Goal: Task Accomplishment & Management: Use online tool/utility

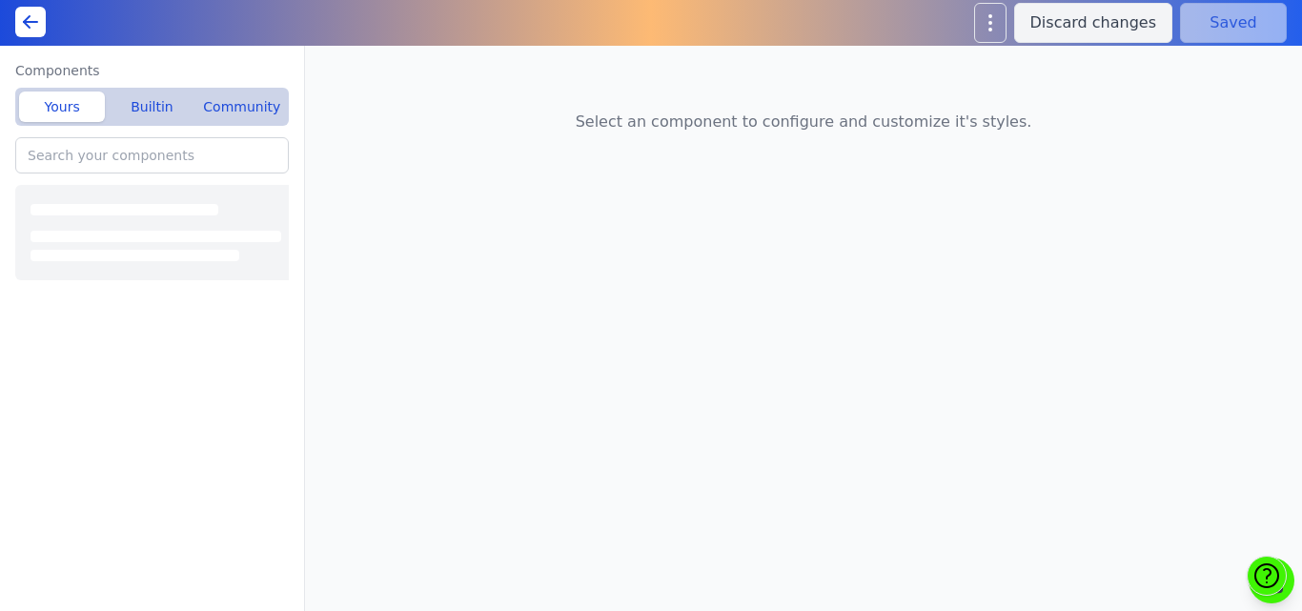
type input "Home(A): Featured Offerings"
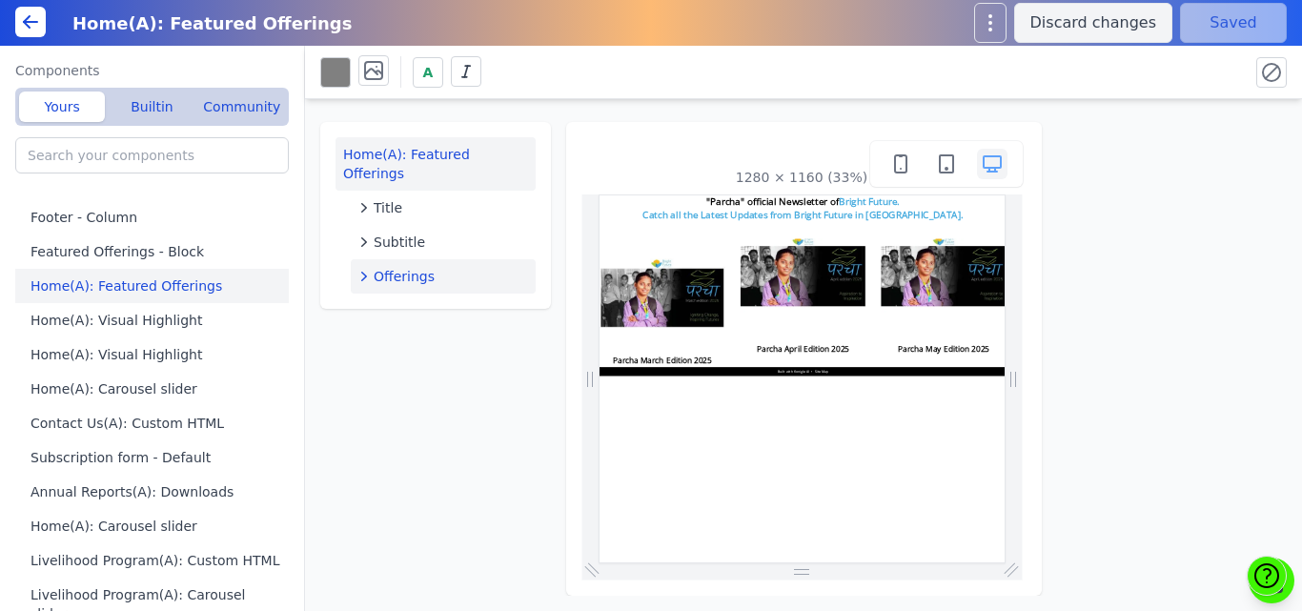
click at [417, 267] on span "Offerings" at bounding box center [404, 276] width 61 height 19
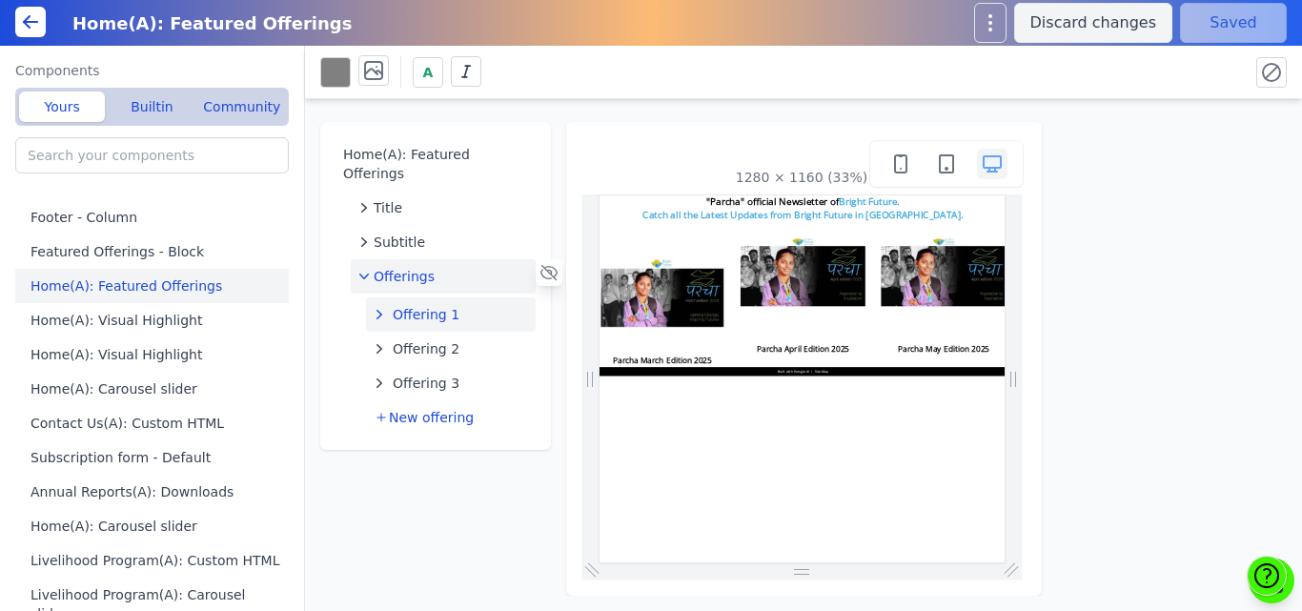
click at [418, 305] on span "Offering 1" at bounding box center [426, 314] width 67 height 19
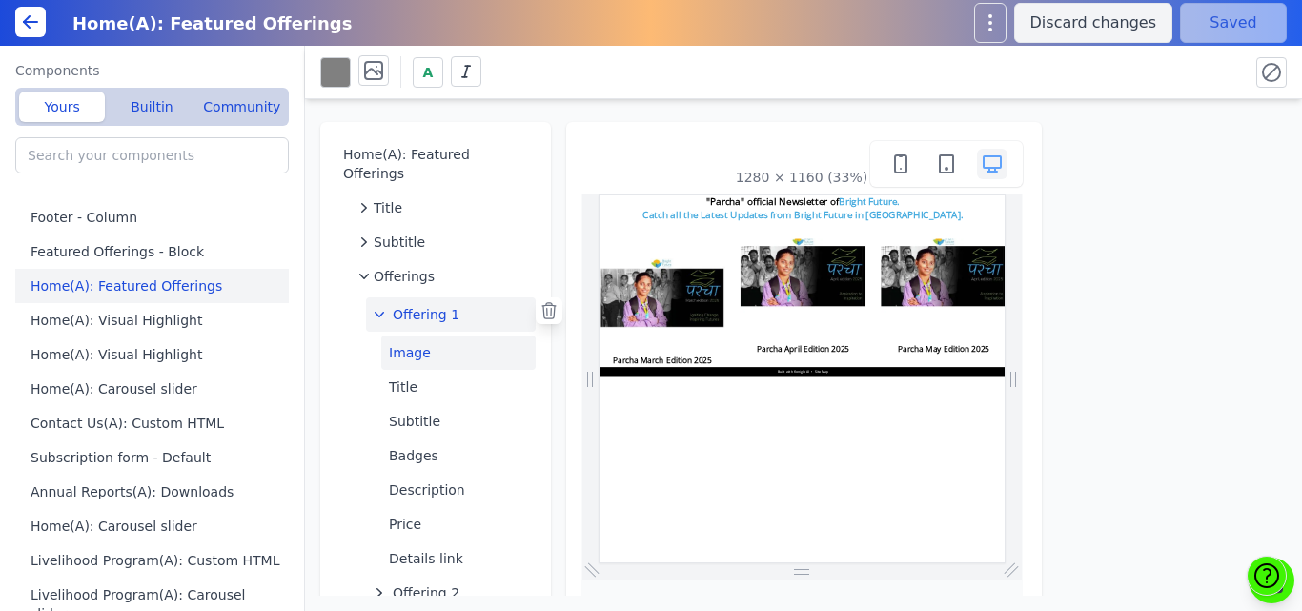
click at [421, 336] on button "Image" at bounding box center [458, 353] width 154 height 34
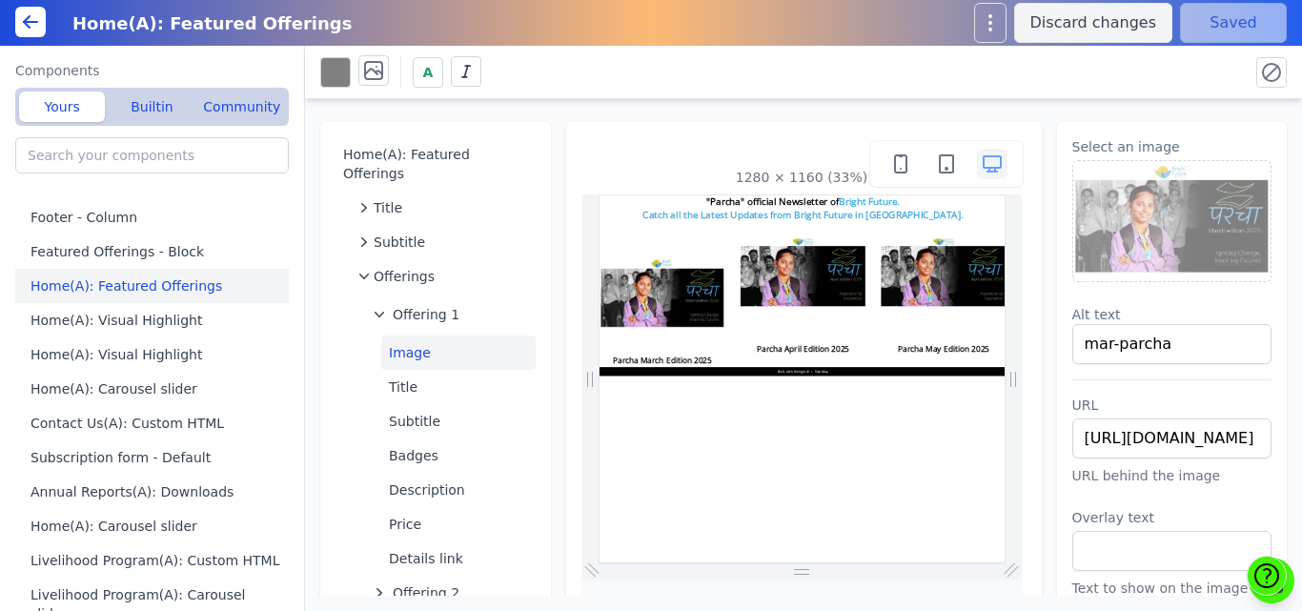
click at [994, 103] on div "Home(A): Featured Offerings Title Subtitle Offerings Offering 1 Image Title Sub…" at bounding box center [803, 347] width 997 height 497
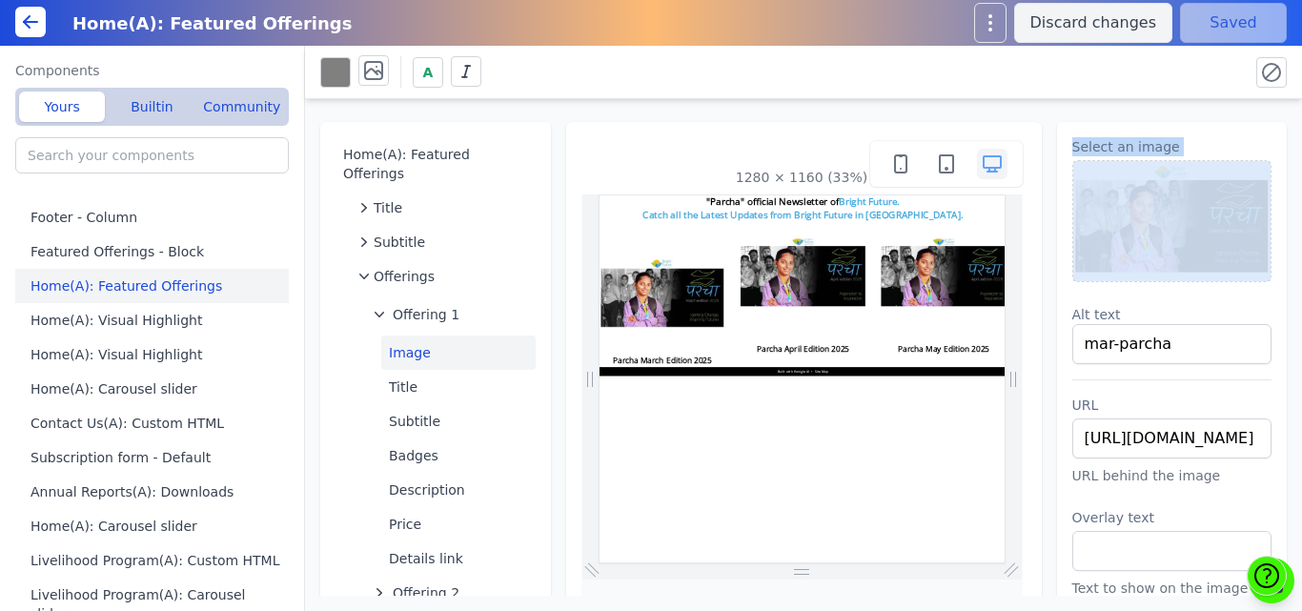
drag, startPoint x: 1039, startPoint y: 110, endPoint x: 1041, endPoint y: 174, distance: 64.8
click at [1041, 174] on div "Home(A): Featured Offerings Title Subtitle Offerings Offering 1 Image Title Sub…" at bounding box center [803, 347] width 997 height 497
drag, startPoint x: 1078, startPoint y: 139, endPoint x: 1046, endPoint y: 164, distance: 40.8
click at [1057, 164] on div "Select an image Alt text mar-parcha URL https://bmxu811xjl.koniglecdn.com/files…" at bounding box center [1172, 377] width 231 height 510
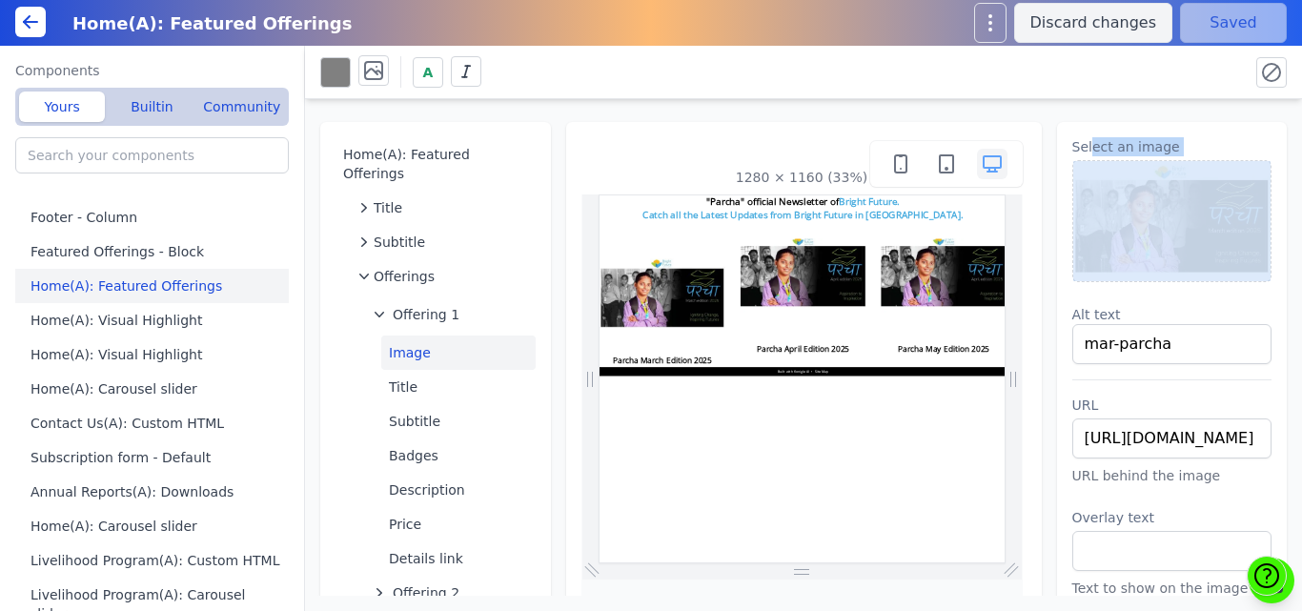
click at [1057, 164] on div "Select an image Alt text mar-parcha URL https://bmxu811xjl.koniglecdn.com/files…" at bounding box center [1172, 377] width 231 height 510
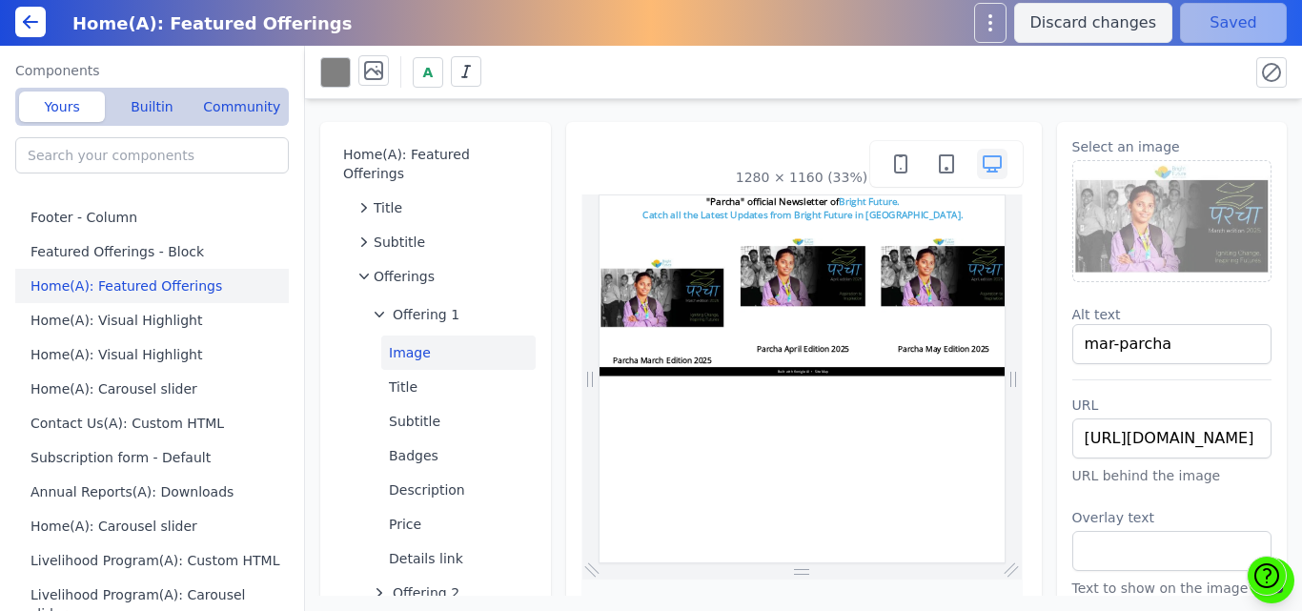
click at [1015, 107] on div "Home(A): Featured Offerings Title Subtitle Offerings Offering 1 Image Title Sub…" at bounding box center [803, 347] width 997 height 497
click at [639, 106] on div "Home(A): Featured Offerings Title Subtitle Offerings Offering 1 Image Title Sub…" at bounding box center [803, 347] width 997 height 497
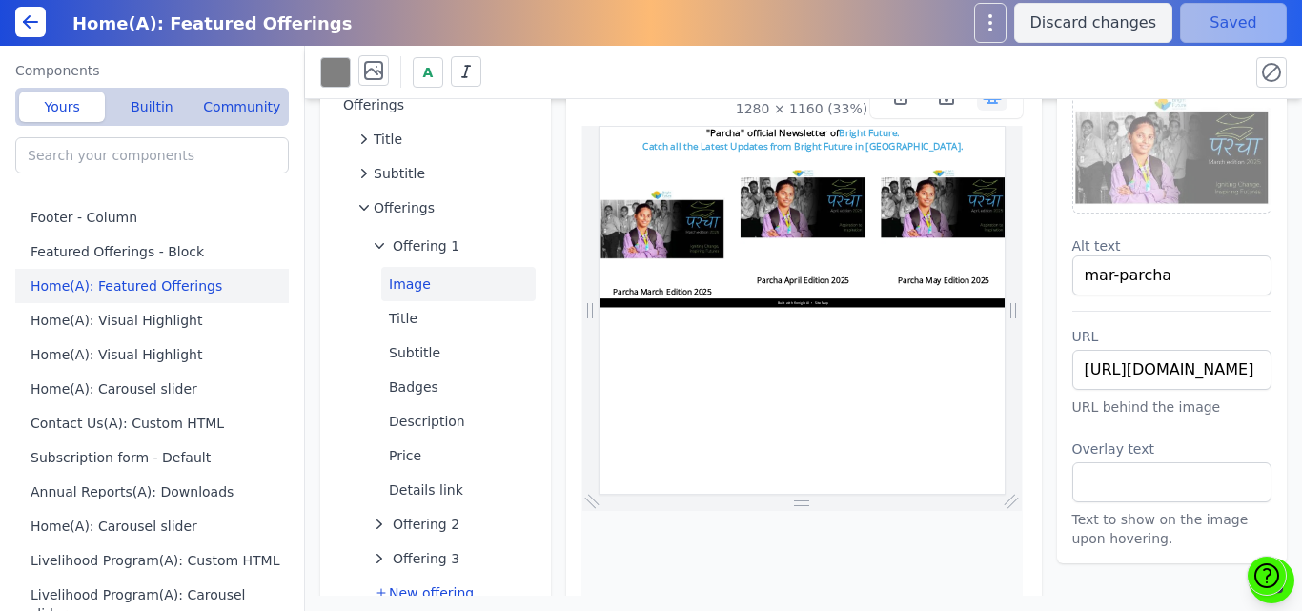
scroll to position [73, 0]
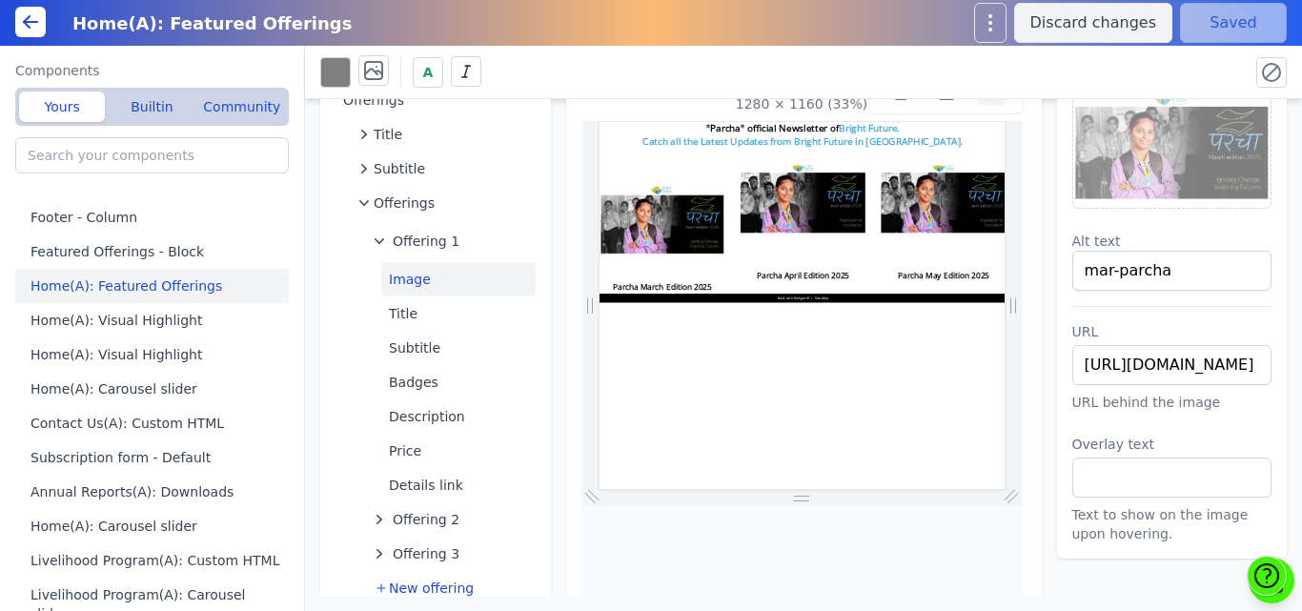
click at [1165, 186] on img at bounding box center [1172, 148] width 198 height 120
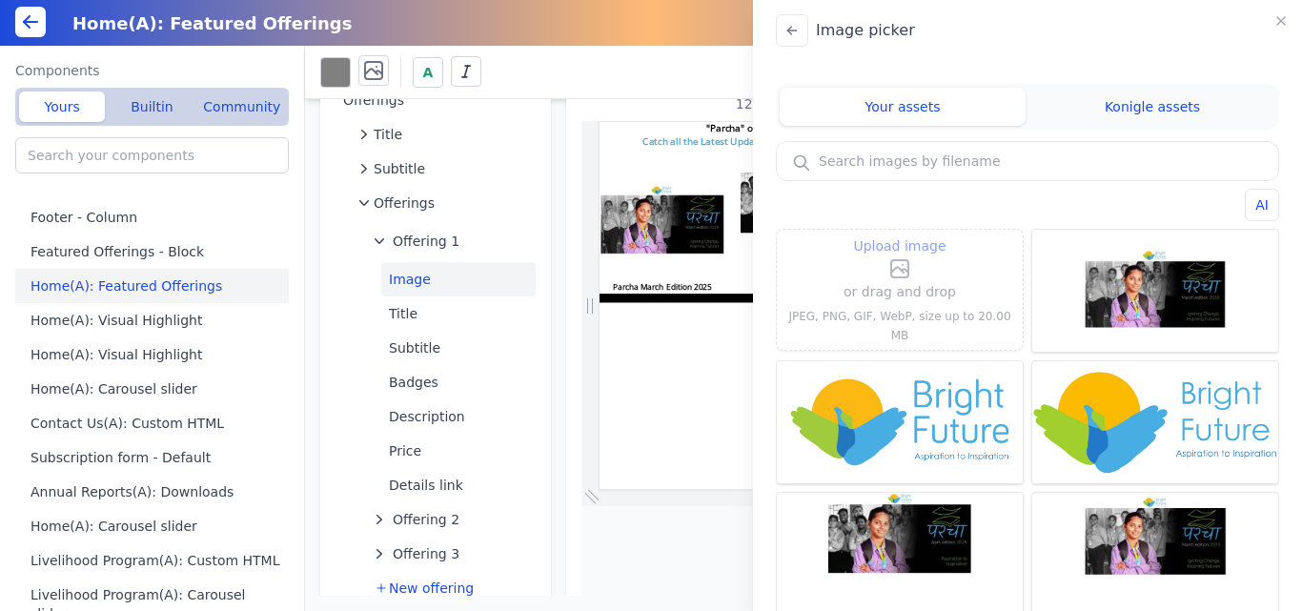
click at [937, 257] on span "Upload image" at bounding box center [899, 245] width 92 height 23
click at [901, 234] on input "Upload image" at bounding box center [900, 234] width 1 height 1
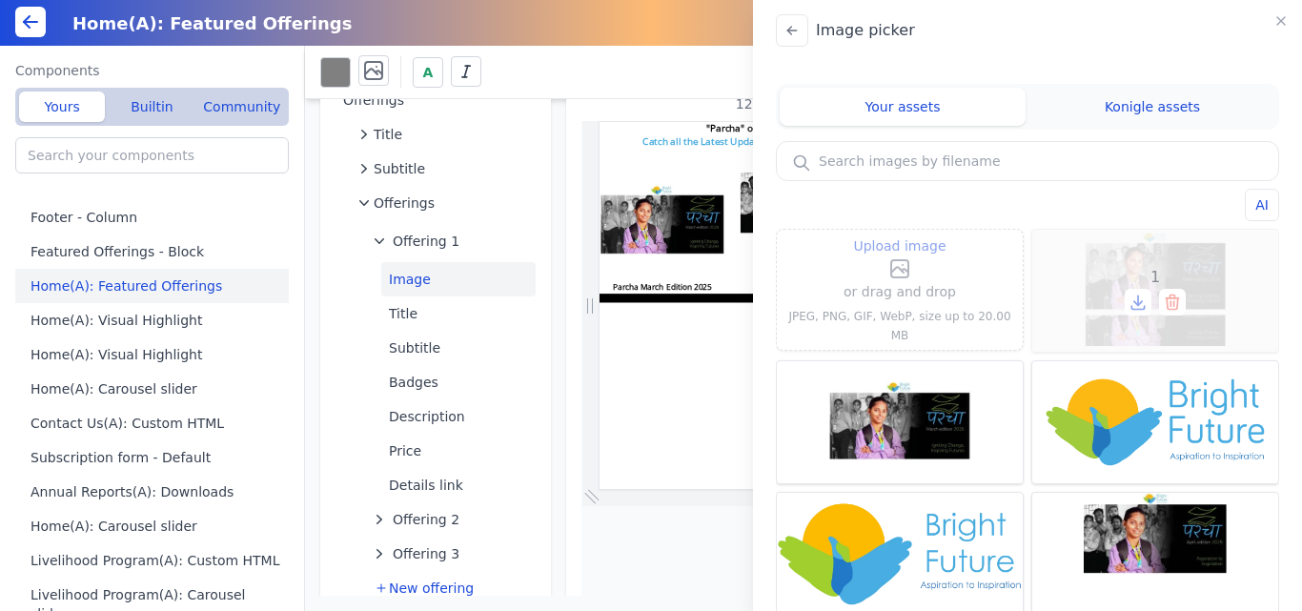
click at [1131, 258] on div "1" at bounding box center [1155, 291] width 246 height 122
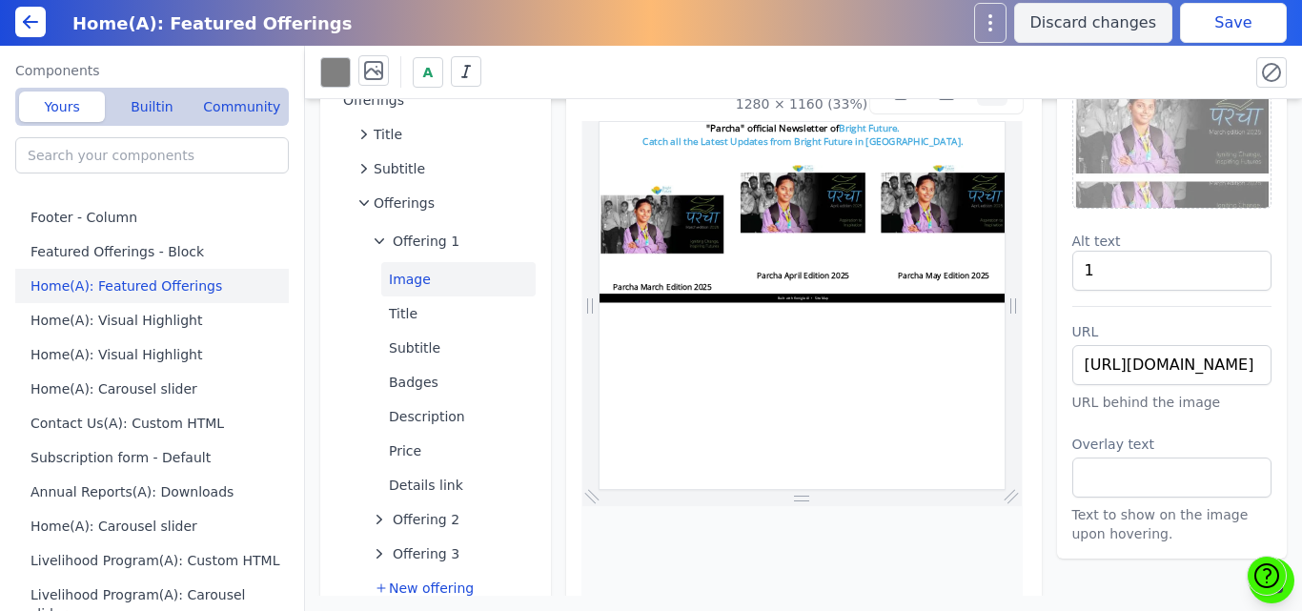
click at [1230, 21] on button "Save" at bounding box center [1233, 23] width 107 height 40
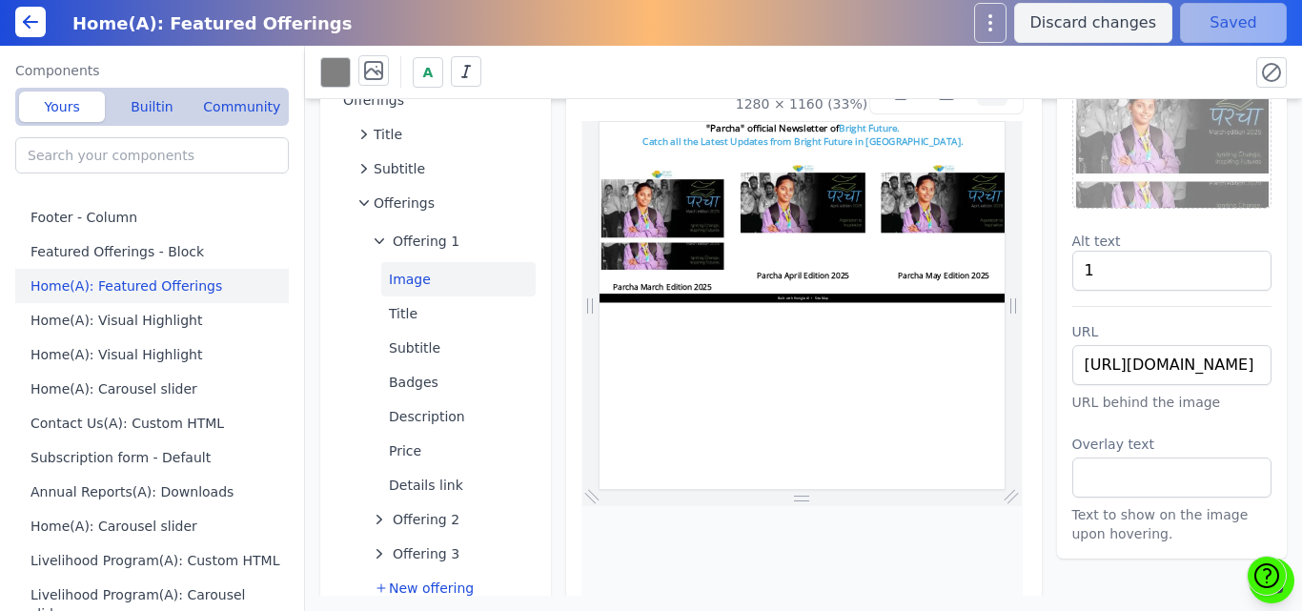
scroll to position [0, 0]
click at [1213, 159] on img at bounding box center [1172, 148] width 198 height 120
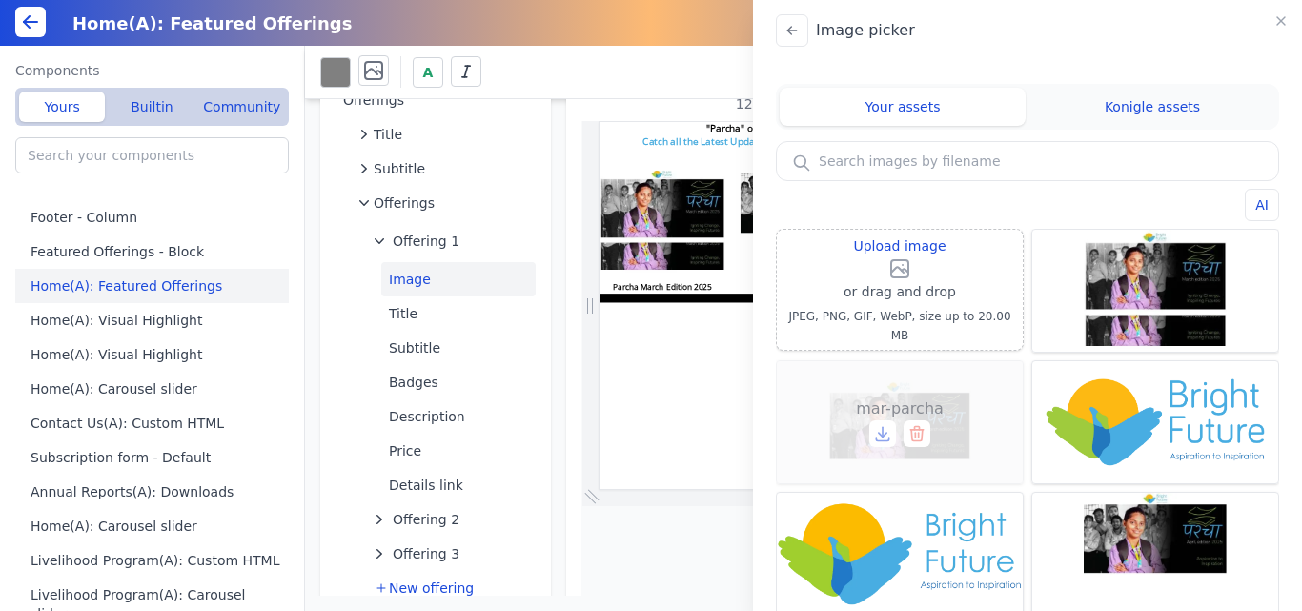
click at [852, 406] on div "mar-parcha" at bounding box center [900, 422] width 246 height 122
type input "mar-parcha"
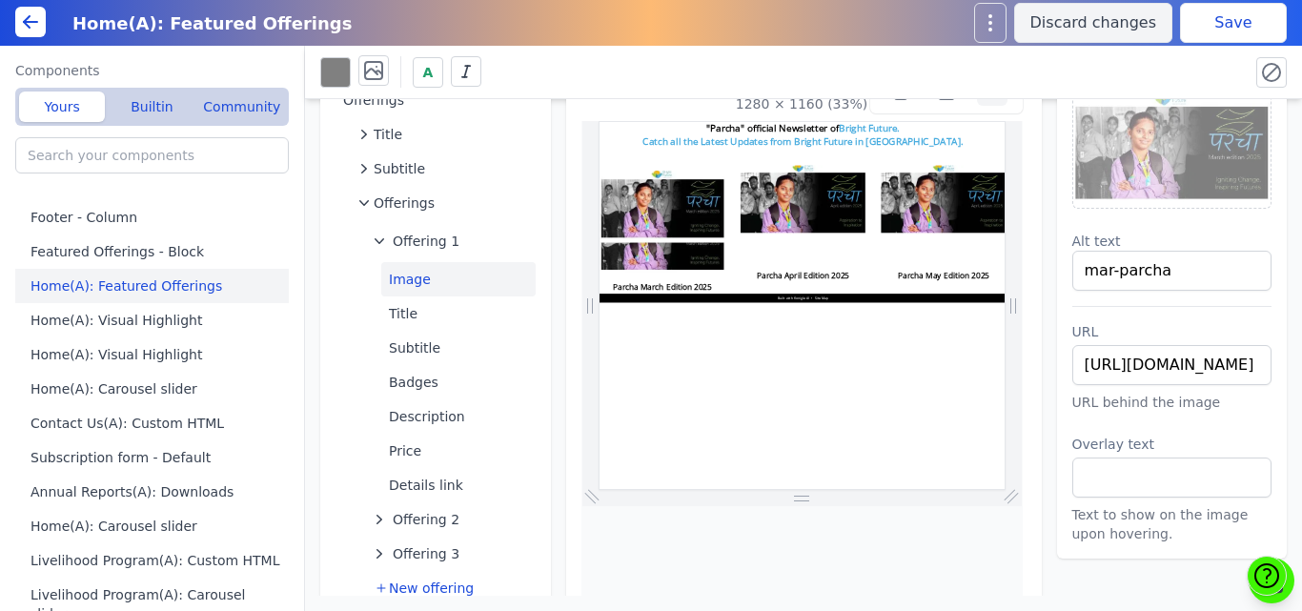
click at [1211, 31] on button "Save" at bounding box center [1233, 23] width 107 height 40
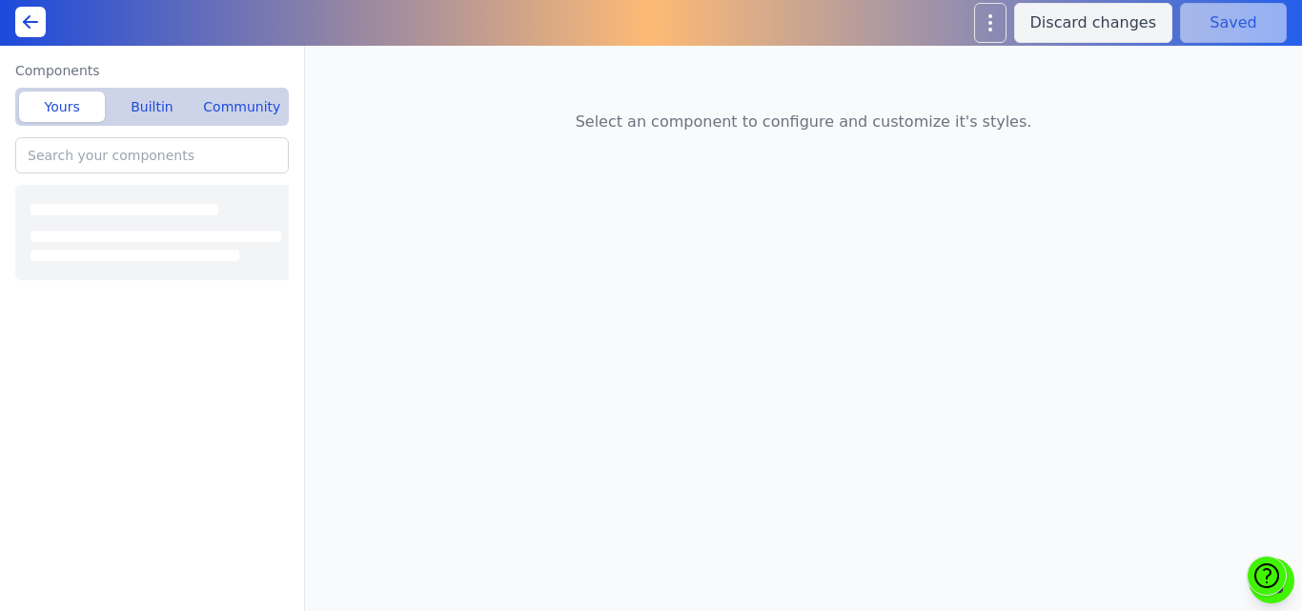
type input "Footer - Column"
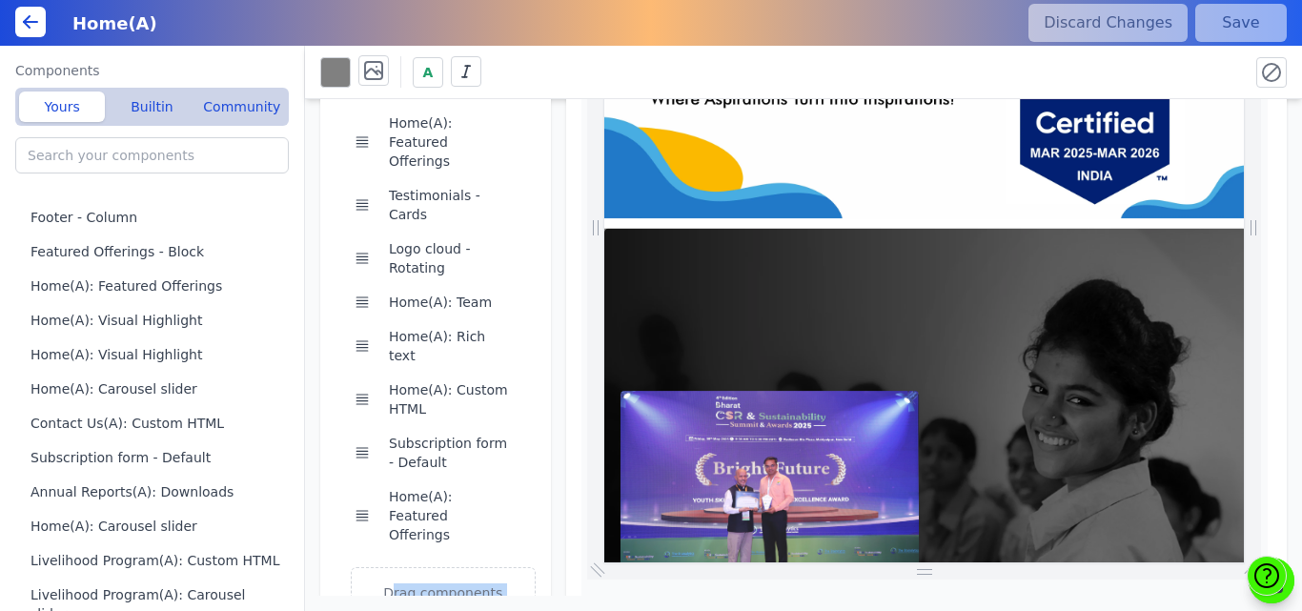
drag, startPoint x: 435, startPoint y: 542, endPoint x: 325, endPoint y: 486, distance: 123.2
click at [325, 486] on div "Main segment Home(A): Visual Highlight Home Home(A): Visual Highlight Visual Hi…" at bounding box center [435, 255] width 231 height 871
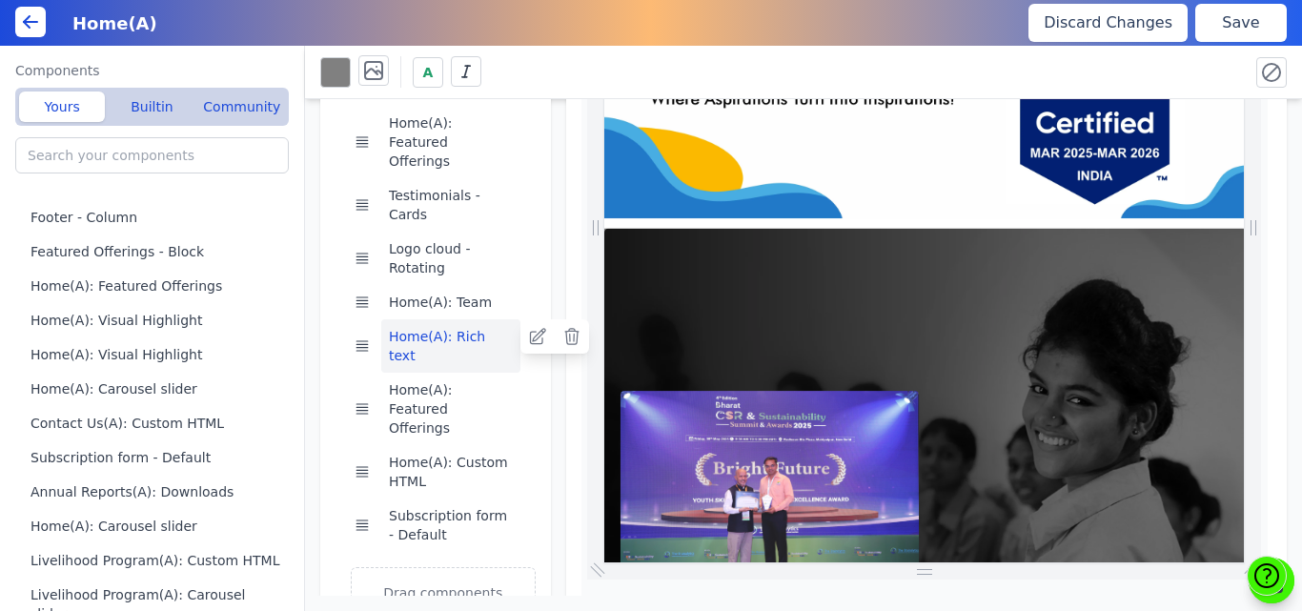
scroll to position [0, 1113]
click at [408, 319] on button "Home(A): Rich text" at bounding box center [450, 345] width 139 height 53
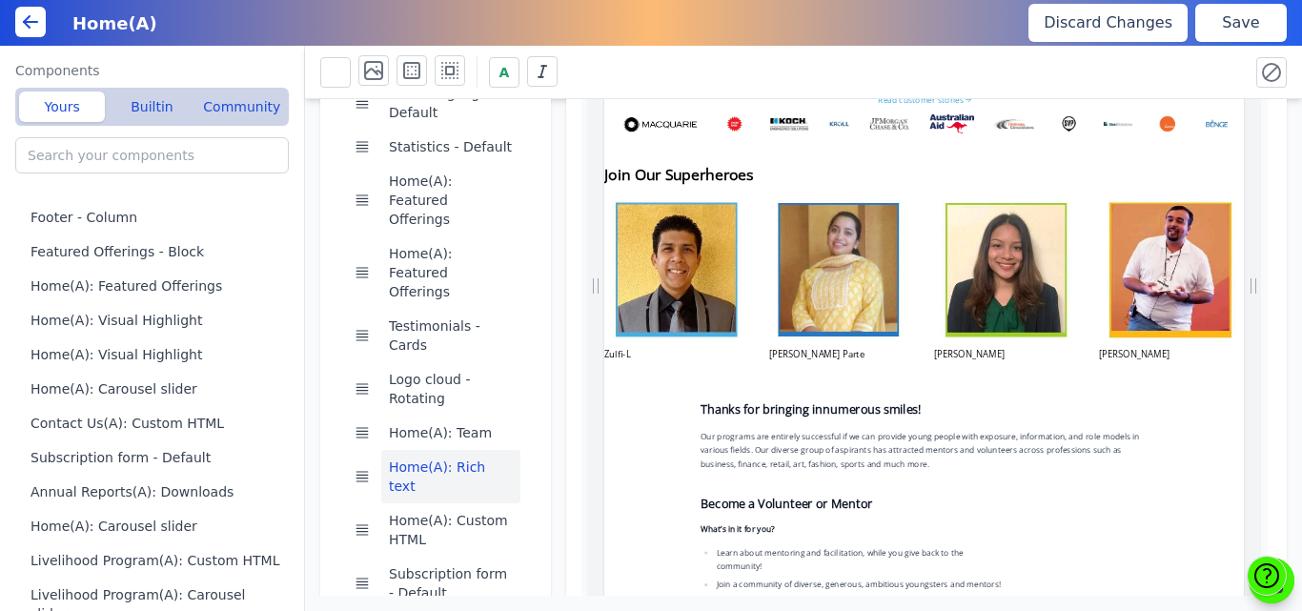
scroll to position [230, 0]
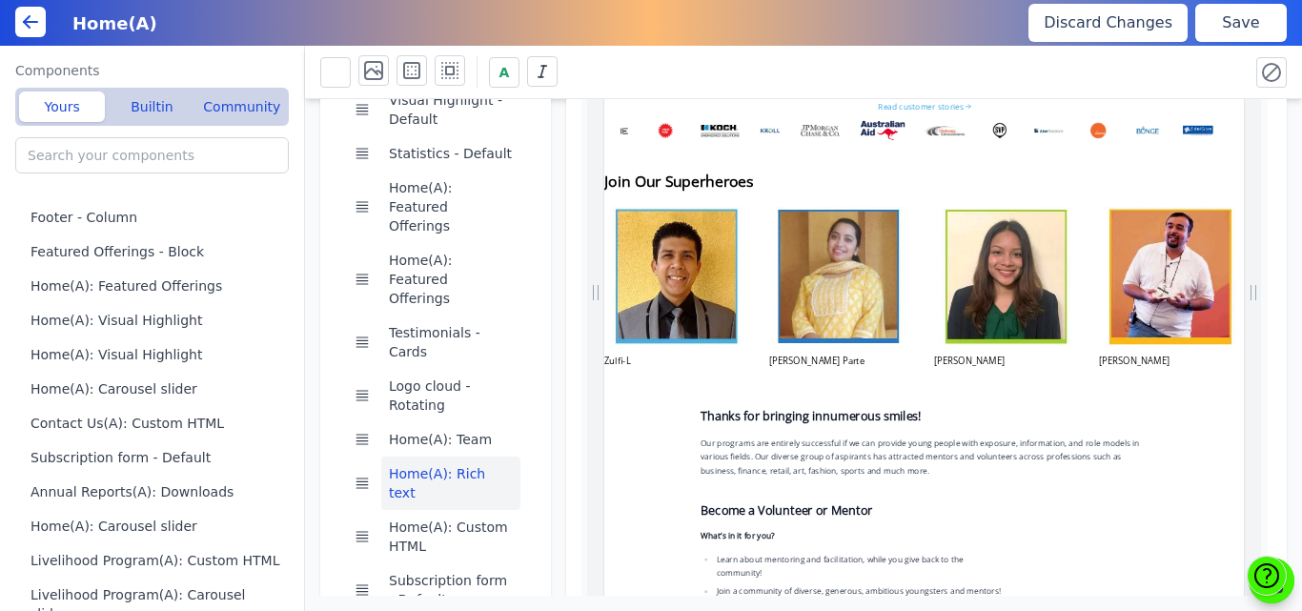
click at [1204, 21] on button "Save" at bounding box center [1241, 23] width 92 height 38
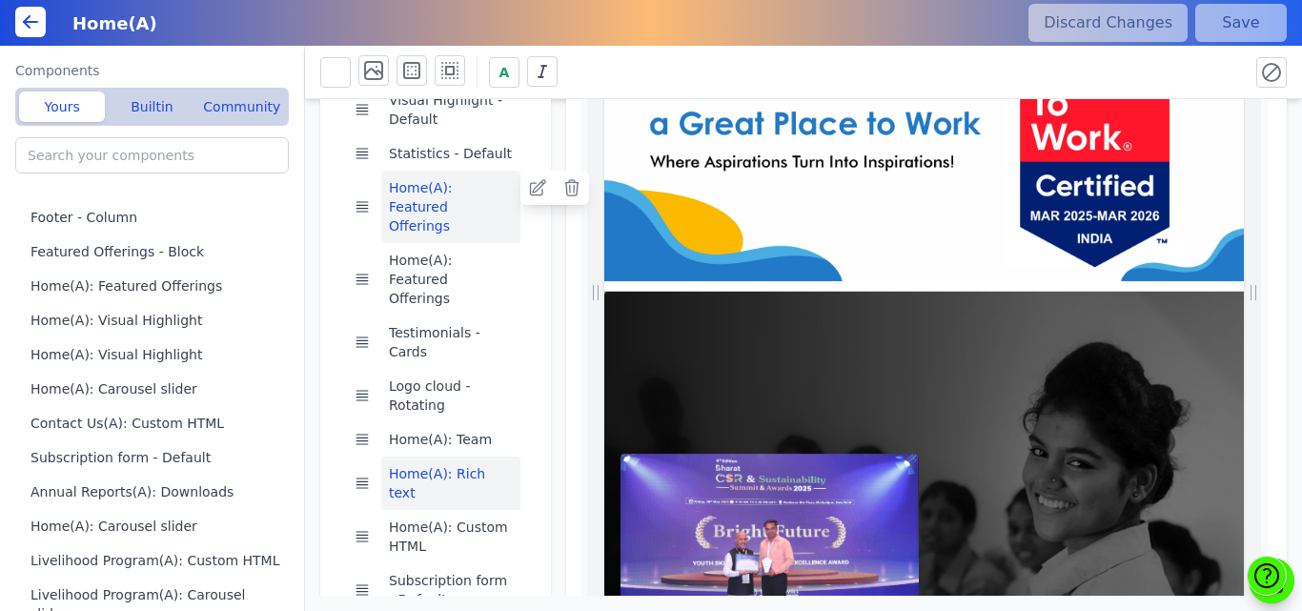
scroll to position [0, 0]
click at [425, 197] on button "Home(A): Featured Offerings" at bounding box center [450, 207] width 139 height 72
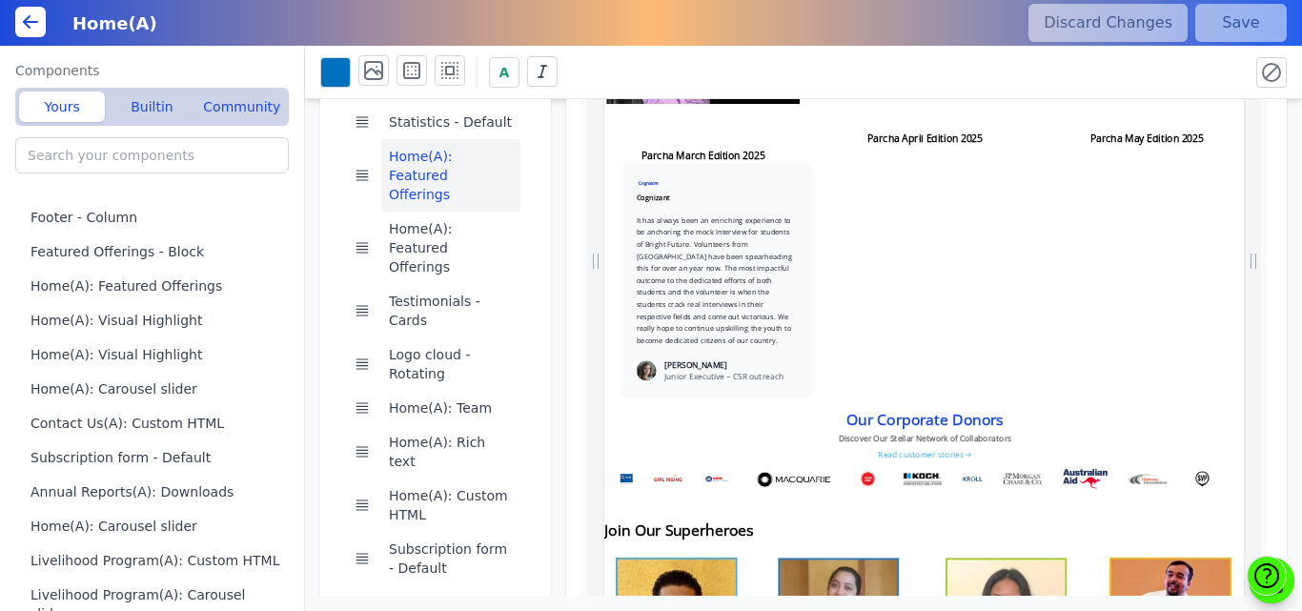
drag, startPoint x: 1815, startPoint y: 526, endPoint x: 1866, endPoint y: 325, distance: 207.6
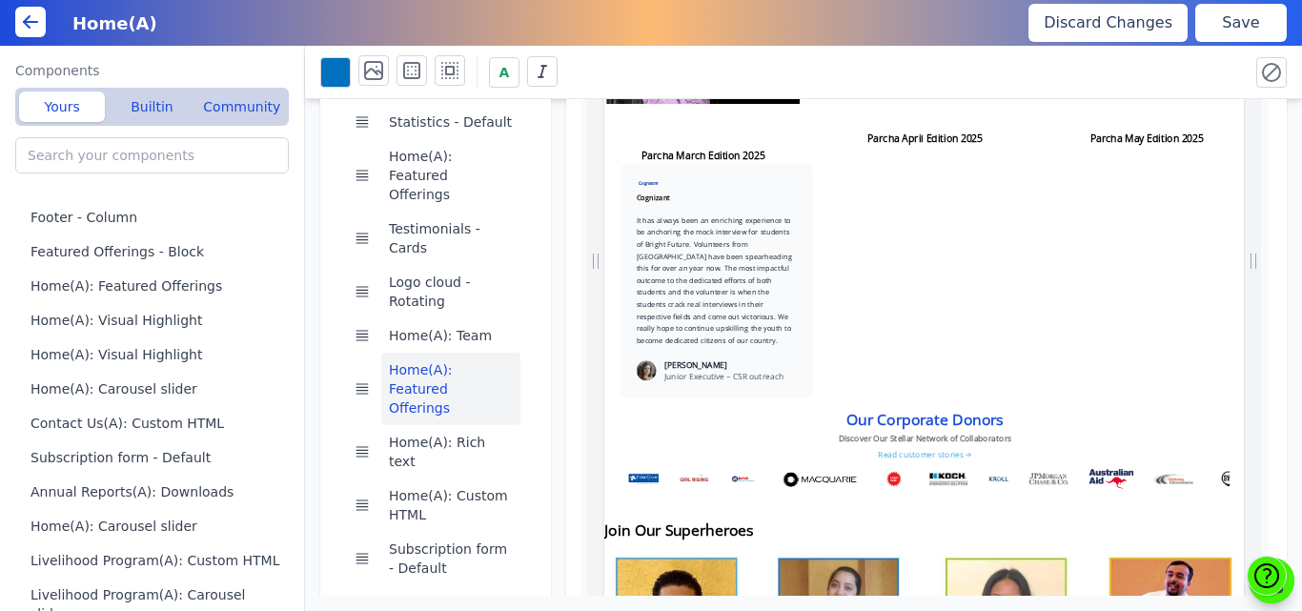
click at [1231, 26] on button "Save" at bounding box center [1241, 23] width 92 height 38
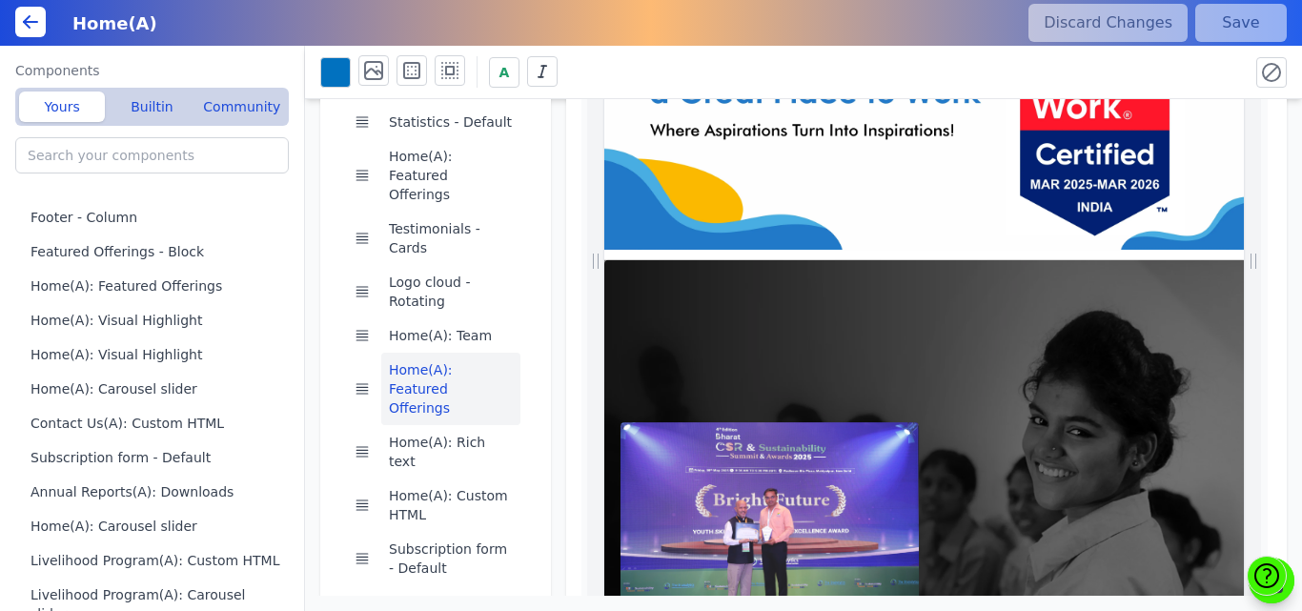
scroll to position [0, 345]
click at [405, 318] on button "Home(A): Team" at bounding box center [450, 335] width 139 height 34
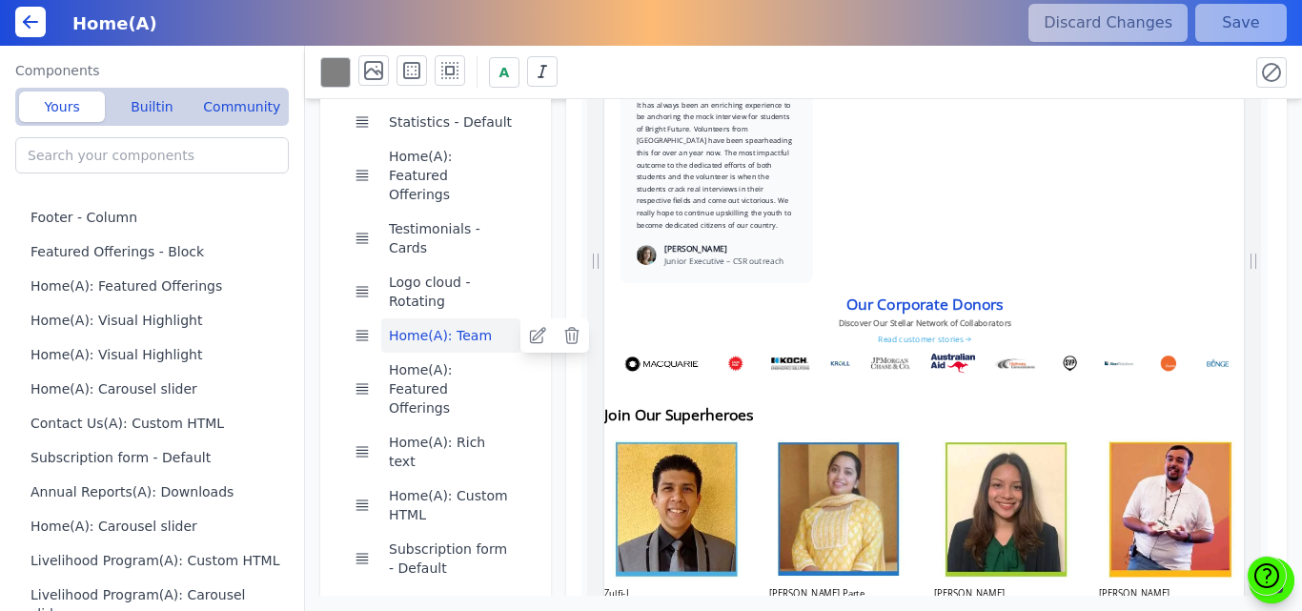
scroll to position [0, 928]
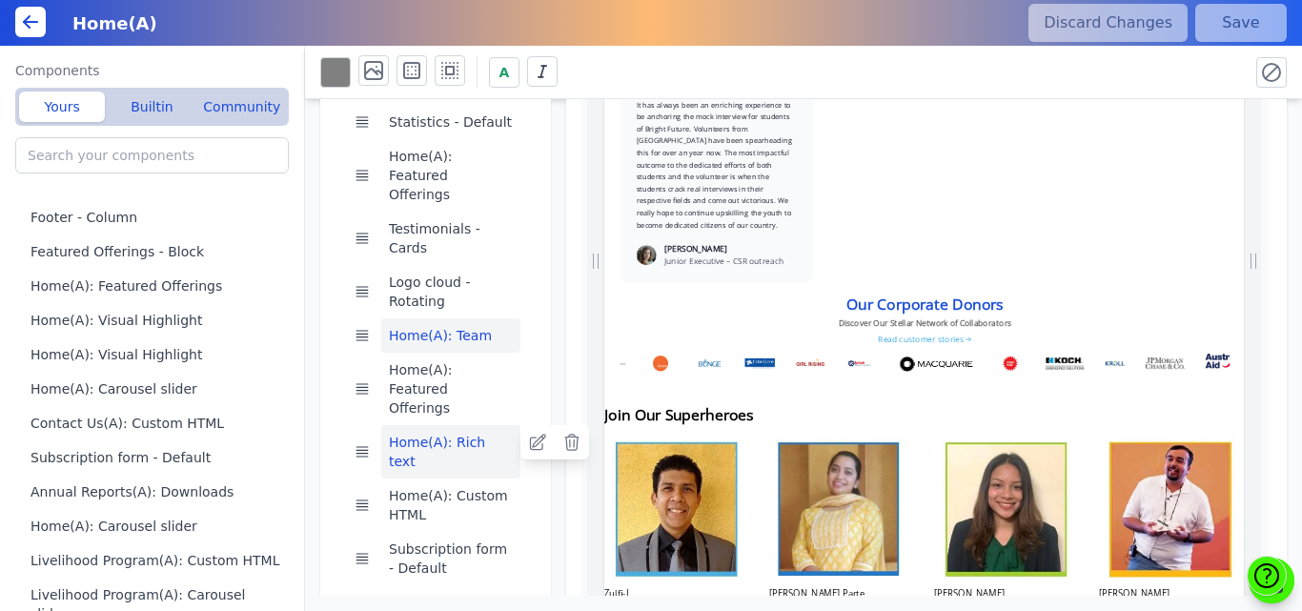
click at [428, 425] on button "Home(A): Rich text" at bounding box center [450, 451] width 139 height 53
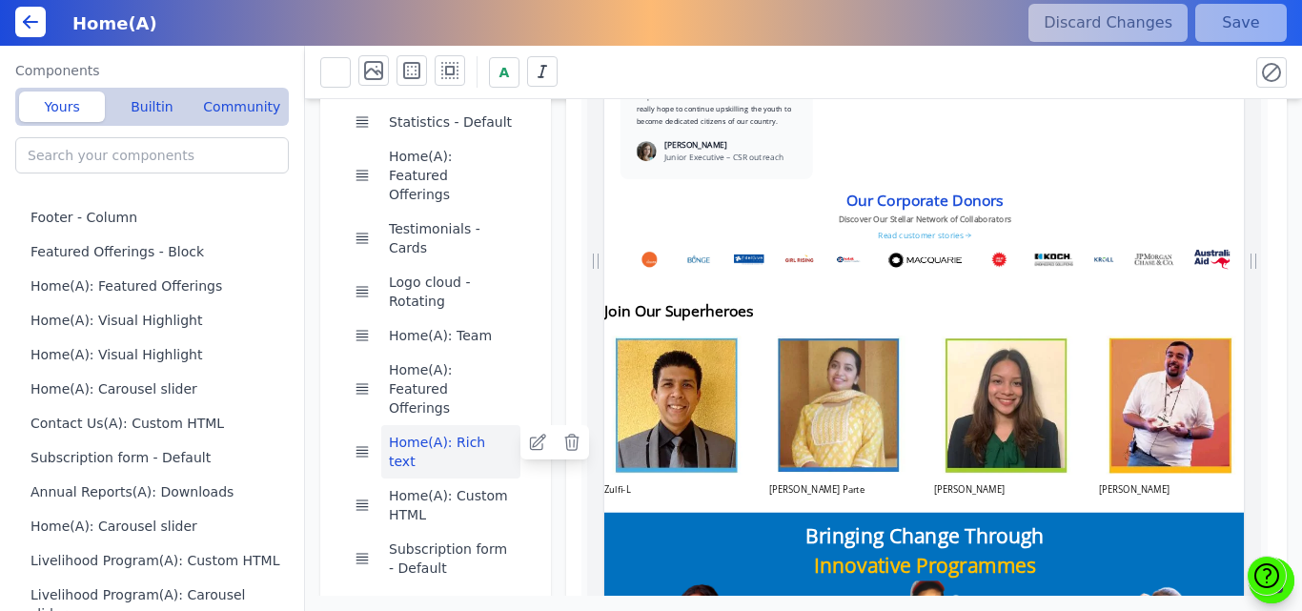
scroll to position [3676, 0]
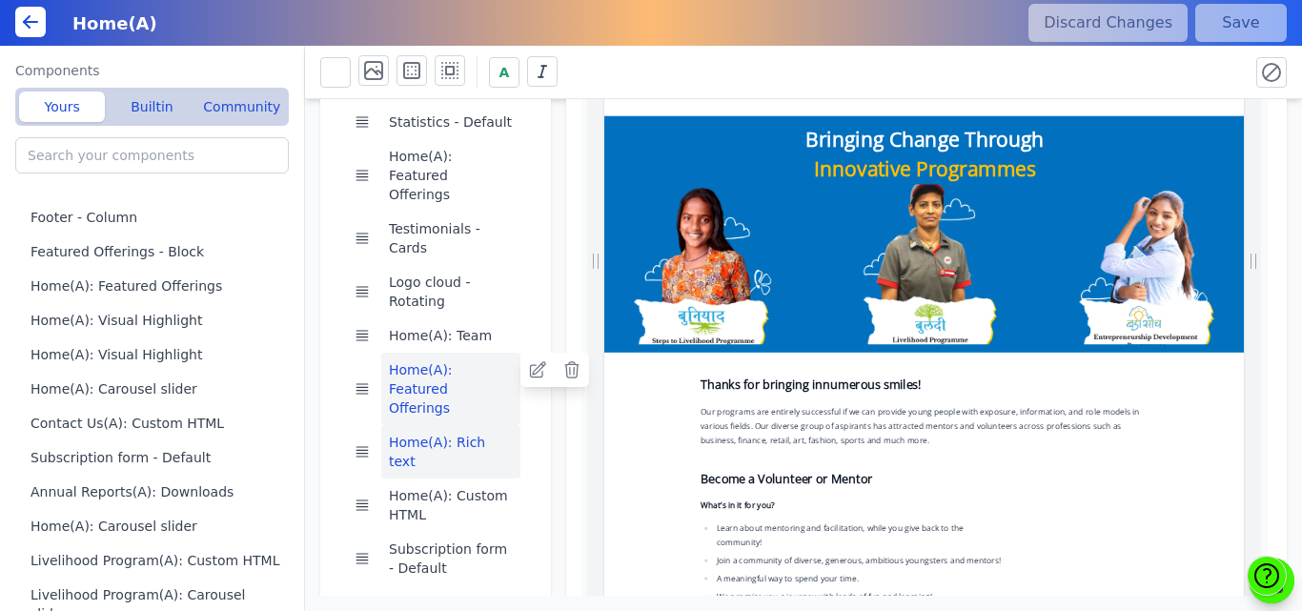
click at [417, 360] on button "Home(A): Featured Offerings" at bounding box center [450, 389] width 139 height 72
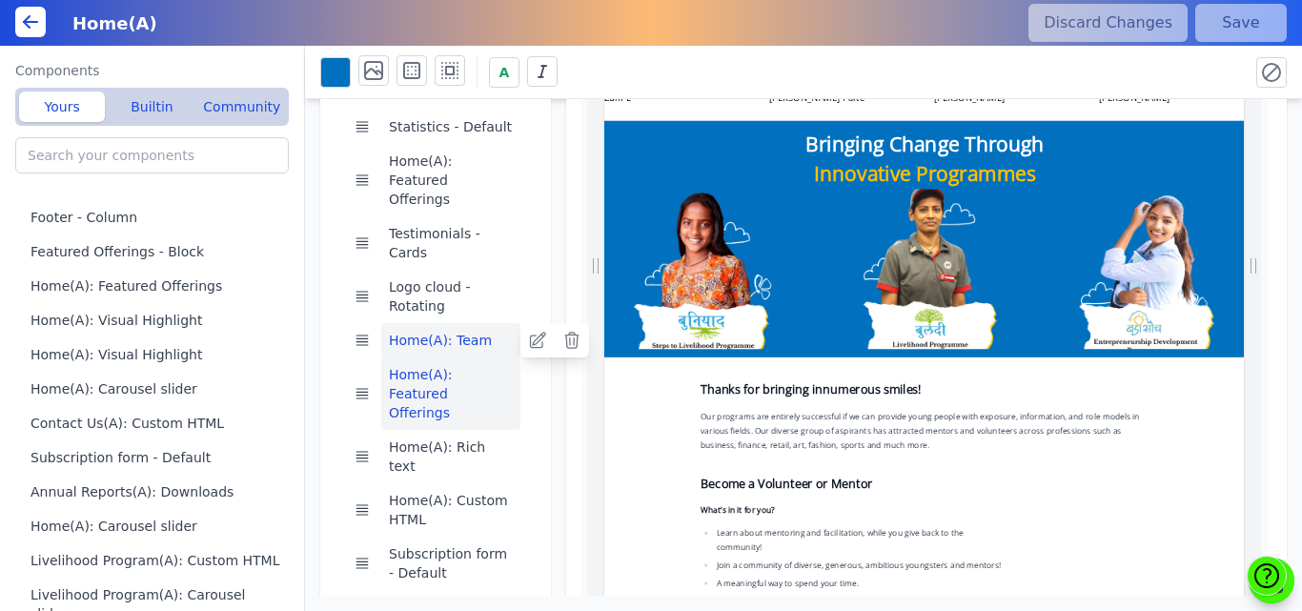
click at [403, 323] on button "Home(A): Team" at bounding box center [450, 340] width 139 height 34
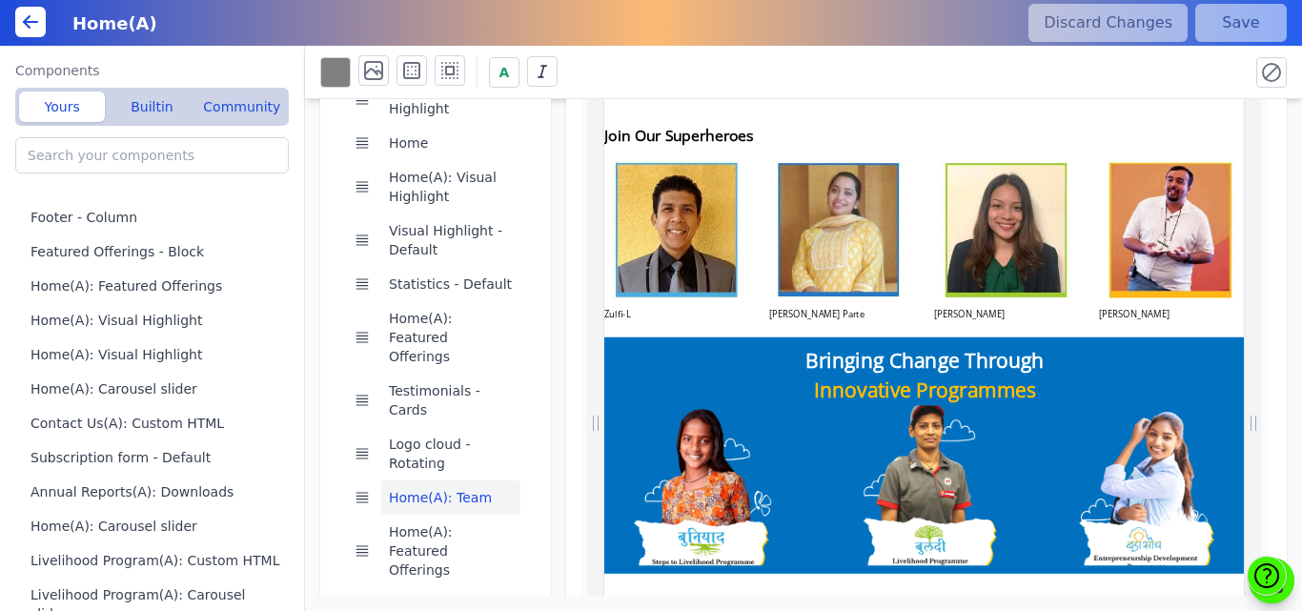
scroll to position [0, 0]
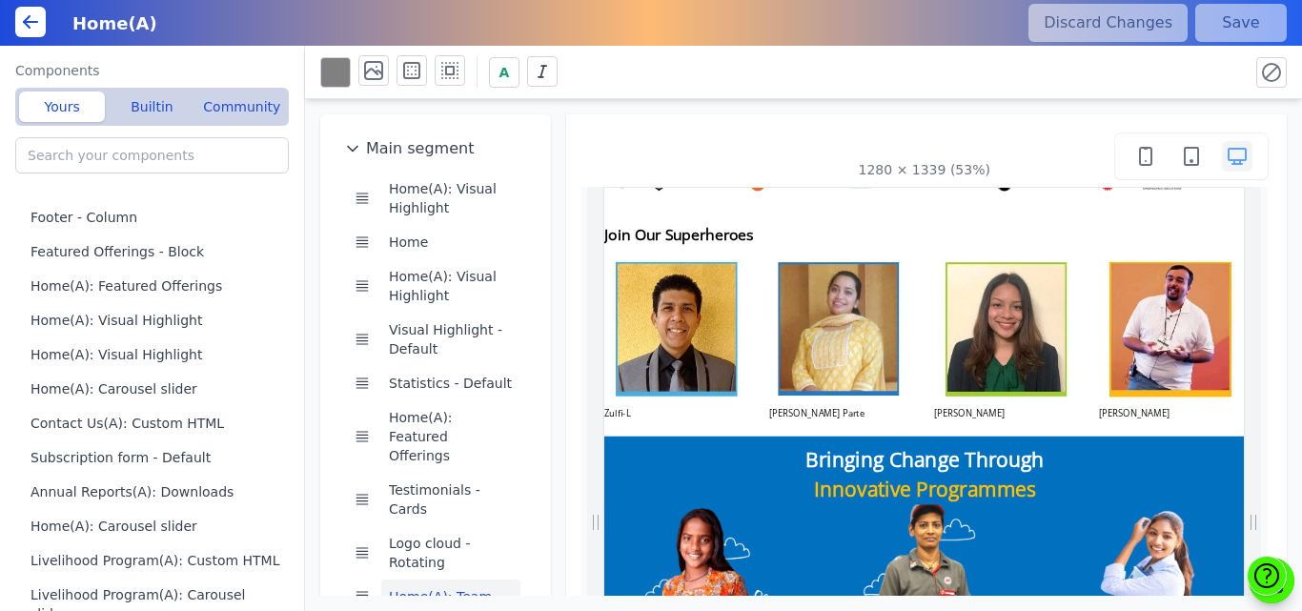
click at [947, 425] on img at bounding box center [1050, 455] width 264 height 264
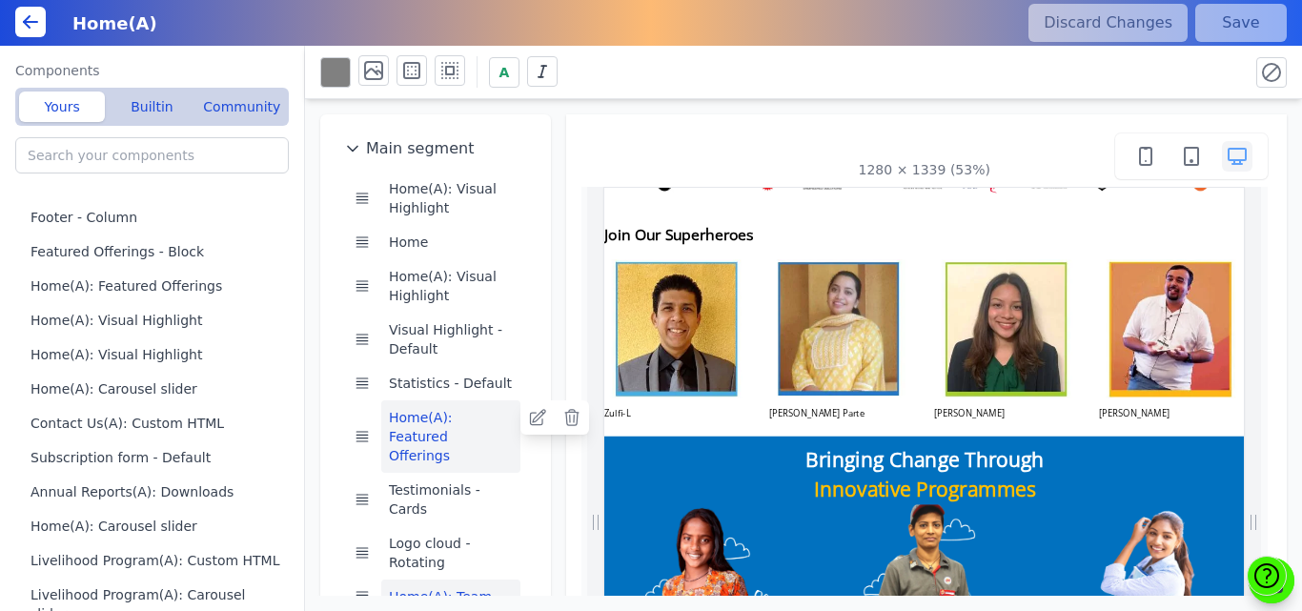
scroll to position [0, 879]
click at [405, 418] on button "Home(A): Featured Offerings" at bounding box center [450, 436] width 139 height 72
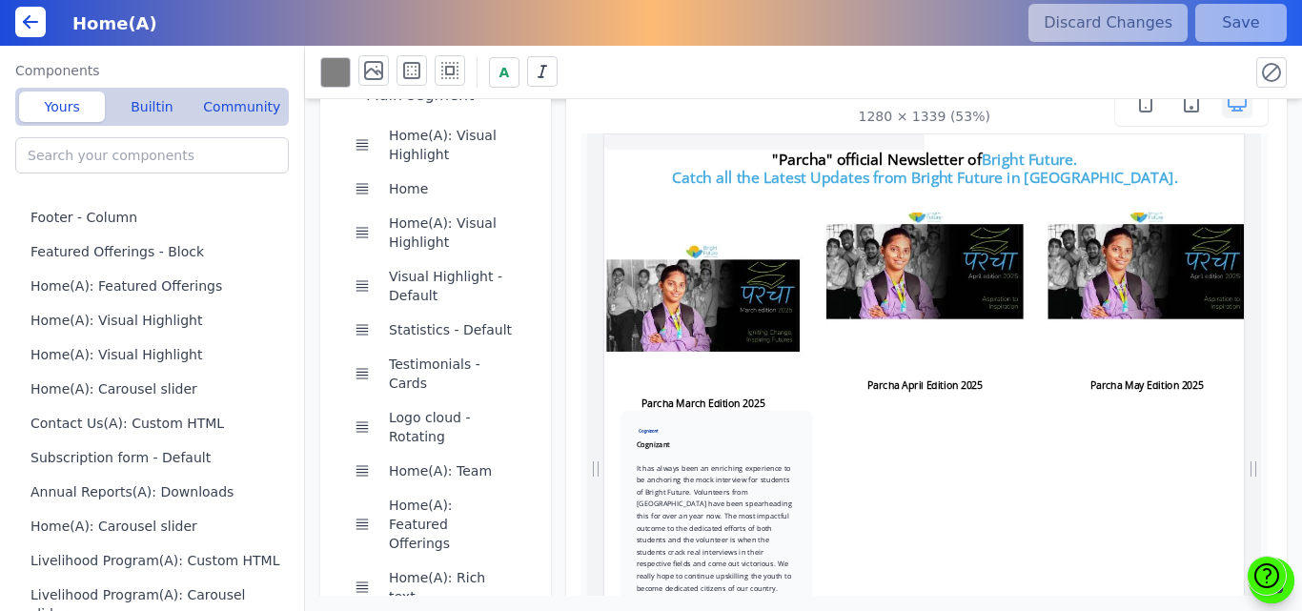
scroll to position [68, 0]
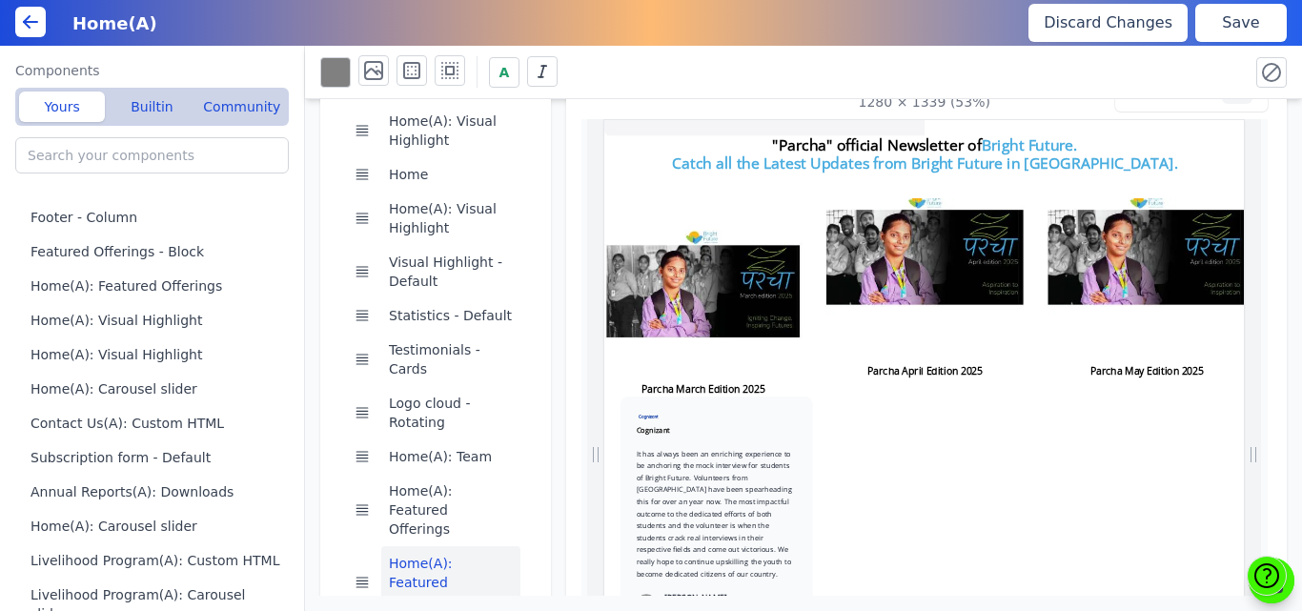
click at [1234, 22] on button "Save" at bounding box center [1241, 23] width 92 height 38
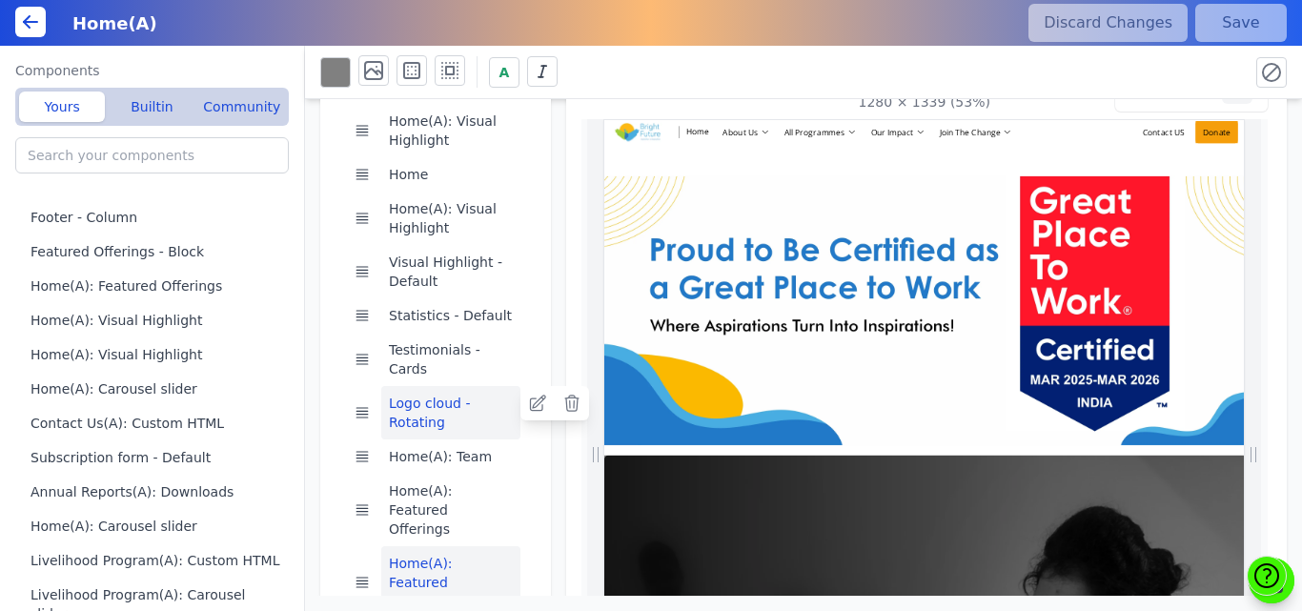
scroll to position [0, 278]
click at [402, 399] on button "Logo cloud - Rotating" at bounding box center [450, 412] width 139 height 53
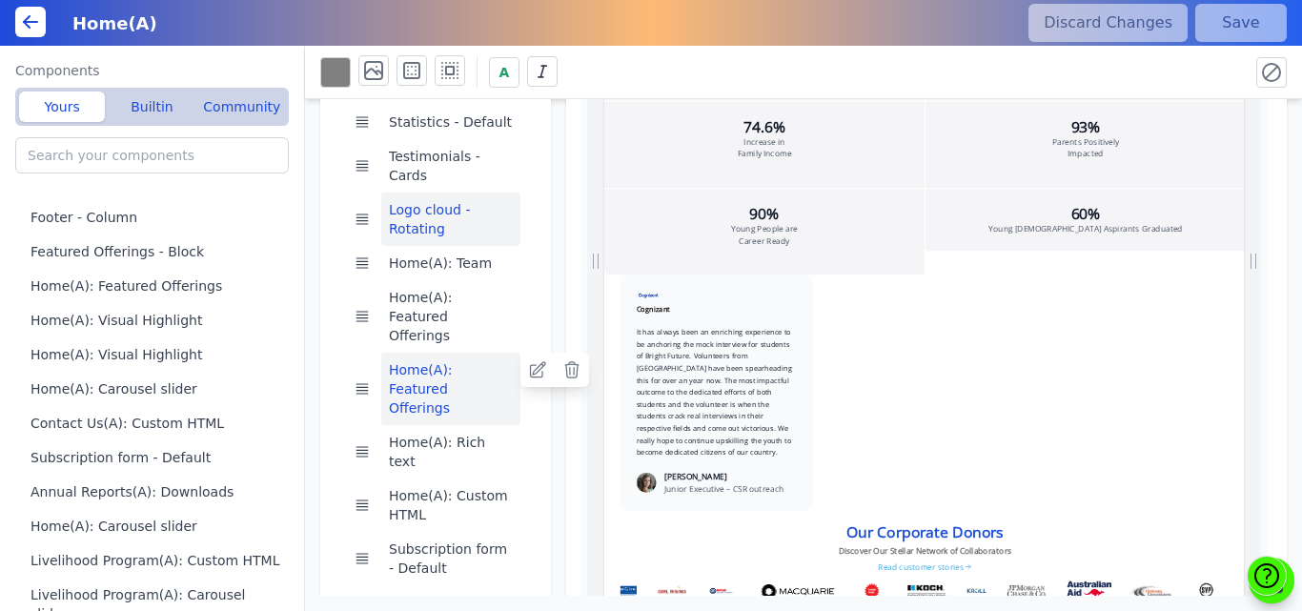
scroll to position [0, 679]
click at [397, 353] on button "Home(A): Featured Offerings" at bounding box center [450, 389] width 139 height 72
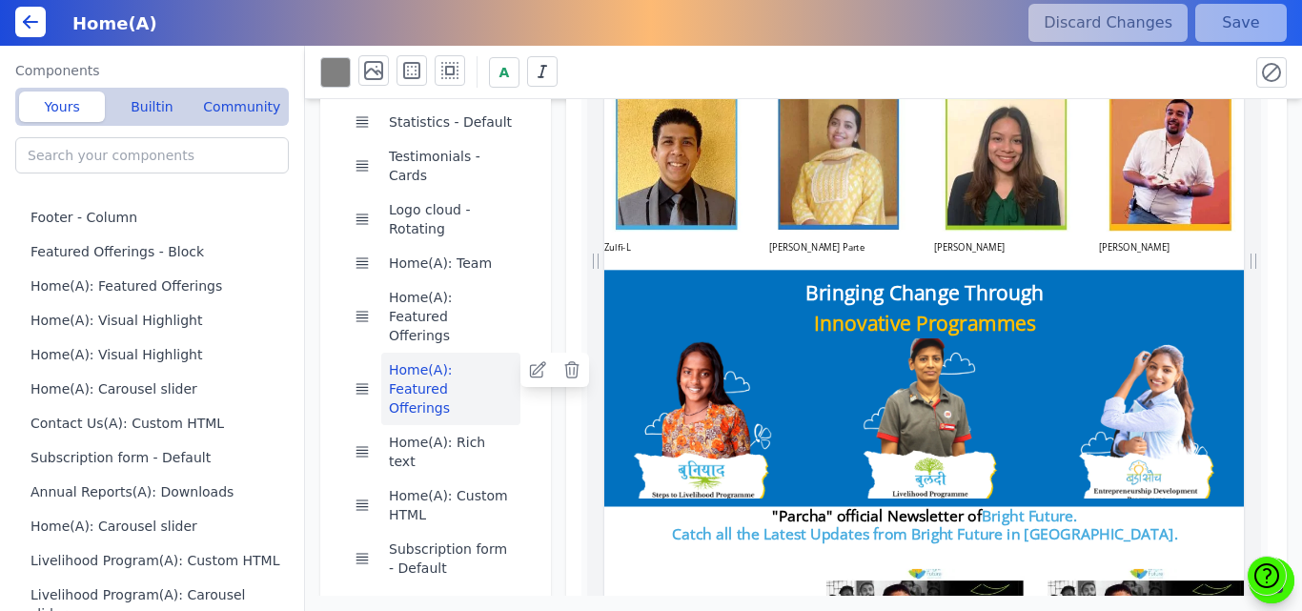
scroll to position [3125, 0]
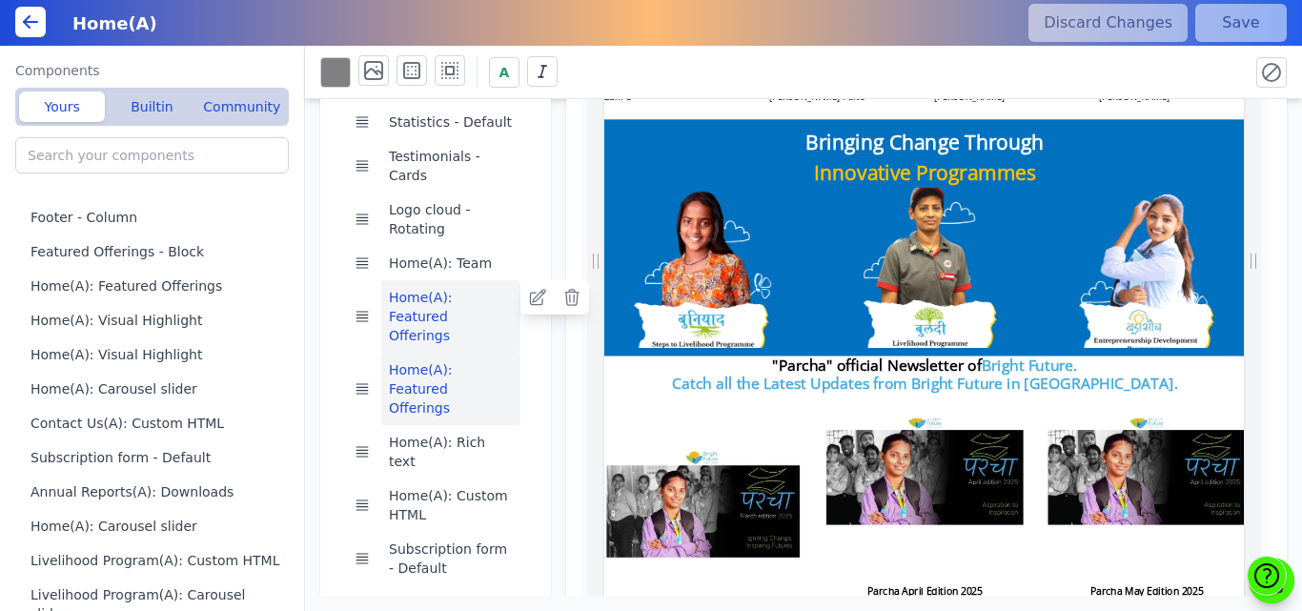
click at [418, 285] on button "Home(A): Featured Offerings" at bounding box center [450, 316] width 139 height 72
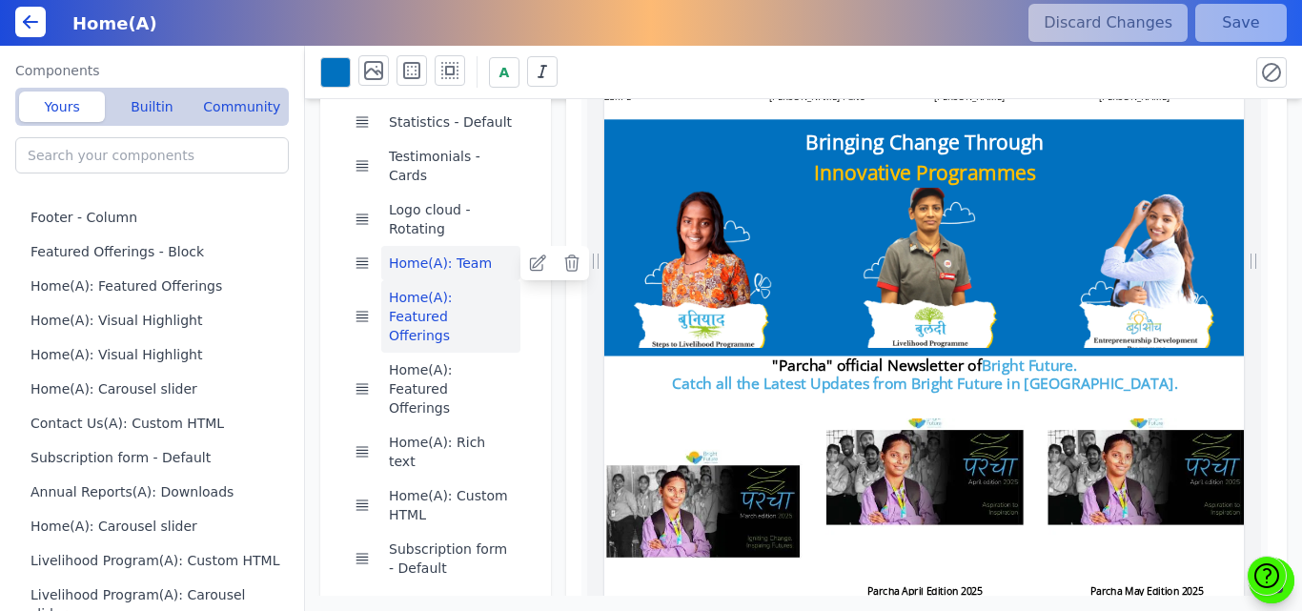
scroll to position [0, 1251]
click at [409, 246] on button "Home(A): Team" at bounding box center [450, 263] width 139 height 34
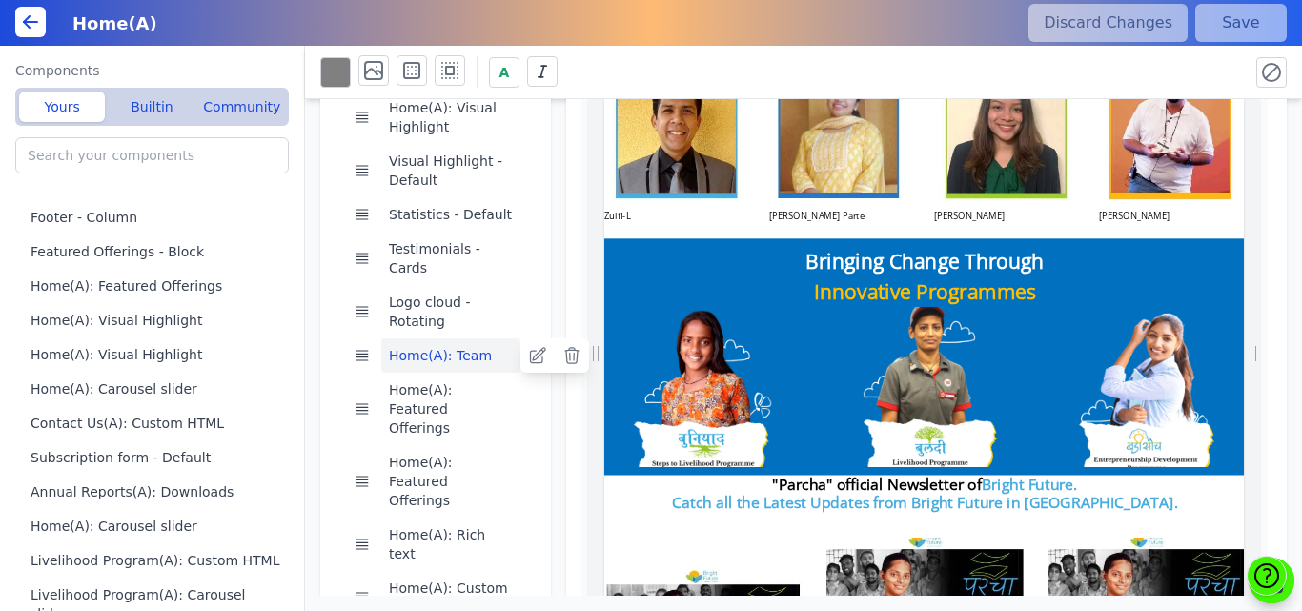
scroll to position [3071, 0]
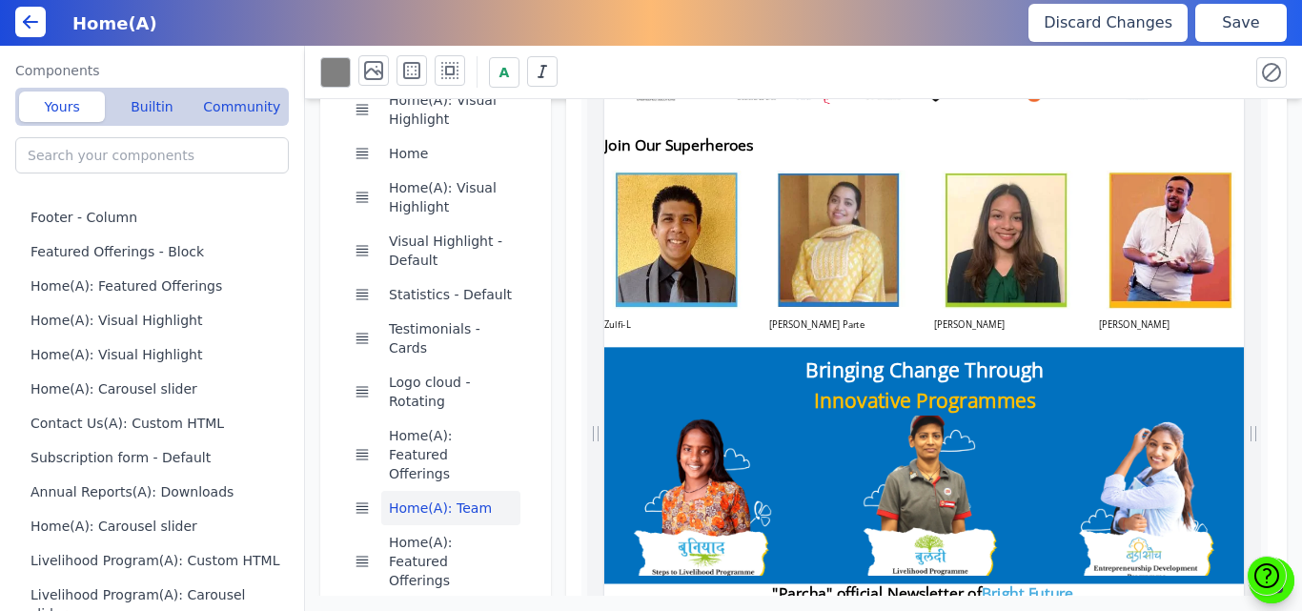
click at [1245, 18] on button "Save" at bounding box center [1241, 23] width 92 height 38
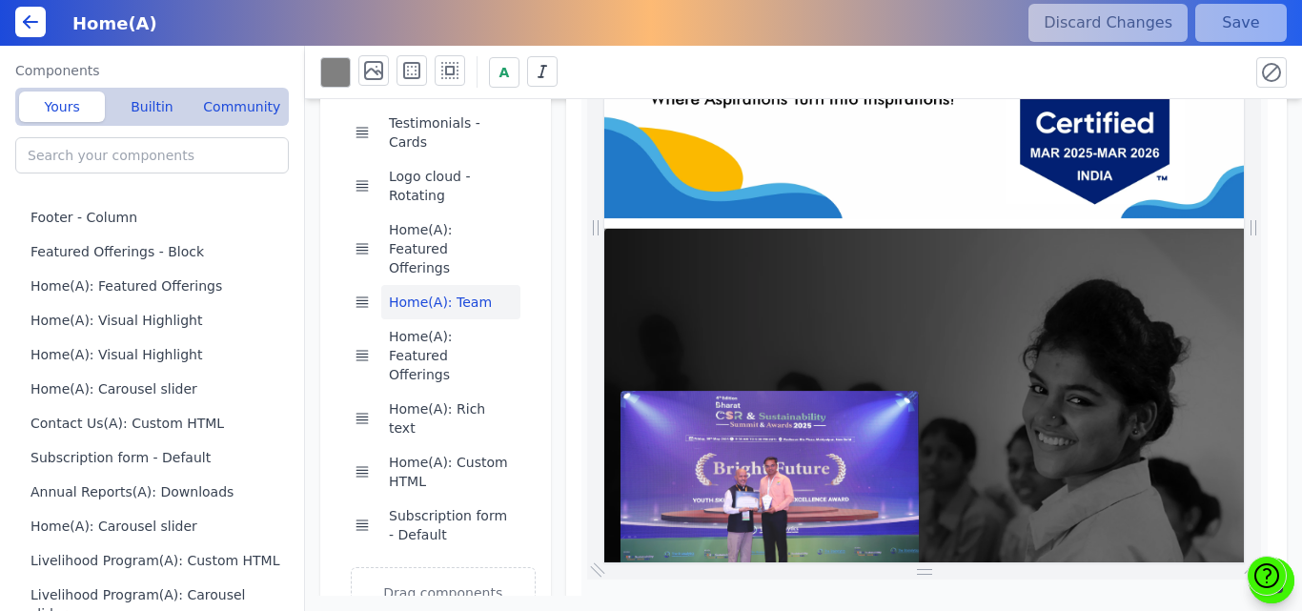
scroll to position [0, 219]
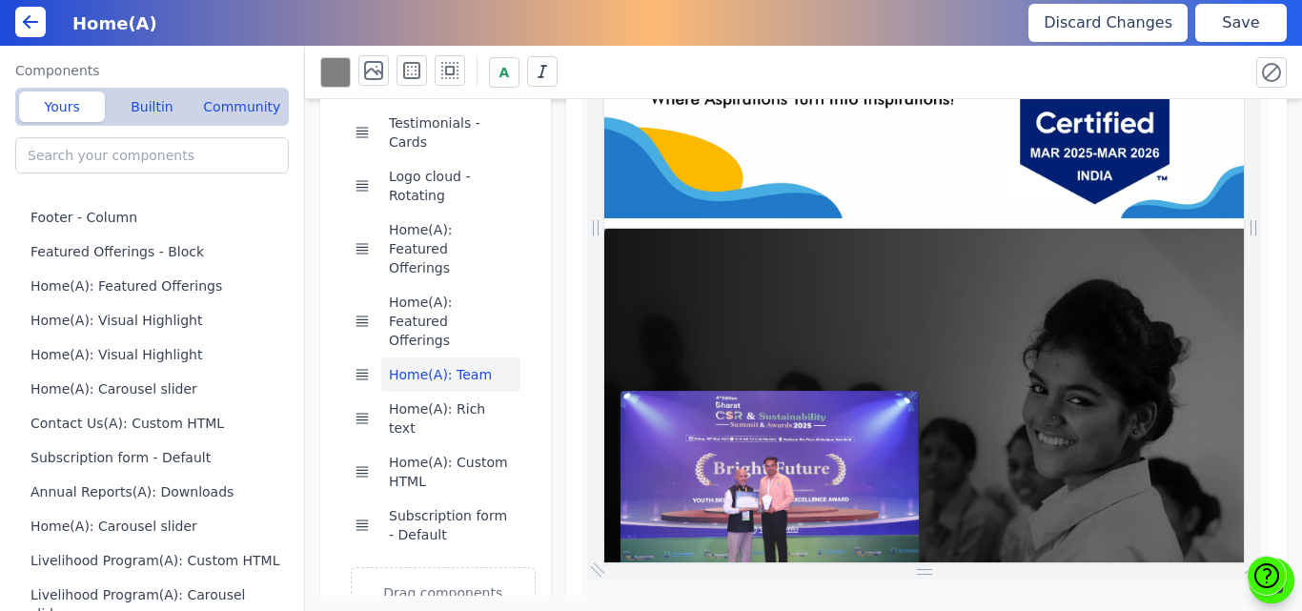
click at [1251, 10] on button "Save" at bounding box center [1241, 23] width 92 height 38
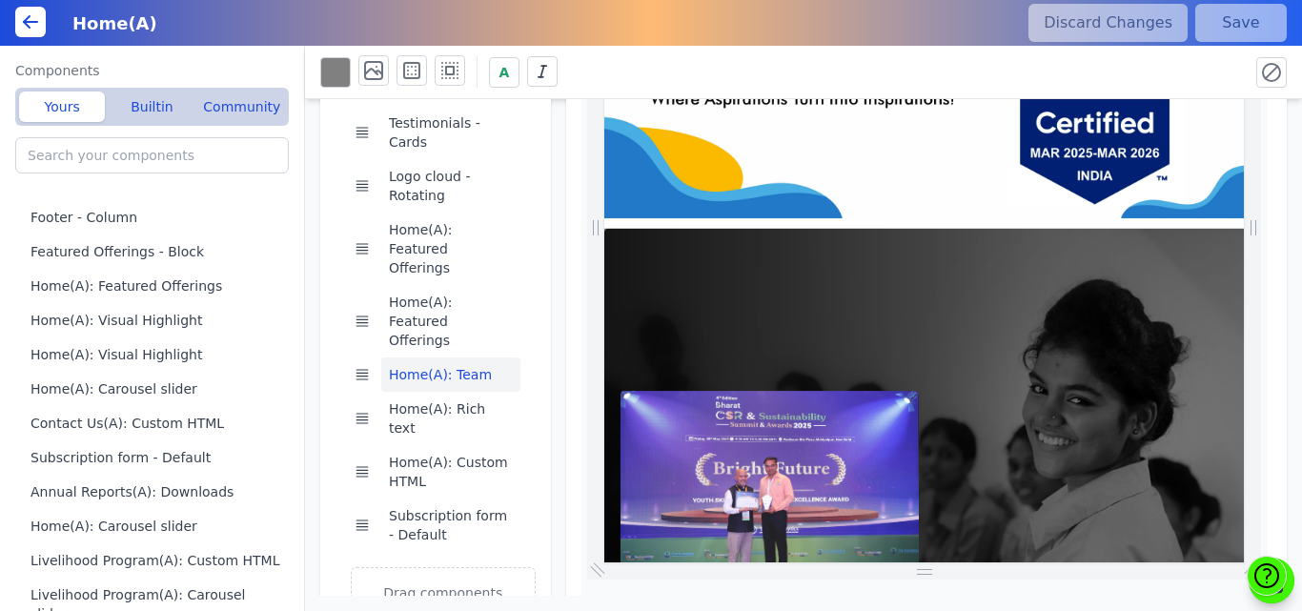
scroll to position [0, 173]
click at [919, 66] on div "A" at bounding box center [776, 71] width 913 height 33
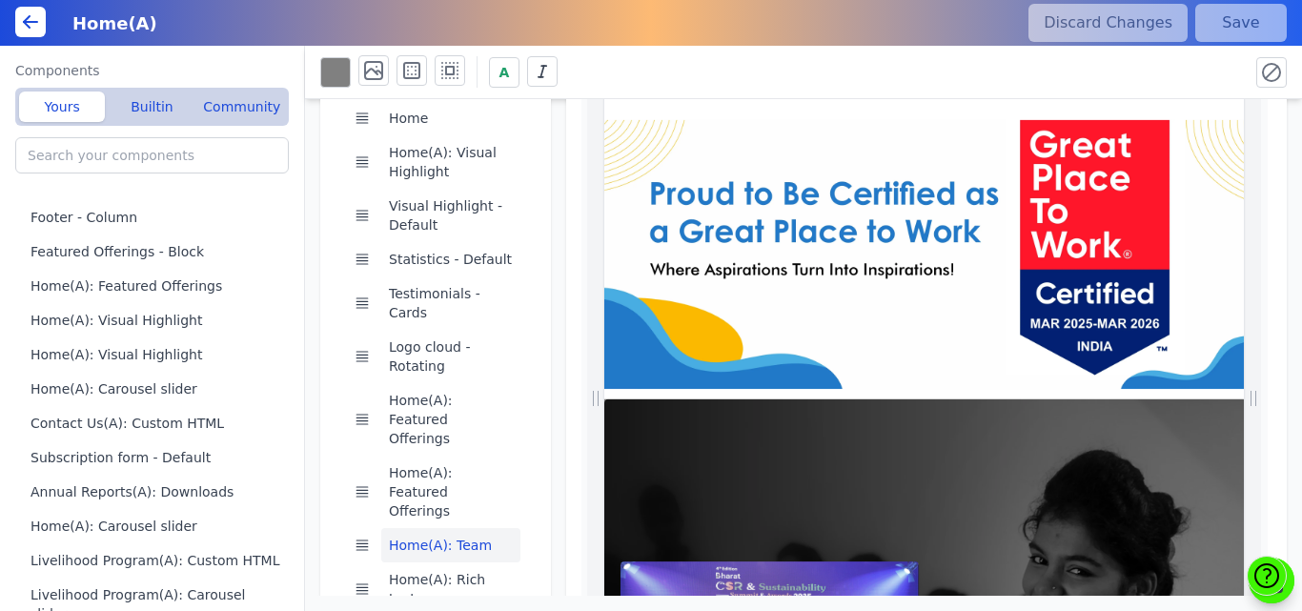
scroll to position [0, 1232]
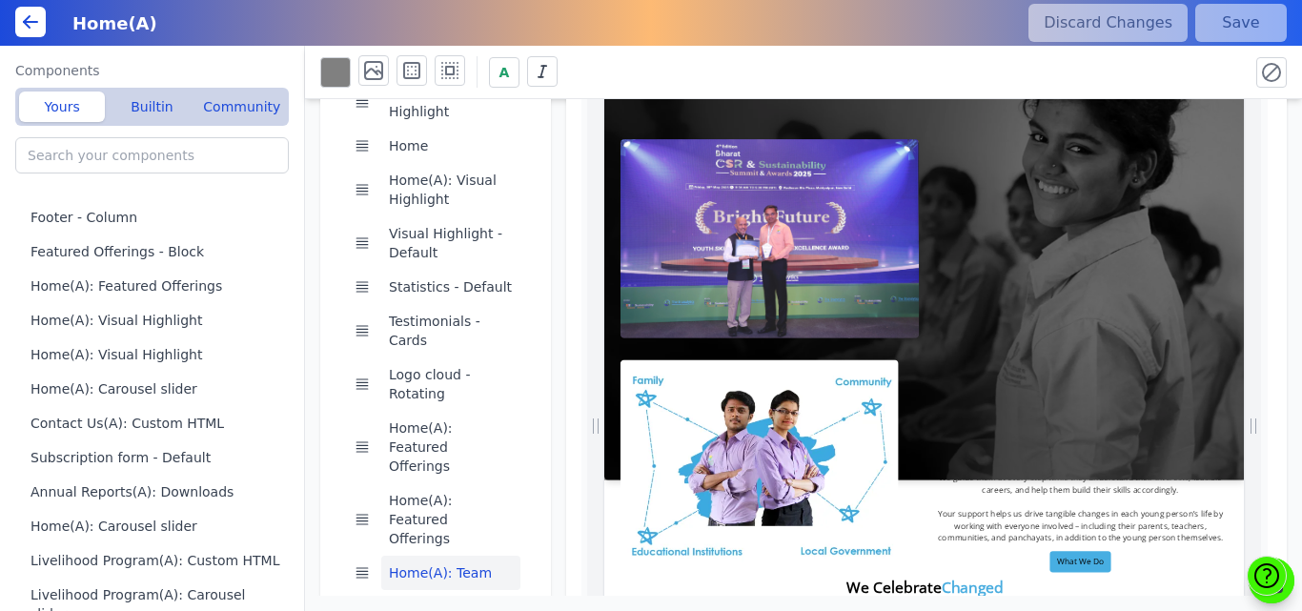
drag, startPoint x: 1813, startPoint y: 239, endPoint x: 1842, endPoint y: 361, distance: 125.3
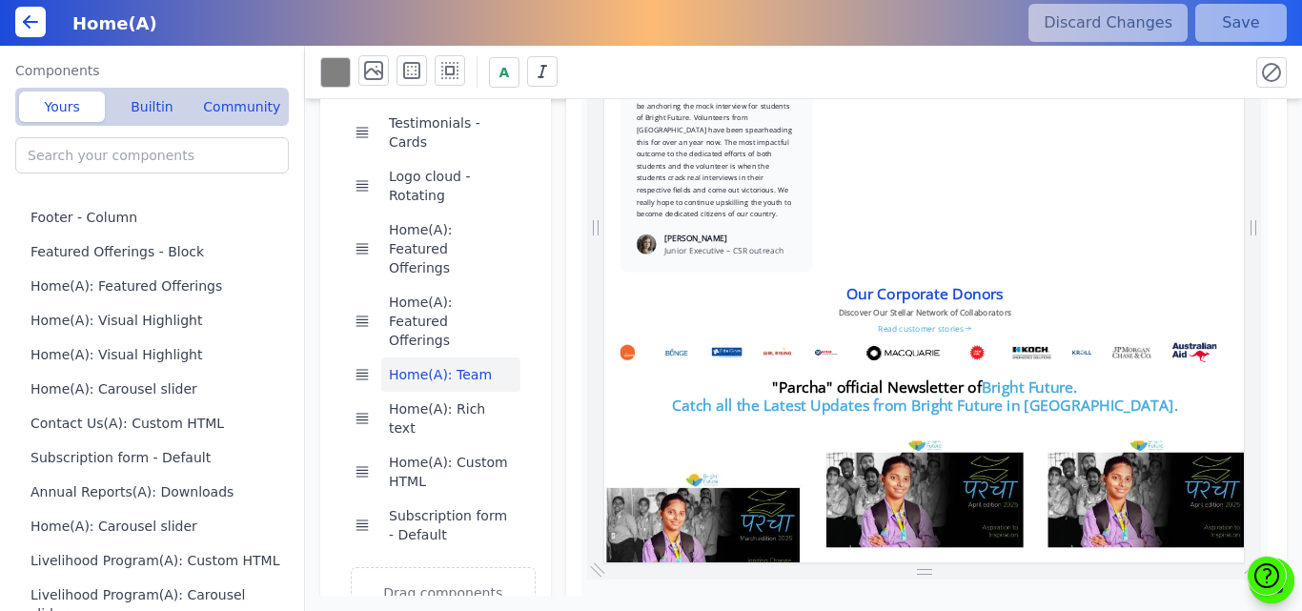
drag, startPoint x: 1810, startPoint y: 513, endPoint x: 1865, endPoint y: 107, distance: 409.7
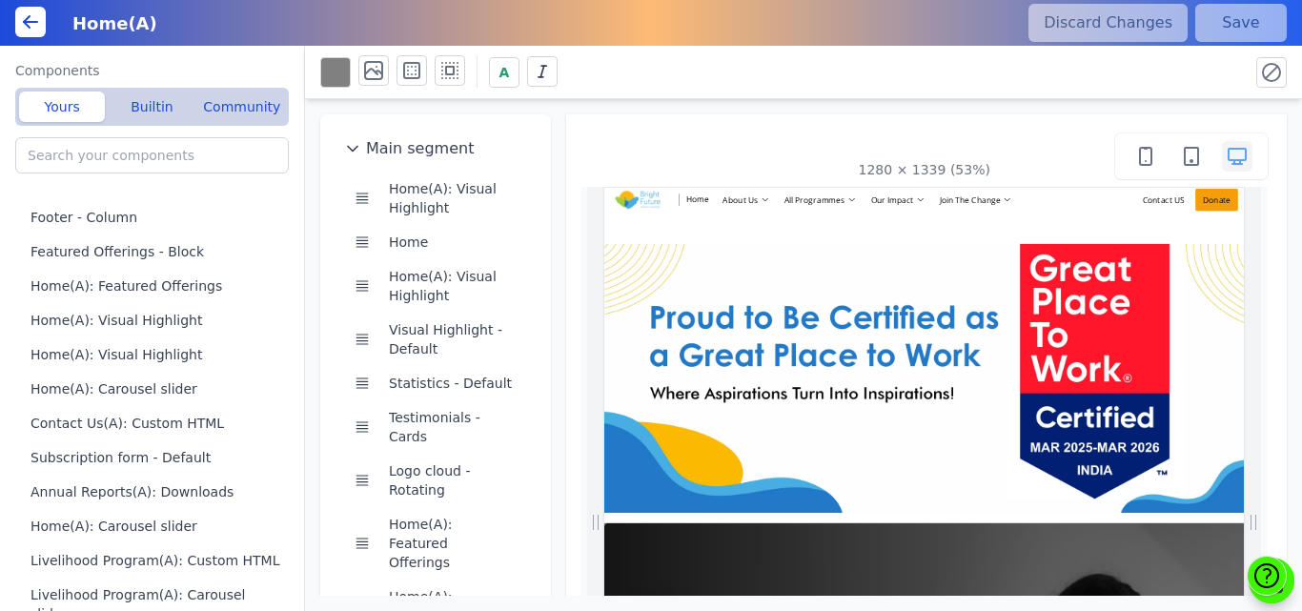
scroll to position [0, 69]
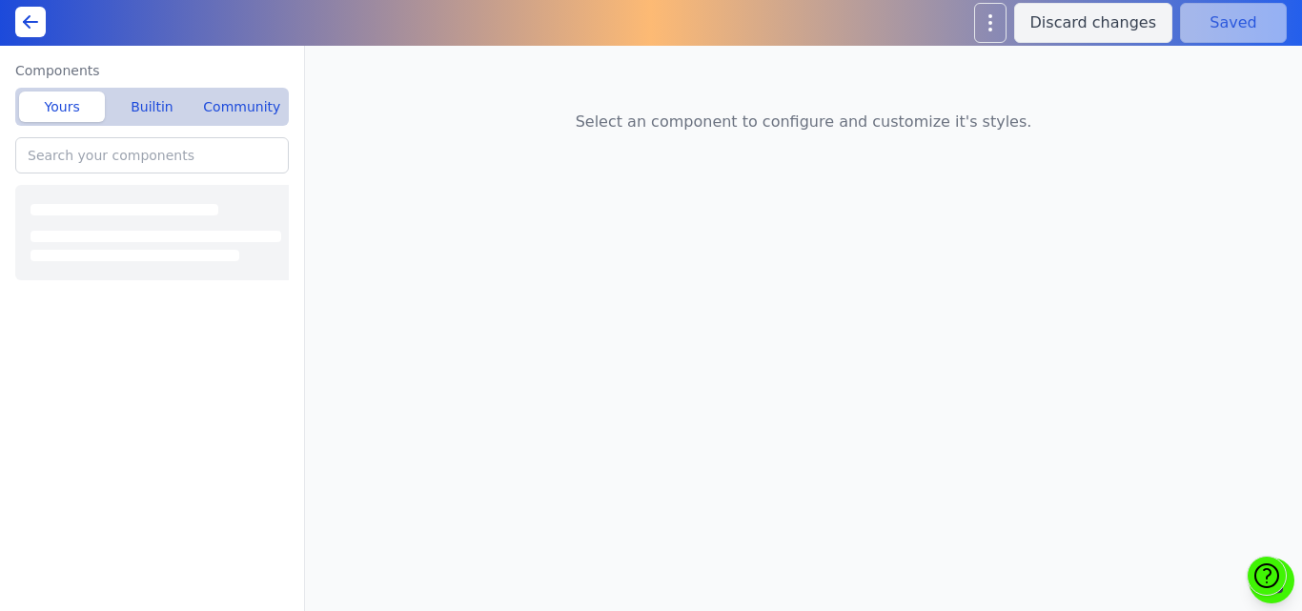
type input "Footer - Column"
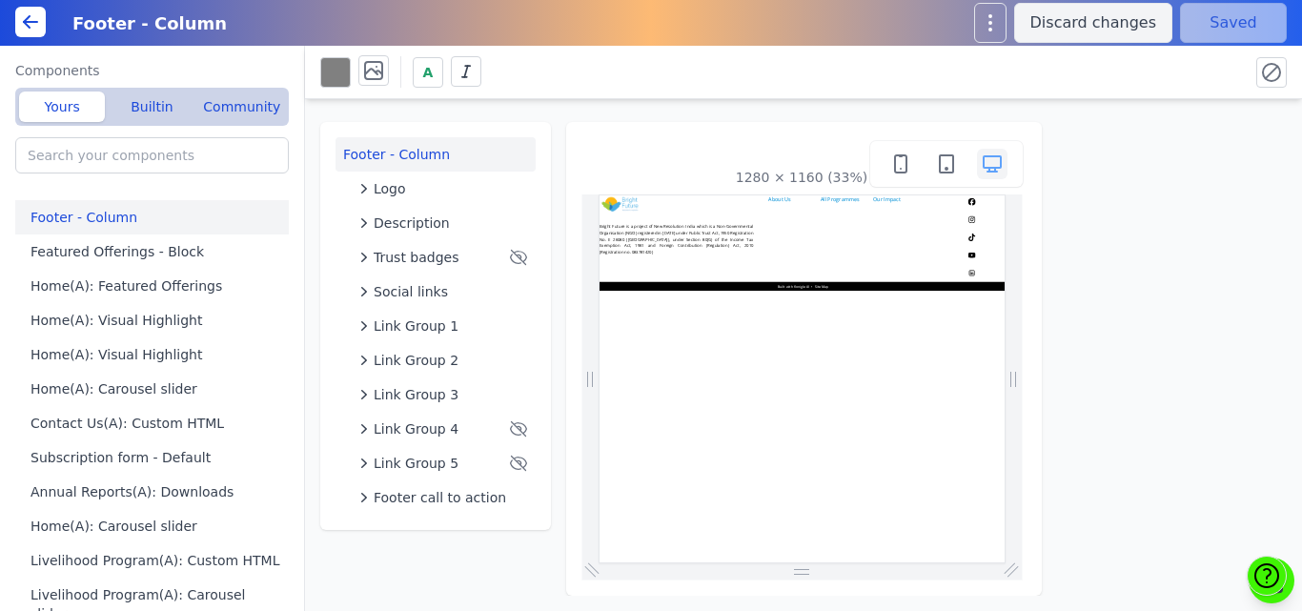
click at [27, 25] on icon at bounding box center [27, 25] width 6 height 6
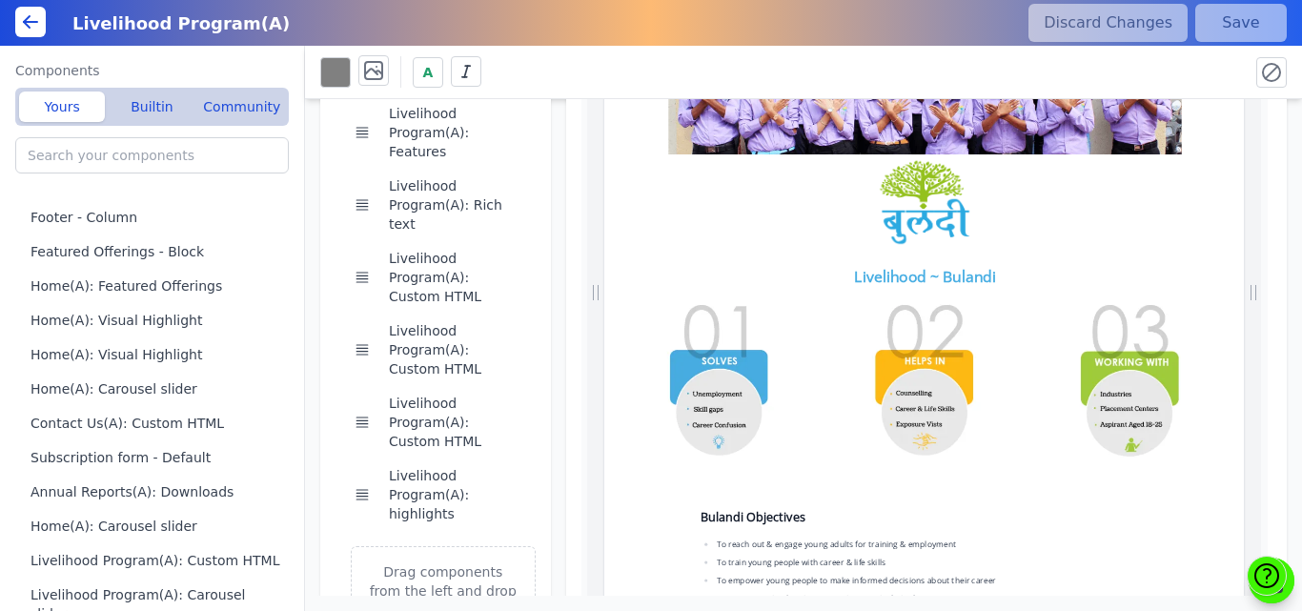
scroll to position [275, 0]
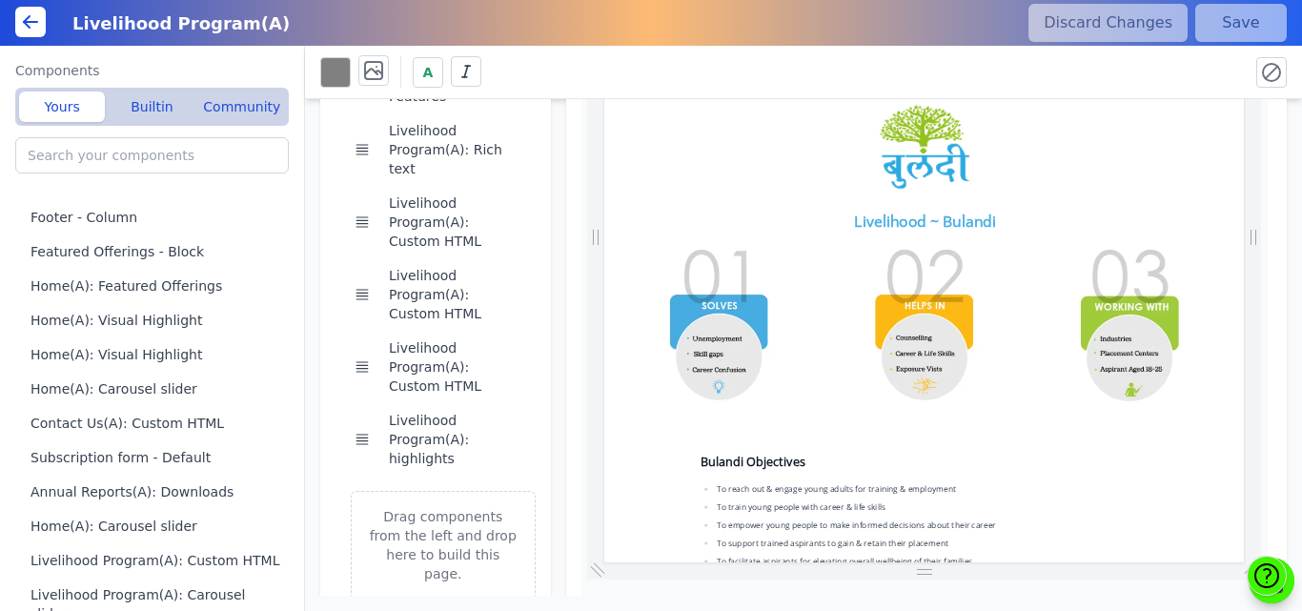
drag, startPoint x: 1291, startPoint y: 564, endPoint x: 1298, endPoint y: 271, distance: 293.7
click at [1298, 271] on div "Livelihood Program(A) Discard Changes Save Components Yours Builtin Community F…" at bounding box center [651, 305] width 1302 height 611
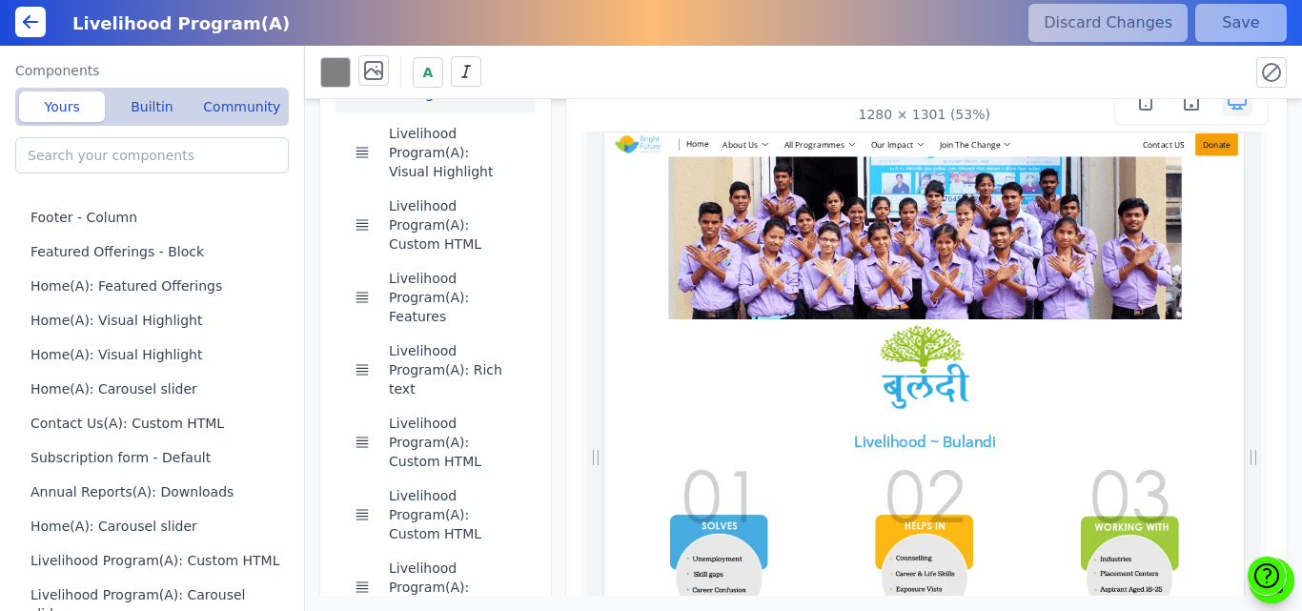
scroll to position [0, 0]
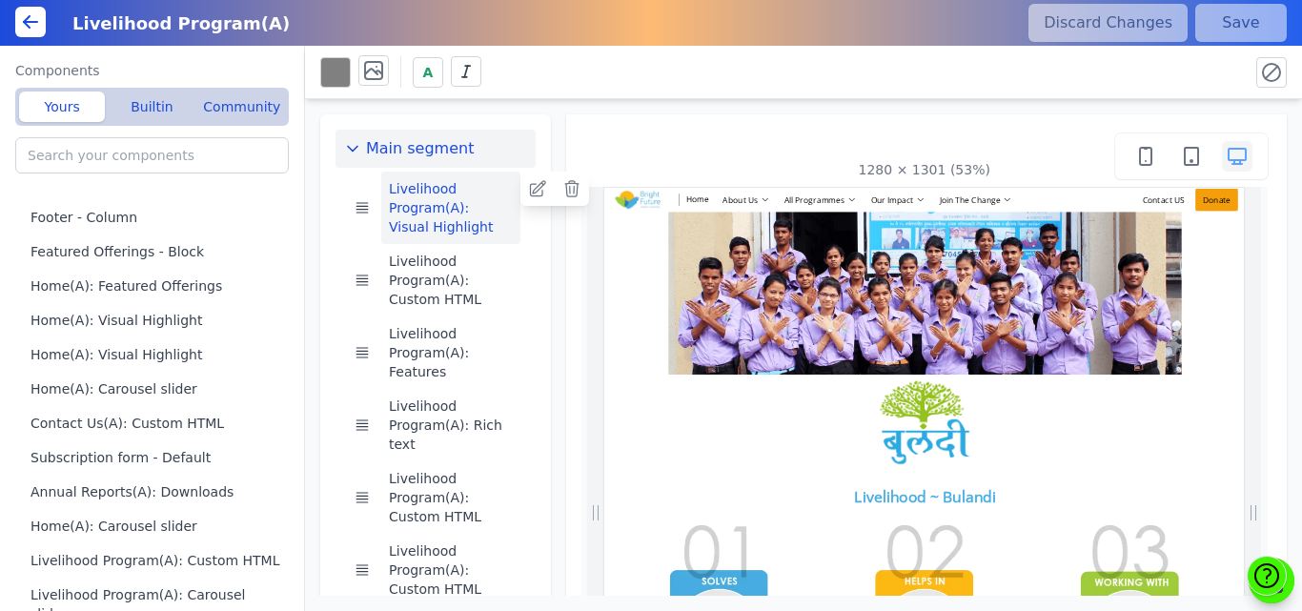
click at [423, 214] on button "Livelihood Program(A): Visual Highlight" at bounding box center [450, 208] width 139 height 72
click at [1014, 303] on img at bounding box center [1214, 389] width 976 height 310
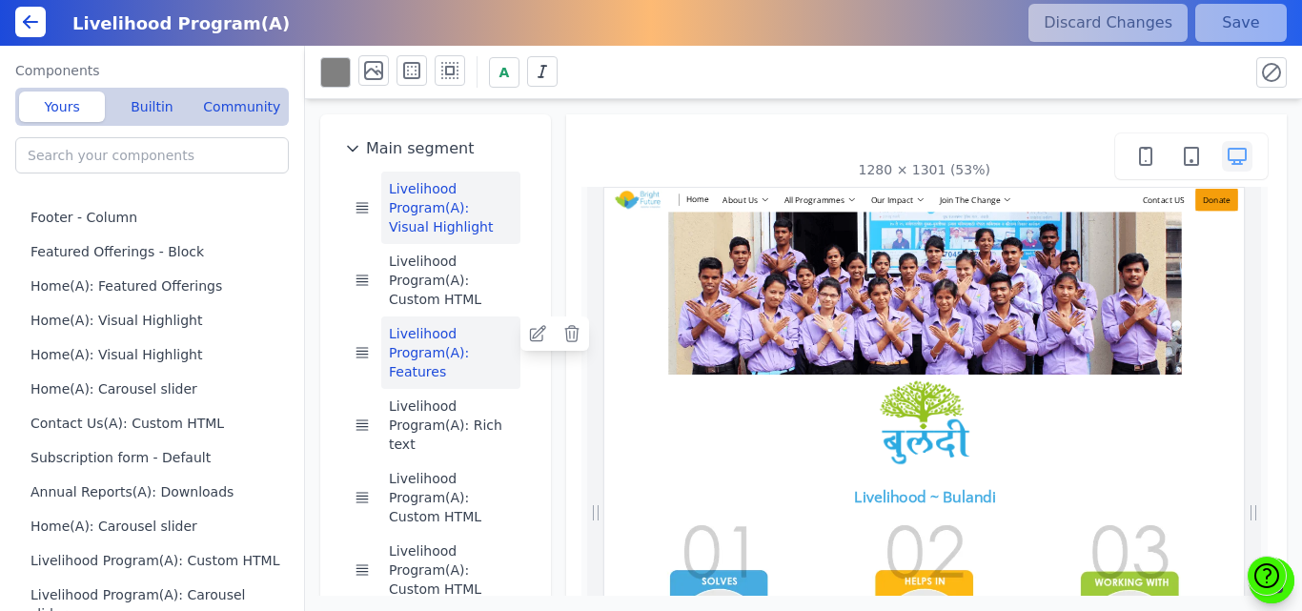
click at [421, 374] on button "Livelihood Program(A): Features" at bounding box center [450, 352] width 139 height 72
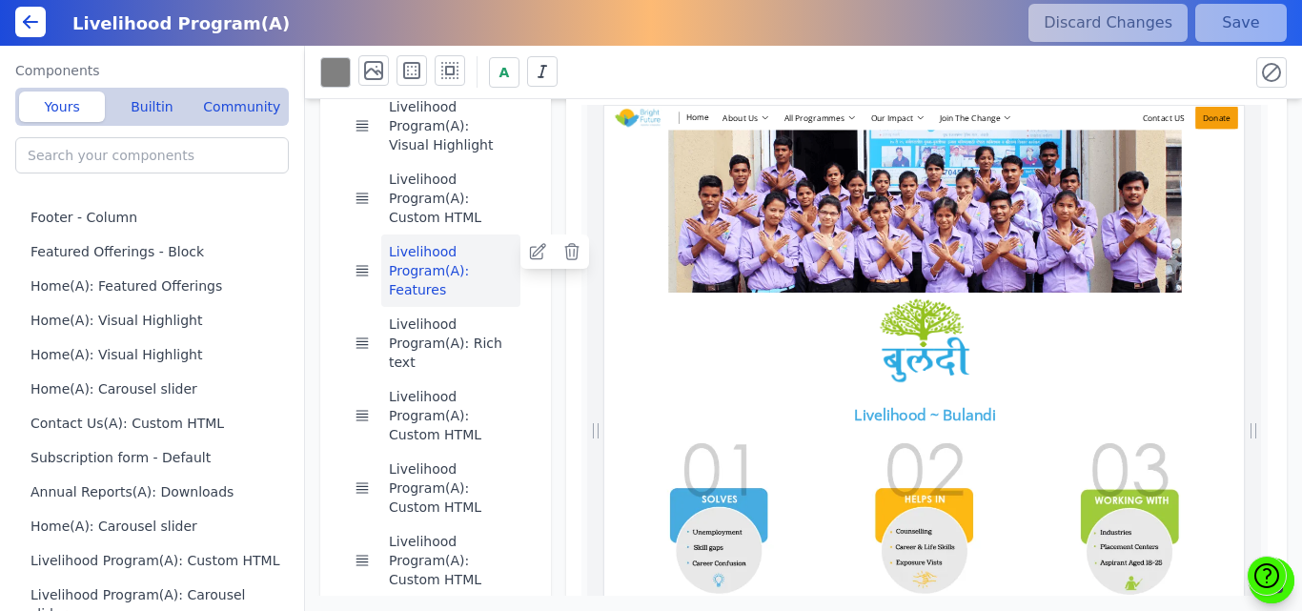
scroll to position [110, 0]
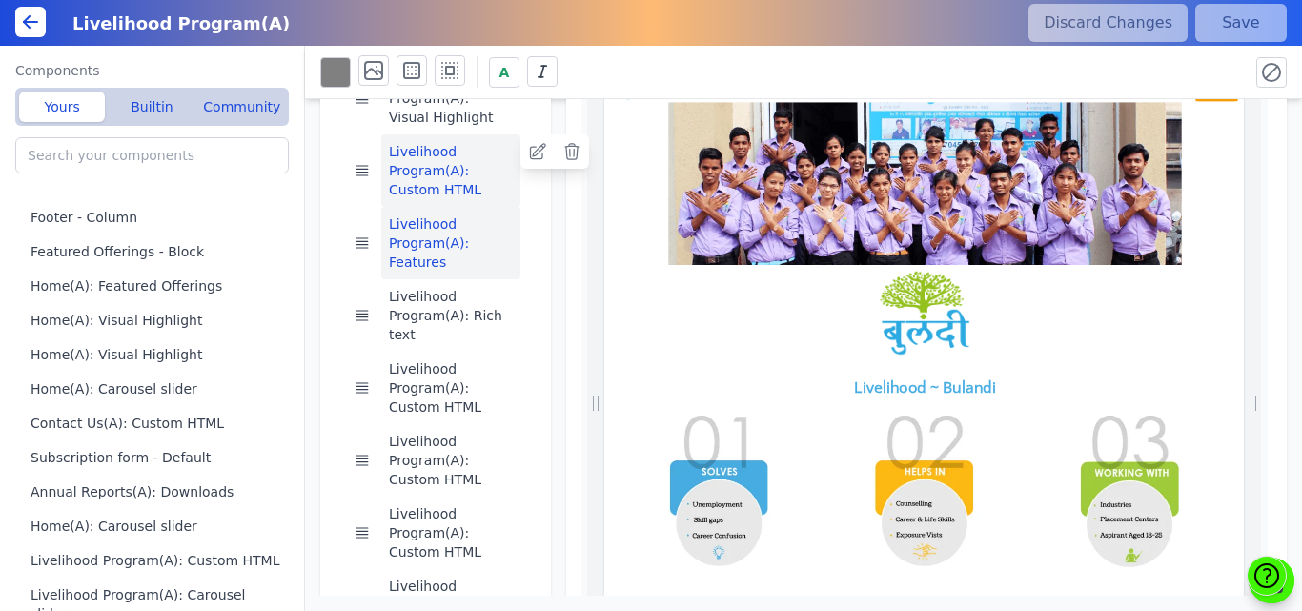
click at [402, 185] on button "Livelihood Program(A): Custom HTML" at bounding box center [450, 170] width 139 height 72
click at [535, 149] on icon at bounding box center [537, 151] width 15 height 15
click at [431, 252] on button "Livelihood Program(A): Features" at bounding box center [450, 243] width 139 height 72
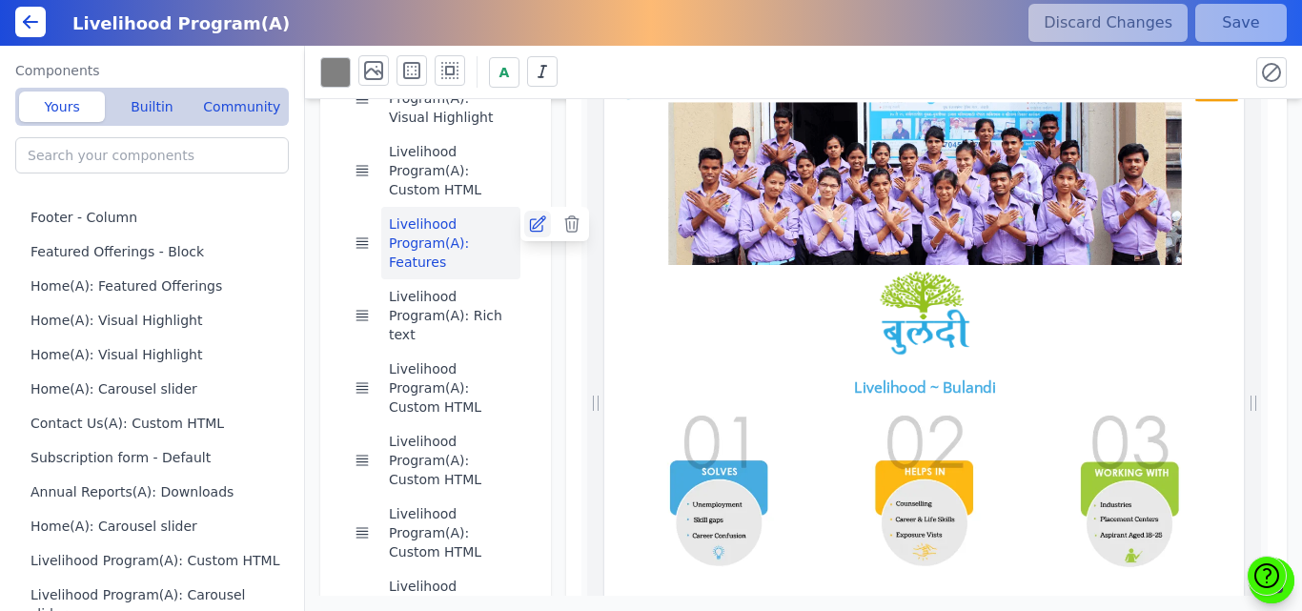
click at [533, 223] on icon at bounding box center [537, 223] width 15 height 15
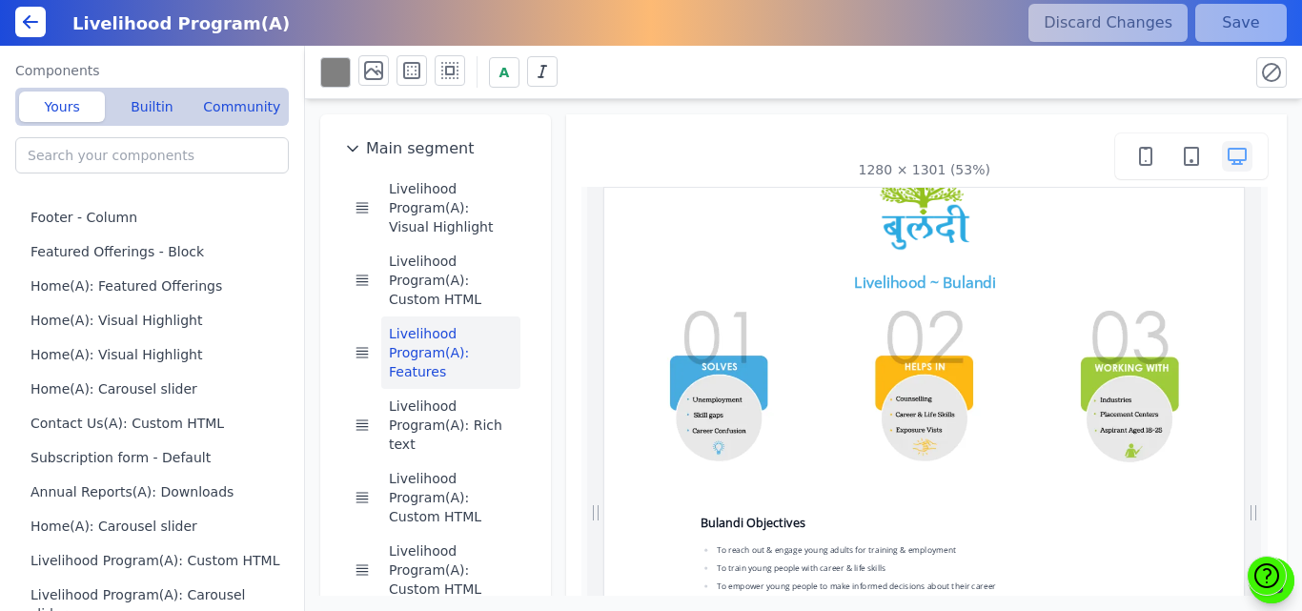
scroll to position [418, 0]
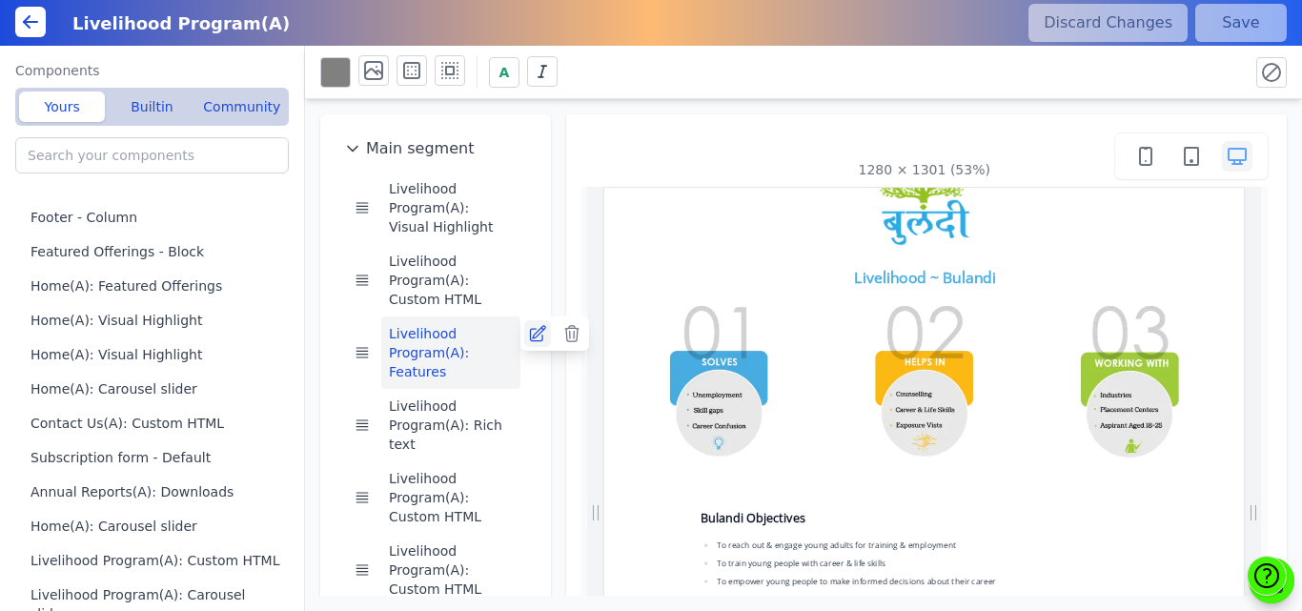
click at [535, 336] on icon at bounding box center [537, 333] width 19 height 19
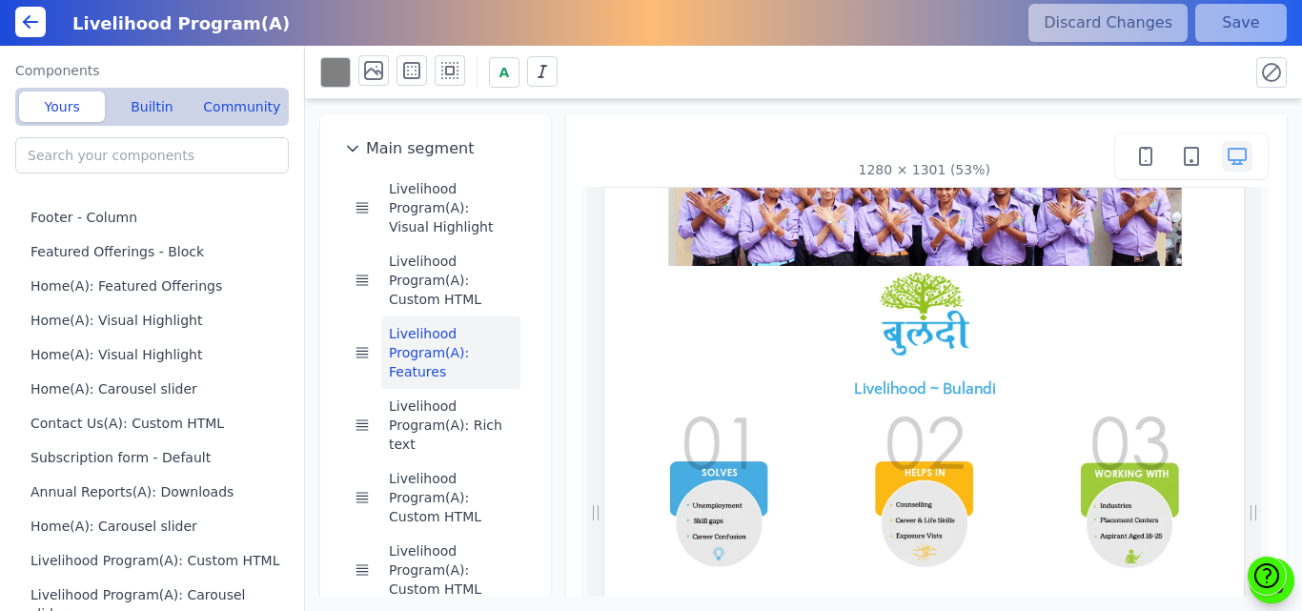
scroll to position [154, 0]
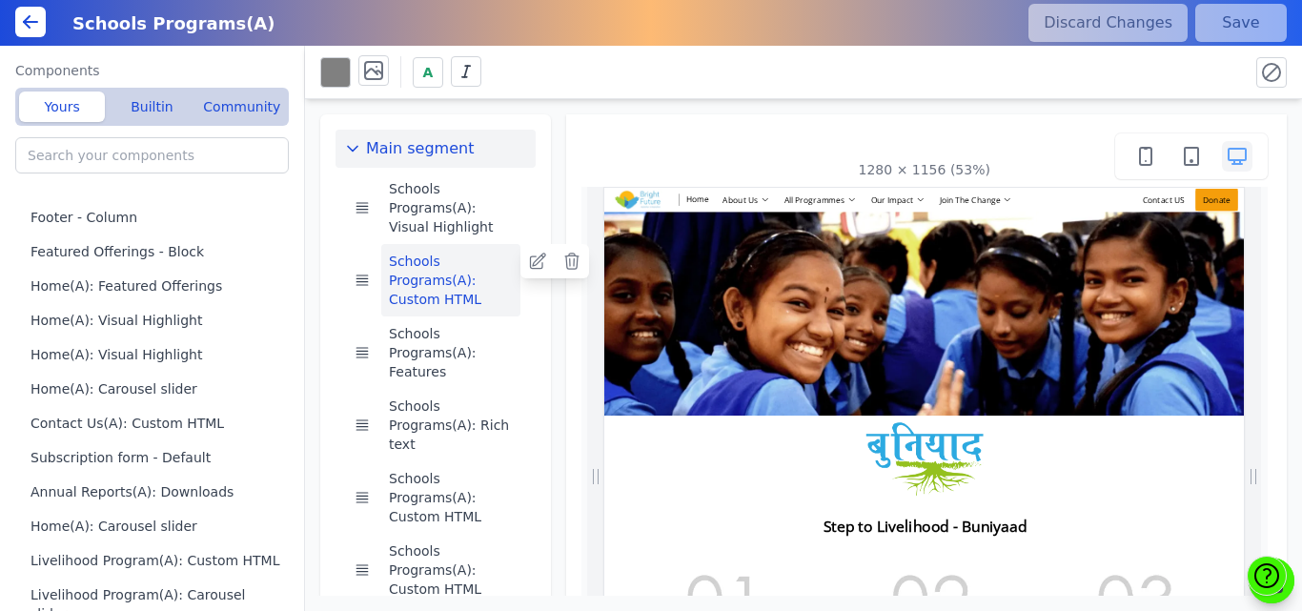
click at [418, 278] on button "Schools Programs(A): Custom HTML" at bounding box center [450, 280] width 139 height 72
click at [537, 270] on icon at bounding box center [537, 261] width 19 height 19
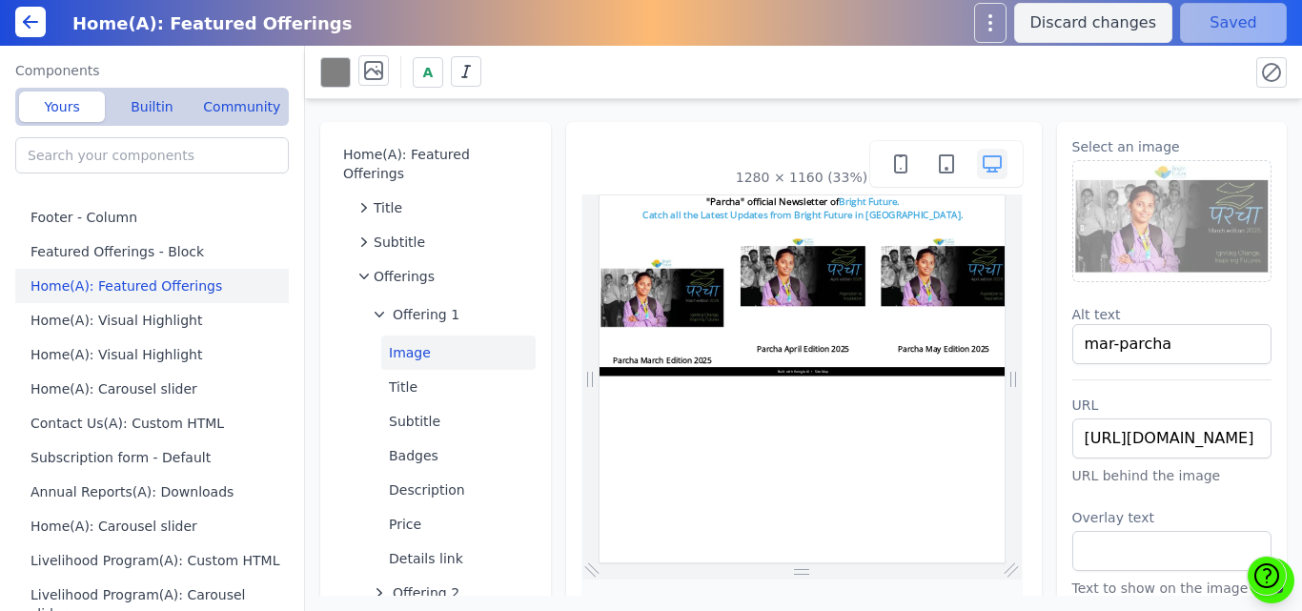
scroll to position [73, 0]
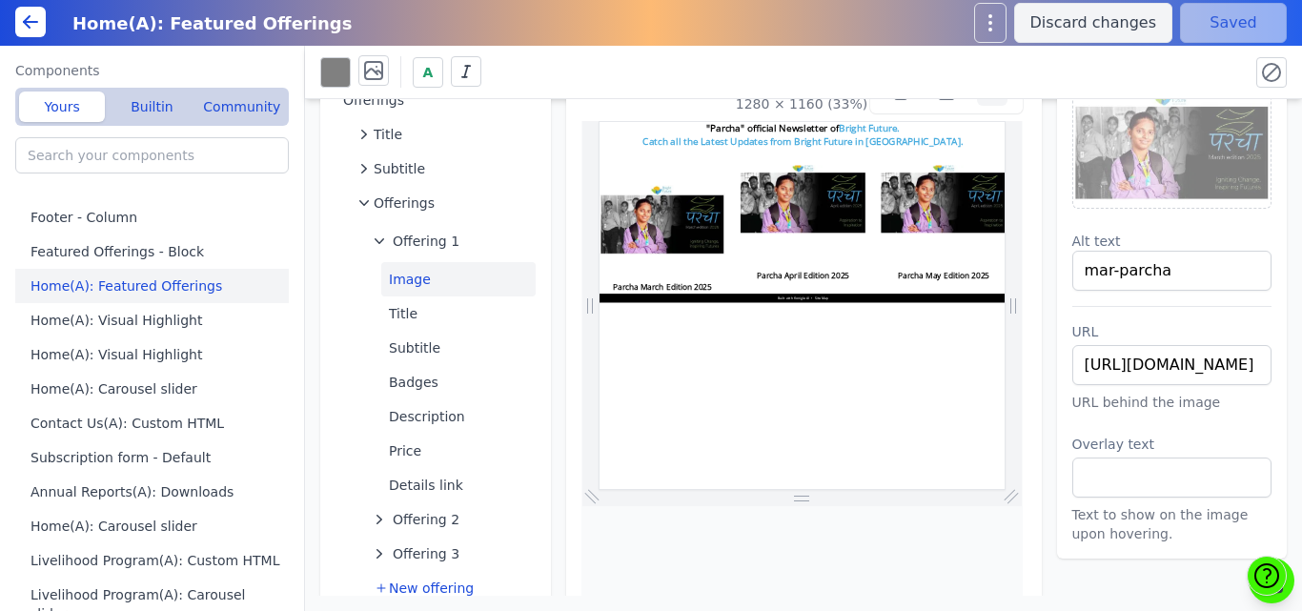
click at [25, 16] on icon at bounding box center [30, 21] width 23 height 23
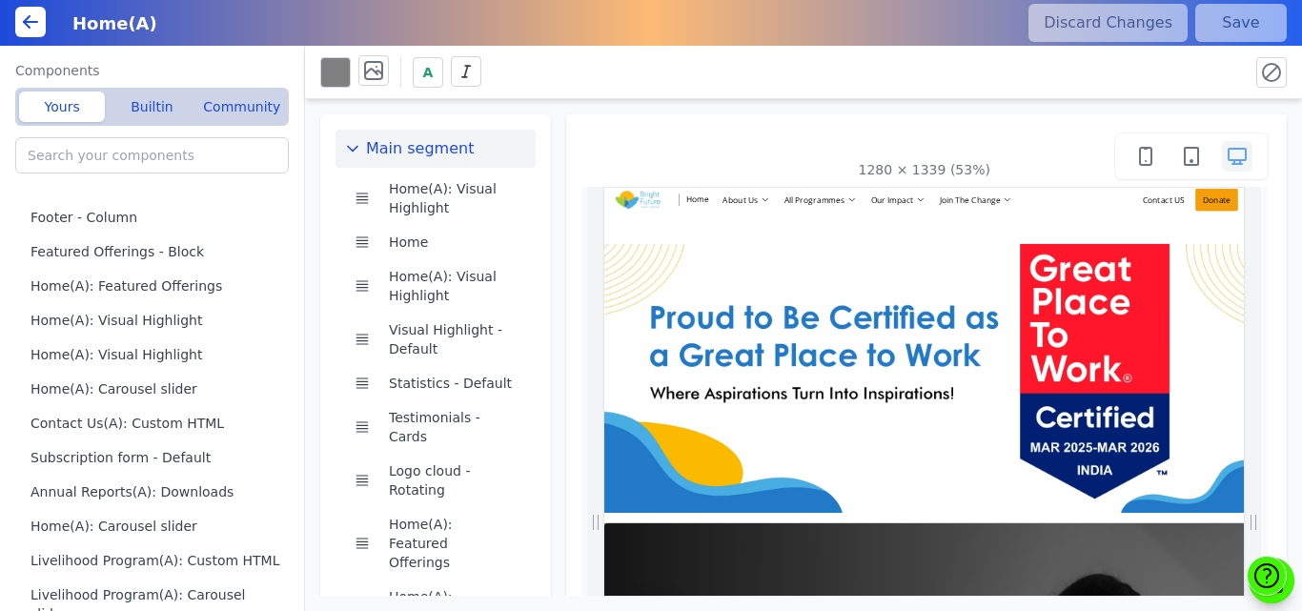
scroll to position [0, 51]
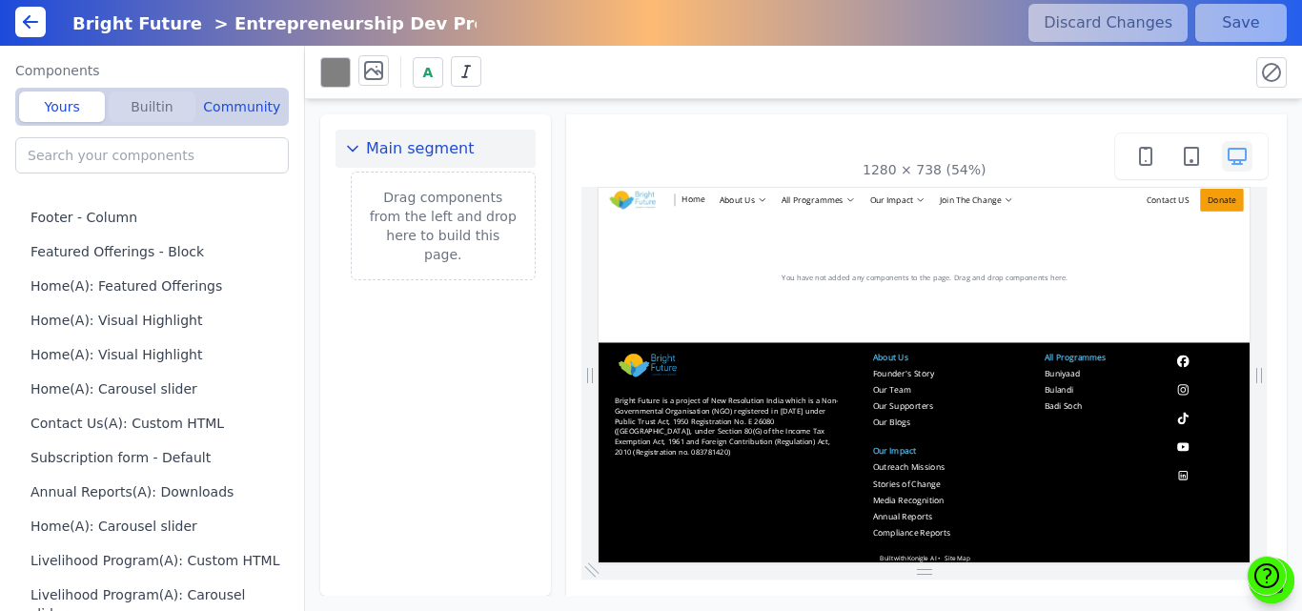
click at [134, 106] on button "Builtin" at bounding box center [152, 107] width 86 height 31
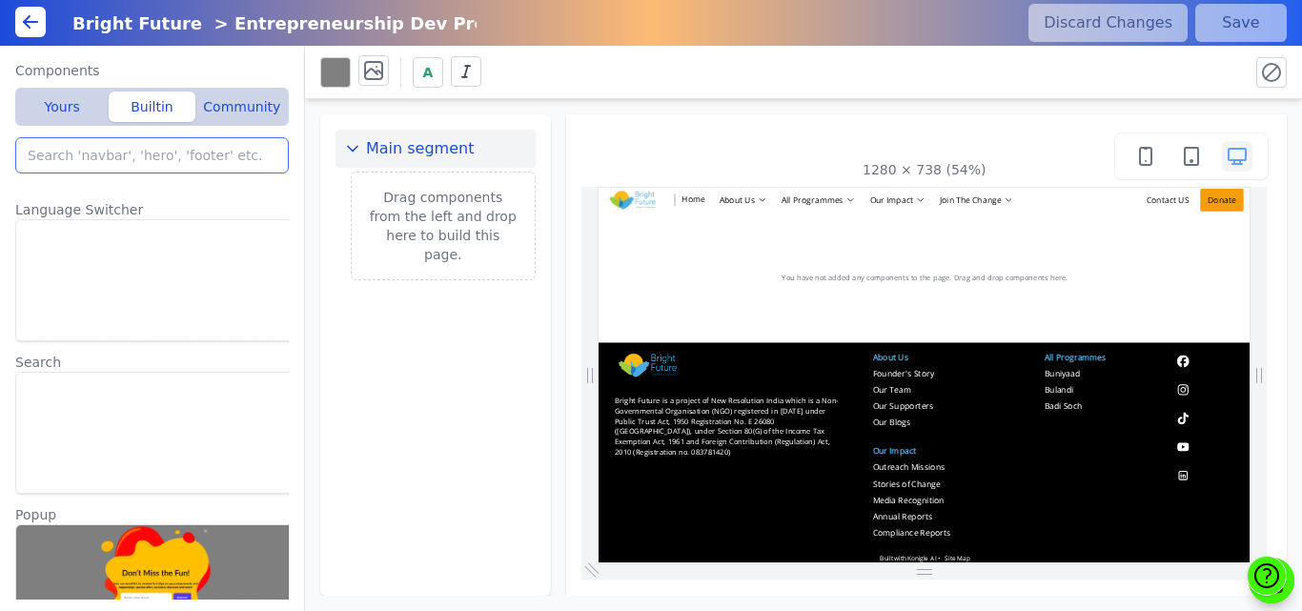
click at [96, 153] on input "search" at bounding box center [152, 155] width 274 height 36
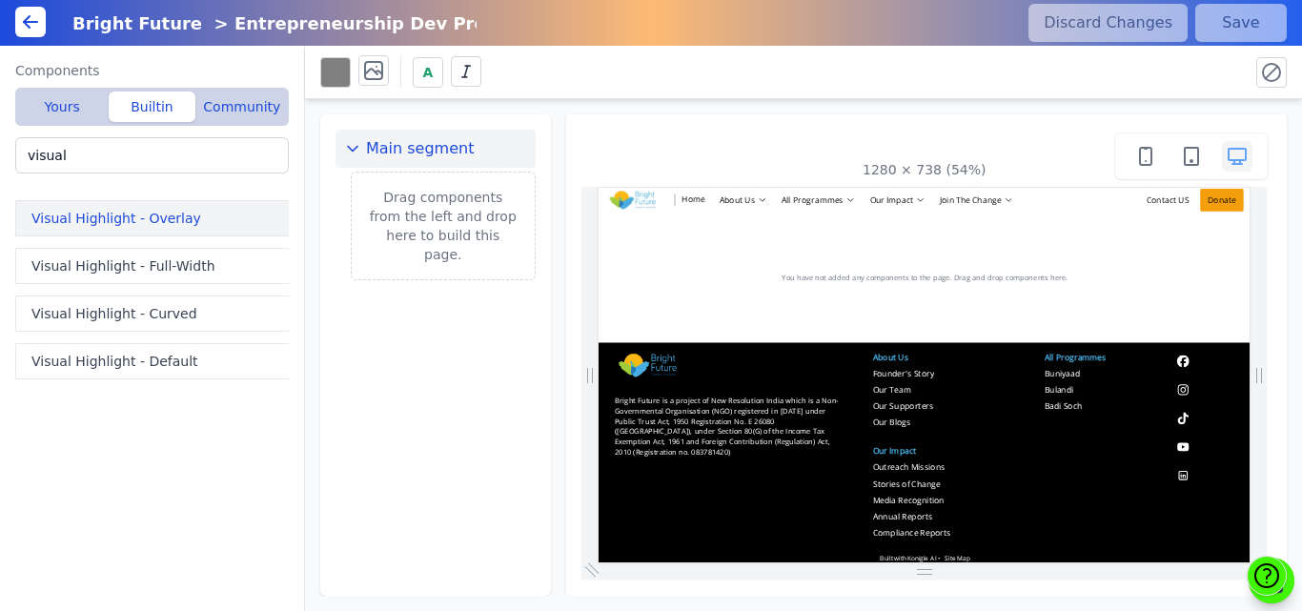
click at [74, 226] on button "Visual Highlight - Overlay" at bounding box center [155, 218] width 281 height 36
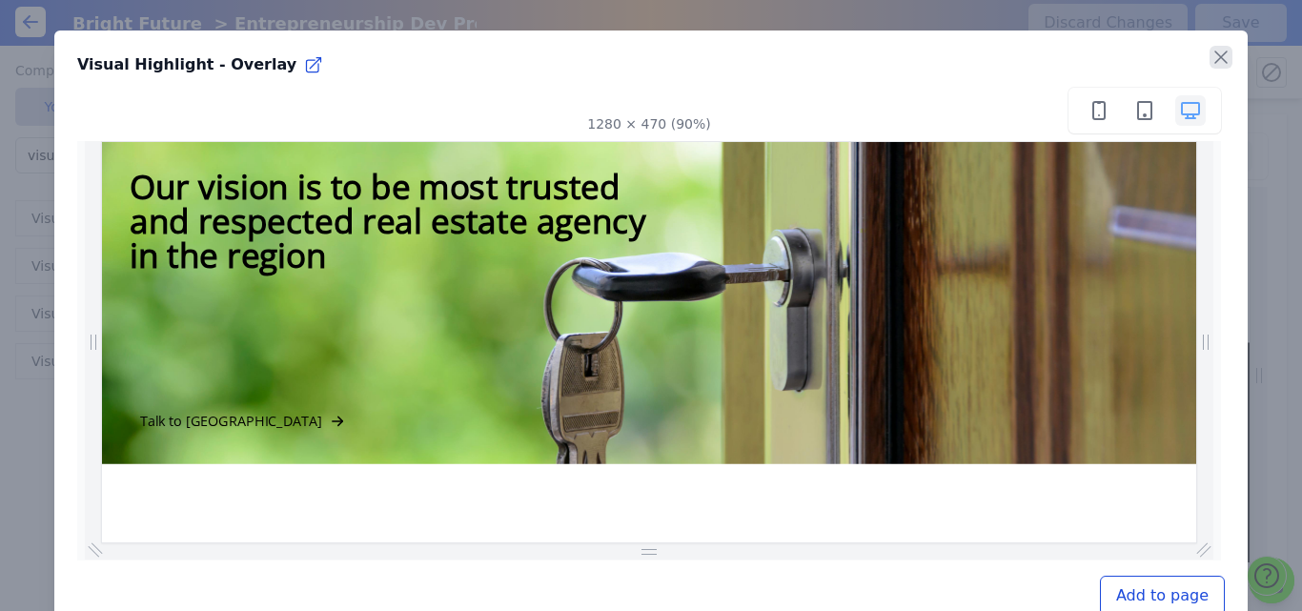
click at [1210, 54] on icon "button" at bounding box center [1221, 57] width 23 height 23
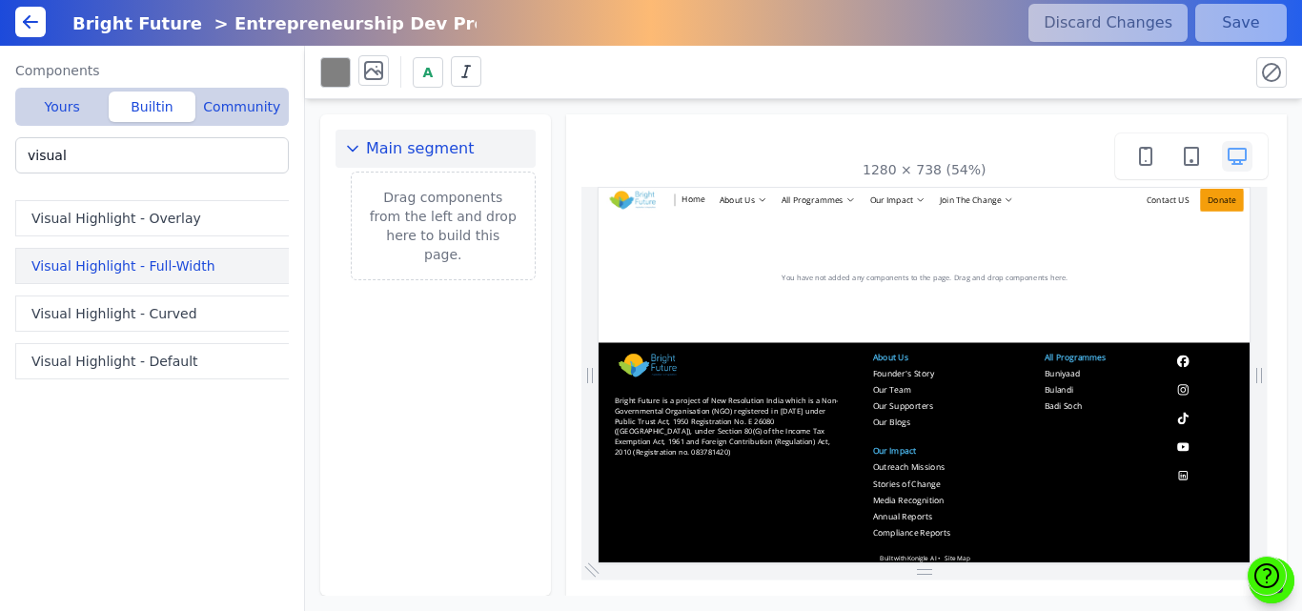
click at [71, 264] on button "Visual Highlight - Full-Width" at bounding box center [155, 266] width 281 height 36
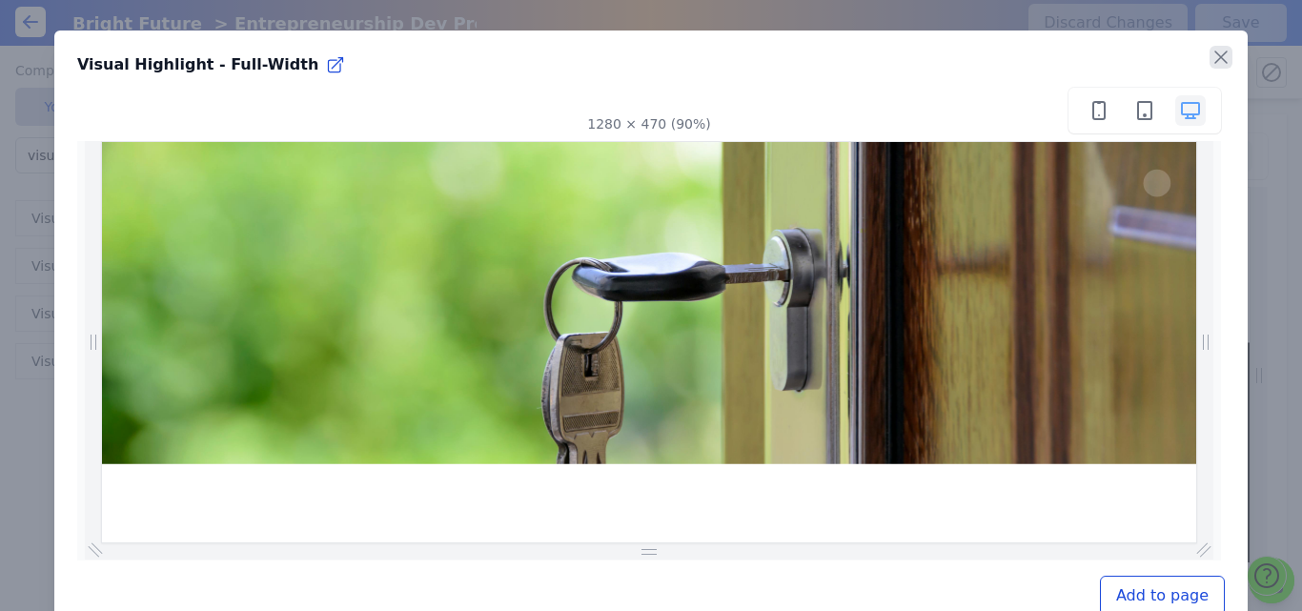
click at [1212, 54] on icon "button" at bounding box center [1221, 57] width 23 height 23
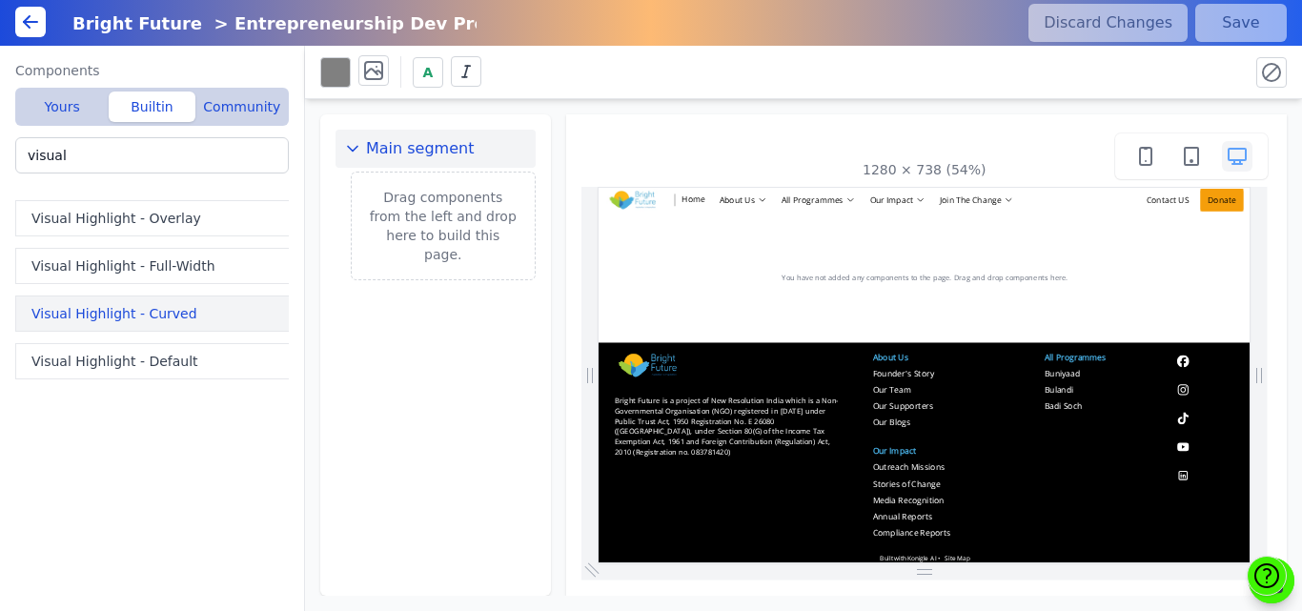
click at [120, 301] on button "Visual Highlight - Curved" at bounding box center [155, 314] width 281 height 36
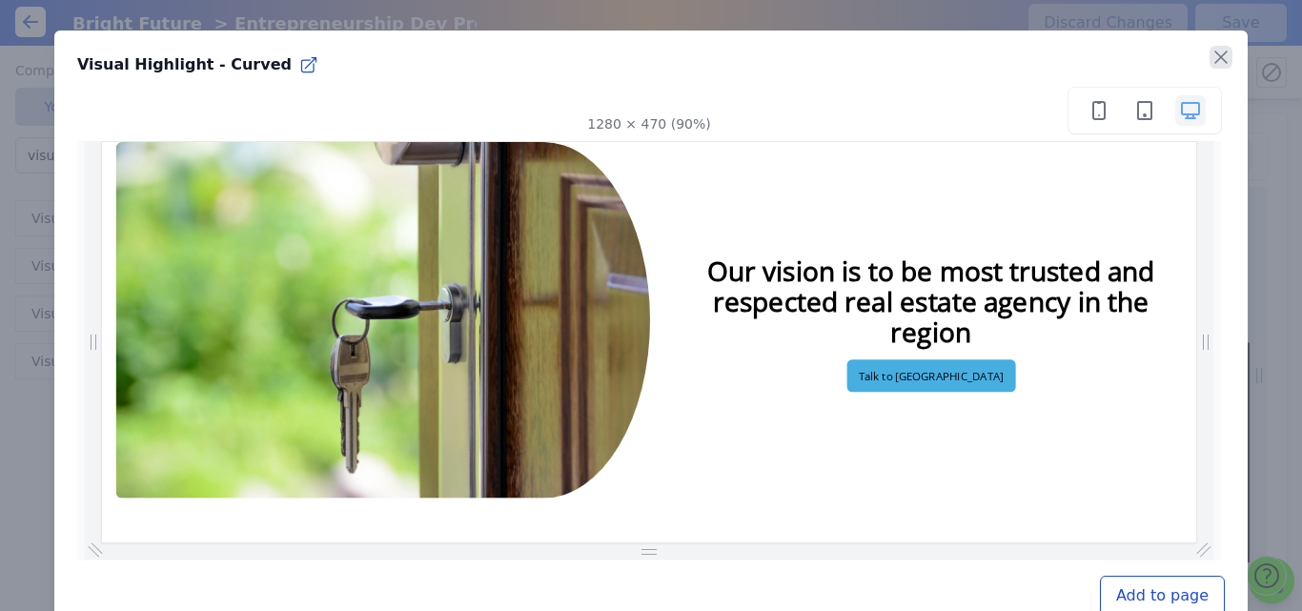
click at [1210, 59] on icon "button" at bounding box center [1221, 57] width 23 height 23
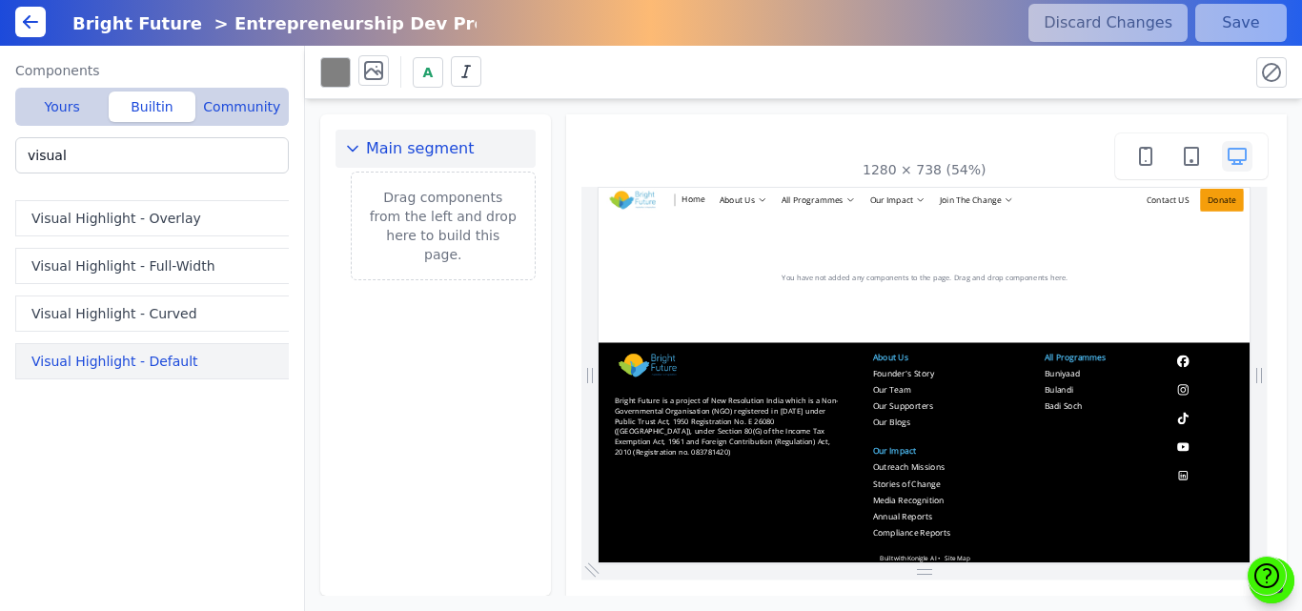
click at [52, 357] on button "Visual Highlight - Default" at bounding box center [155, 361] width 281 height 36
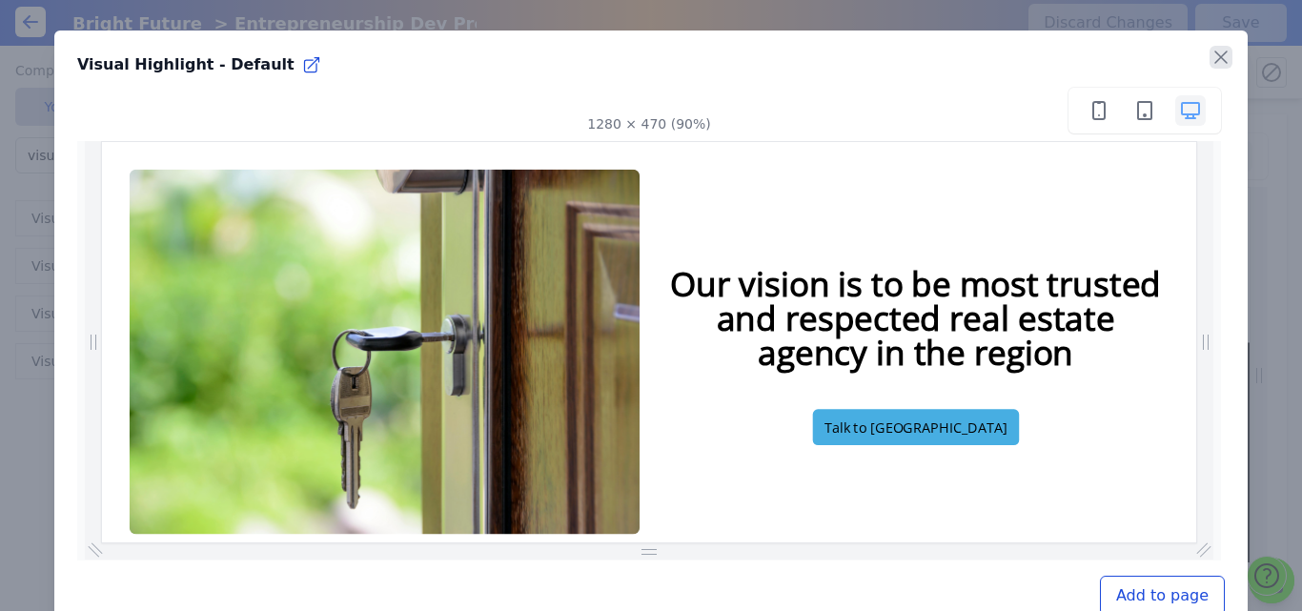
click at [1211, 56] on icon "button" at bounding box center [1221, 57] width 23 height 23
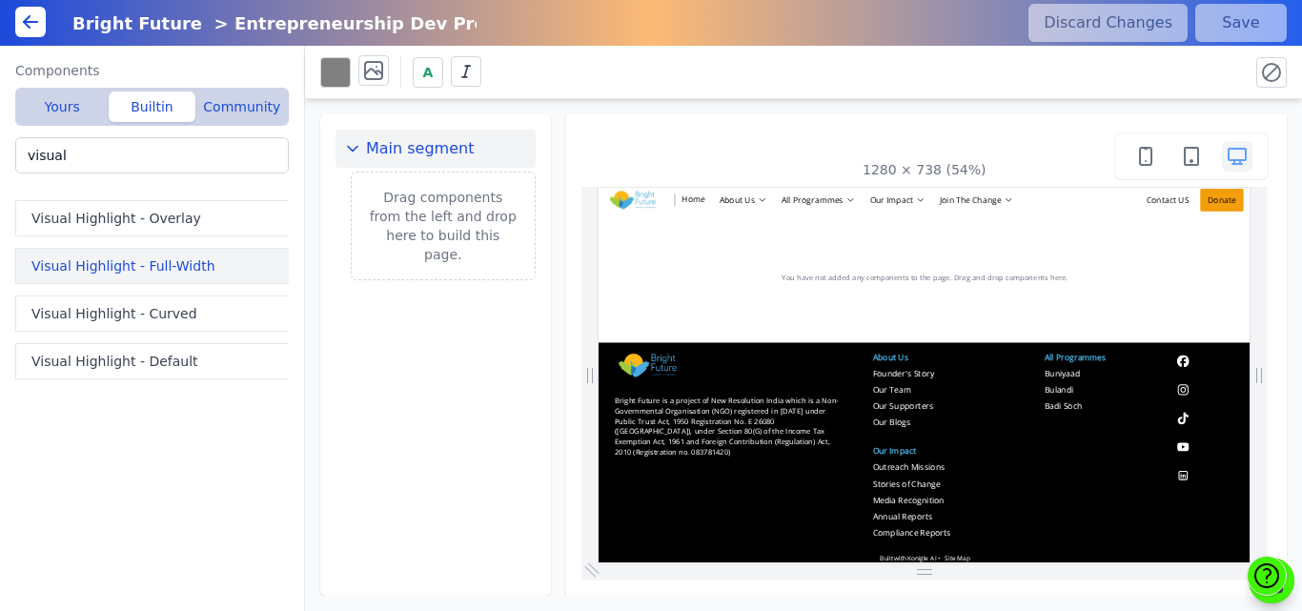
click at [87, 264] on button "Visual Highlight - Full-Width" at bounding box center [155, 266] width 281 height 36
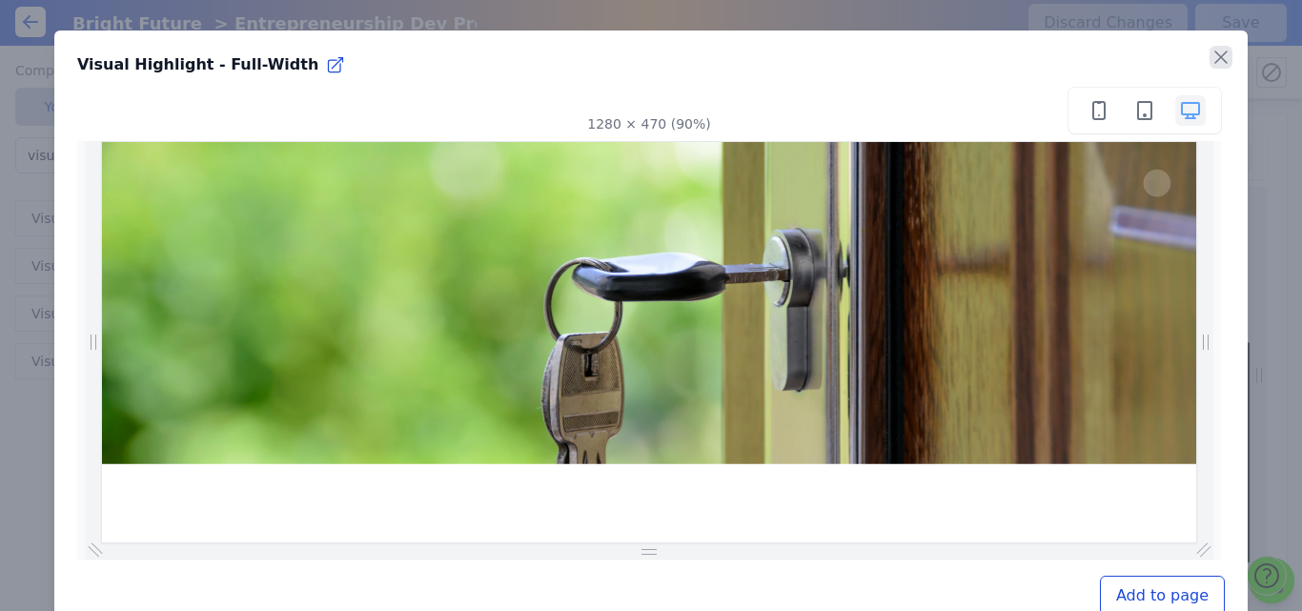
click at [1210, 52] on icon "button" at bounding box center [1221, 57] width 23 height 23
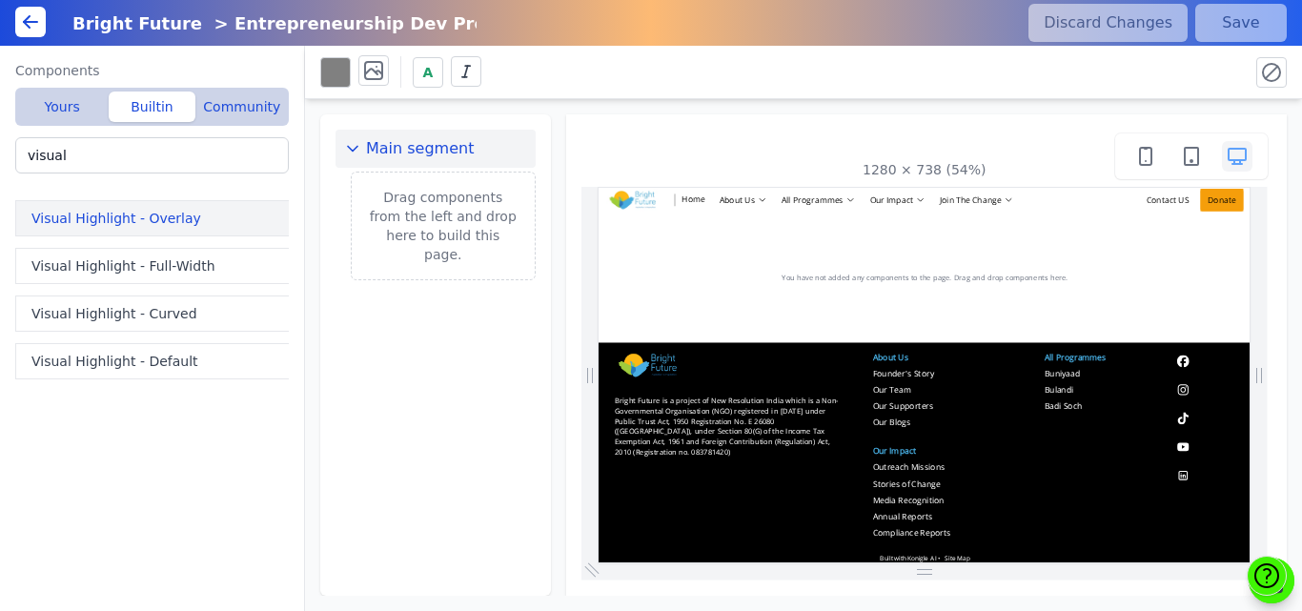
click at [119, 224] on button "Visual Highlight - Overlay" at bounding box center [155, 218] width 281 height 36
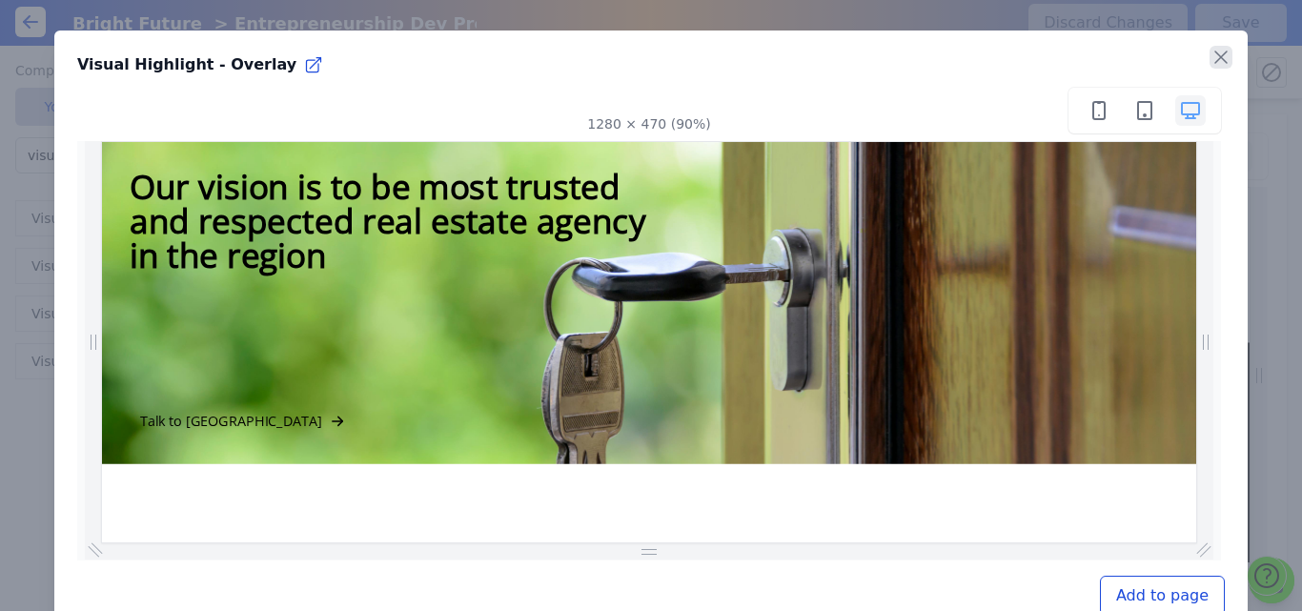
click at [1210, 52] on icon "button" at bounding box center [1221, 57] width 23 height 23
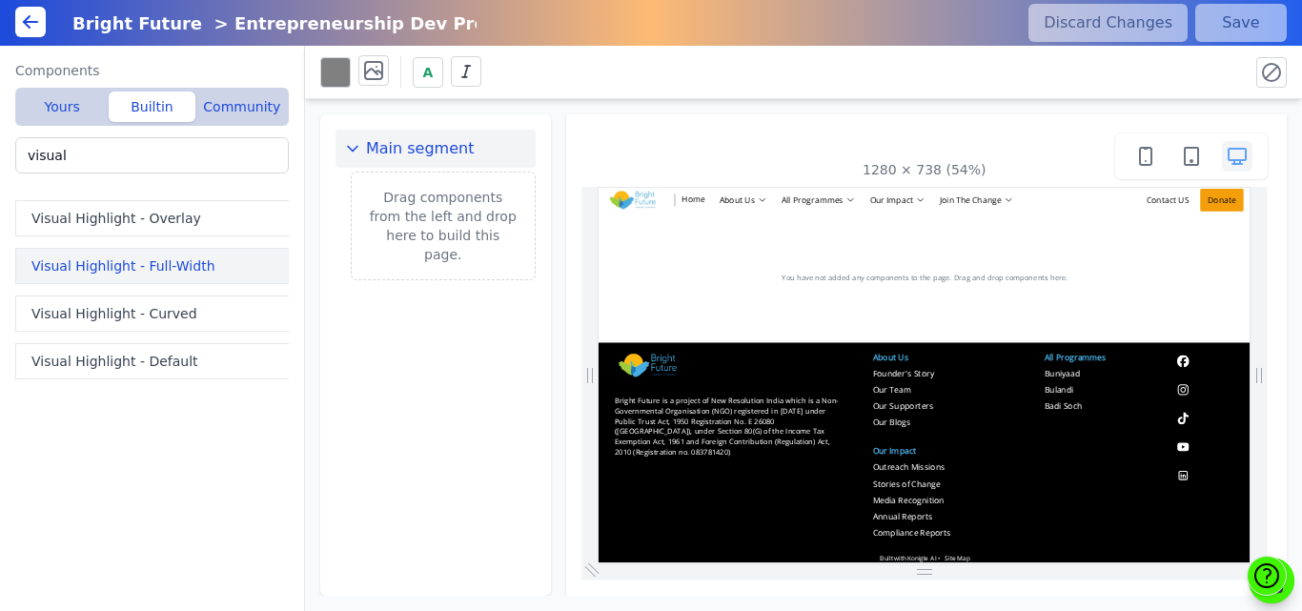
click at [118, 255] on button "Visual Highlight - Full-Width" at bounding box center [155, 266] width 281 height 36
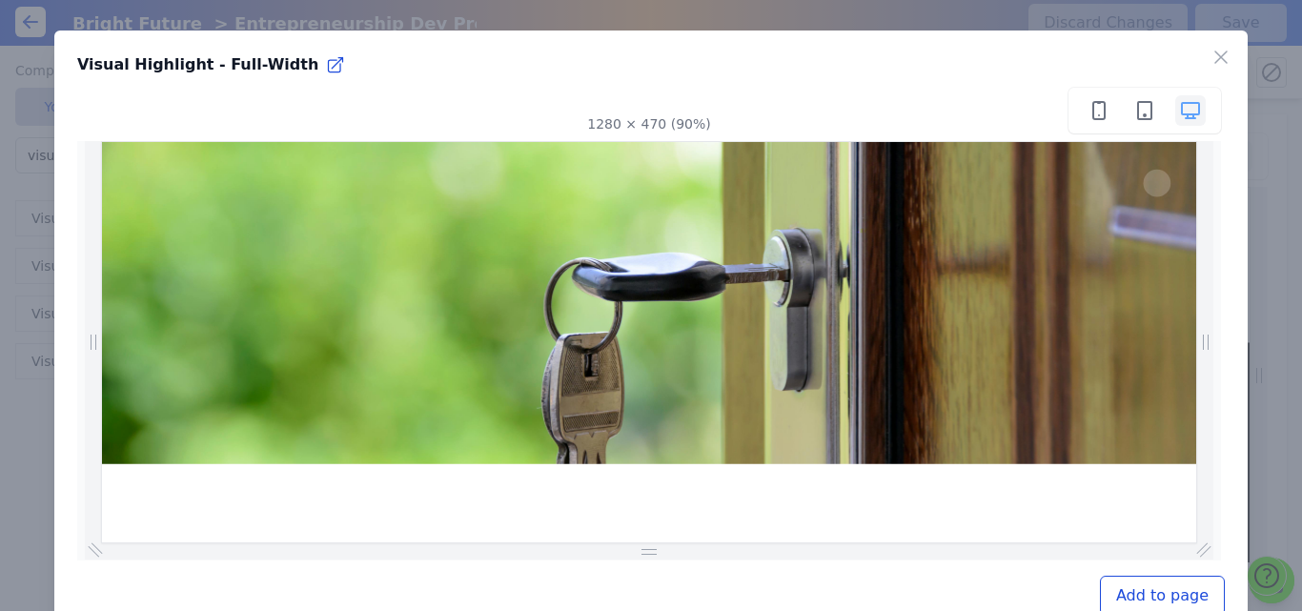
click at [1167, 589] on button "Add to page" at bounding box center [1162, 596] width 125 height 40
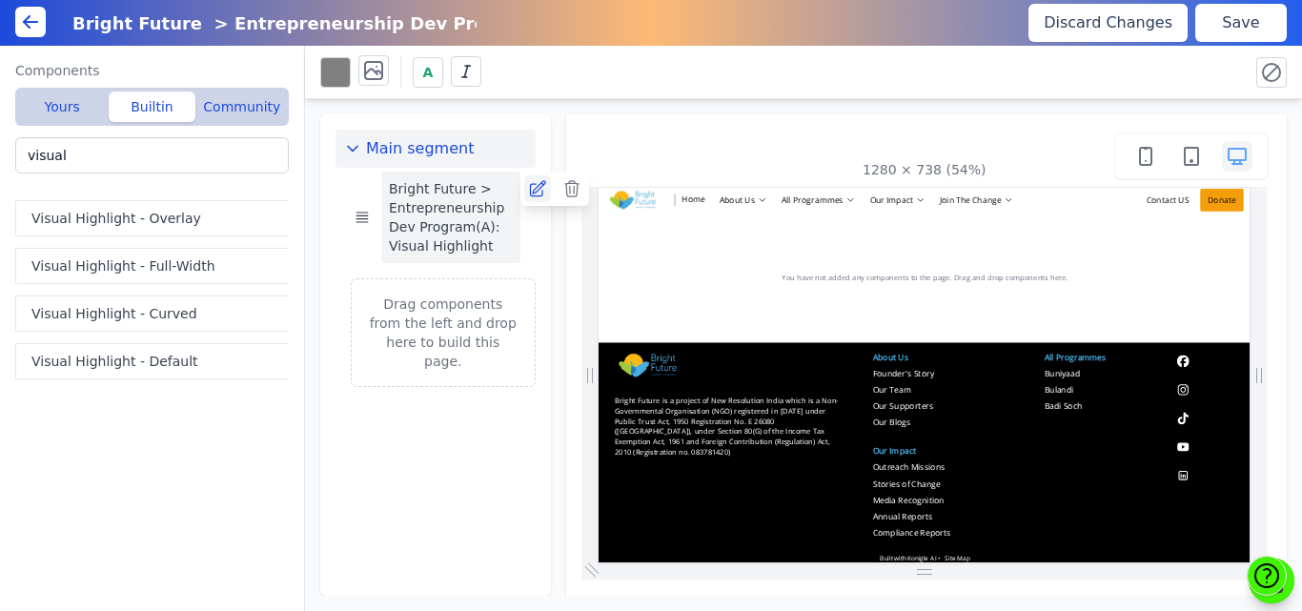
click at [540, 191] on icon at bounding box center [537, 188] width 19 height 19
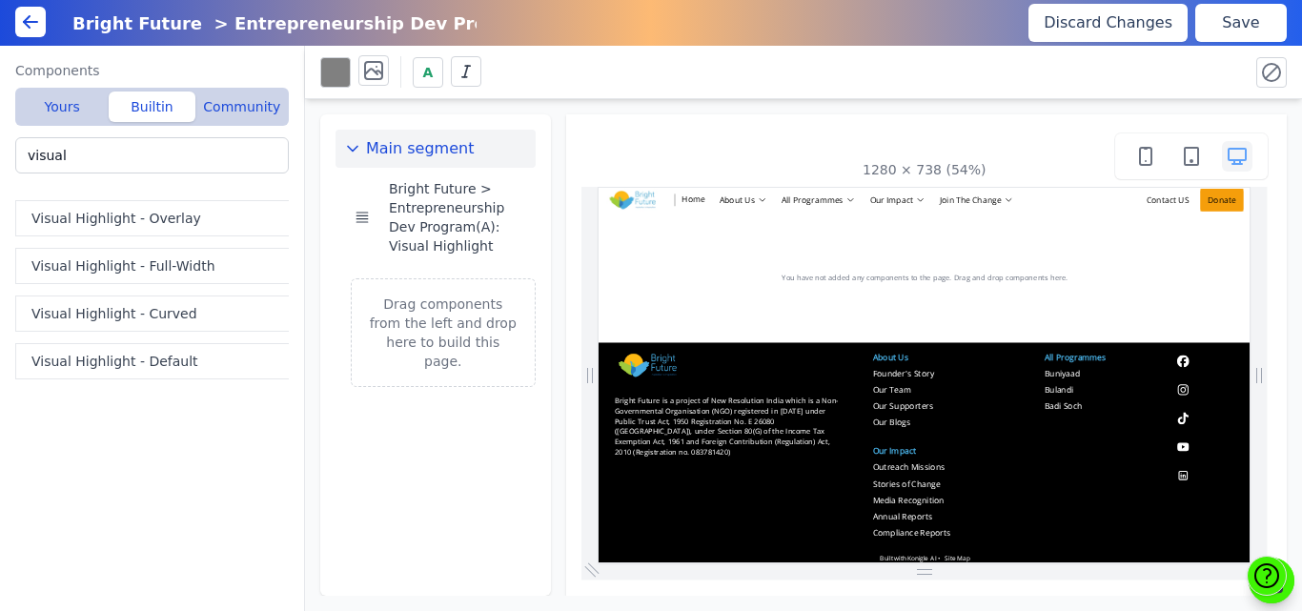
click at [1242, 13] on button "Save" at bounding box center [1241, 23] width 92 height 38
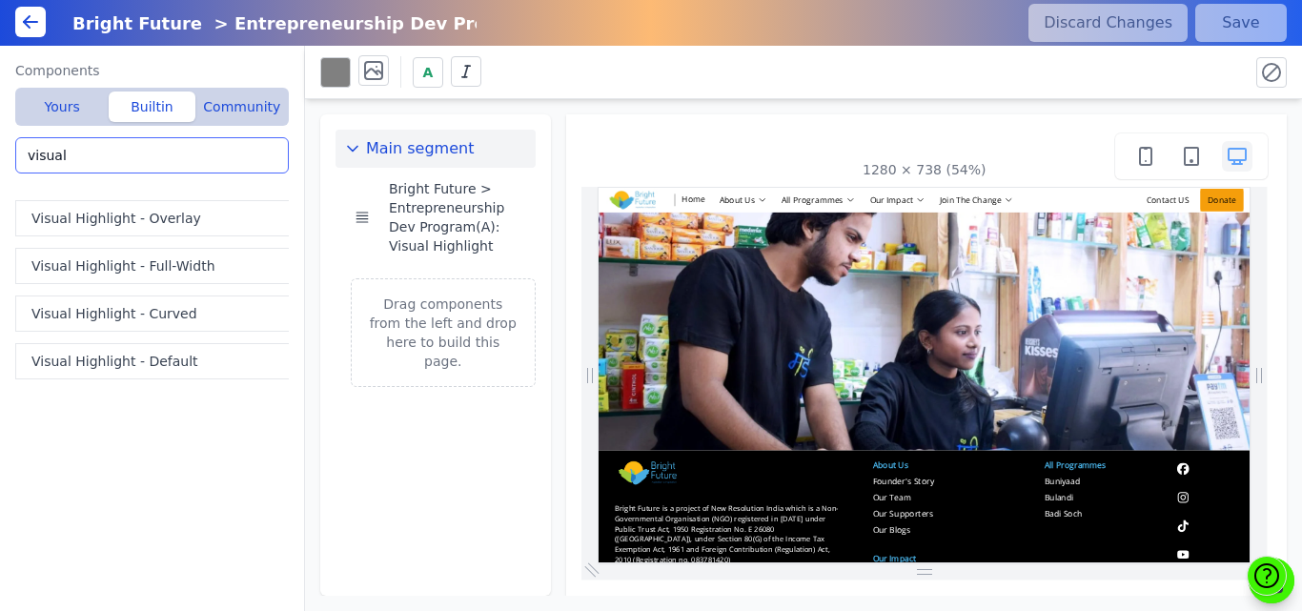
drag, startPoint x: 130, startPoint y: 155, endPoint x: 5, endPoint y: 168, distance: 125.5
click at [5, 168] on div "Components Yours Builtin Community Bright Future > Entrepreneurship Dev Program…" at bounding box center [152, 328] width 305 height 565
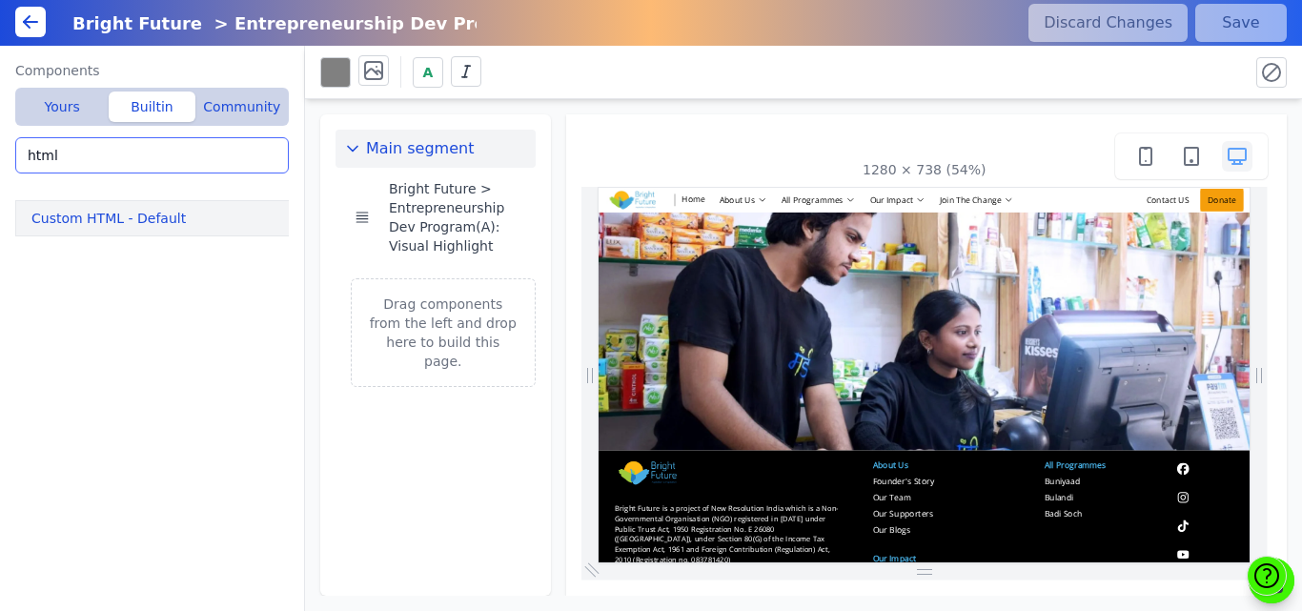
type input "html"
click at [46, 219] on button "Custom HTML - Default" at bounding box center [155, 218] width 281 height 36
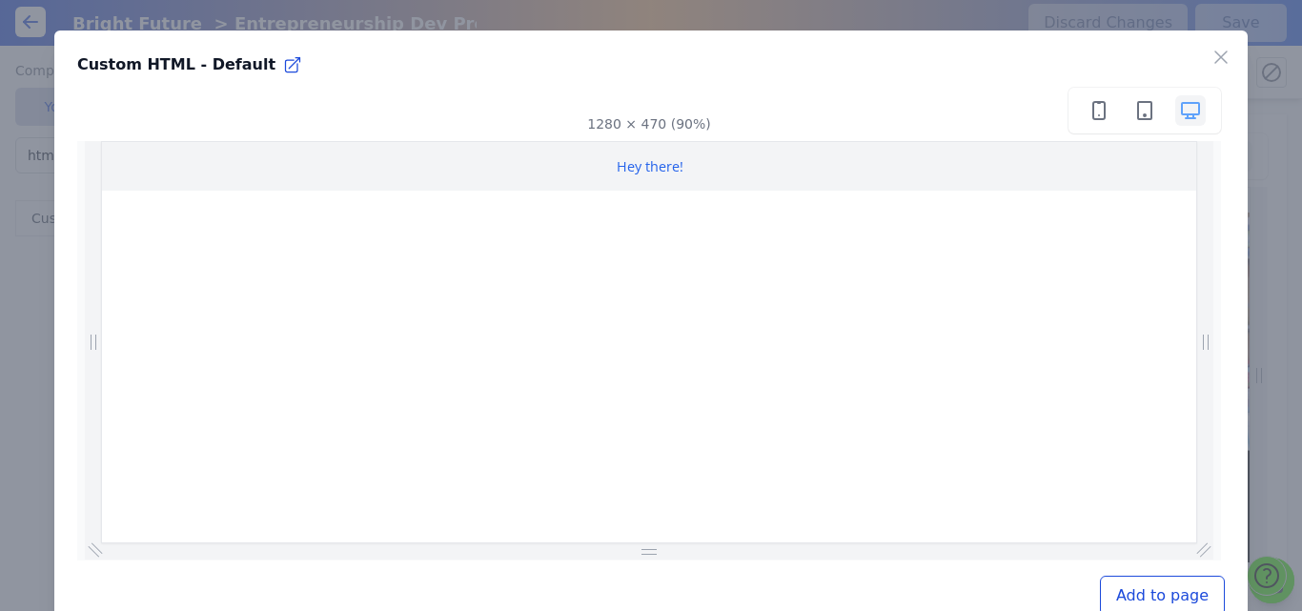
click at [1133, 591] on button "Add to page" at bounding box center [1162, 596] width 125 height 40
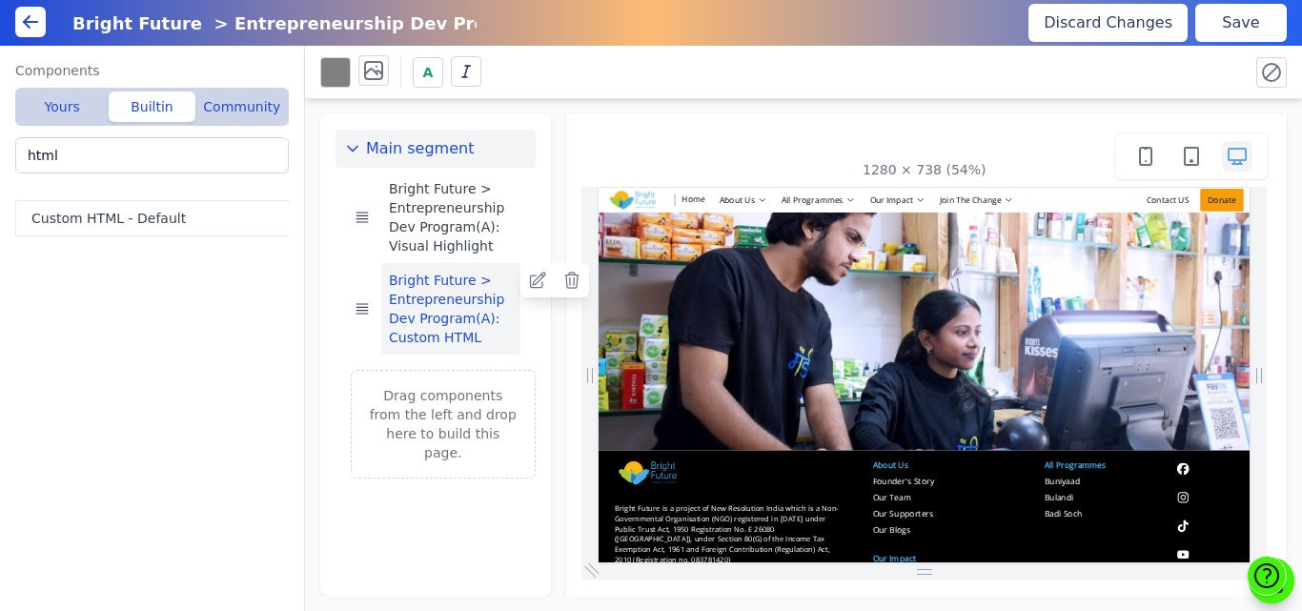
click at [459, 307] on button "Bright Future > Entrepreneurship Dev Program(A): Custom HTML" at bounding box center [450, 309] width 139 height 92
click at [539, 279] on icon at bounding box center [537, 280] width 19 height 19
click at [1247, 19] on button "Save" at bounding box center [1241, 23] width 92 height 38
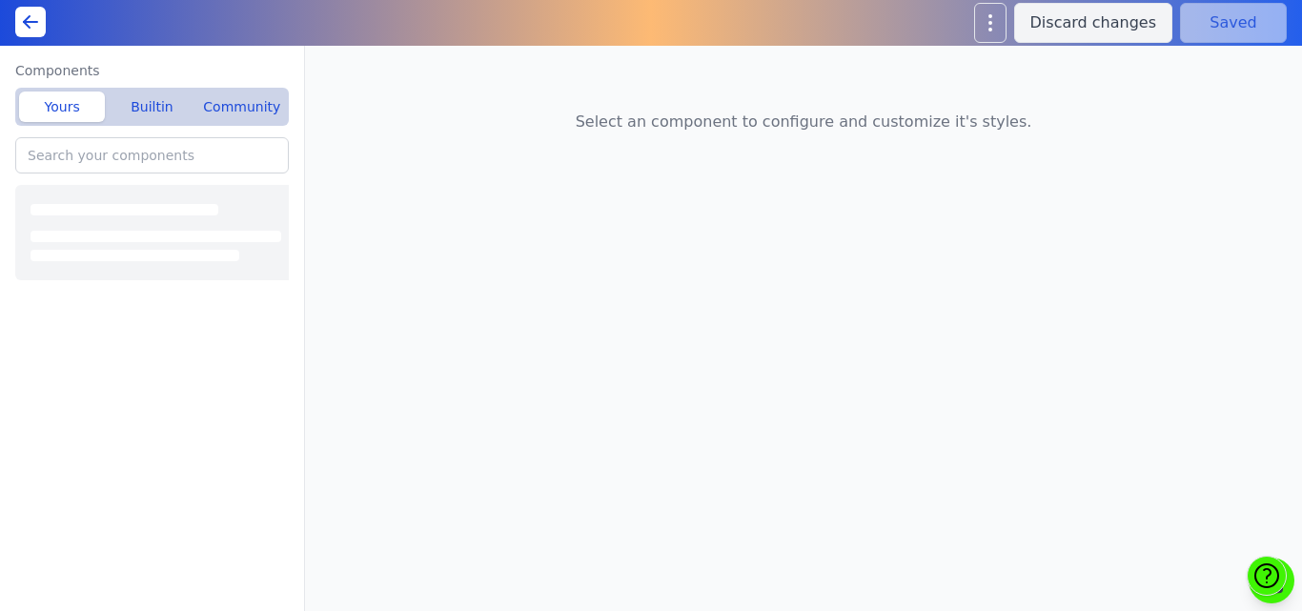
type input "Bright Future > Entrepreneurship Dev Program(A): Visual Highlight"
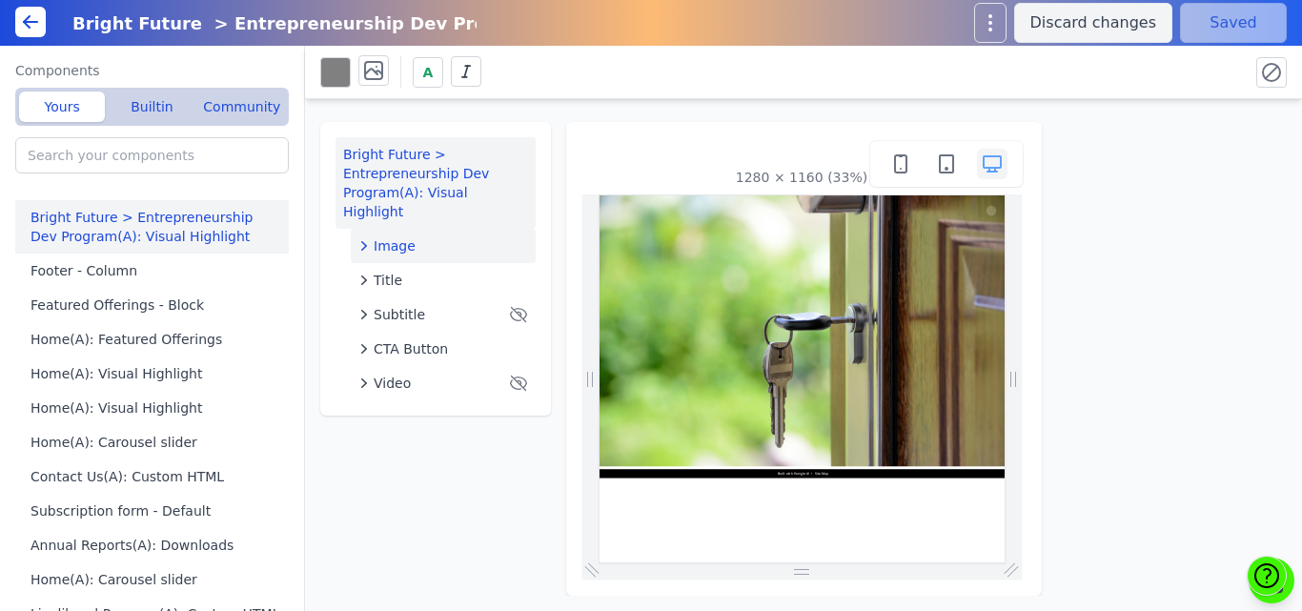
click at [403, 236] on span "Image" at bounding box center [395, 245] width 42 height 19
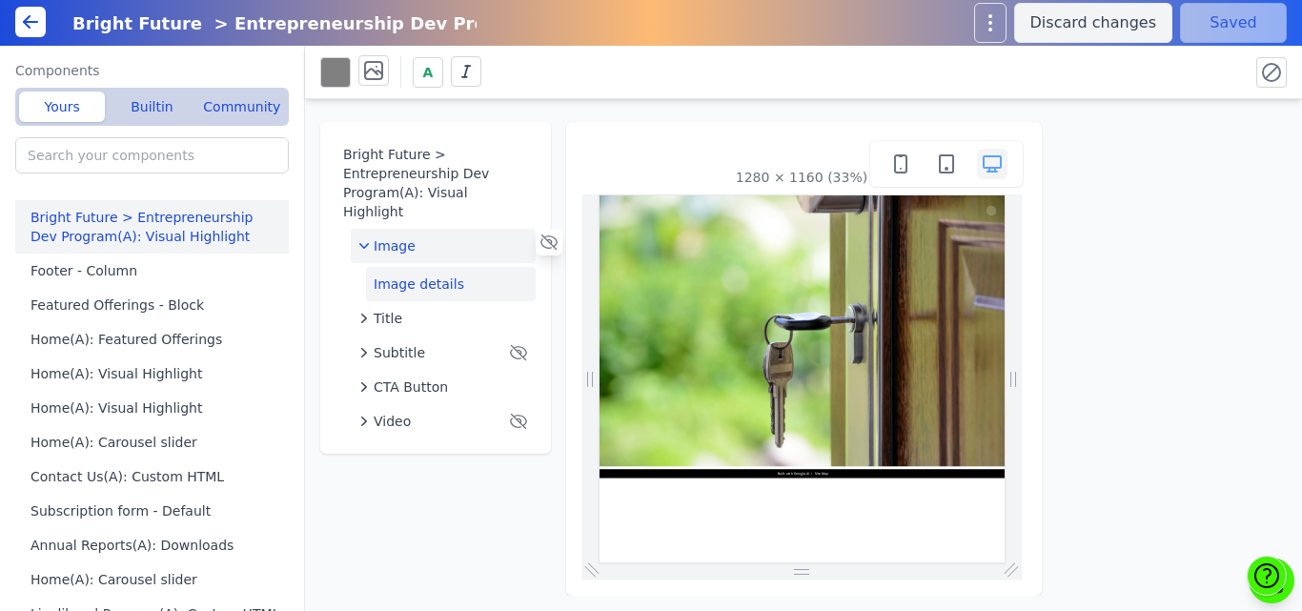
click at [405, 273] on button "Image details" at bounding box center [451, 284] width 170 height 34
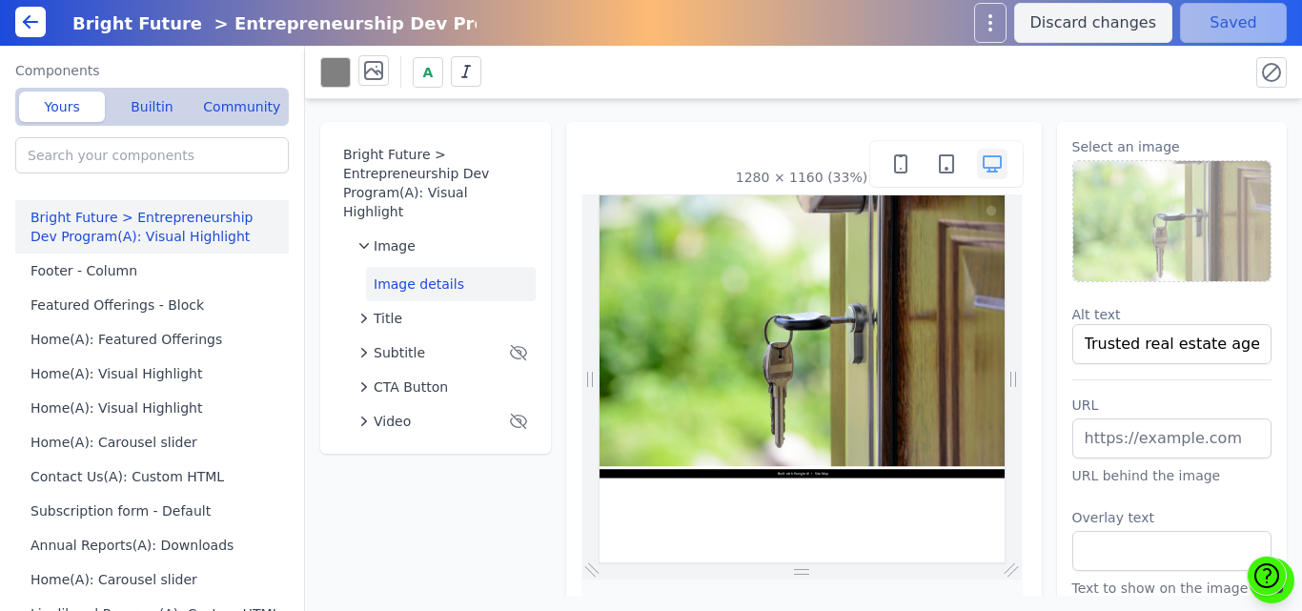
click at [1188, 239] on img at bounding box center [1172, 221] width 198 height 120
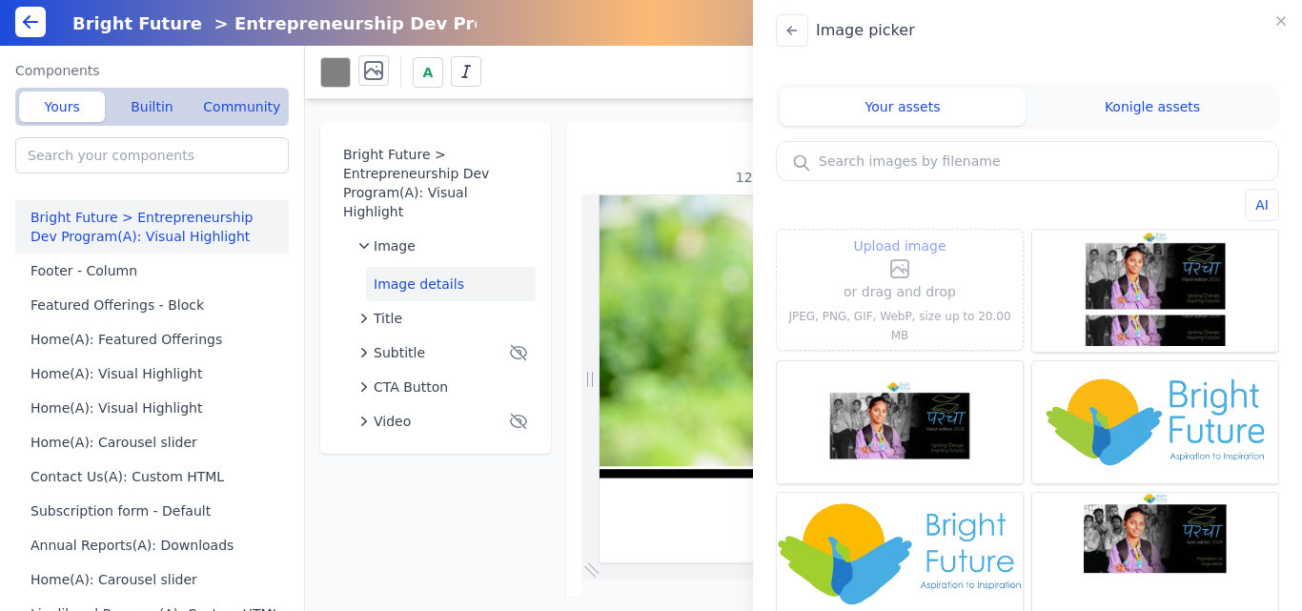
click at [900, 280] on icon at bounding box center [899, 268] width 23 height 23
click at [900, 234] on input "Upload image" at bounding box center [900, 234] width 1 height 1
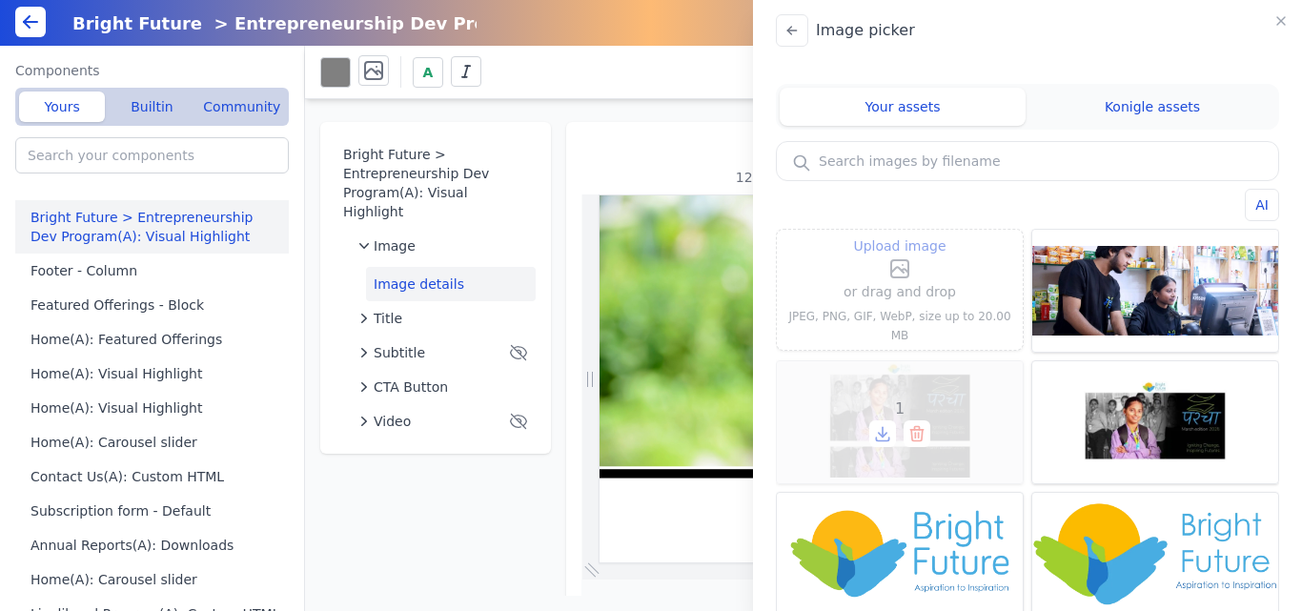
click at [896, 389] on div "1" at bounding box center [900, 422] width 246 height 122
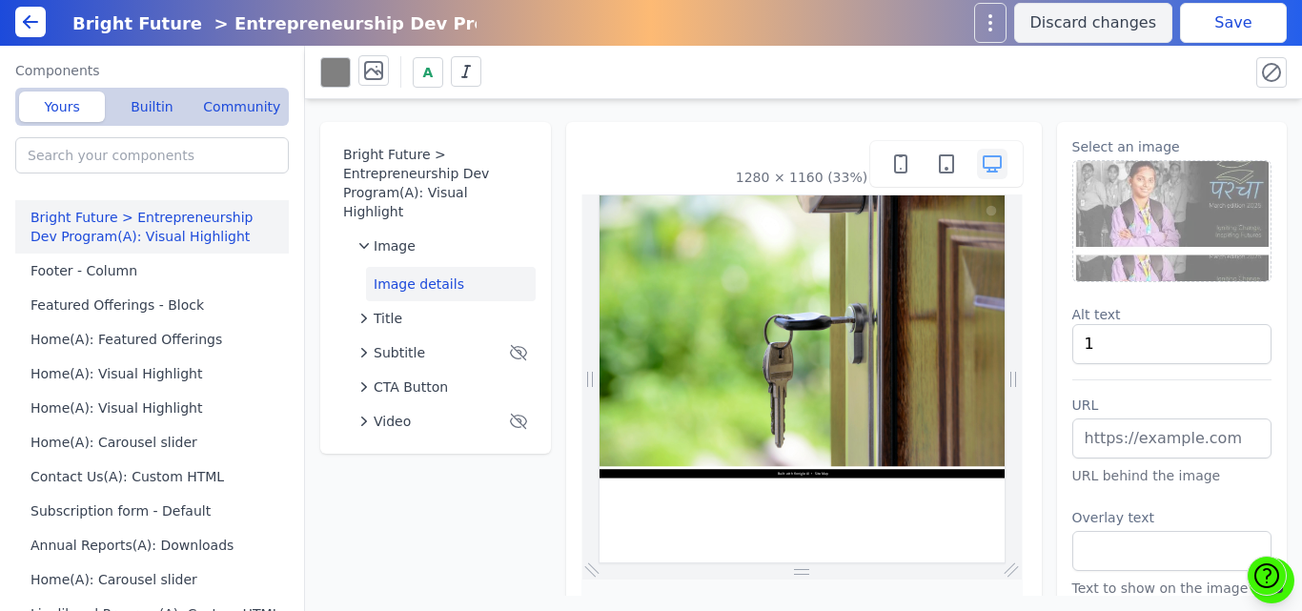
click at [1131, 177] on img at bounding box center [1172, 221] width 198 height 120
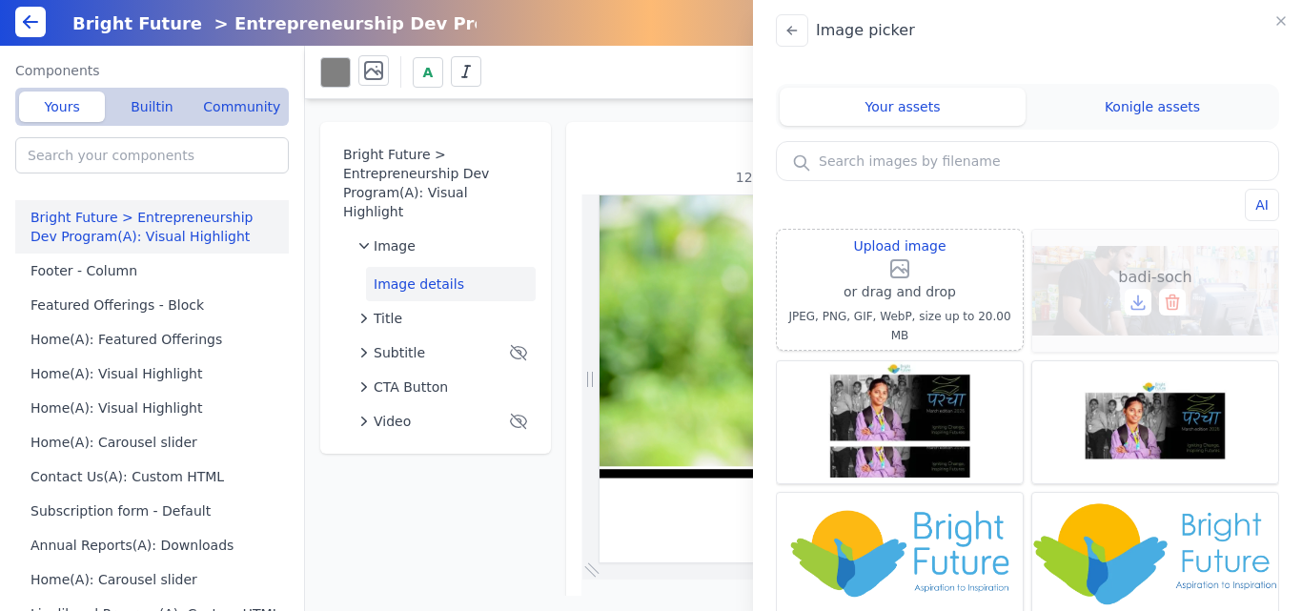
click at [1114, 258] on div "badi-soch" at bounding box center [1155, 291] width 246 height 122
type input "badi-soch"
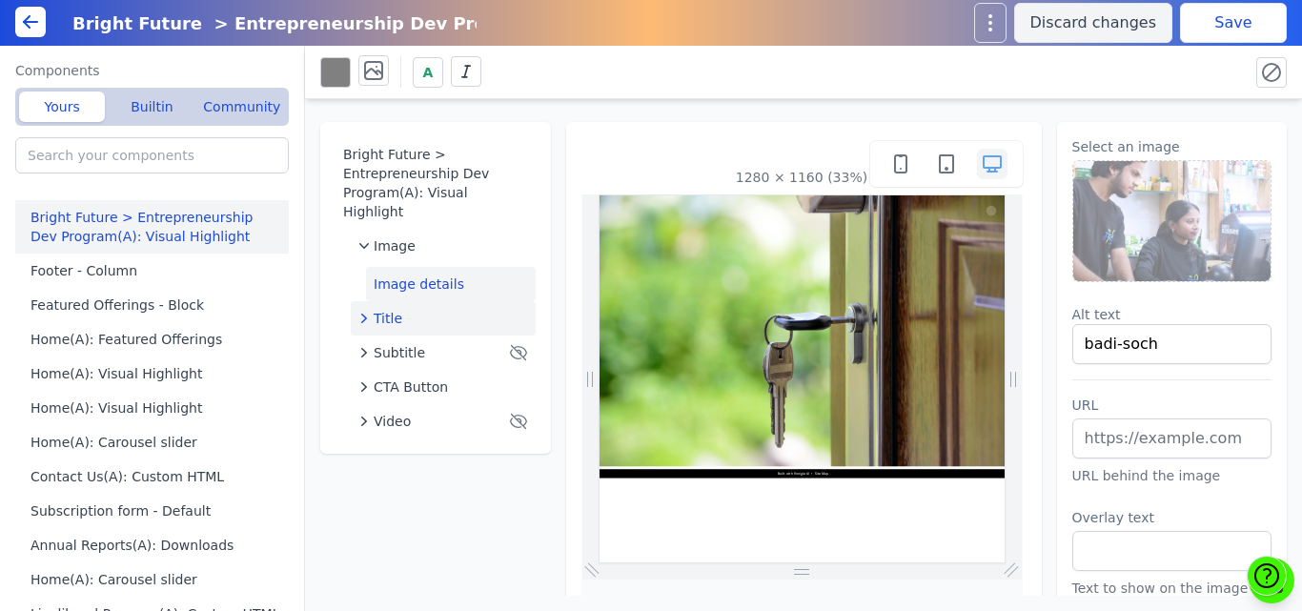
click at [433, 309] on div "Title" at bounding box center [443, 318] width 170 height 19
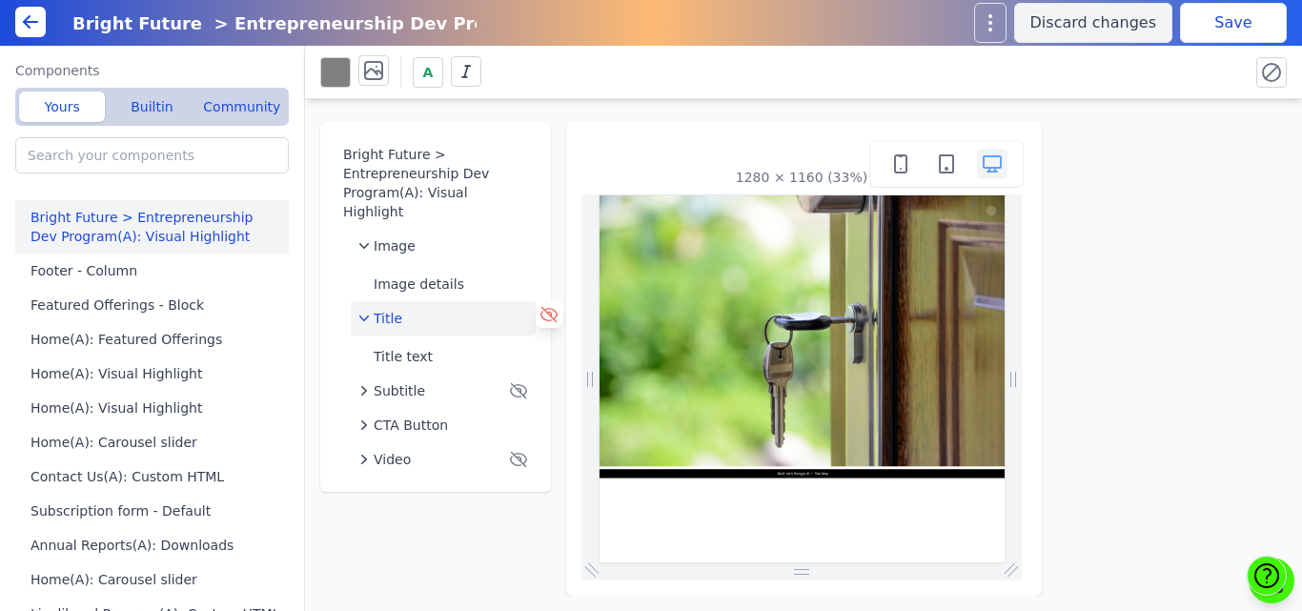
click at [541, 308] on icon at bounding box center [548, 315] width 16 height 14
click at [414, 381] on span "Subtitle" at bounding box center [399, 390] width 51 height 19
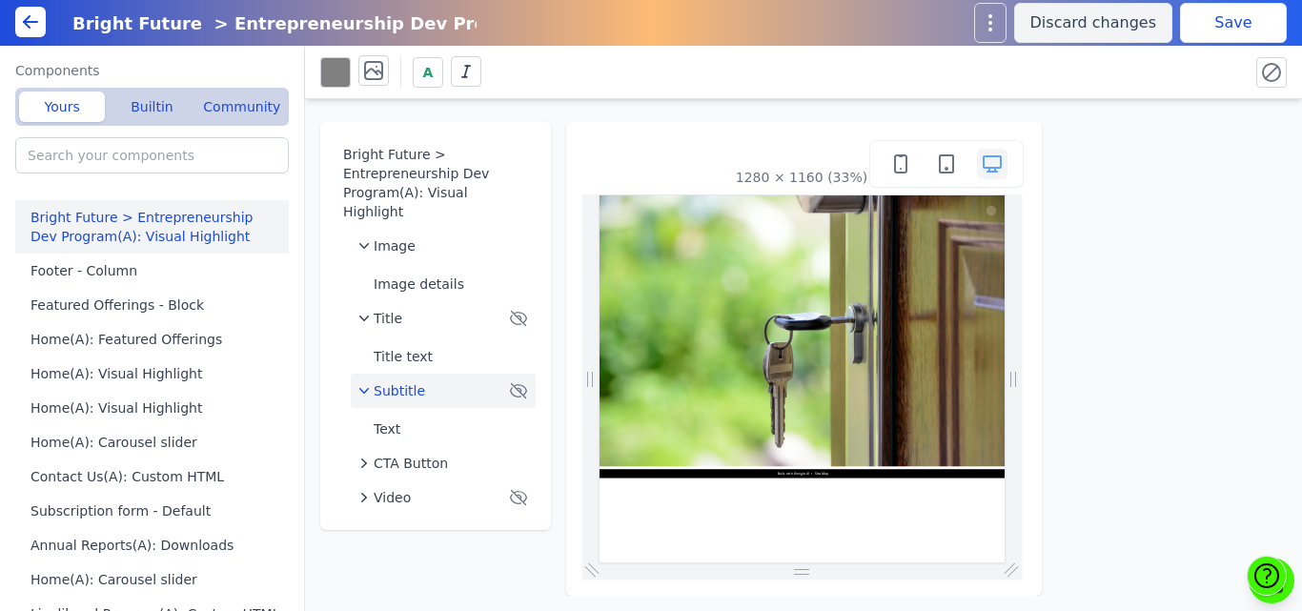
click at [1233, 28] on button "Save" at bounding box center [1233, 23] width 107 height 40
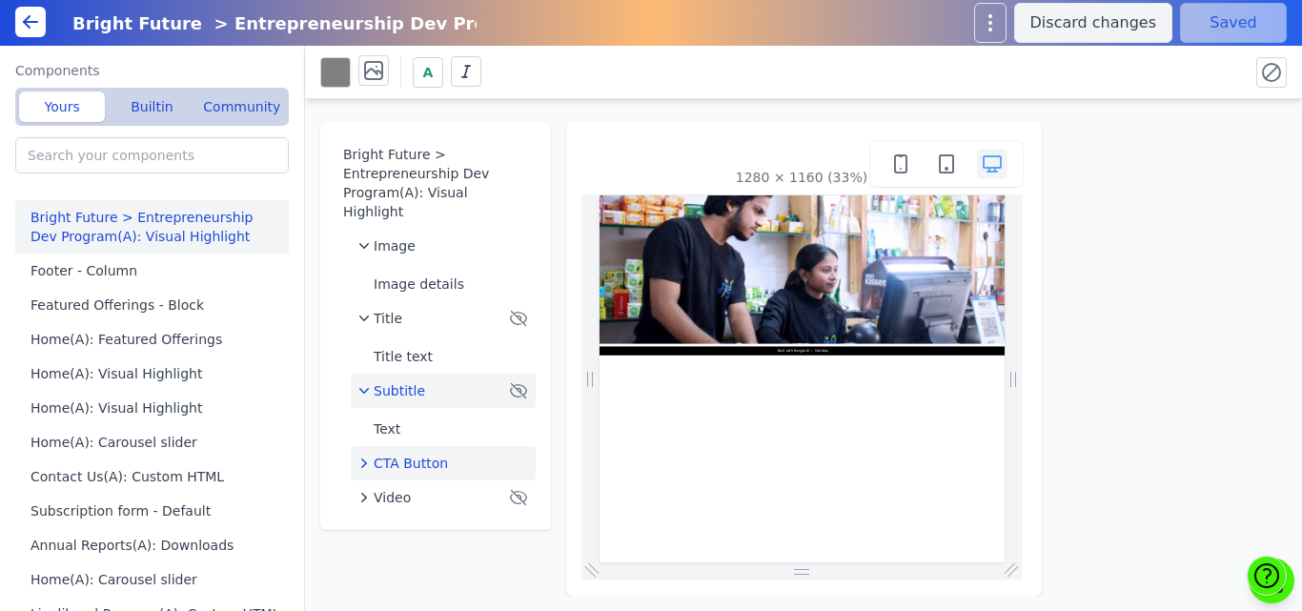
click at [416, 454] on span "CTA Button" at bounding box center [411, 463] width 74 height 19
click at [545, 450] on icon at bounding box center [549, 459] width 19 height 19
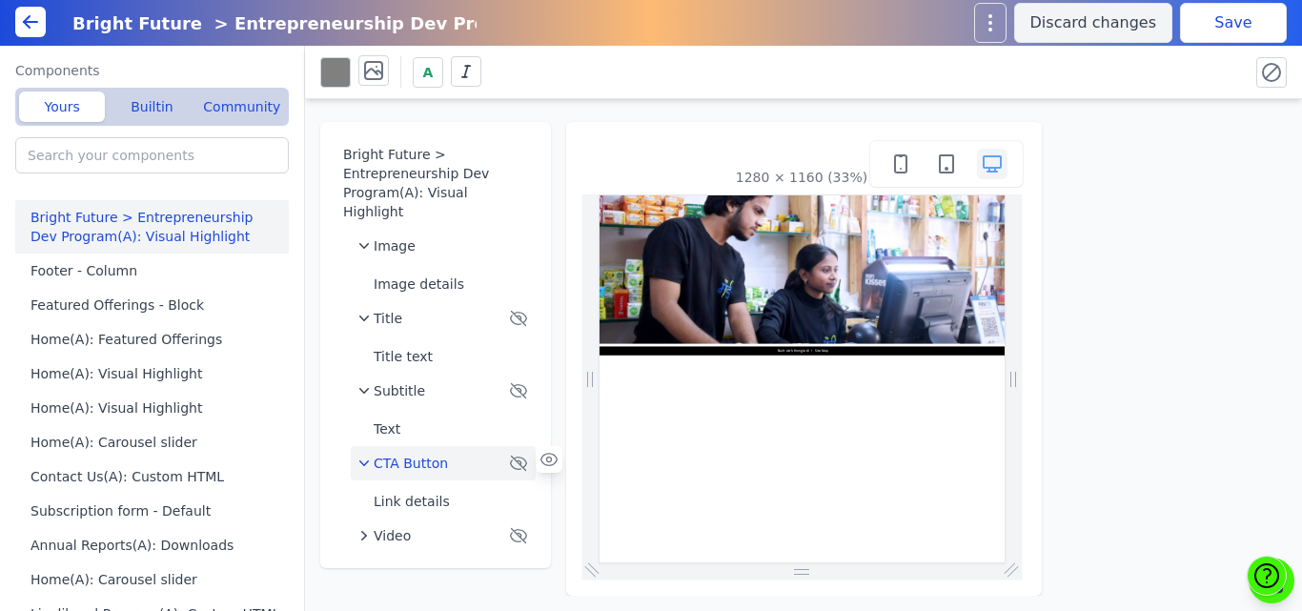
click at [1254, 15] on button "Save" at bounding box center [1233, 23] width 107 height 40
click at [92, 24] on input "Bright Future > Entrepreneurship Dev Program(A): Visual Highlight" at bounding box center [274, 23] width 427 height 35
click at [41, 14] on icon at bounding box center [30, 21] width 23 height 23
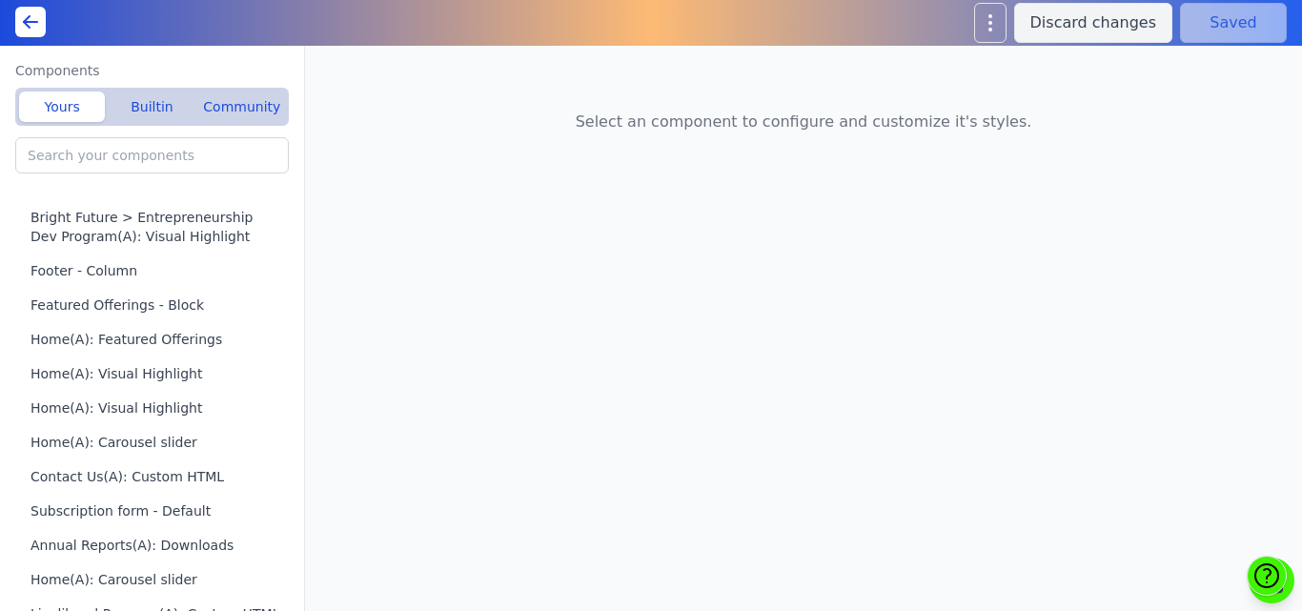
type input "Schools Programs(A): Custom HTML"
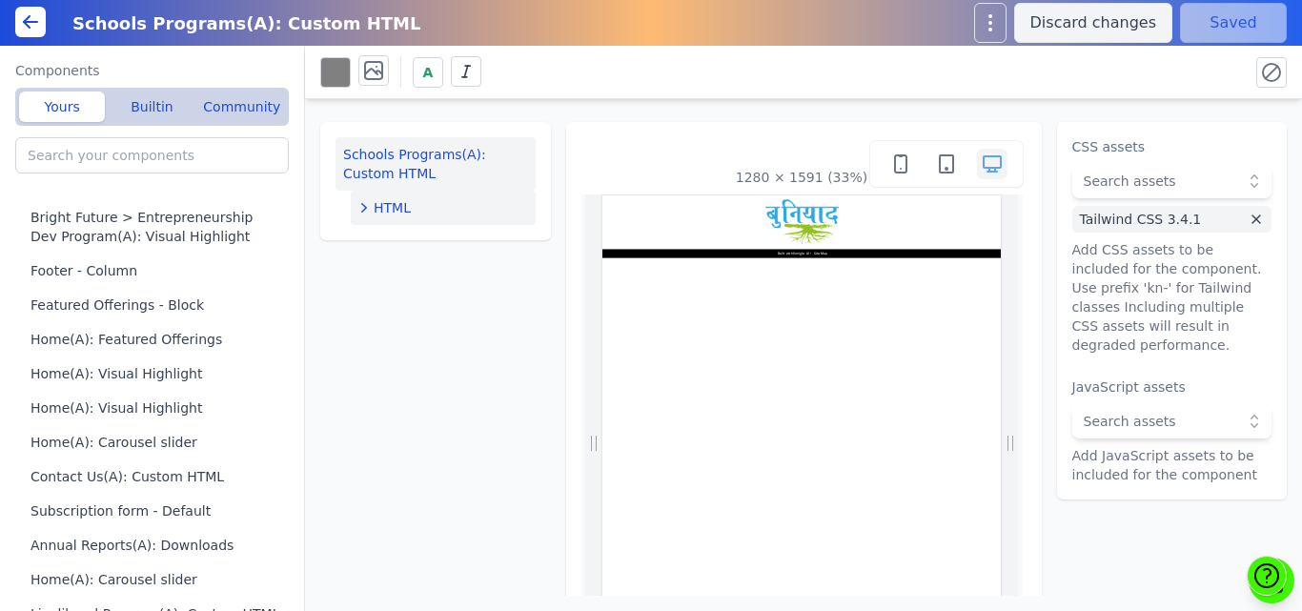
click at [452, 205] on div "HTML" at bounding box center [443, 207] width 170 height 19
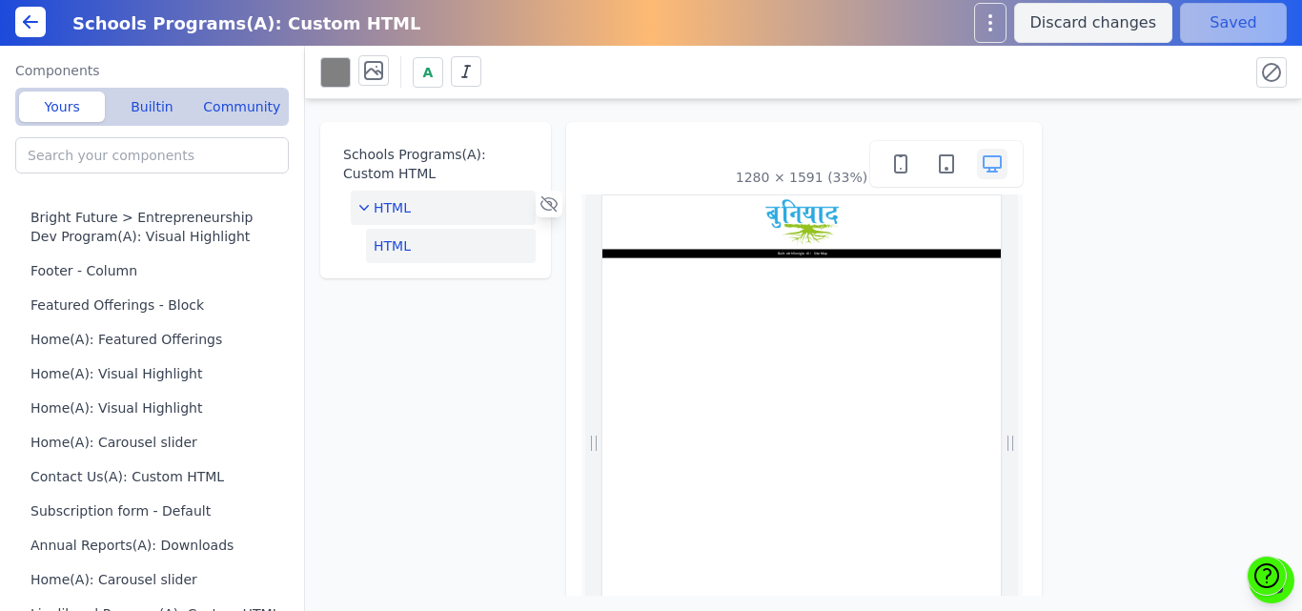
click at [435, 241] on button "HTML" at bounding box center [451, 246] width 170 height 34
click at [1153, 169] on button "Edit HTML" at bounding box center [1172, 156] width 200 height 38
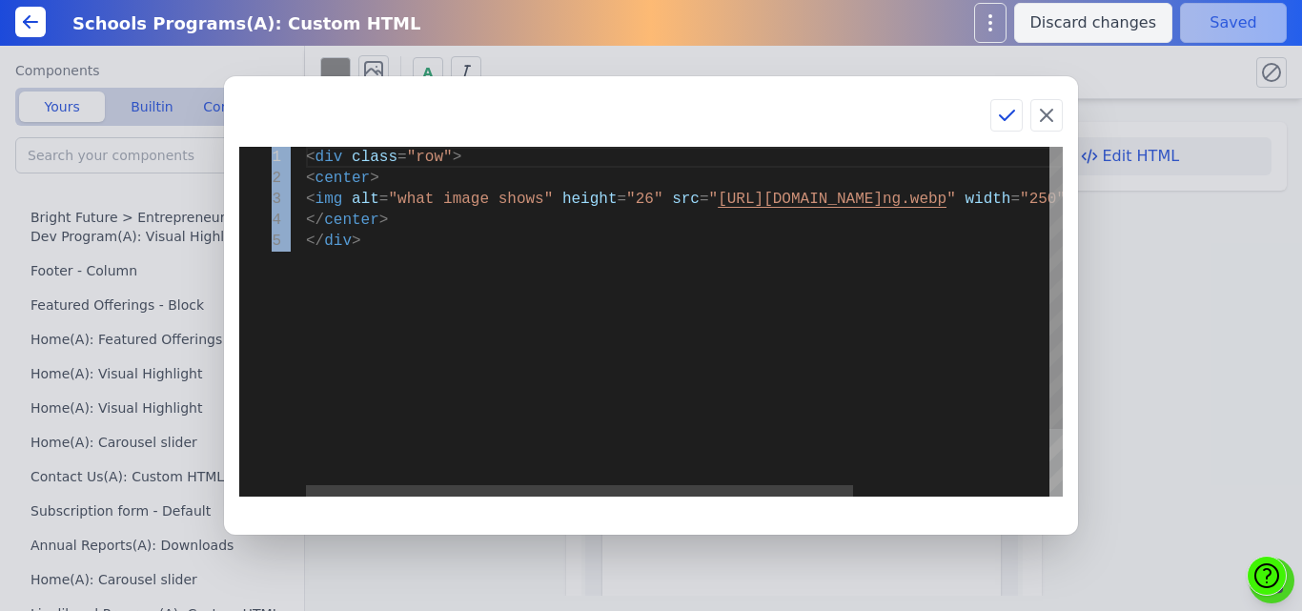
scroll to position [0, 49]
click at [600, 286] on div "< div class = "row" > < center > < img alt = "what image shows" height = "26" s…" at bounding box center [820, 364] width 1028 height 434
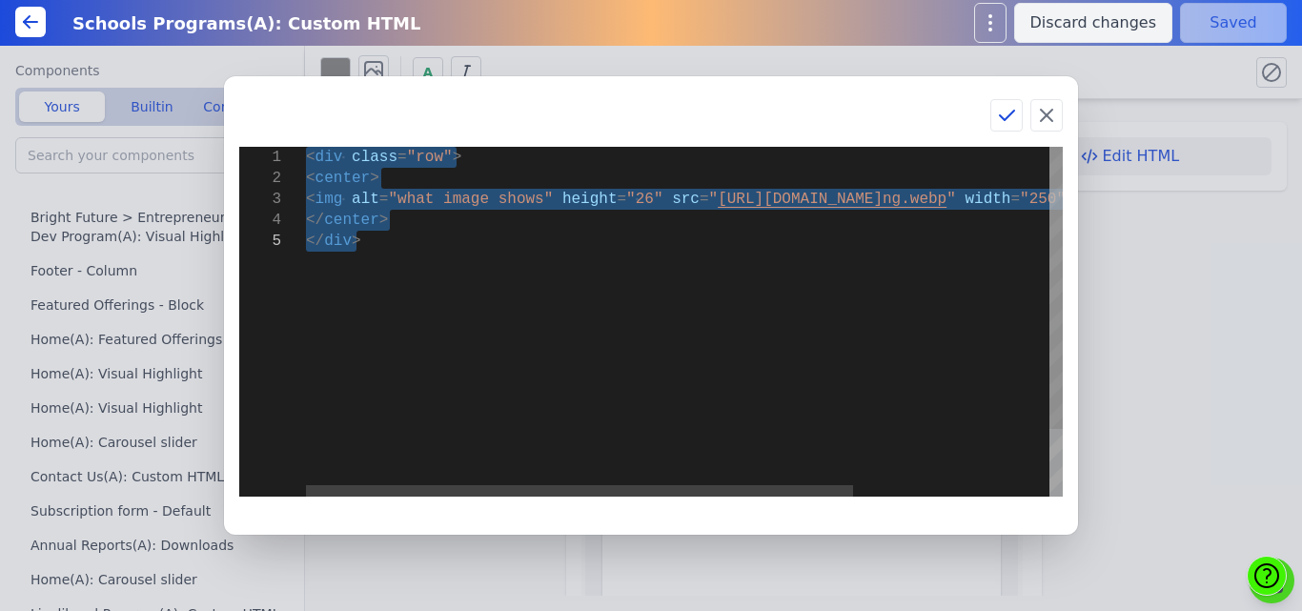
scroll to position [1, 7]
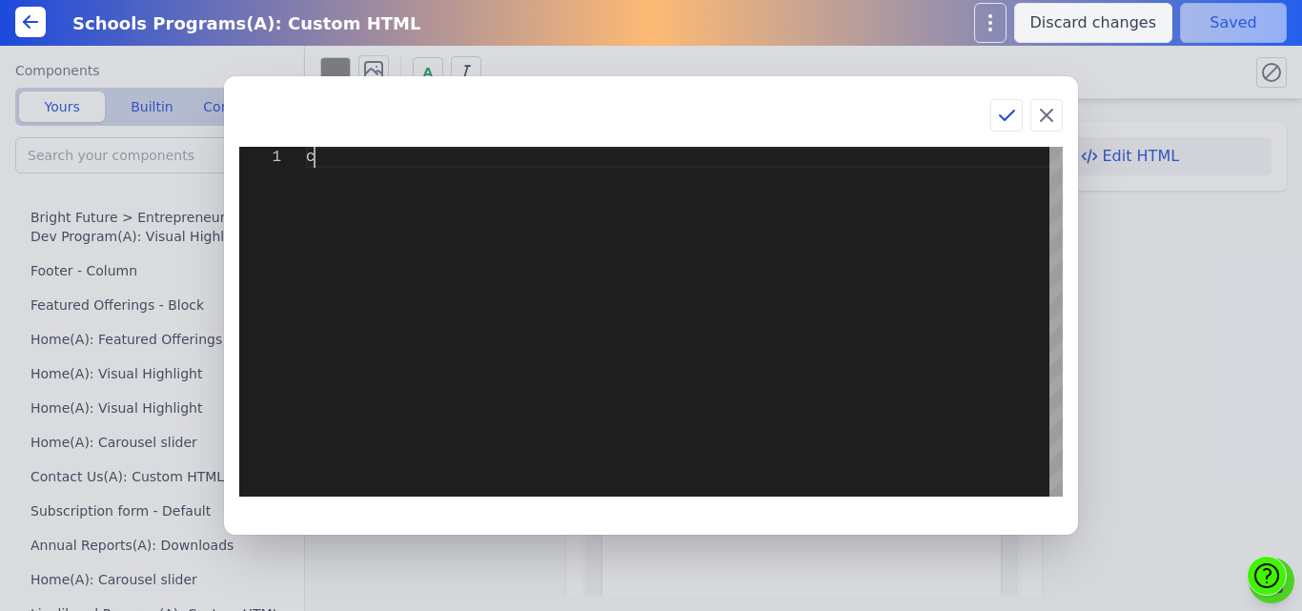
type textarea "<div class="row"> <center> <img alt="what image shows" height="26" src="[URL][D…"
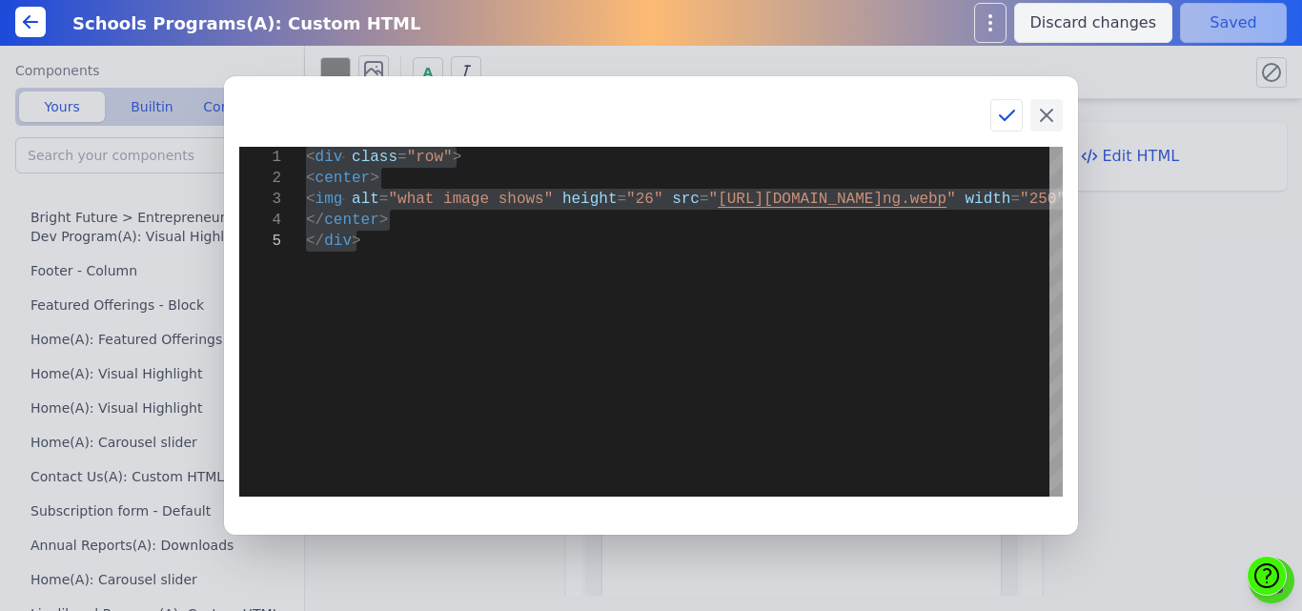
click at [1050, 123] on icon at bounding box center [1046, 115] width 23 height 23
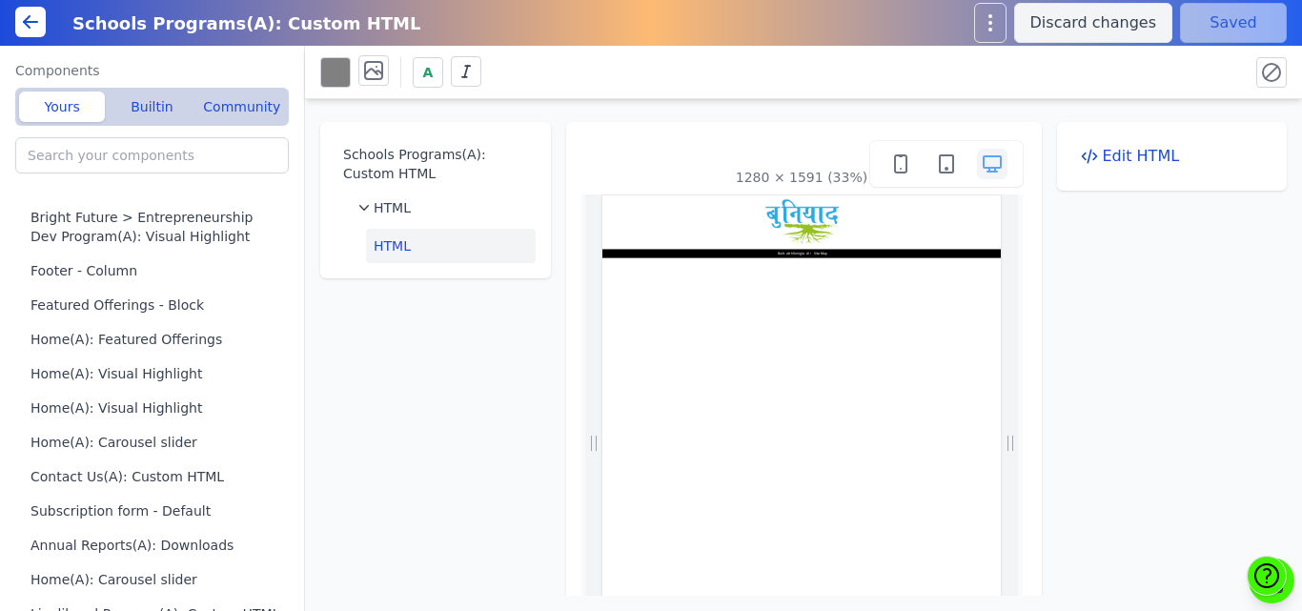
click at [1227, 60] on div "A" at bounding box center [776, 71] width 913 height 33
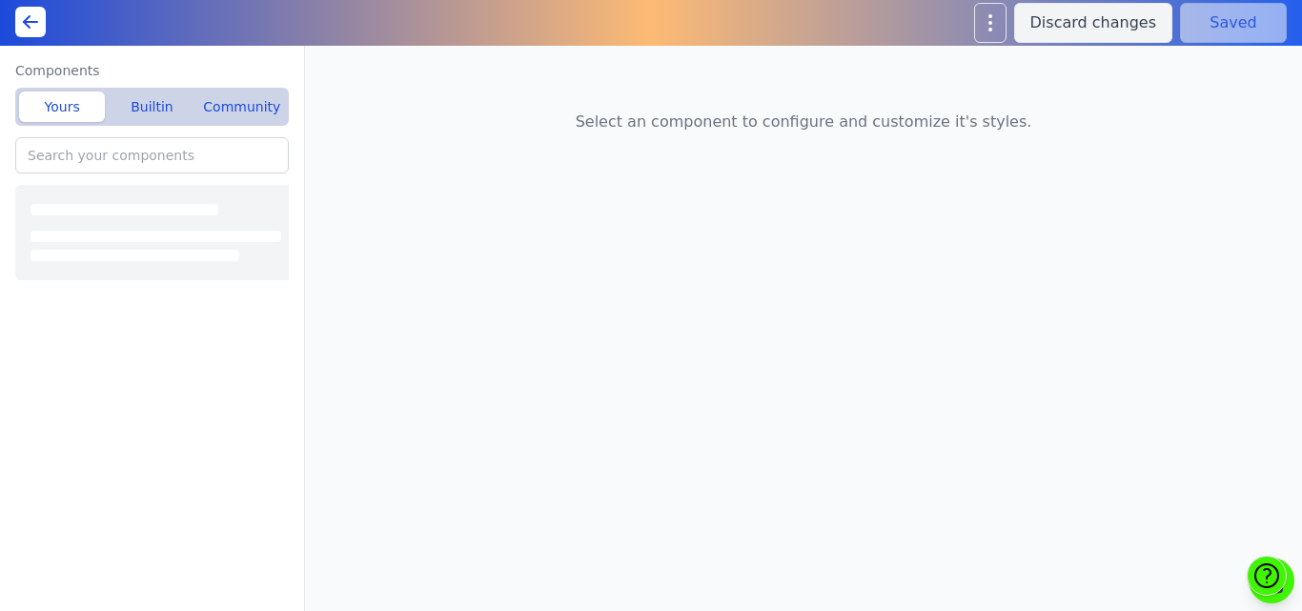
type input "Bright Future > Entrepreneurship Dev Program(A): Custom HTML"
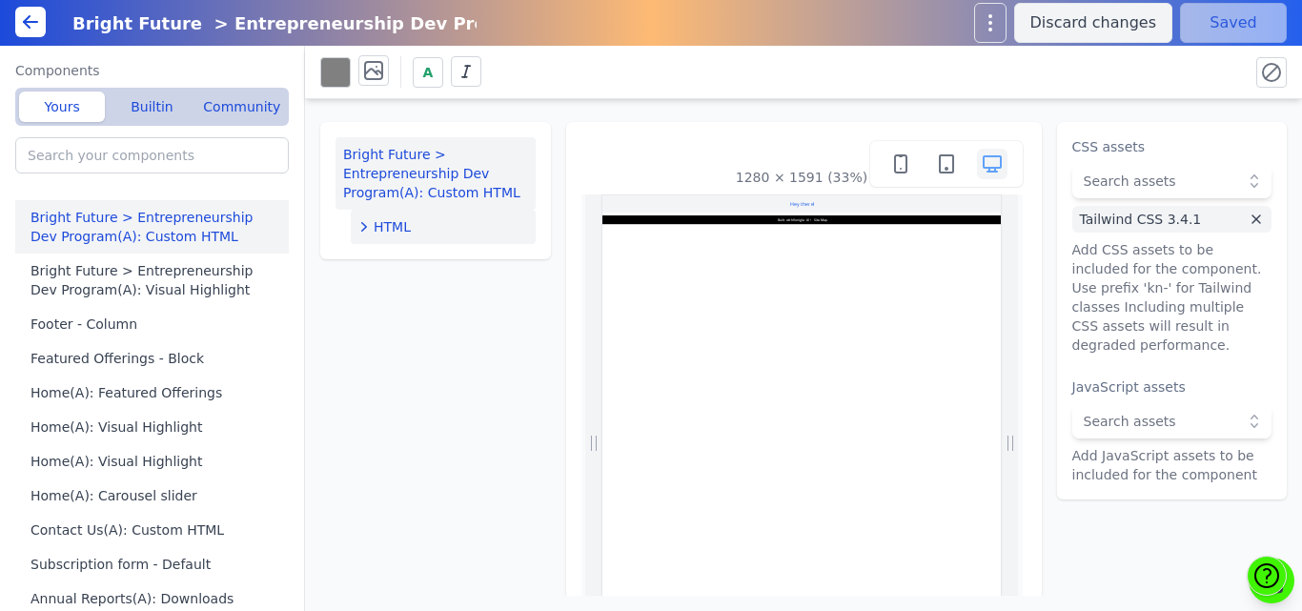
click at [405, 230] on span "HTML" at bounding box center [392, 226] width 37 height 19
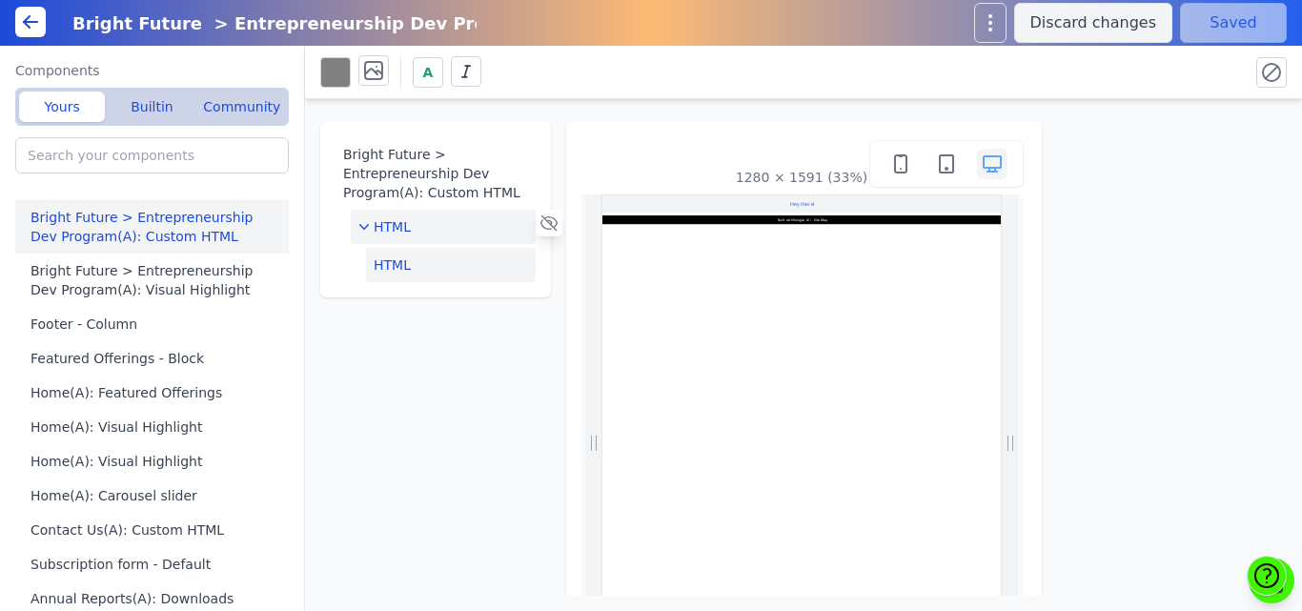
click at [405, 255] on button "HTML" at bounding box center [451, 265] width 170 height 34
click at [1100, 153] on button "Edit HTML" at bounding box center [1172, 156] width 200 height 38
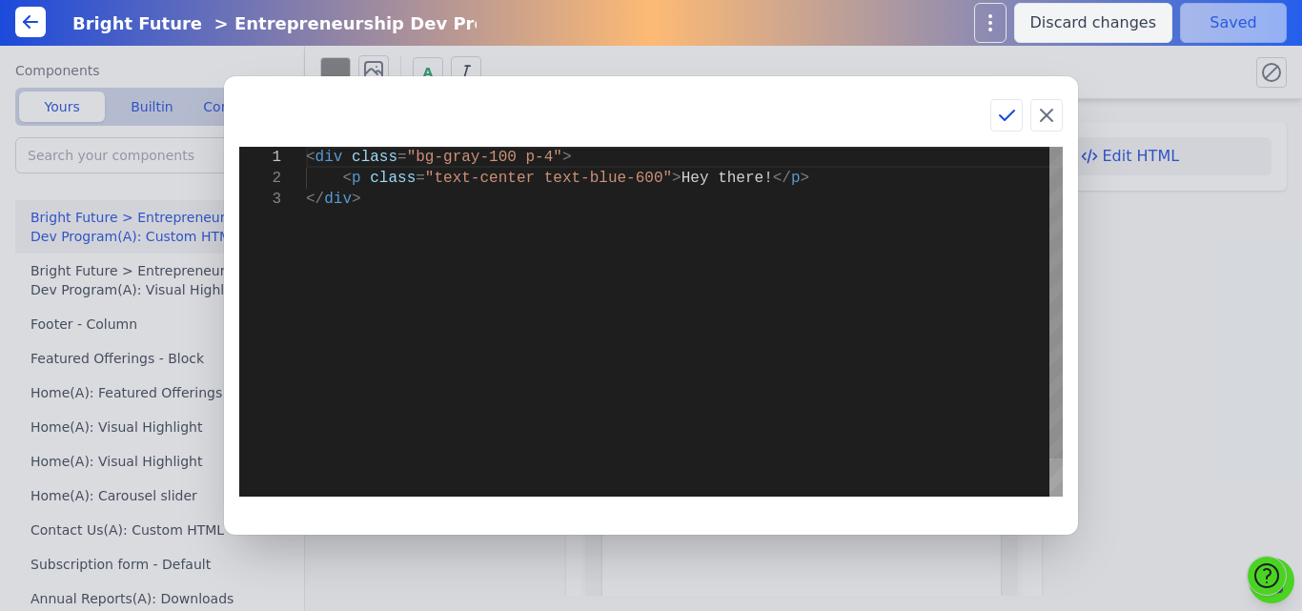
scroll to position [0, 49]
click at [788, 287] on div "< div class = "bg-gray-100 p-4" > < p class = "text-center text-blue-600" > Hey…" at bounding box center [684, 343] width 757 height 392
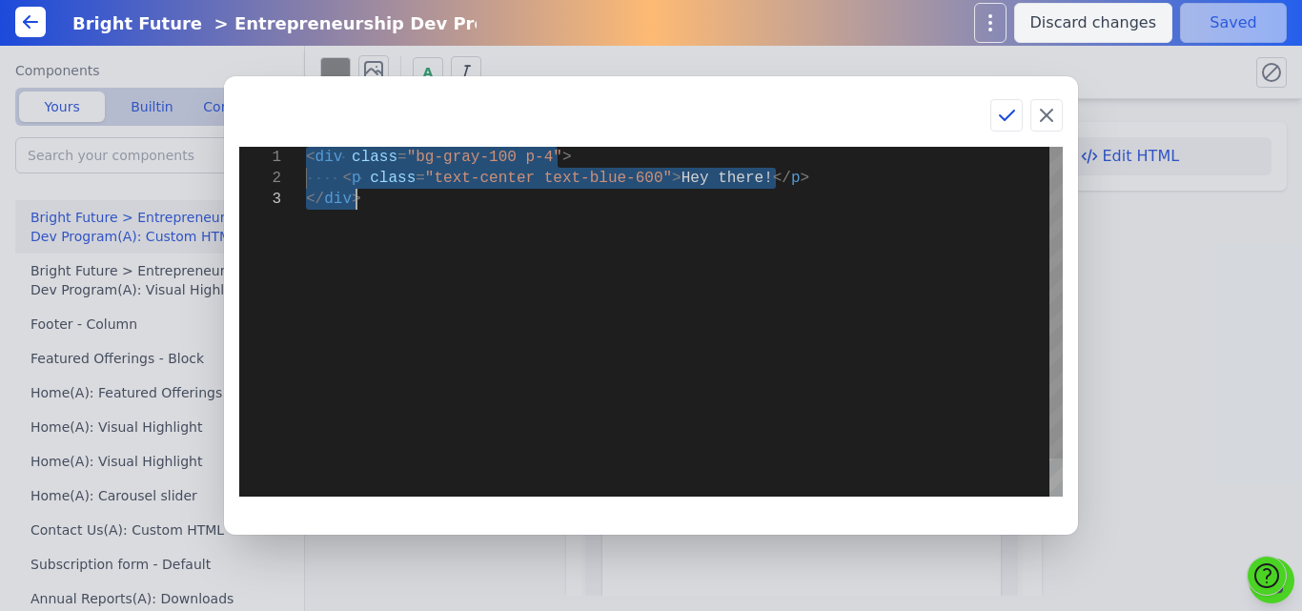
type textarea "<div class="row"> <center> <img alt="what image shows" height="26" src="[URL][D…"
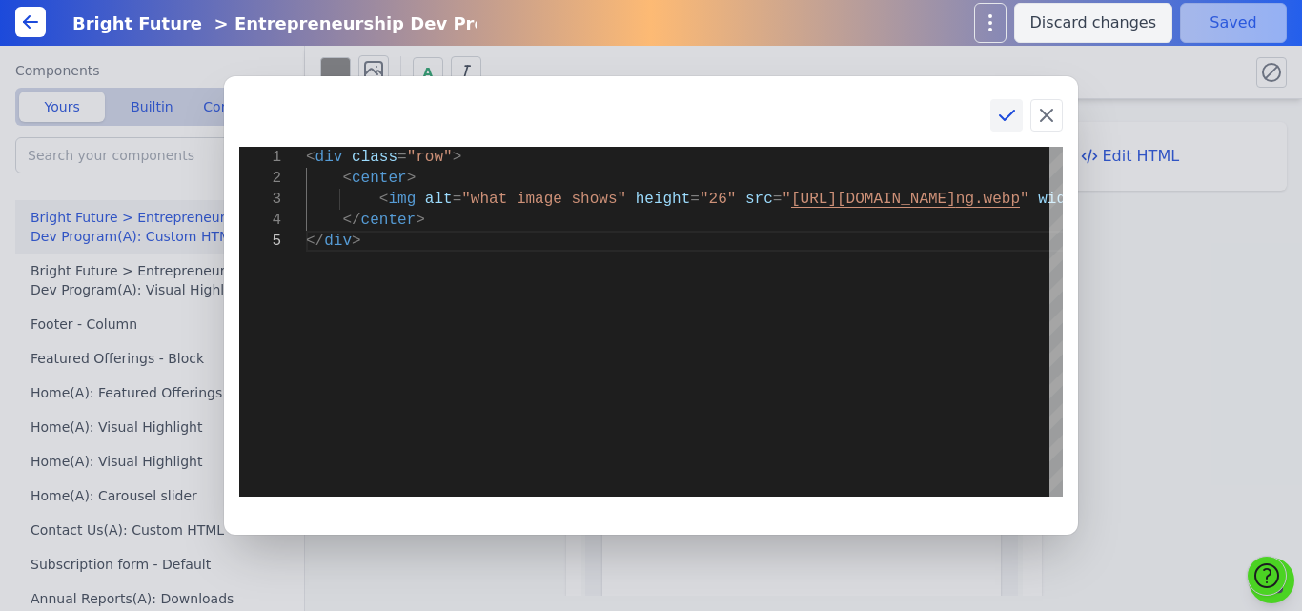
click at [1009, 116] on icon at bounding box center [1007, 116] width 14 height 10
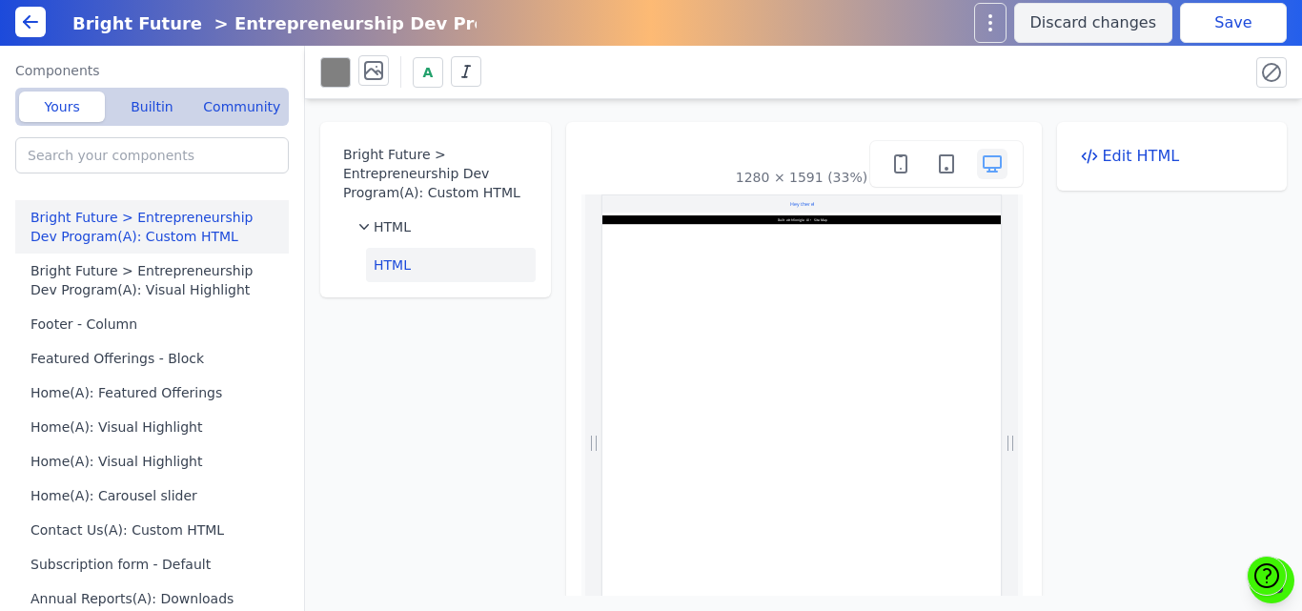
click at [1195, 37] on button "Save" at bounding box center [1233, 23] width 107 height 40
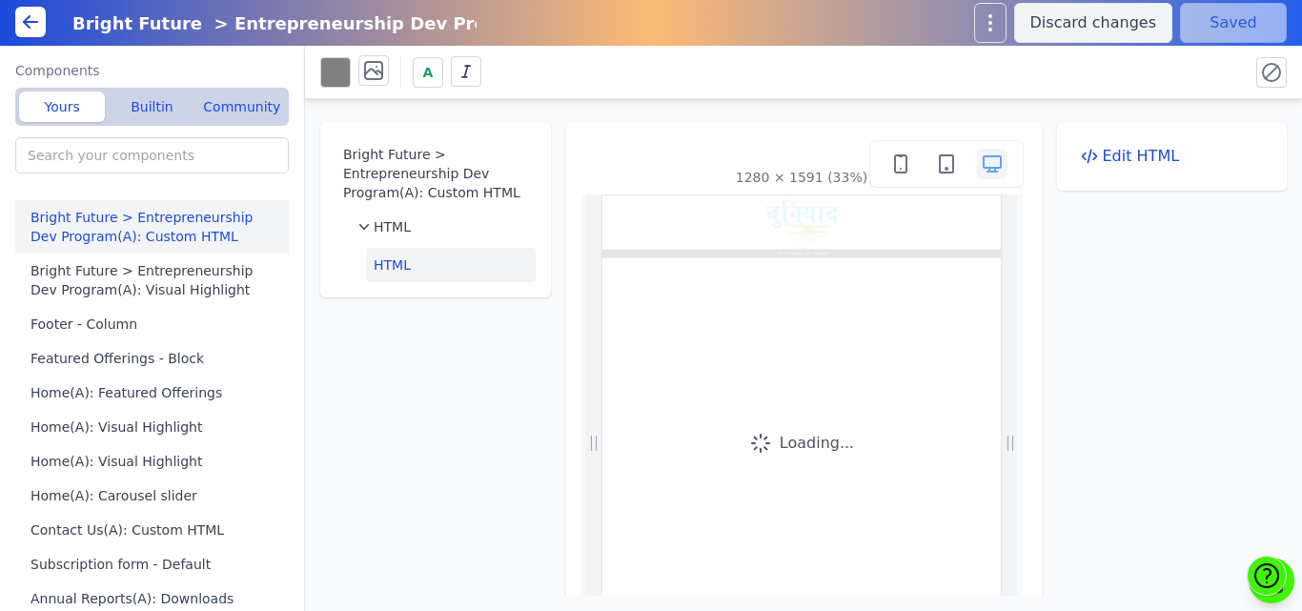
scroll to position [0, 0]
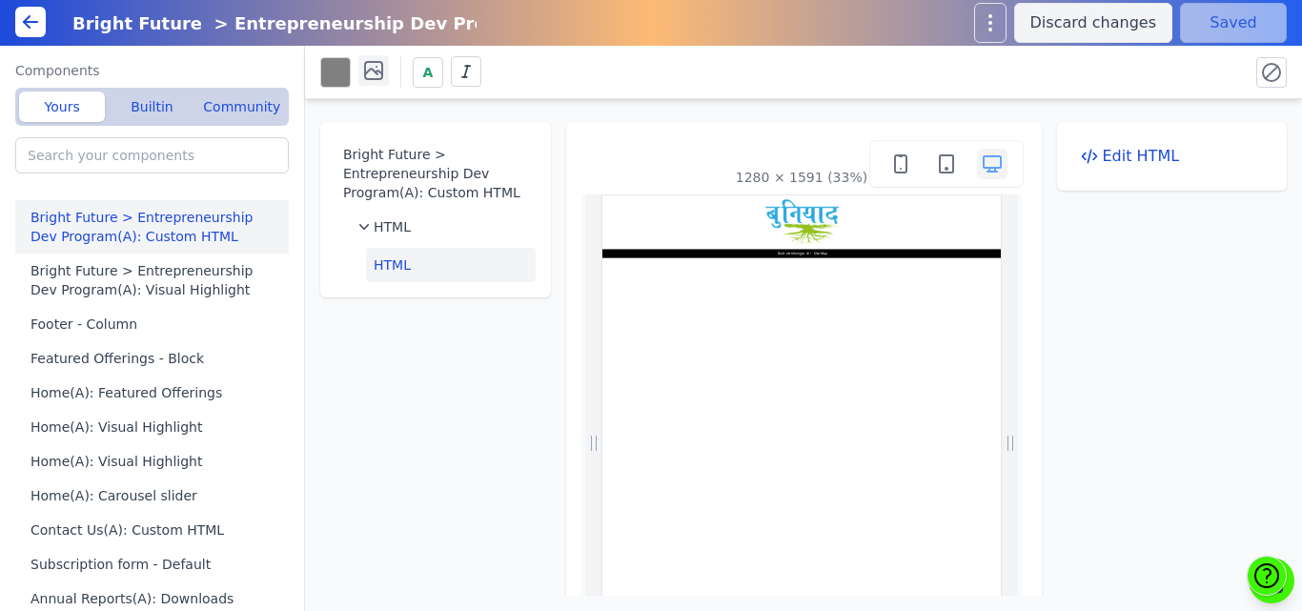
click at [369, 66] on icon at bounding box center [373, 70] width 23 height 23
click at [464, 136] on icon at bounding box center [477, 136] width 31 height 31
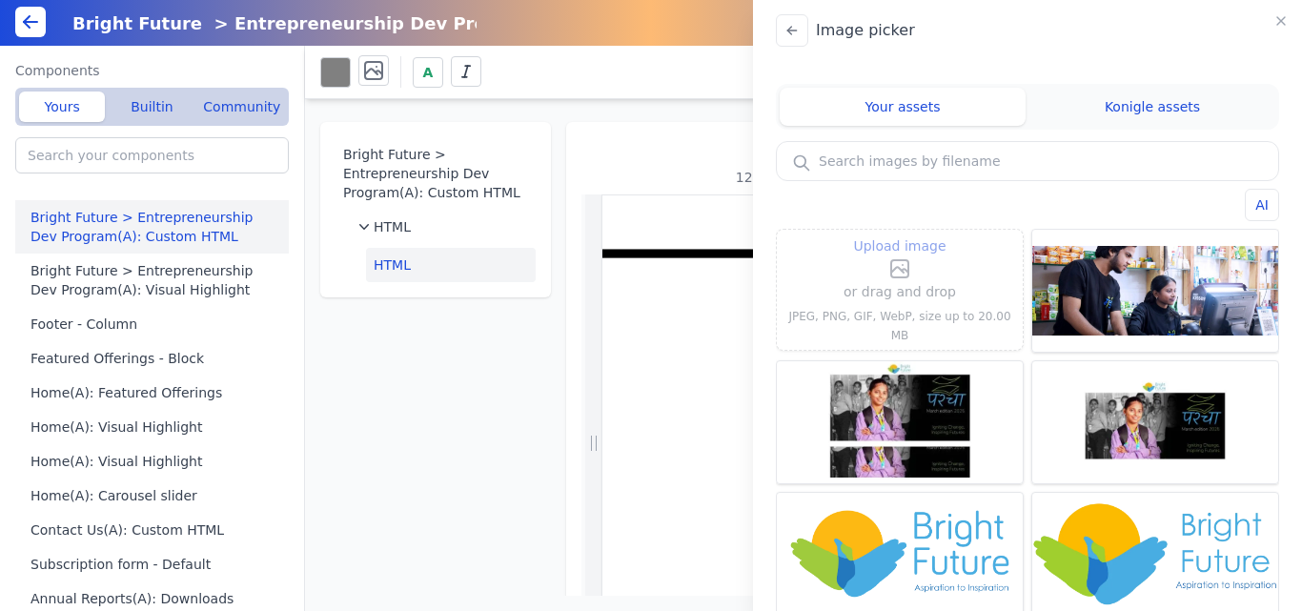
click at [878, 257] on span "Upload image" at bounding box center [899, 245] width 92 height 23
click at [900, 234] on input "Upload image" at bounding box center [900, 234] width 1 height 1
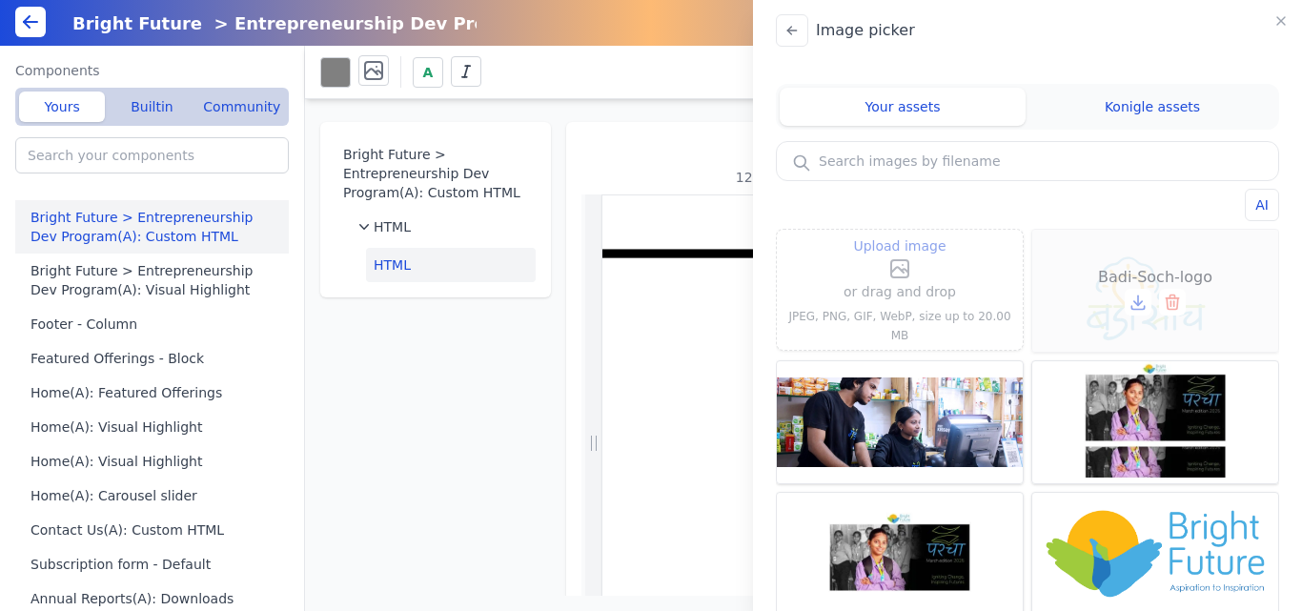
click at [1138, 297] on icon at bounding box center [1138, 301] width 0 height 10
click at [1283, 18] on icon "button" at bounding box center [1281, 20] width 15 height 15
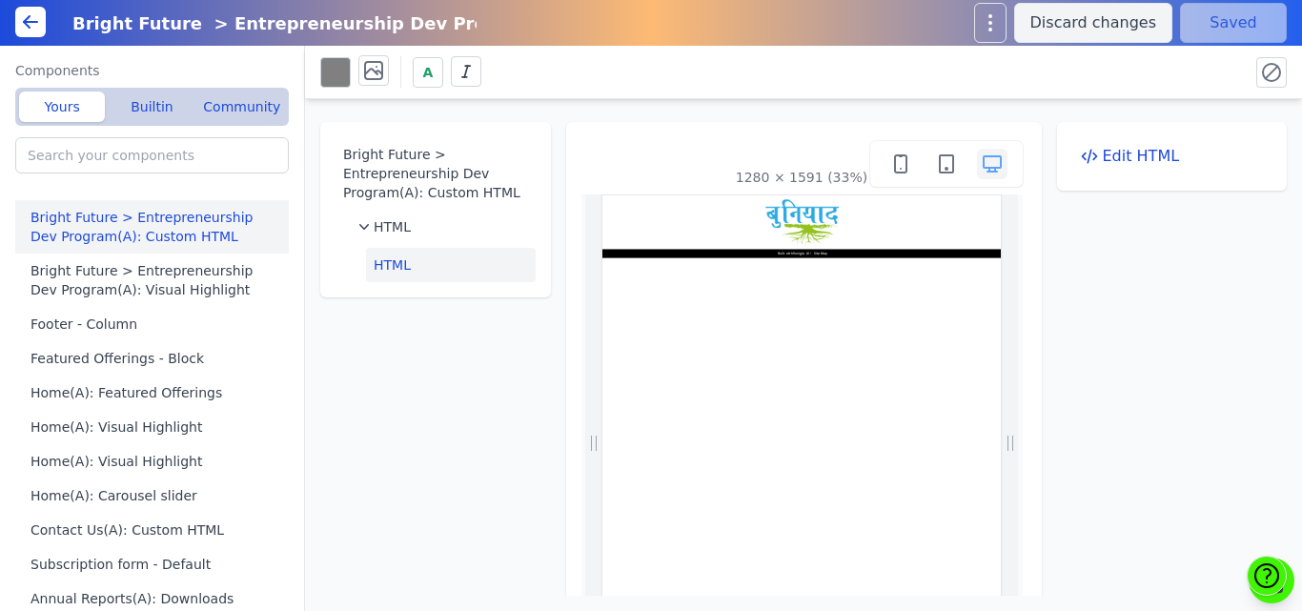
click at [398, 267] on button "HTML" at bounding box center [451, 265] width 170 height 34
click at [1128, 166] on button "Edit HTML" at bounding box center [1172, 156] width 200 height 38
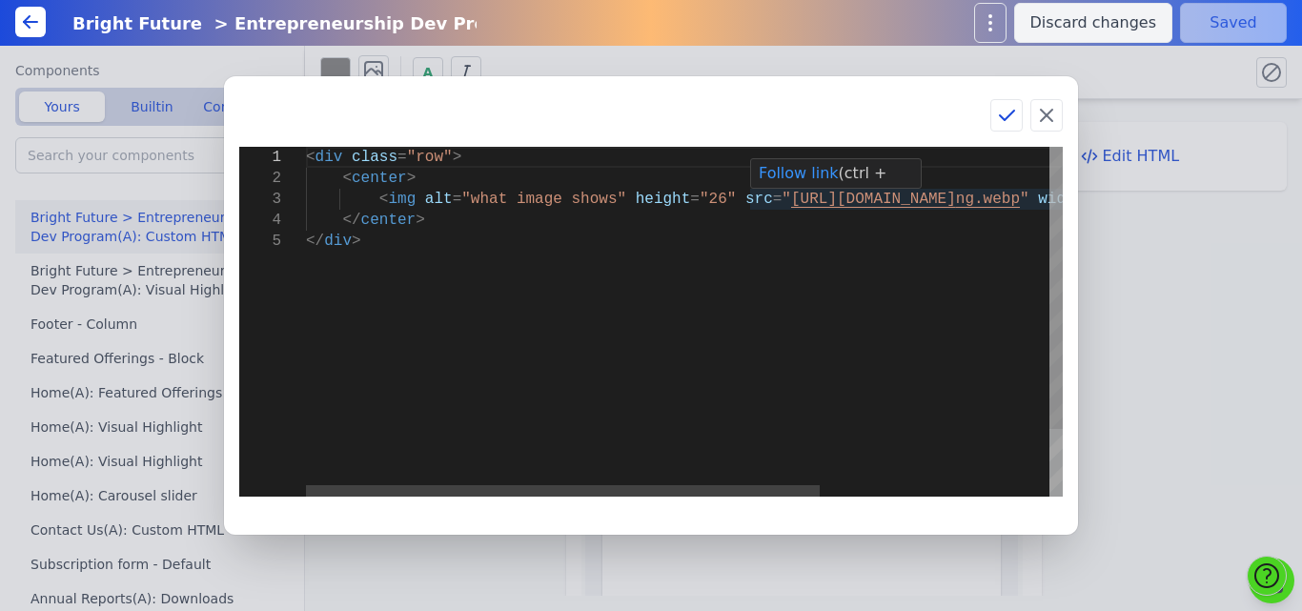
scroll to position [0, 49]
drag, startPoint x: 752, startPoint y: 198, endPoint x: 968, endPoint y: 206, distance: 216.5
click at [968, 206] on div "< div class = "row" > < center > < img alt = "what image shows" height = "26" s…" at bounding box center [853, 364] width 1095 height 434
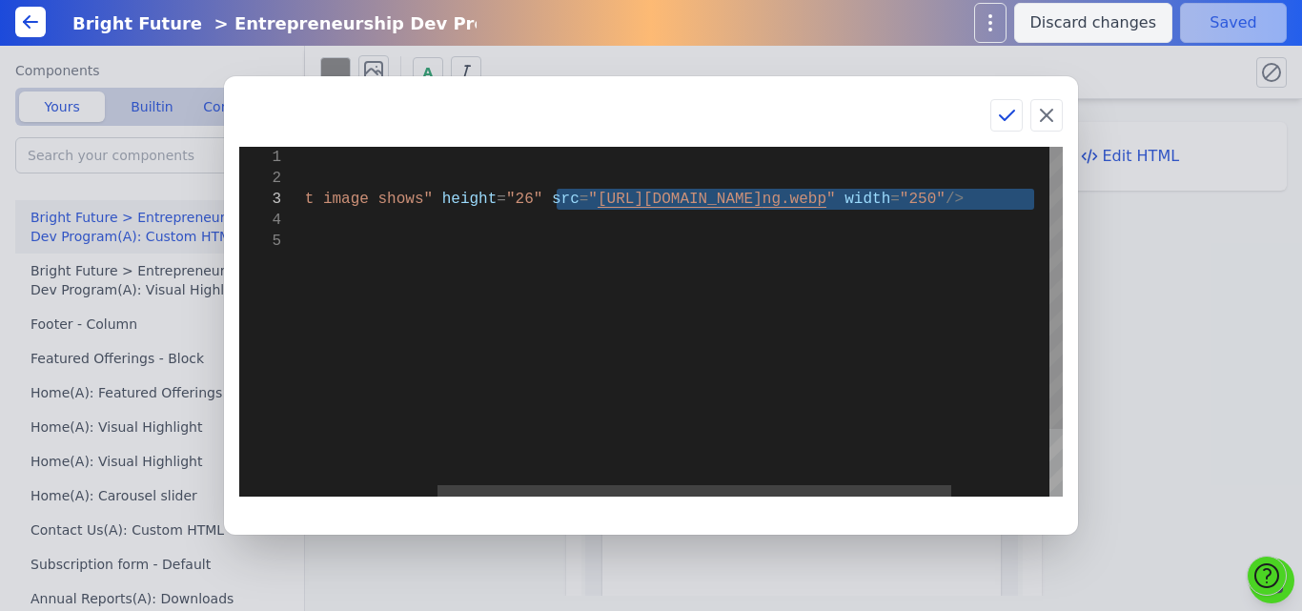
type textarea "<div class="row"> <center> <img alt="what image shows" height="26" src="https:/…"
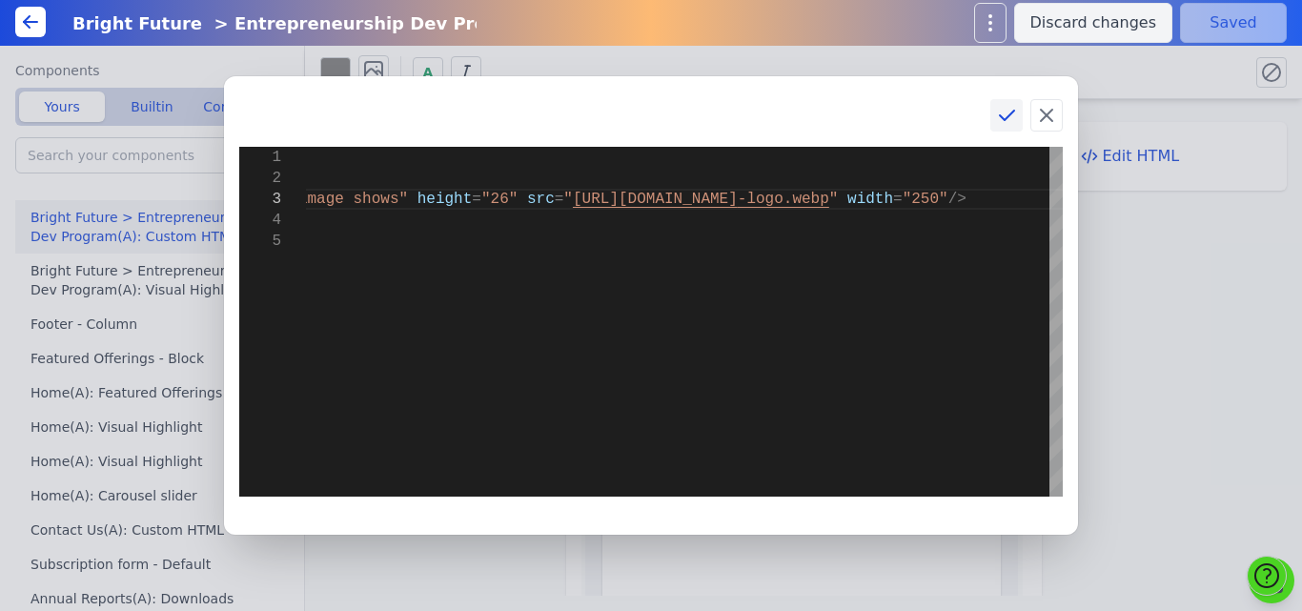
click at [1008, 115] on icon at bounding box center [1006, 115] width 23 height 23
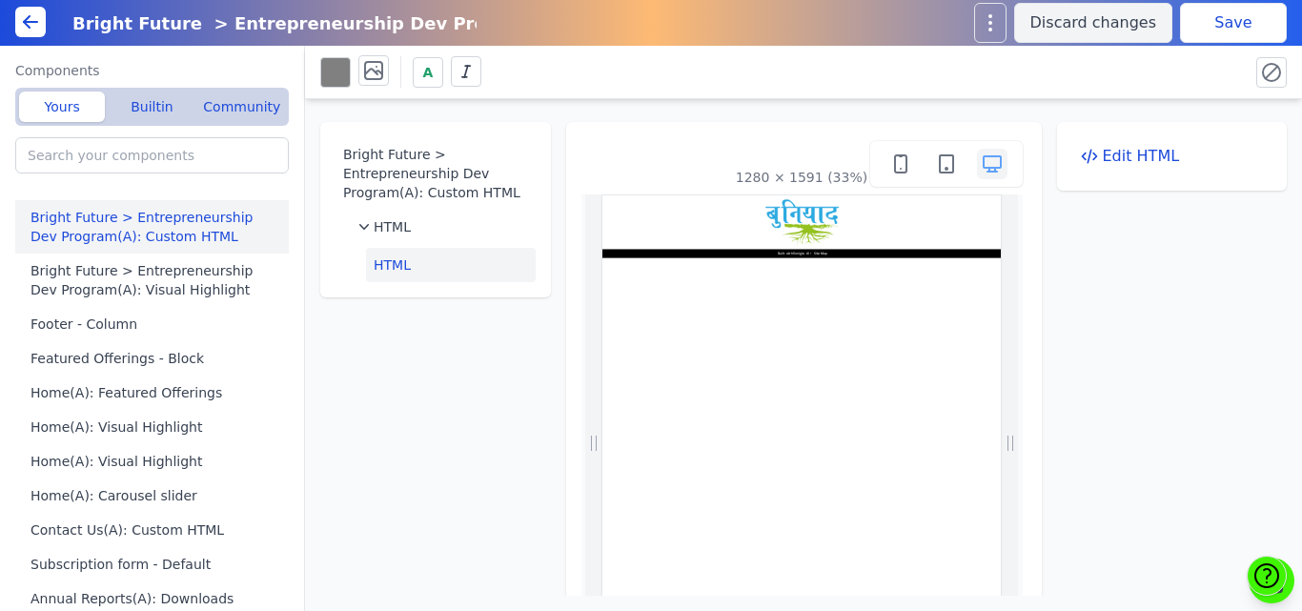
click at [1222, 27] on button "Save" at bounding box center [1233, 23] width 107 height 40
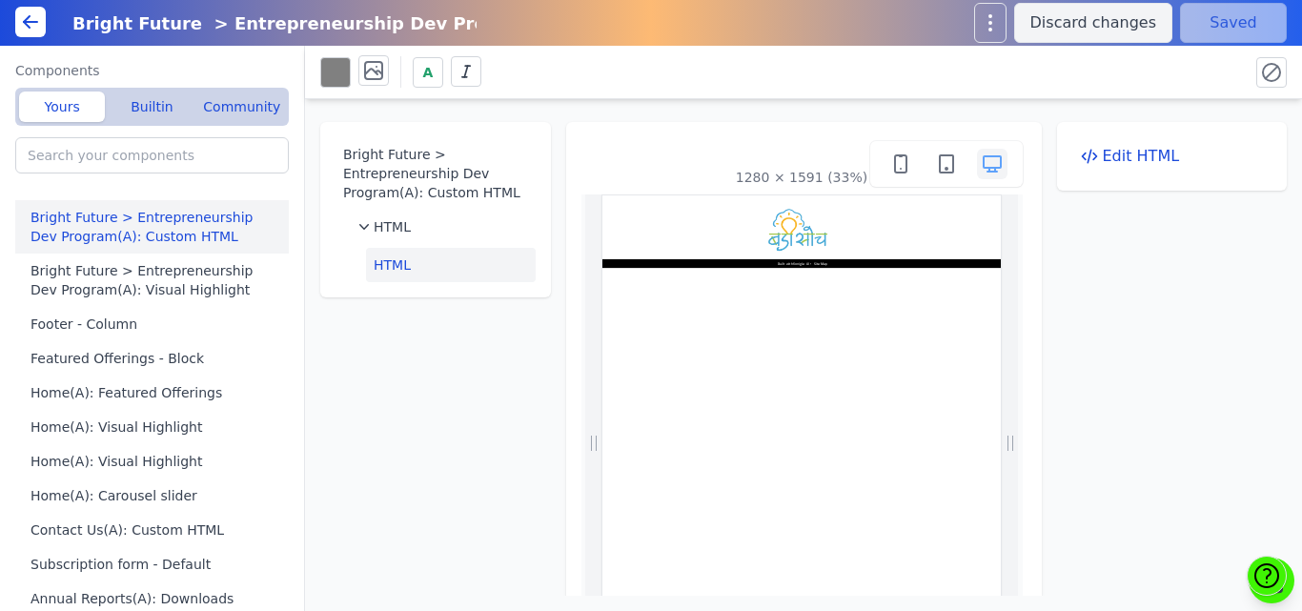
scroll to position [0, 0]
click at [818, 36] on div "Bright Future > Entrepreneurship Dev Program(A): Custom HTML" at bounding box center [510, 23] width 898 height 35
click at [817, 61] on div "A" at bounding box center [776, 71] width 913 height 33
click at [1091, 161] on button "Edit HTML" at bounding box center [1172, 156] width 200 height 38
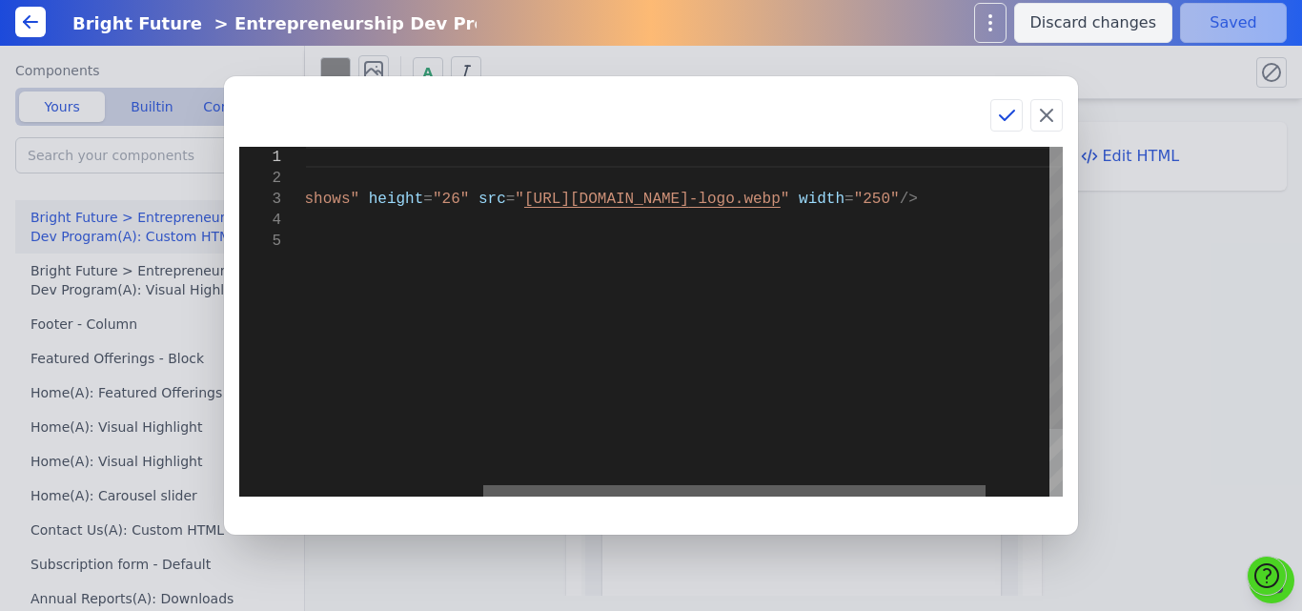
click at [783, 490] on div at bounding box center [734, 490] width 502 height 11
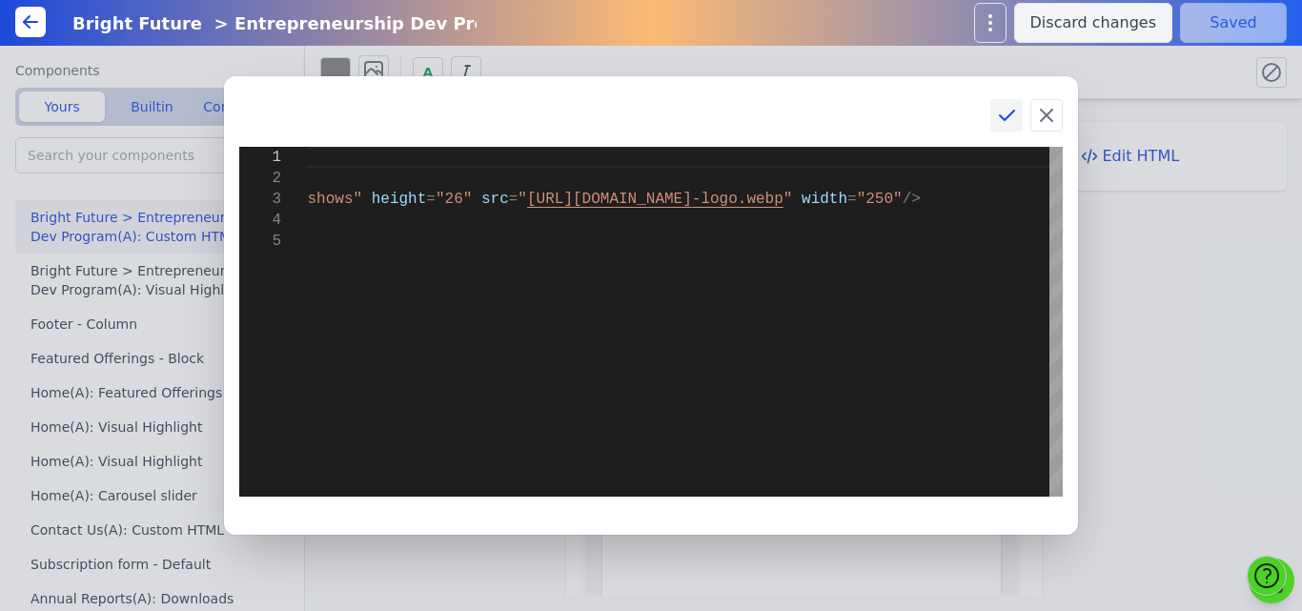
click at [998, 113] on icon at bounding box center [1006, 115] width 23 height 23
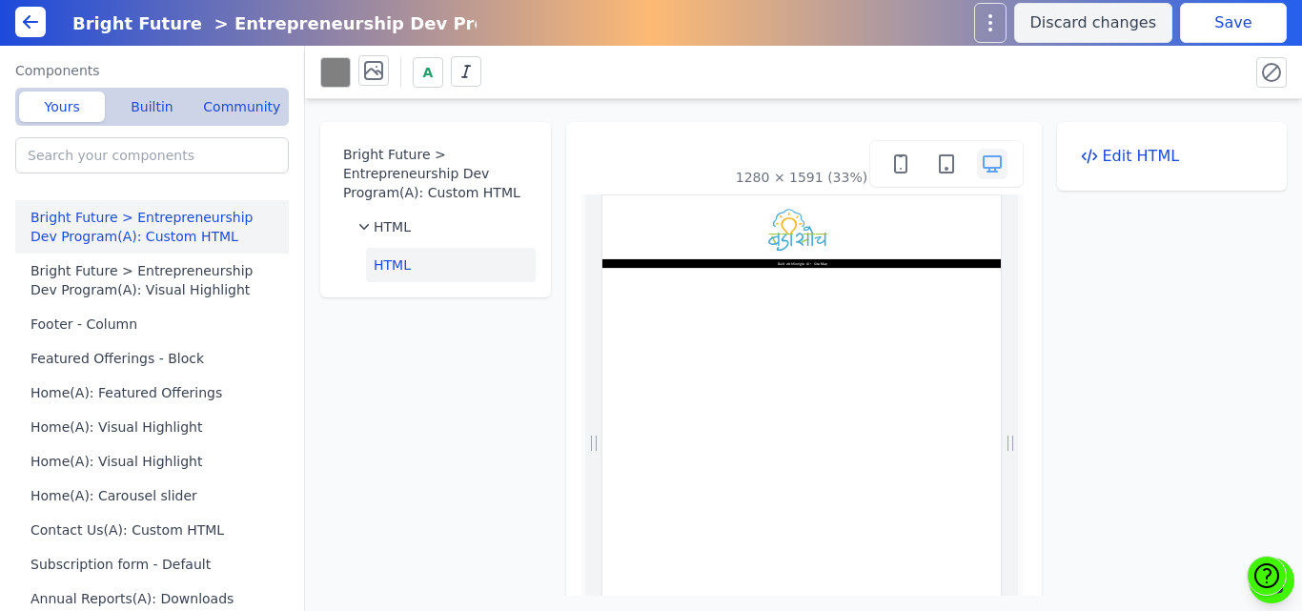
click at [847, 417] on html "Built with Konigle AI • Site Map" at bounding box center [1212, 305] width 1220 height 221
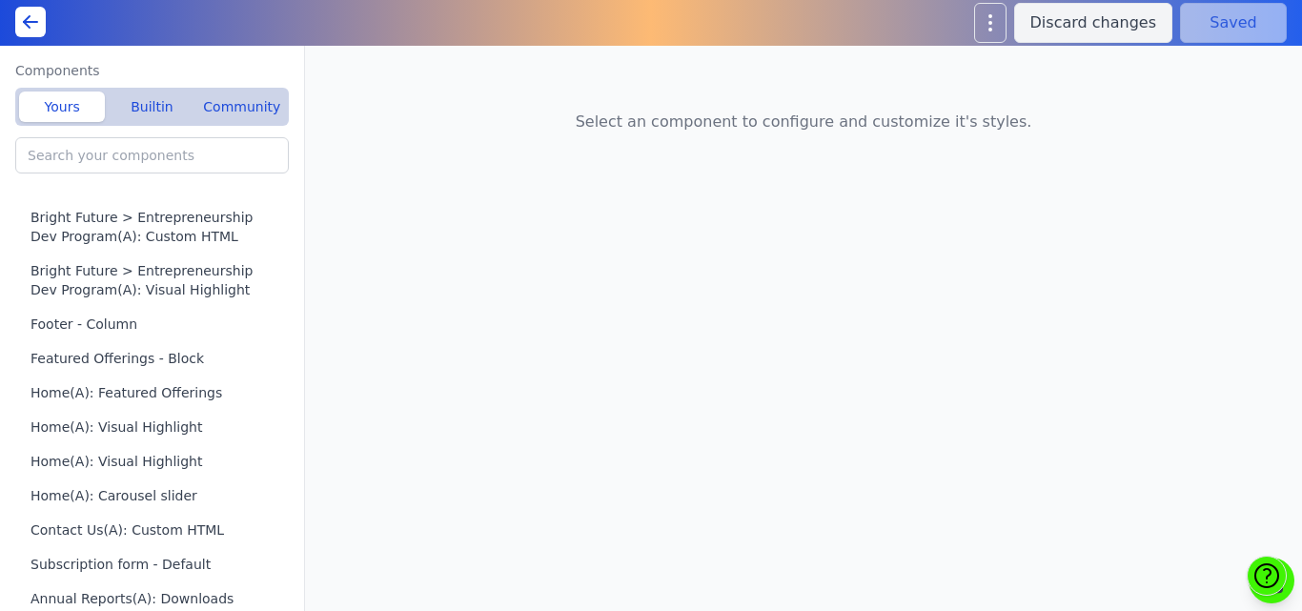
type input "Schools Programs(A): Custom HTML"
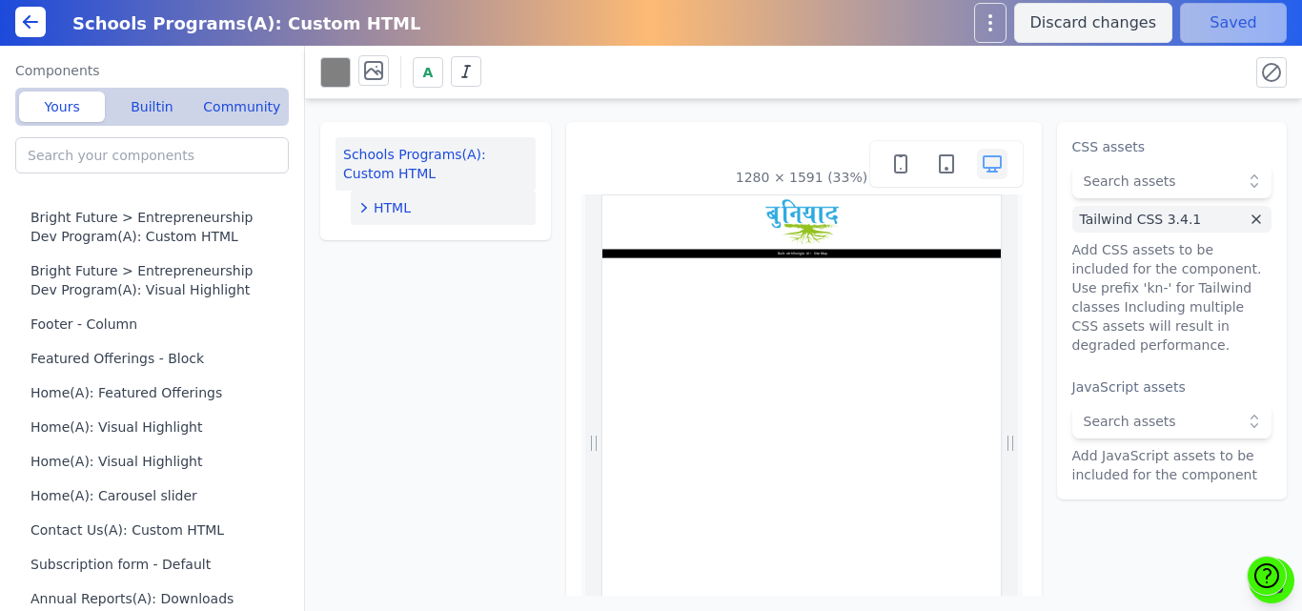
click at [396, 214] on span "HTML" at bounding box center [392, 207] width 37 height 19
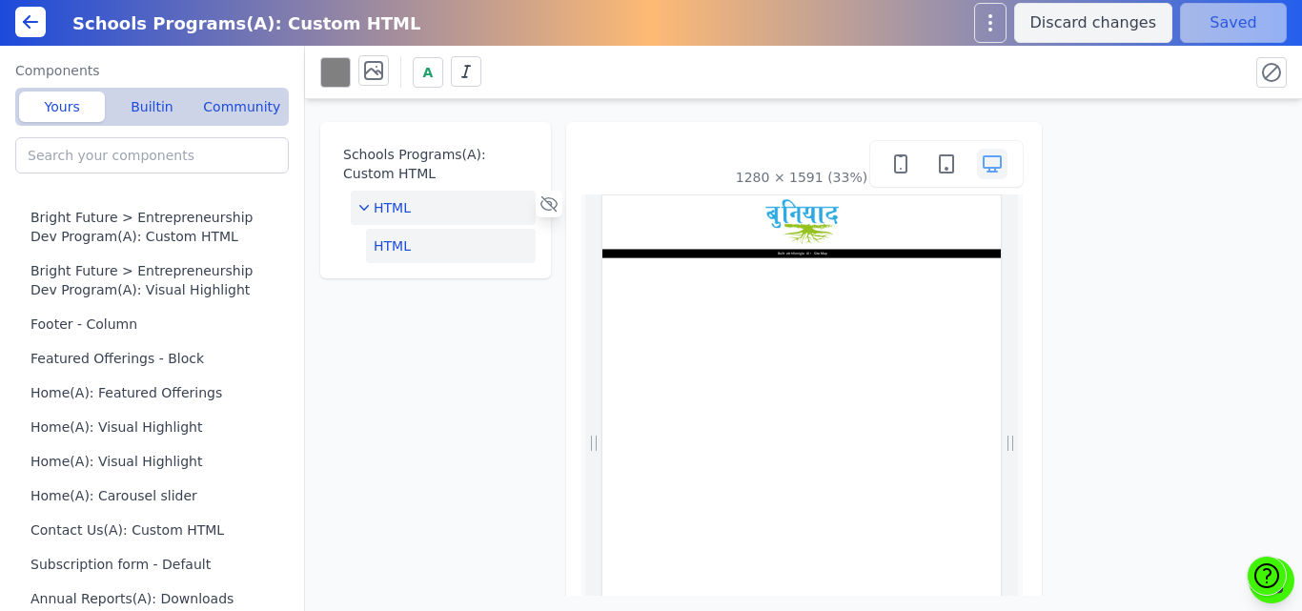
click at [394, 253] on button "HTML" at bounding box center [451, 246] width 170 height 34
click at [1129, 158] on button "Edit HTML" at bounding box center [1172, 156] width 200 height 38
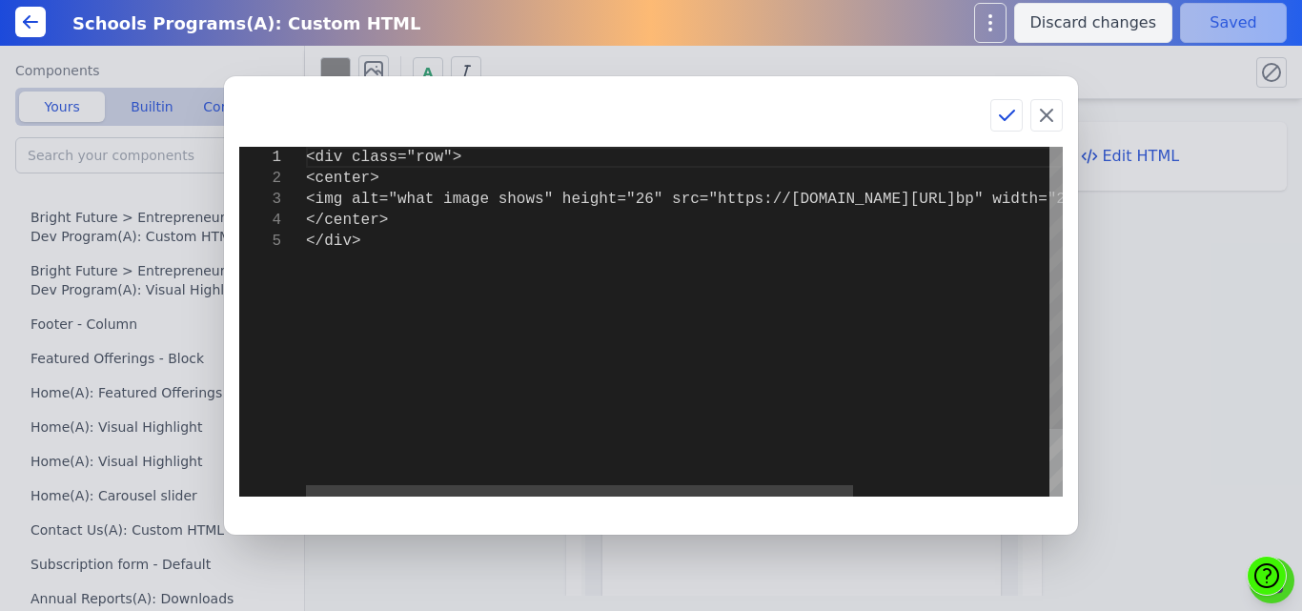
type textarea "<div class="row"> <center> <img alt="what image shows" height="26" src="[URL][D…"
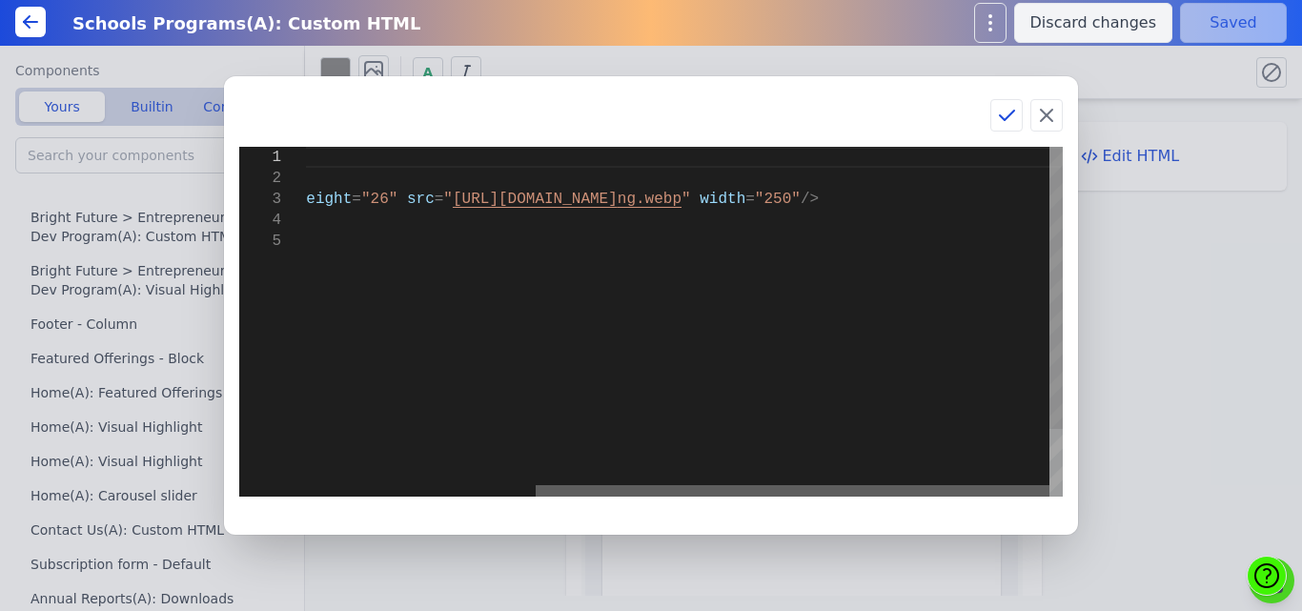
click at [907, 489] on div at bounding box center [793, 490] width 514 height 11
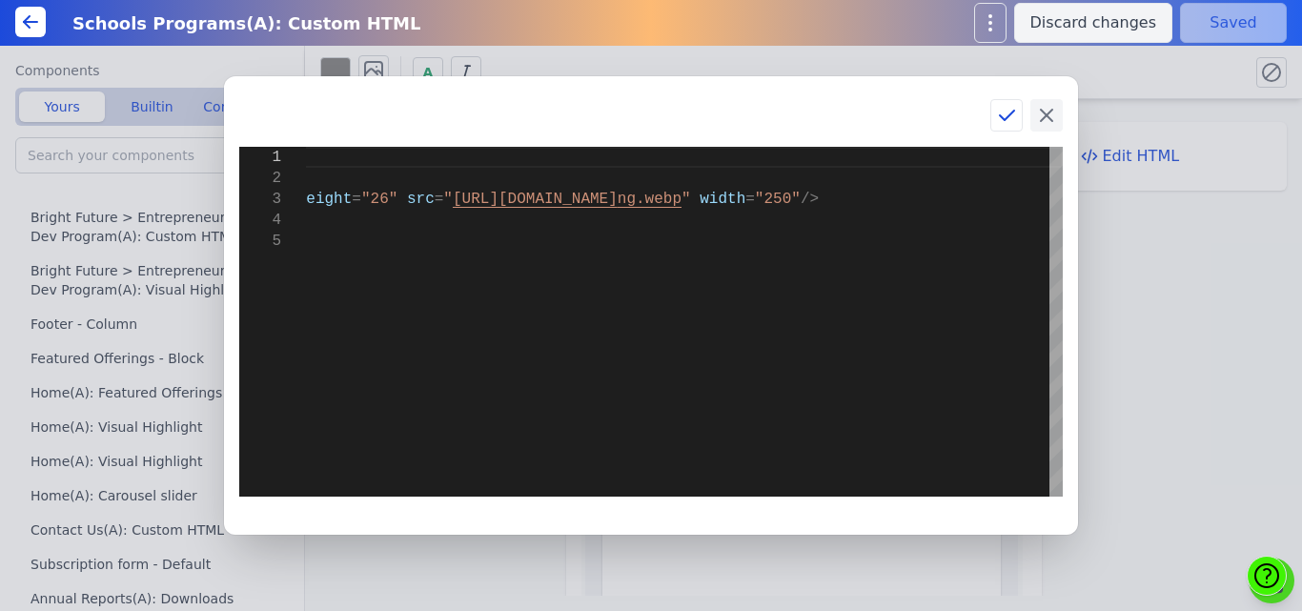
click at [1044, 110] on icon at bounding box center [1046, 115] width 23 height 23
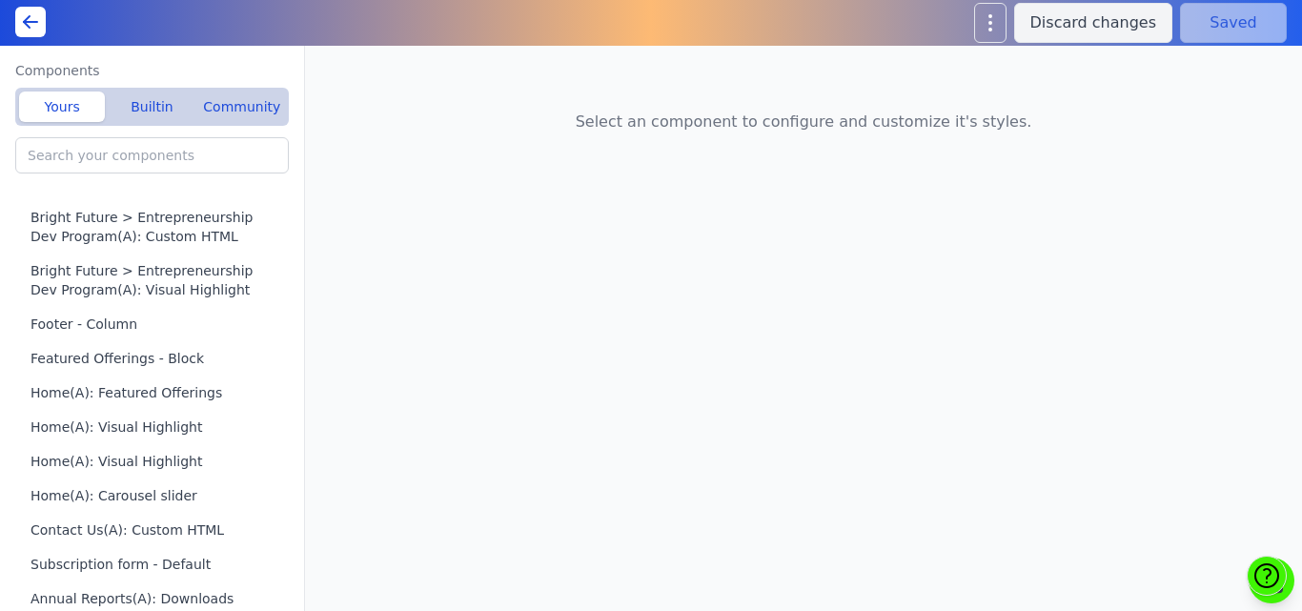
type input "Livelihood Program(A): Custom HTML"
type input "Livelihood Program(A): Features"
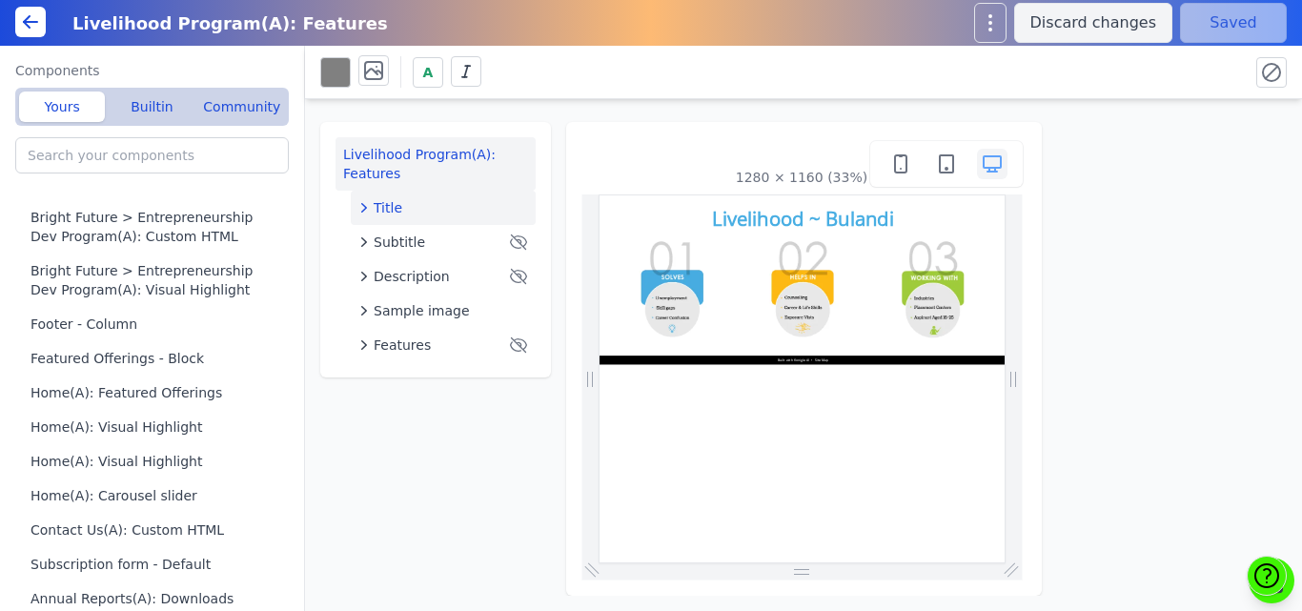
click at [391, 208] on span "Title" at bounding box center [388, 207] width 29 height 19
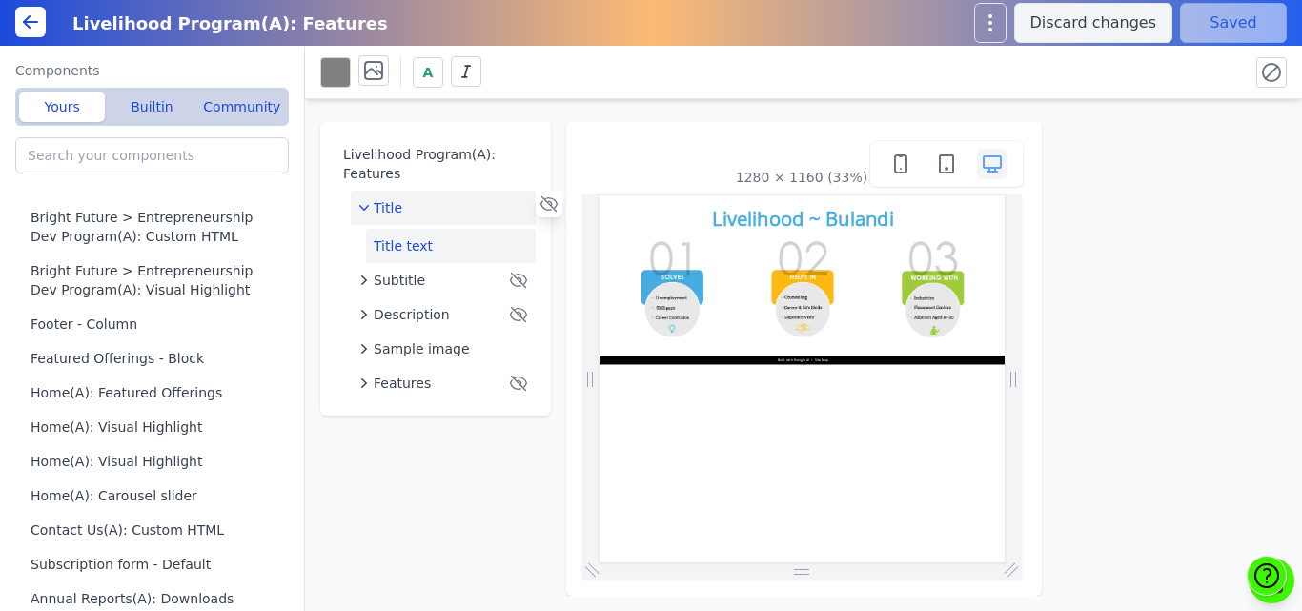
click at [394, 253] on button "Title text" at bounding box center [451, 246] width 170 height 34
click at [386, 198] on span "Title" at bounding box center [388, 207] width 29 height 19
click at [398, 316] on span "Sample image" at bounding box center [422, 310] width 96 height 19
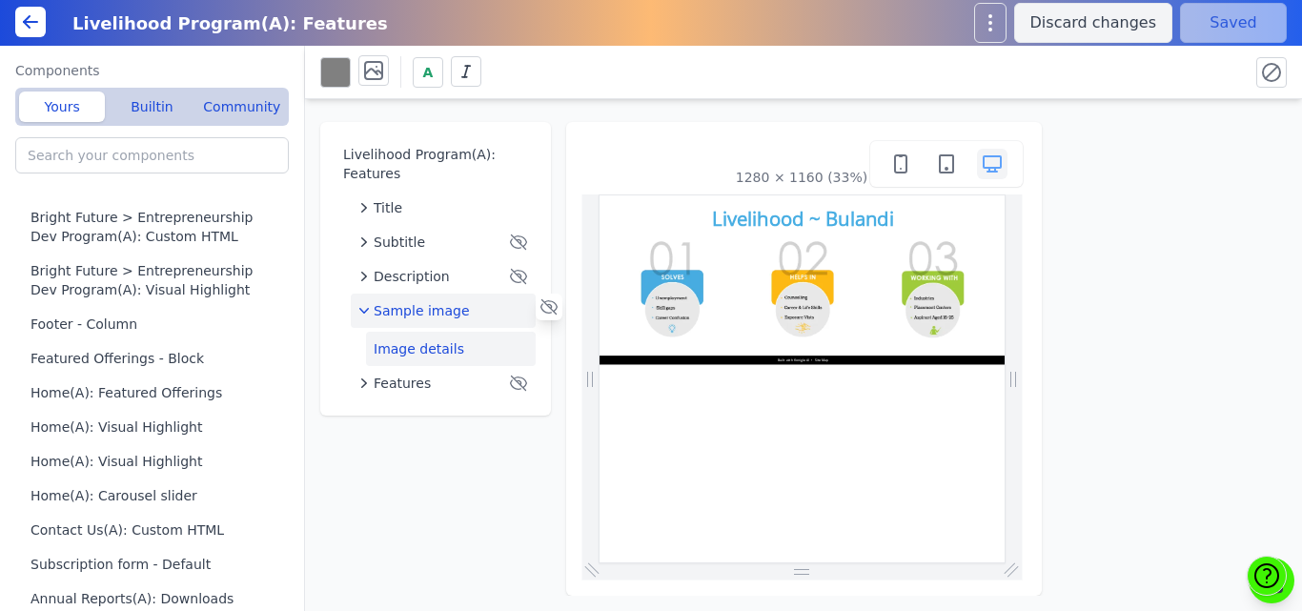
click at [403, 352] on button "Image details" at bounding box center [451, 349] width 170 height 34
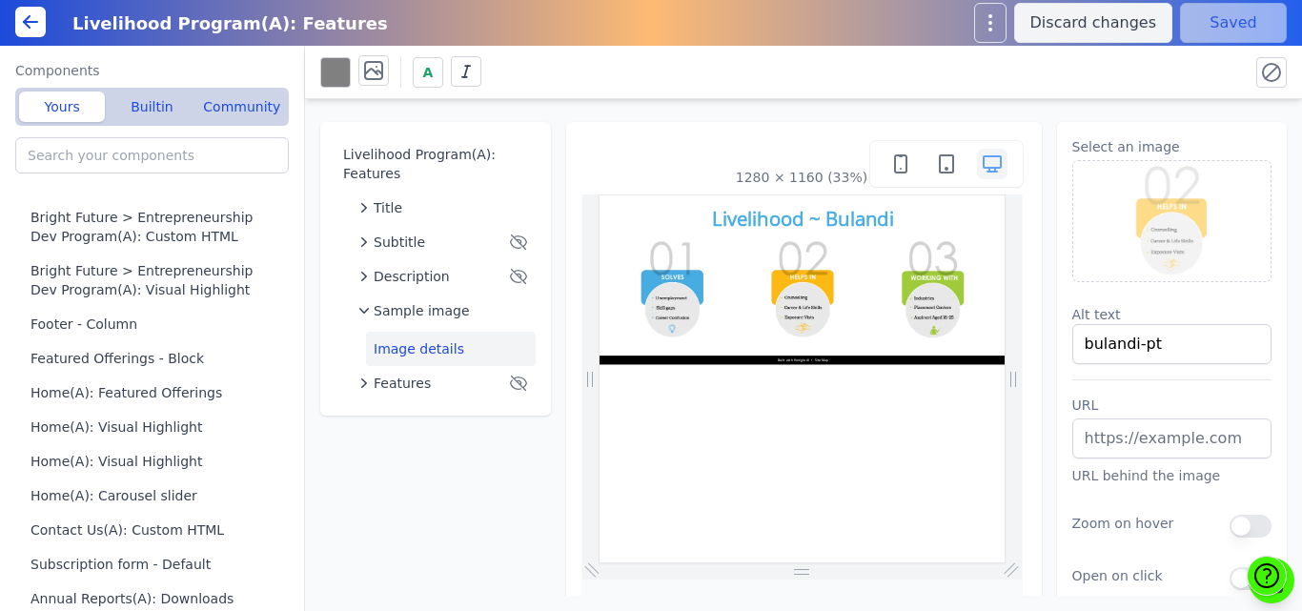
click at [1152, 210] on img at bounding box center [1172, 221] width 198 height 120
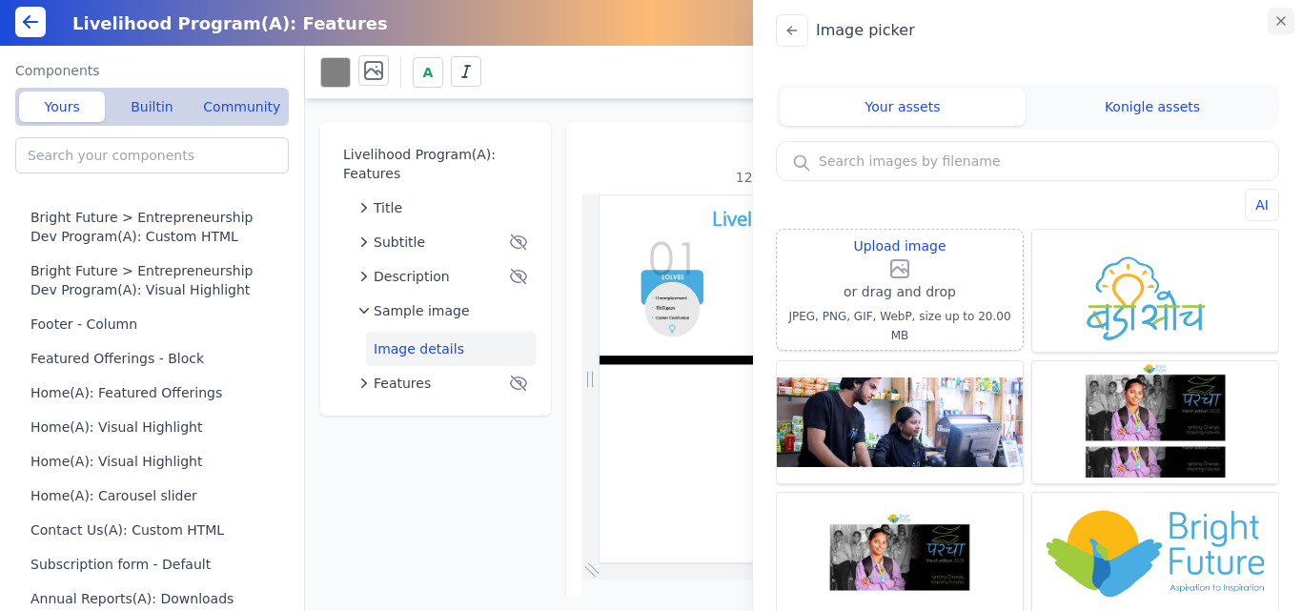
click at [1280, 17] on icon "button" at bounding box center [1281, 20] width 15 height 15
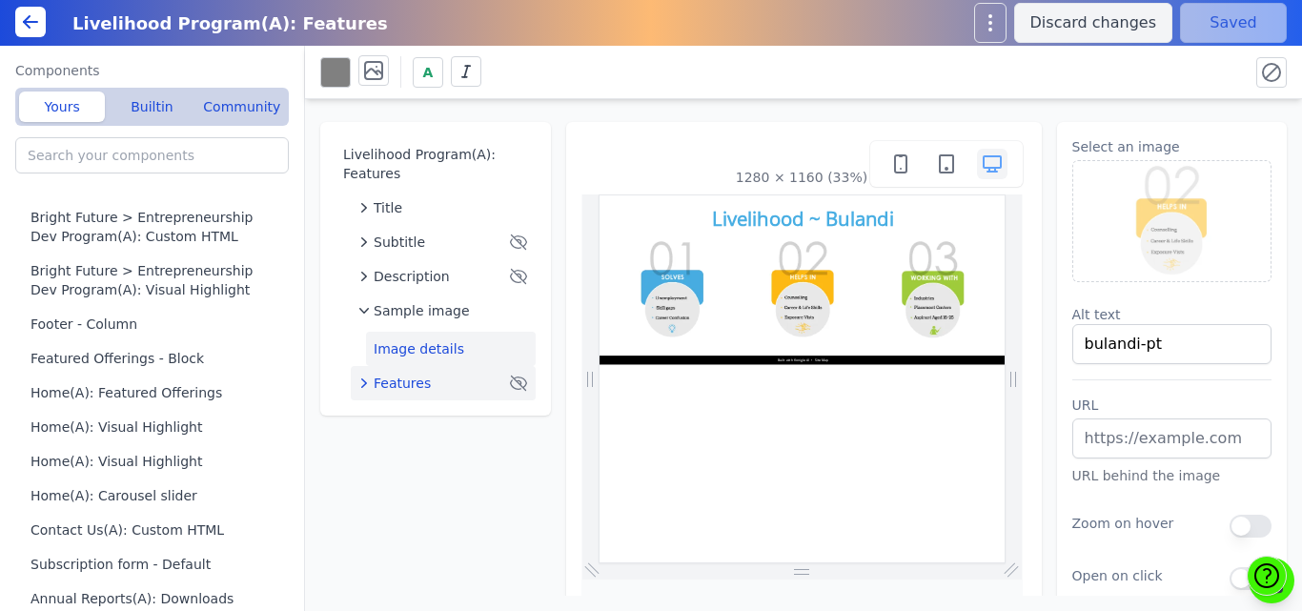
click at [421, 383] on span "Features" at bounding box center [402, 383] width 57 height 19
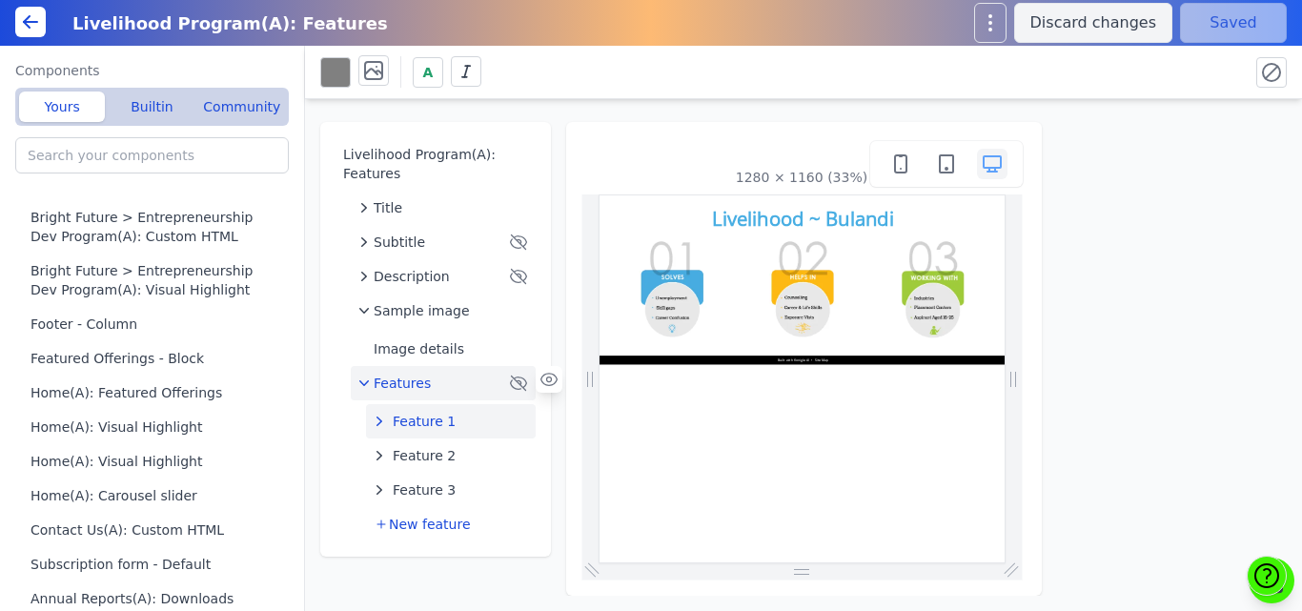
click at [414, 424] on span "Feature 1" at bounding box center [424, 421] width 63 height 19
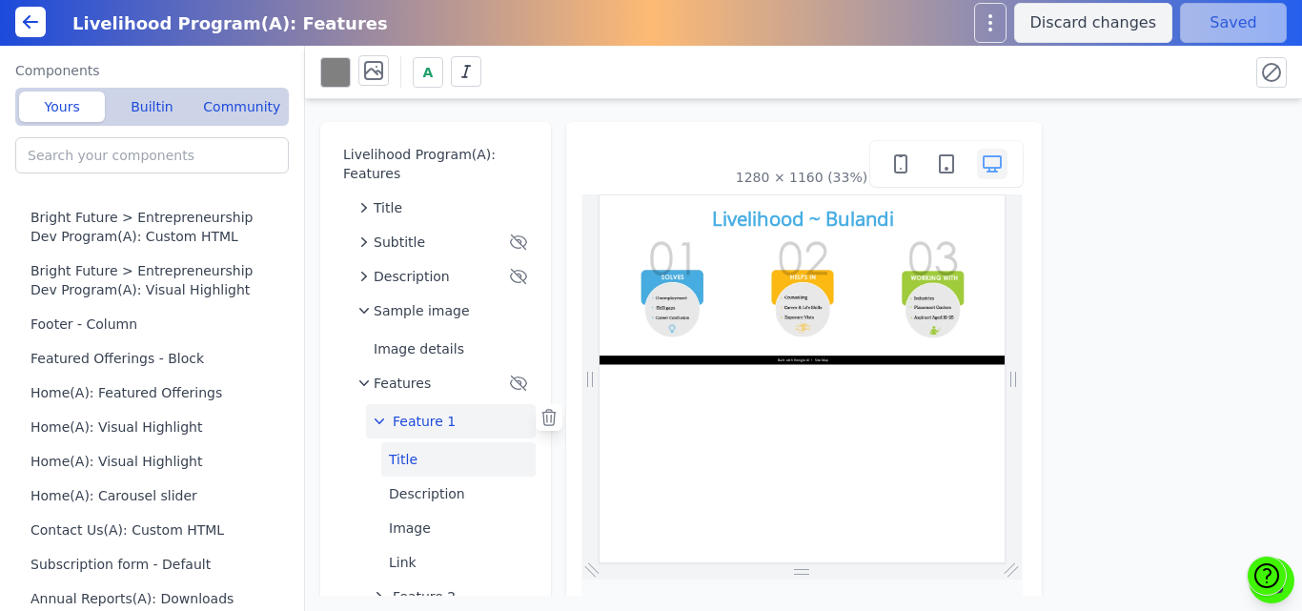
click at [402, 460] on button "Title" at bounding box center [458, 459] width 154 height 34
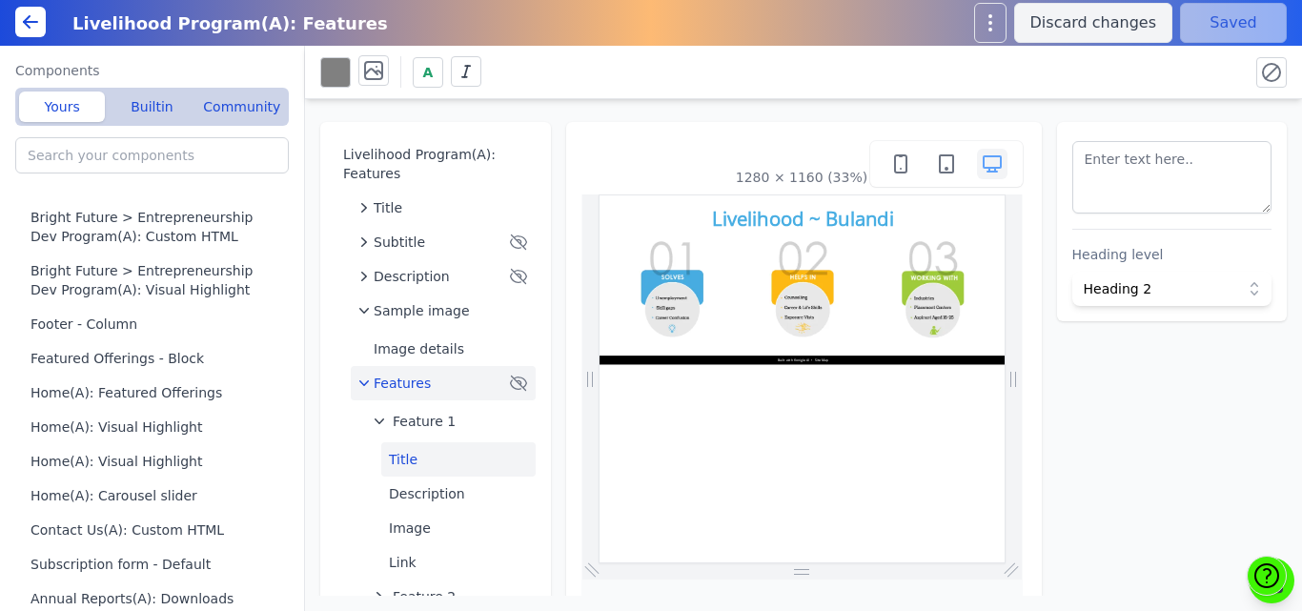
click at [392, 383] on span "Features" at bounding box center [402, 383] width 57 height 19
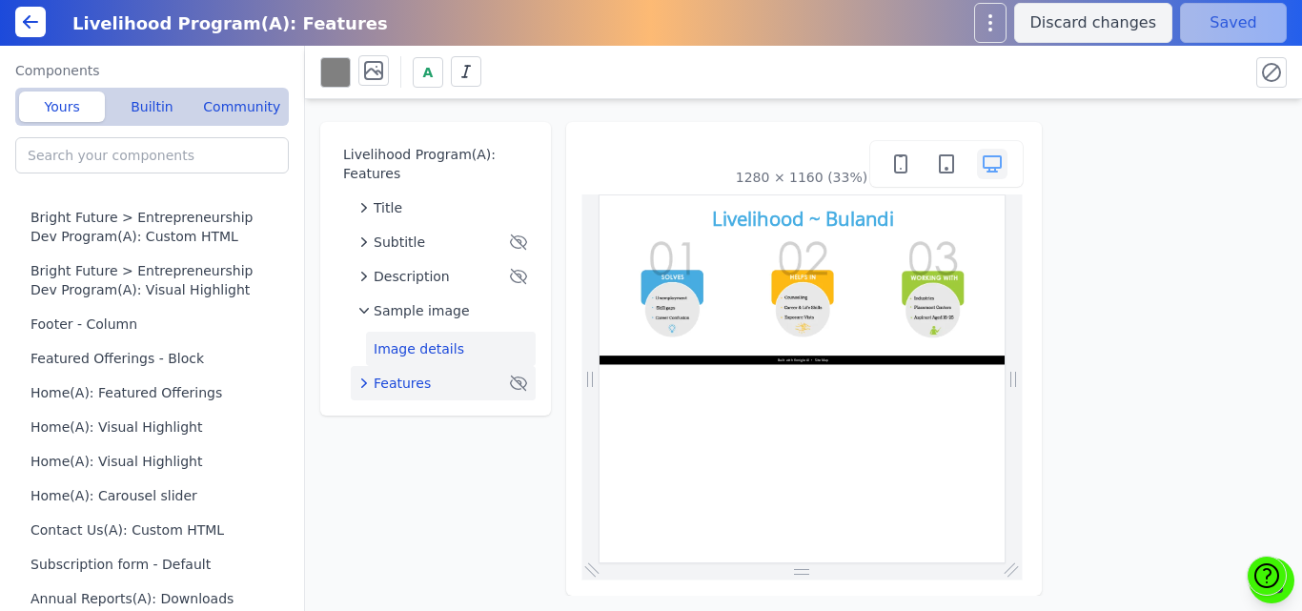
click at [422, 341] on button "Image details" at bounding box center [451, 349] width 170 height 34
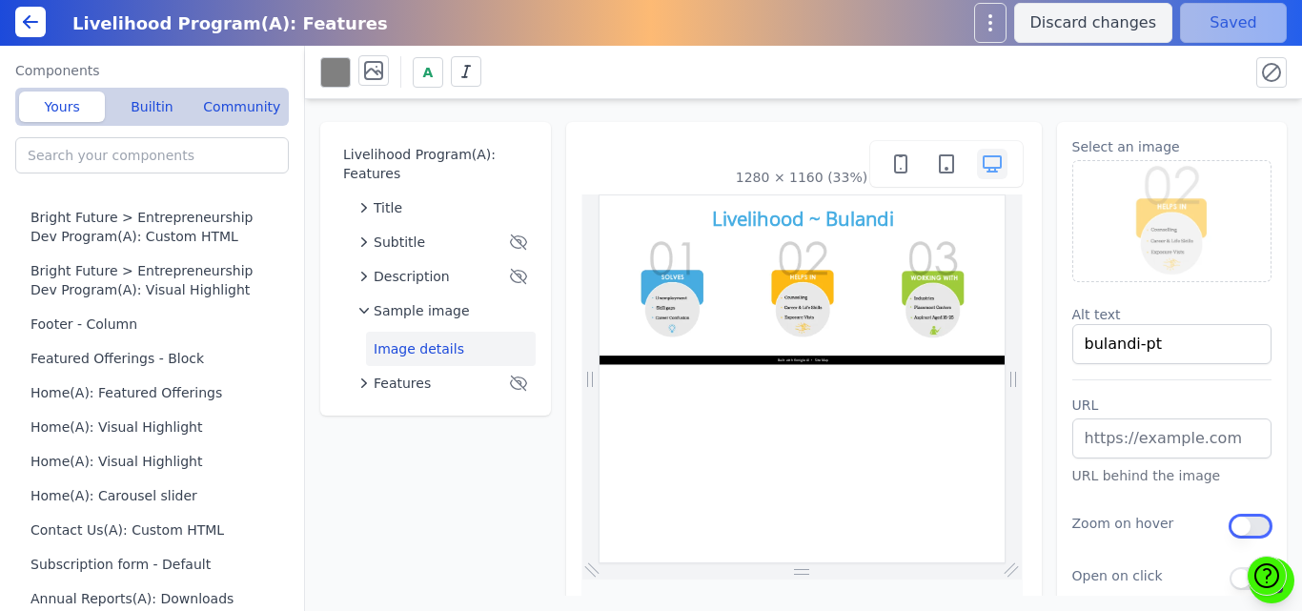
click at [1235, 530] on button "Toggle" at bounding box center [1251, 526] width 42 height 23
click at [1247, 31] on button "Save" at bounding box center [1233, 23] width 107 height 40
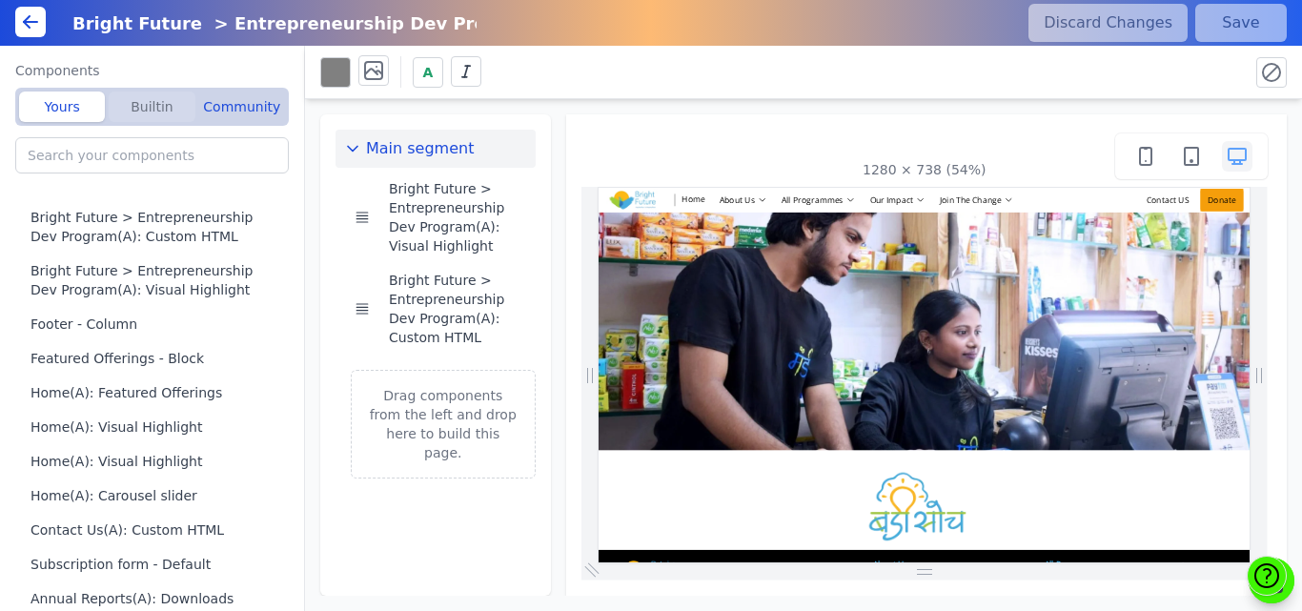
click at [131, 104] on button "Builtin" at bounding box center [152, 107] width 86 height 31
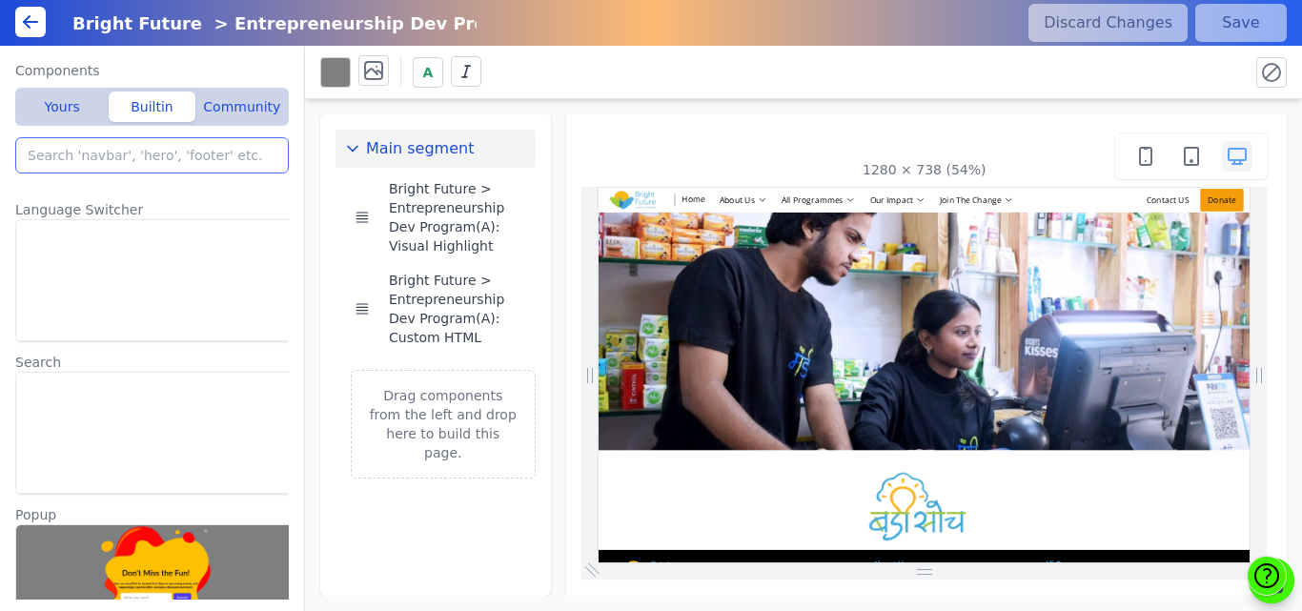
click at [116, 155] on input "search" at bounding box center [152, 155] width 274 height 36
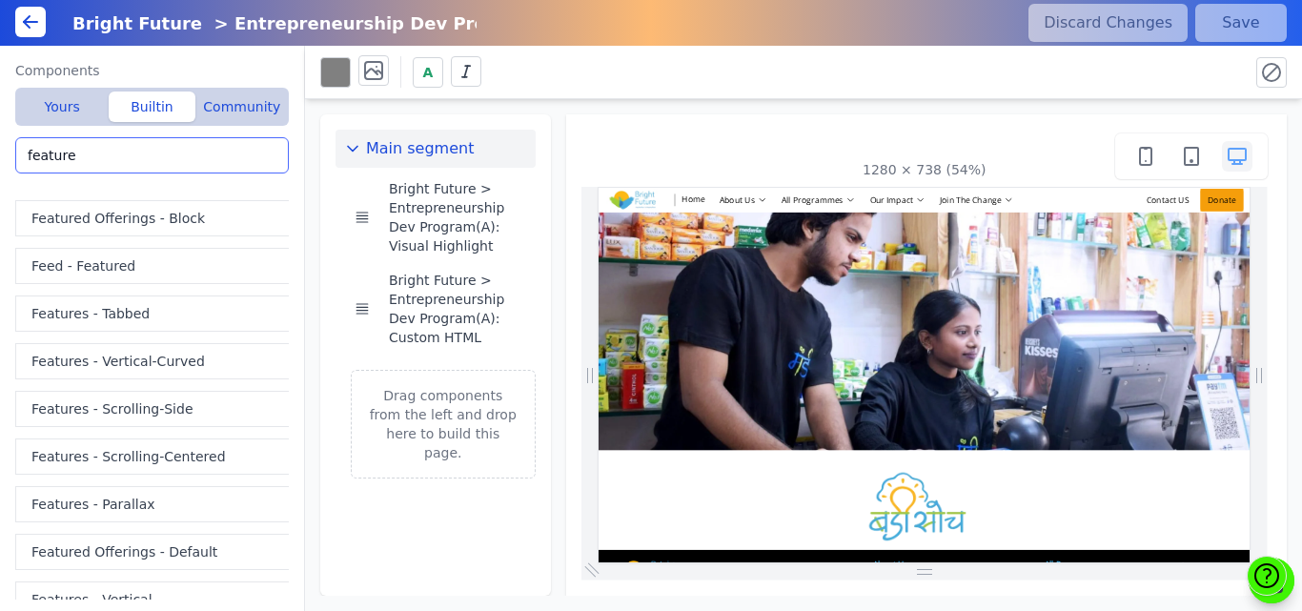
type input "feature"
click at [186, 227] on button "Featured Offerings - Block" at bounding box center [155, 218] width 281 height 36
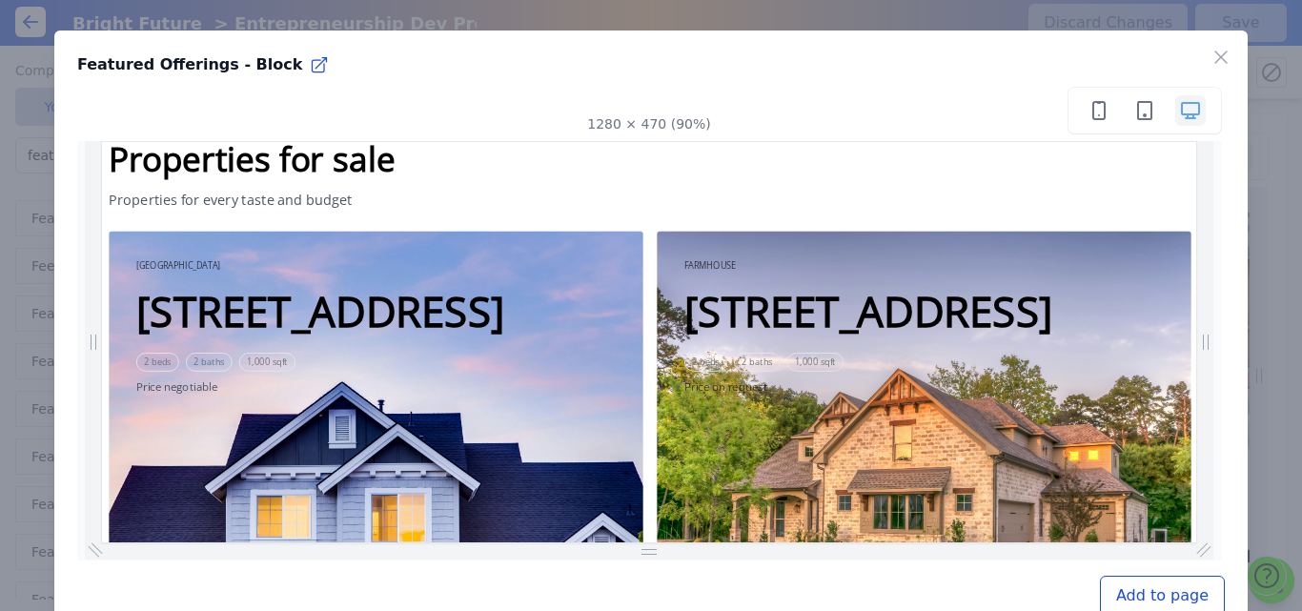
click at [1192, 57] on div "Close Featured Offerings - Block 1280 × 470 (90%) Add to page" at bounding box center [650, 335] width 1193 height 608
click at [1210, 60] on icon "button" at bounding box center [1221, 57] width 23 height 23
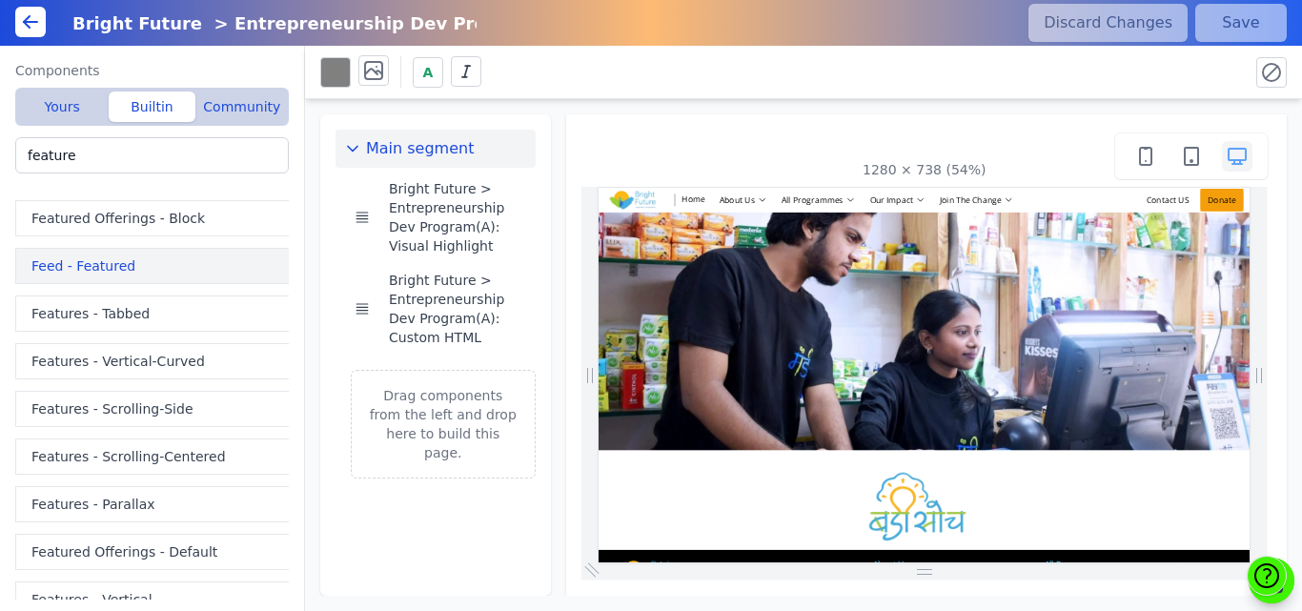
click at [118, 266] on button "Feed - Featured" at bounding box center [155, 266] width 281 height 36
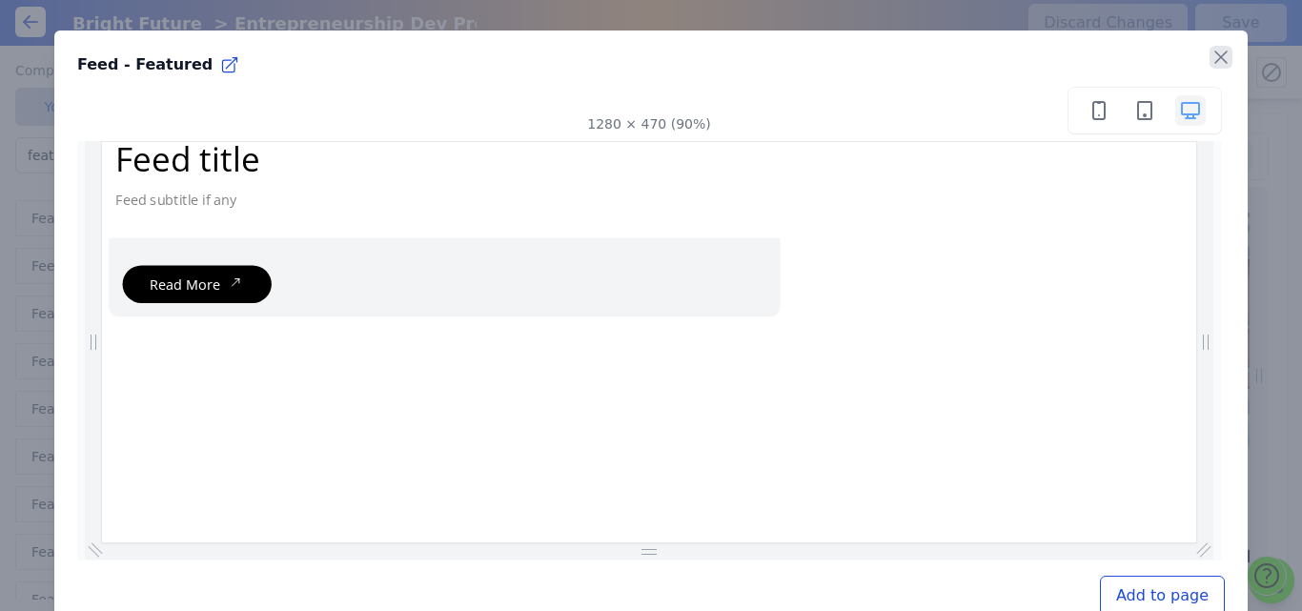
click at [1210, 57] on icon "button" at bounding box center [1221, 57] width 23 height 23
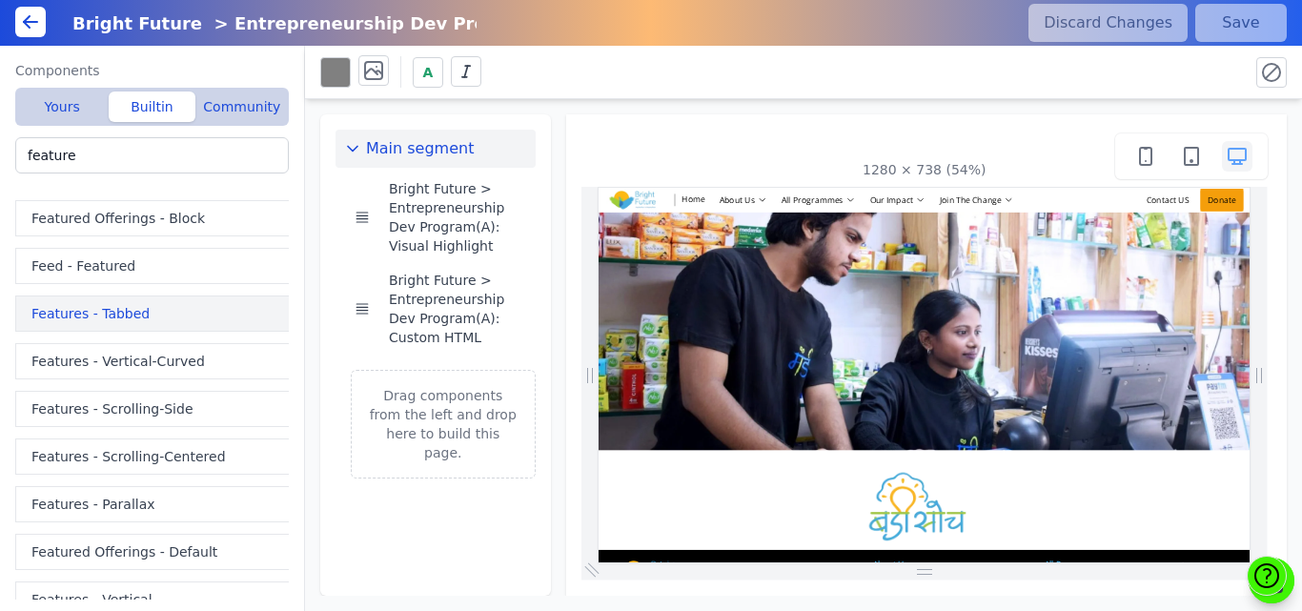
click at [97, 317] on button "Features - Tabbed" at bounding box center [155, 314] width 281 height 36
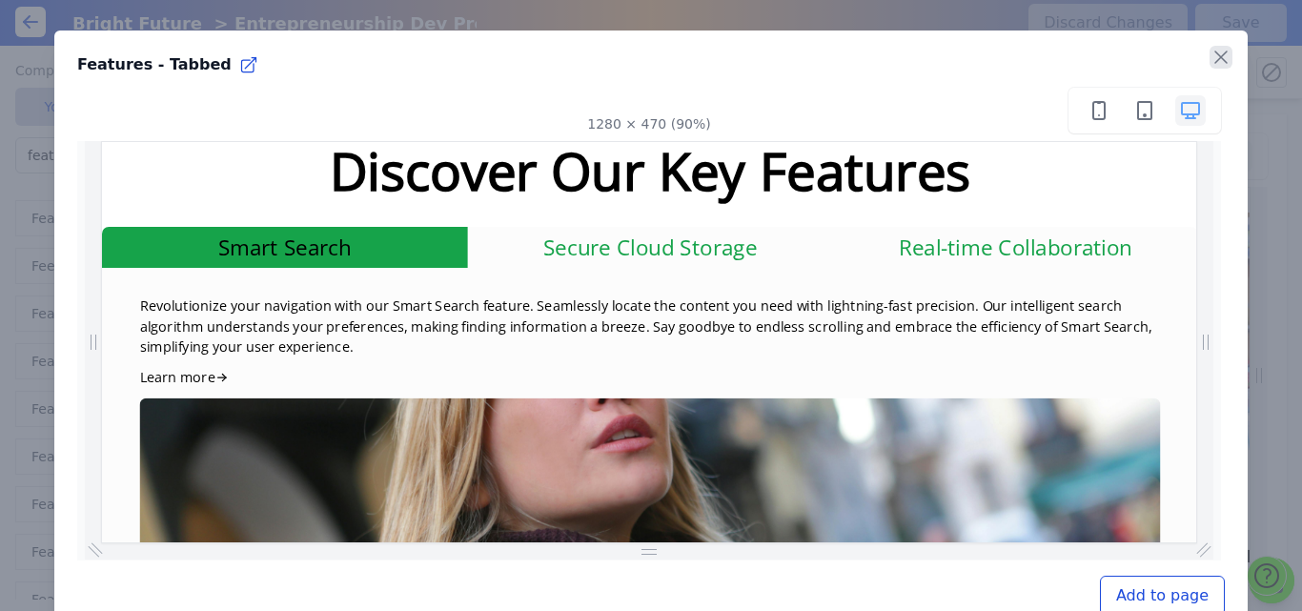
click at [1210, 54] on icon "button" at bounding box center [1221, 57] width 23 height 23
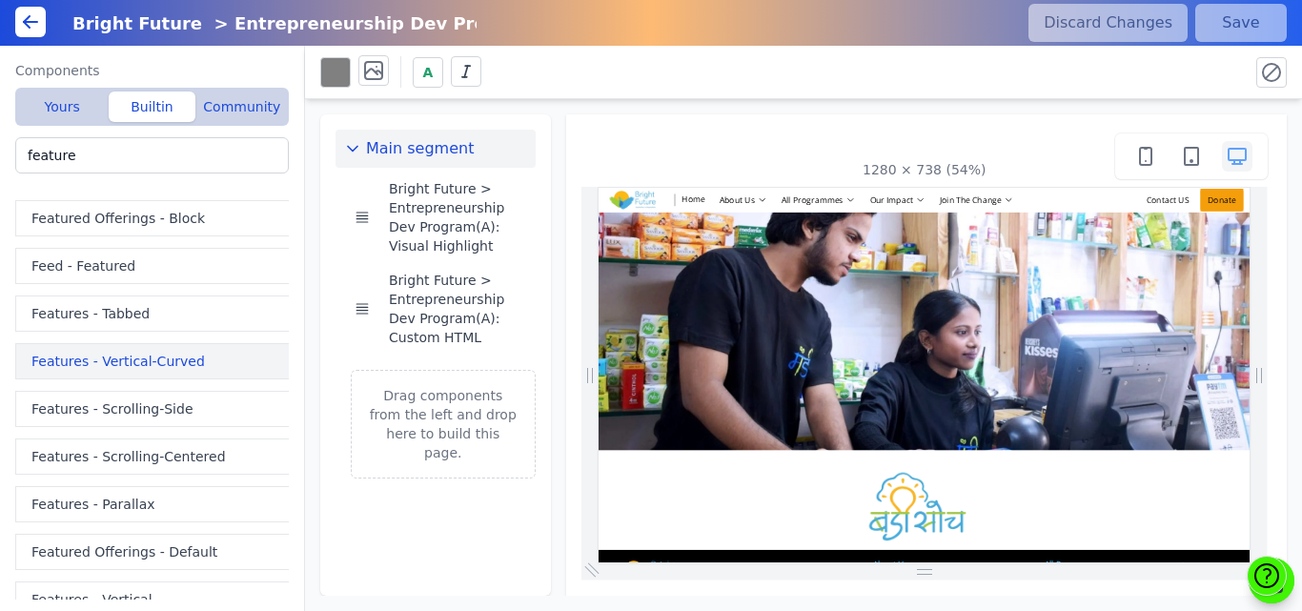
click at [71, 363] on button "Features - Vertical-Curved" at bounding box center [155, 361] width 281 height 36
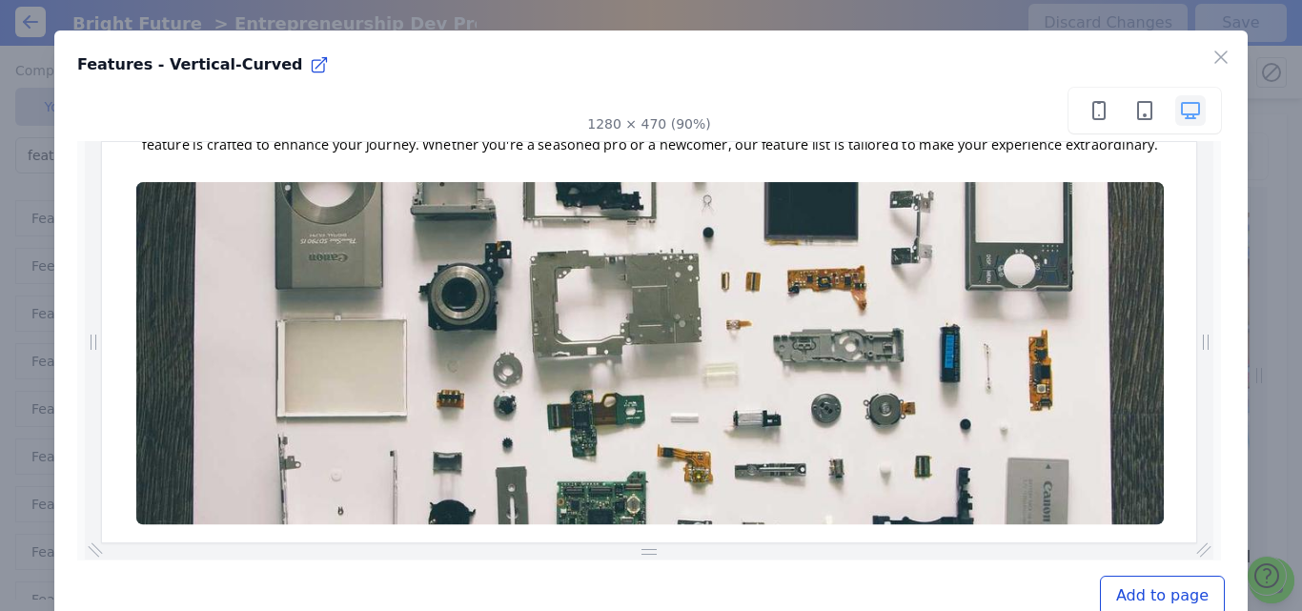
scroll to position [194, 0]
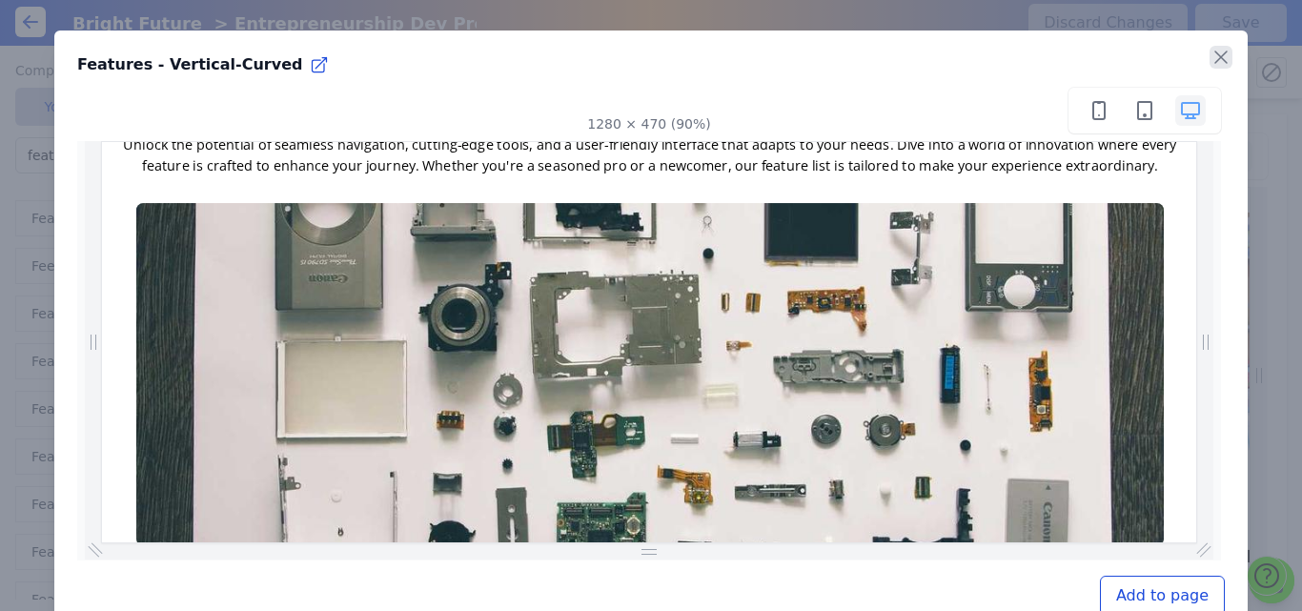
click at [1210, 56] on icon "button" at bounding box center [1221, 57] width 23 height 23
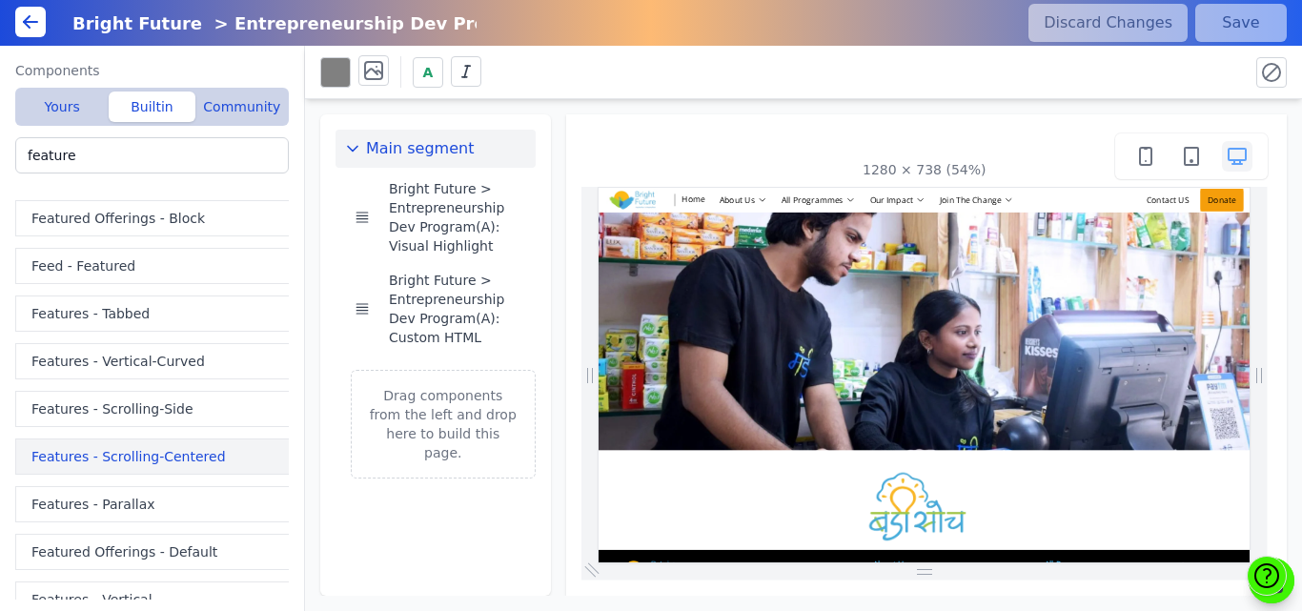
click at [91, 459] on button "Features - Scrolling-Centered" at bounding box center [155, 456] width 281 height 36
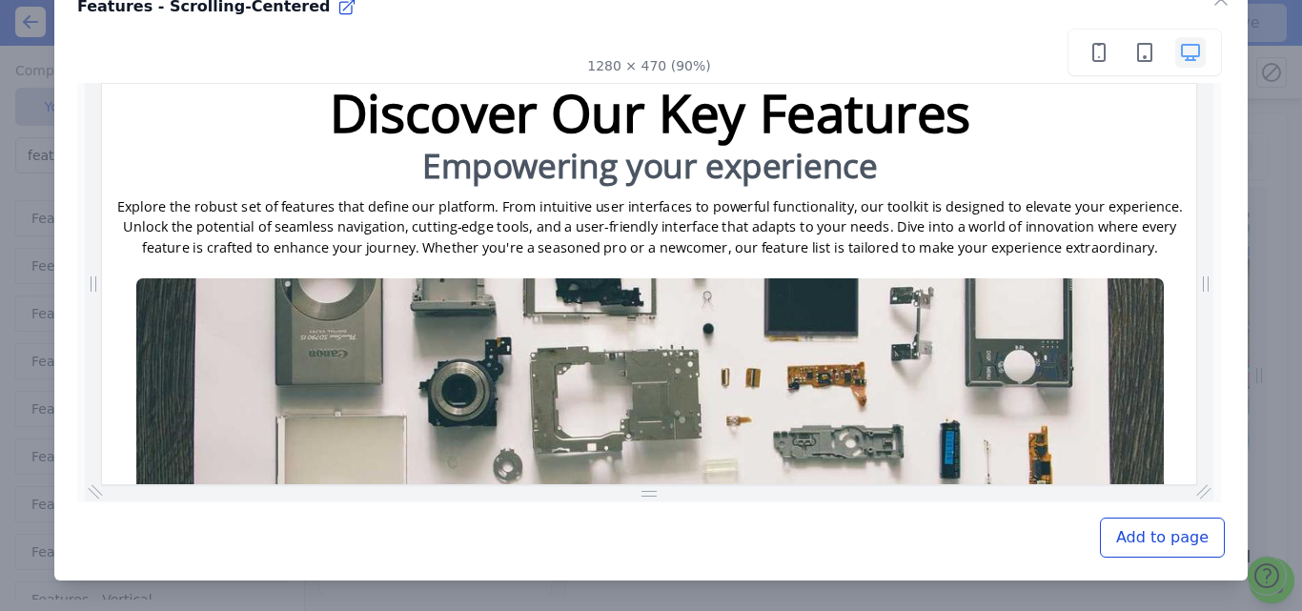
scroll to position [485, 0]
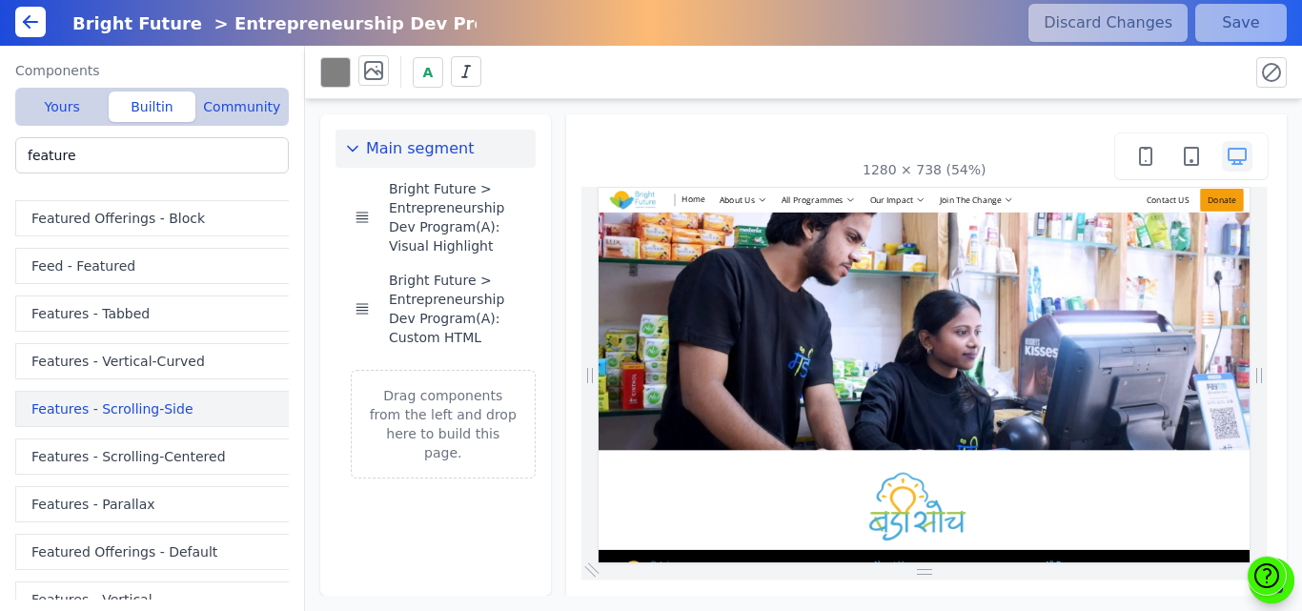
click at [156, 410] on button "Features - Scrolling-Side" at bounding box center [155, 409] width 281 height 36
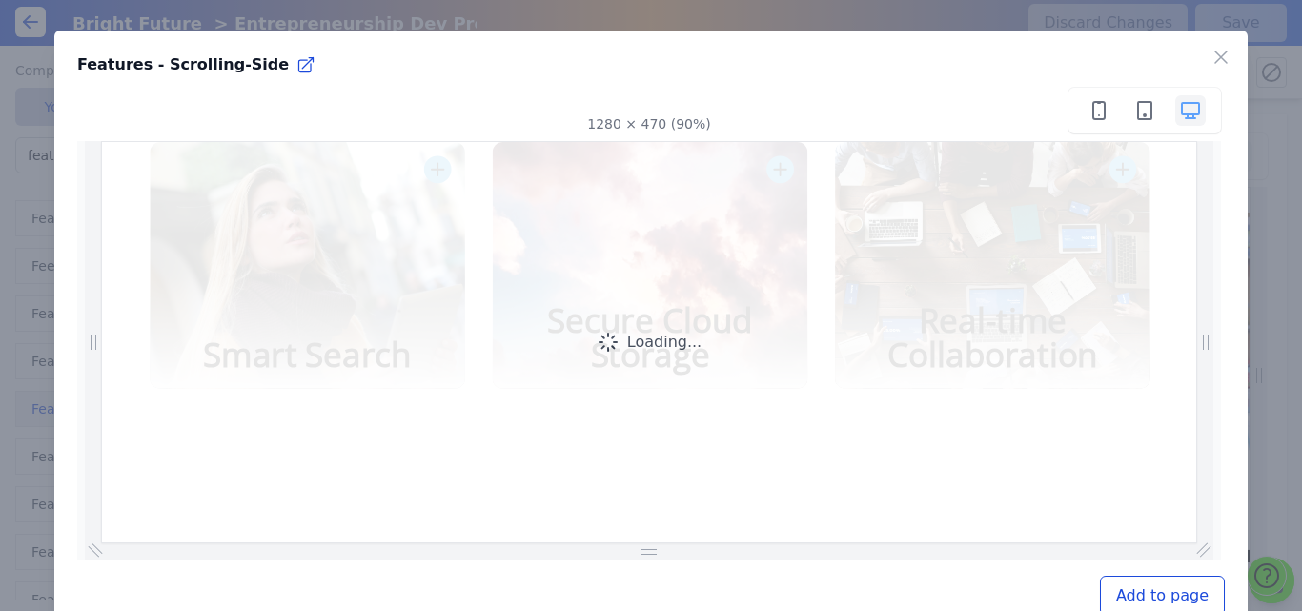
scroll to position [0, 0]
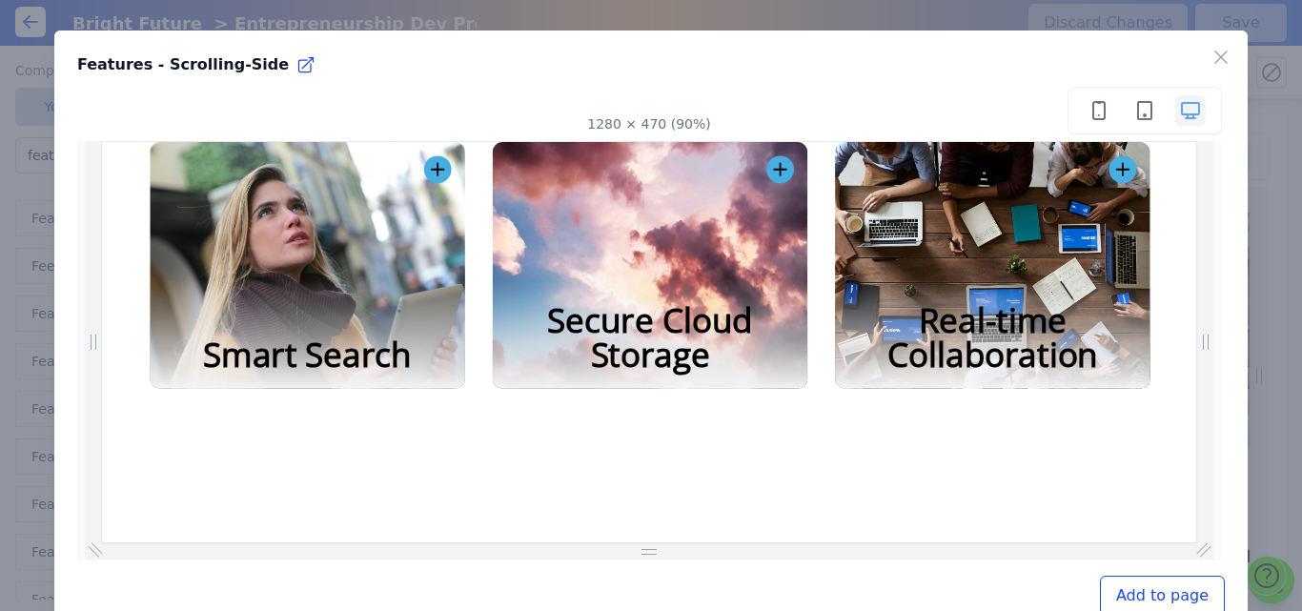
click at [1301, 405] on div "Revolutionize your navigation with our Smart Search feature. Seamlessly locate …" at bounding box center [712, 285] width 1205 height 286
click at [850, 167] on icon "button" at bounding box center [857, 172] width 31 height 31
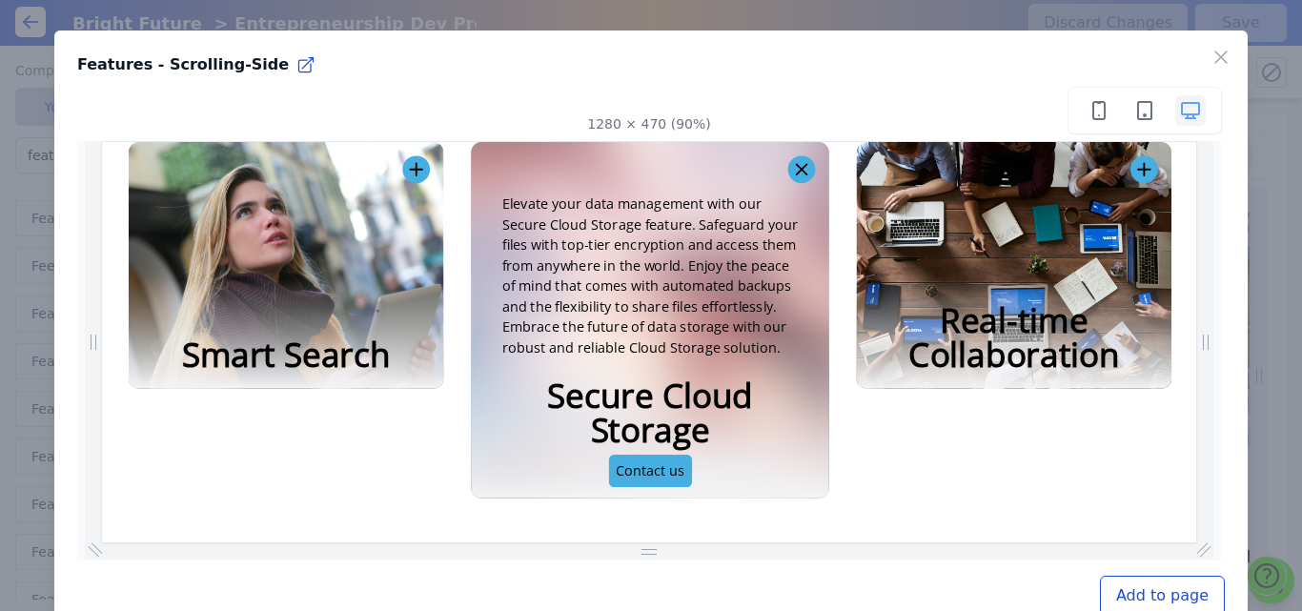
click at [871, 174] on icon "button" at bounding box center [881, 172] width 31 height 31
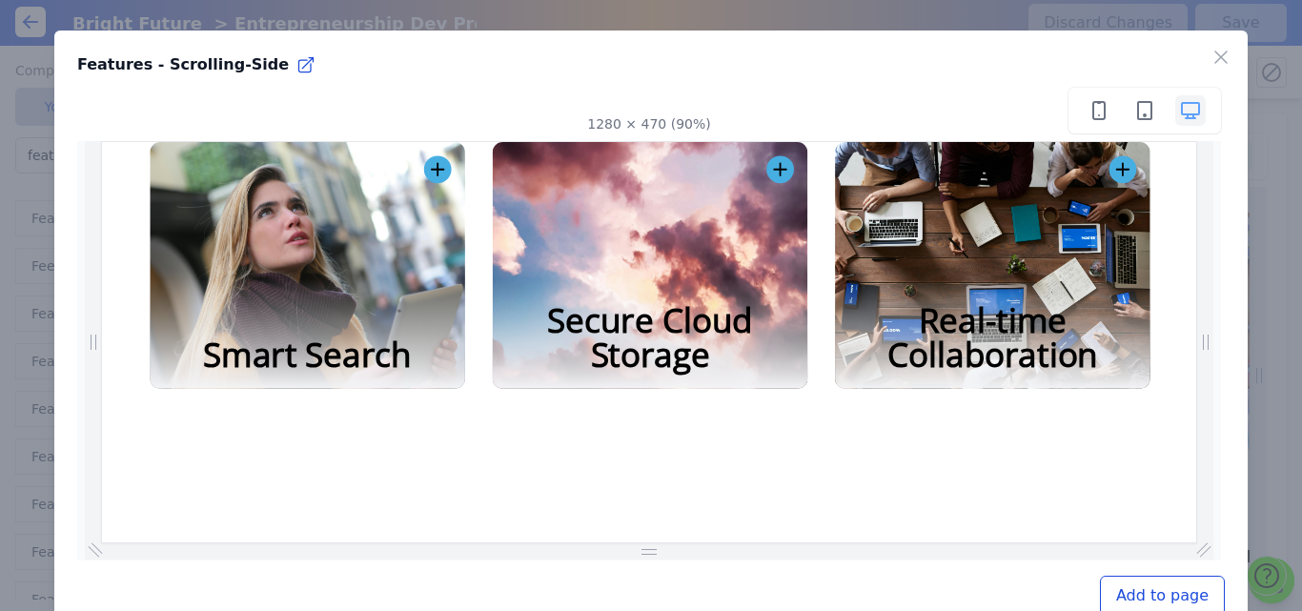
click at [469, 169] on icon "button" at bounding box center [475, 172] width 31 height 31
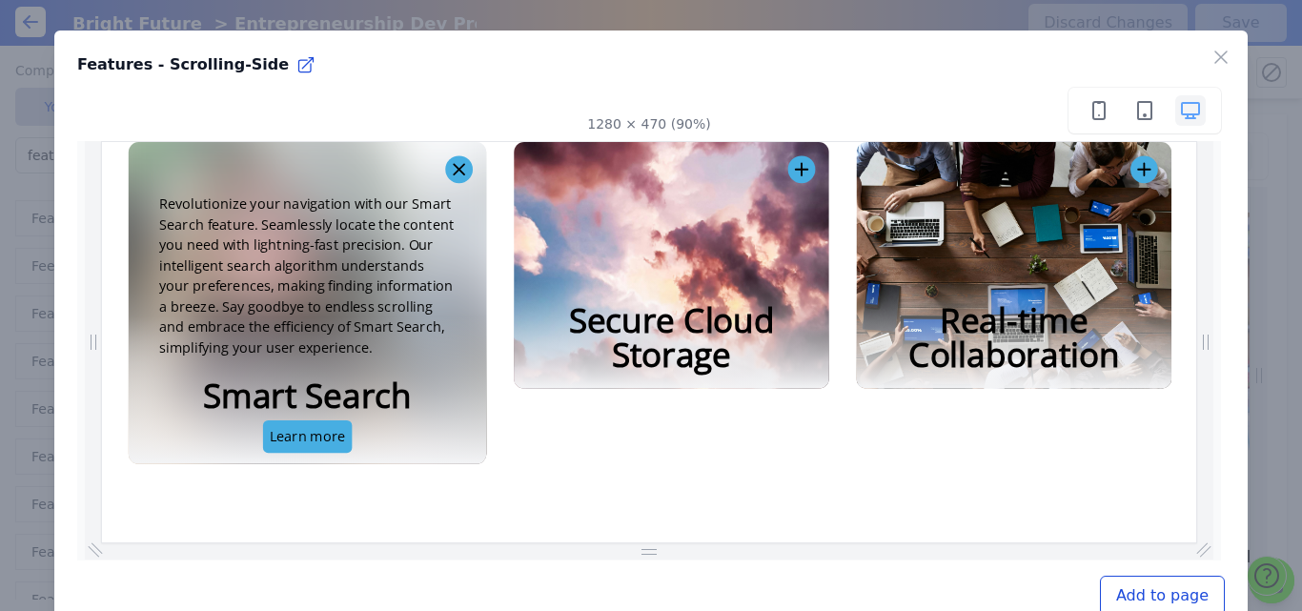
click at [497, 178] on icon "button" at bounding box center [499, 172] width 31 height 31
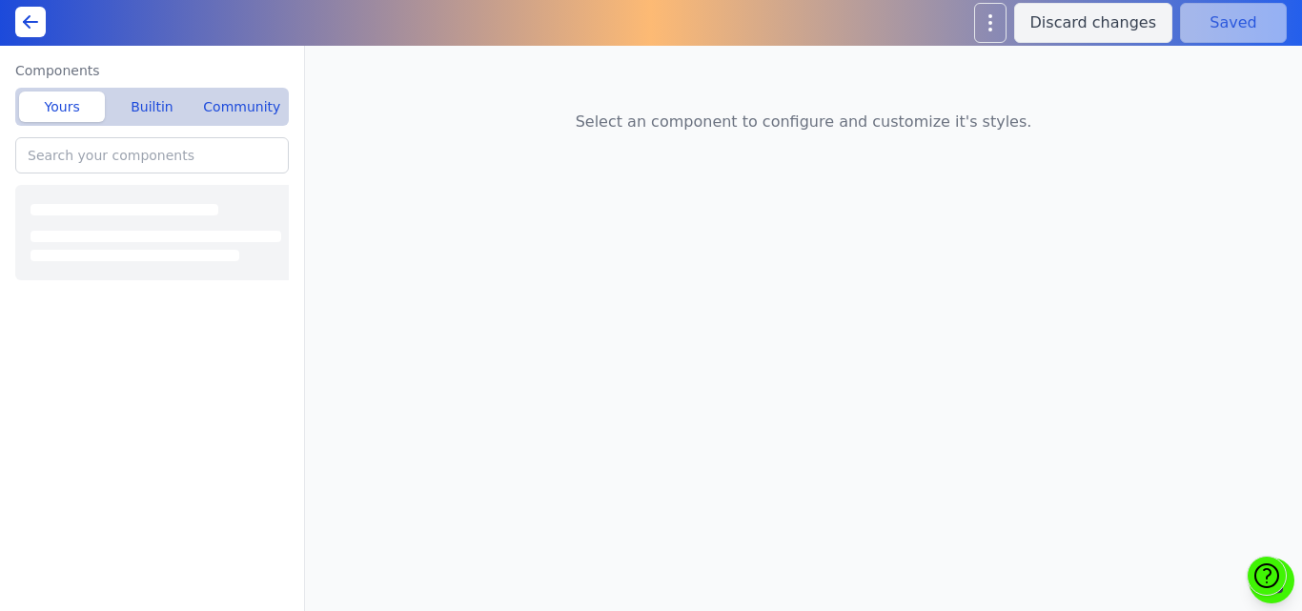
type input "Livelihood Program(A): Features"
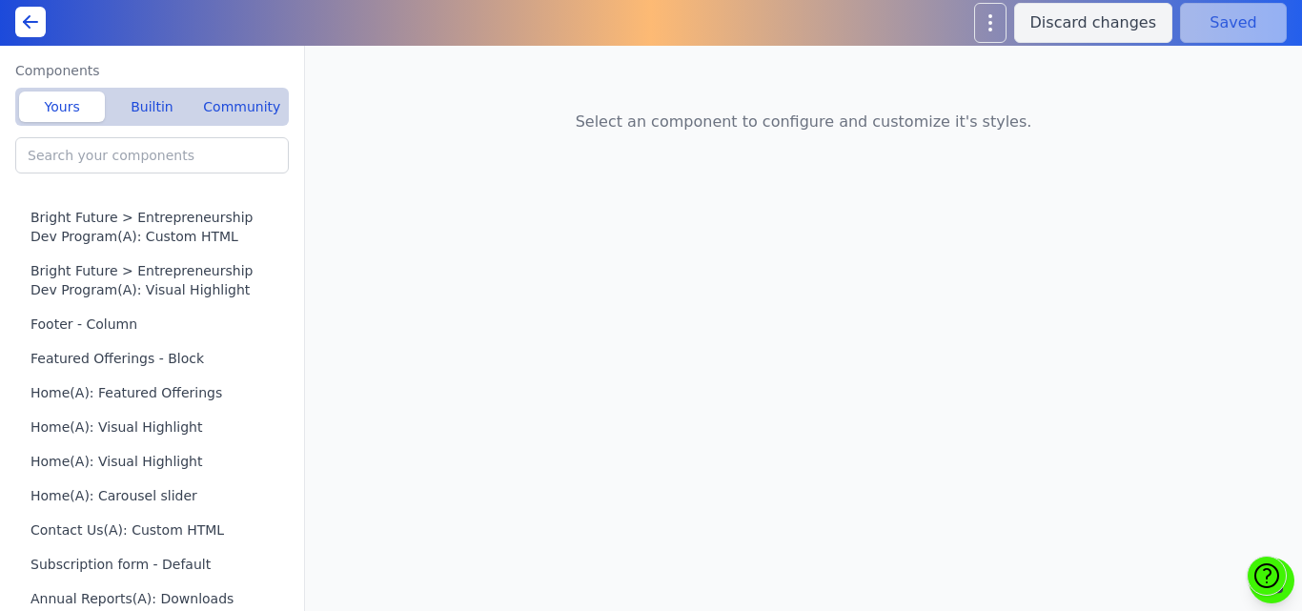
type input "Schools Programs(A): Custom HTML"
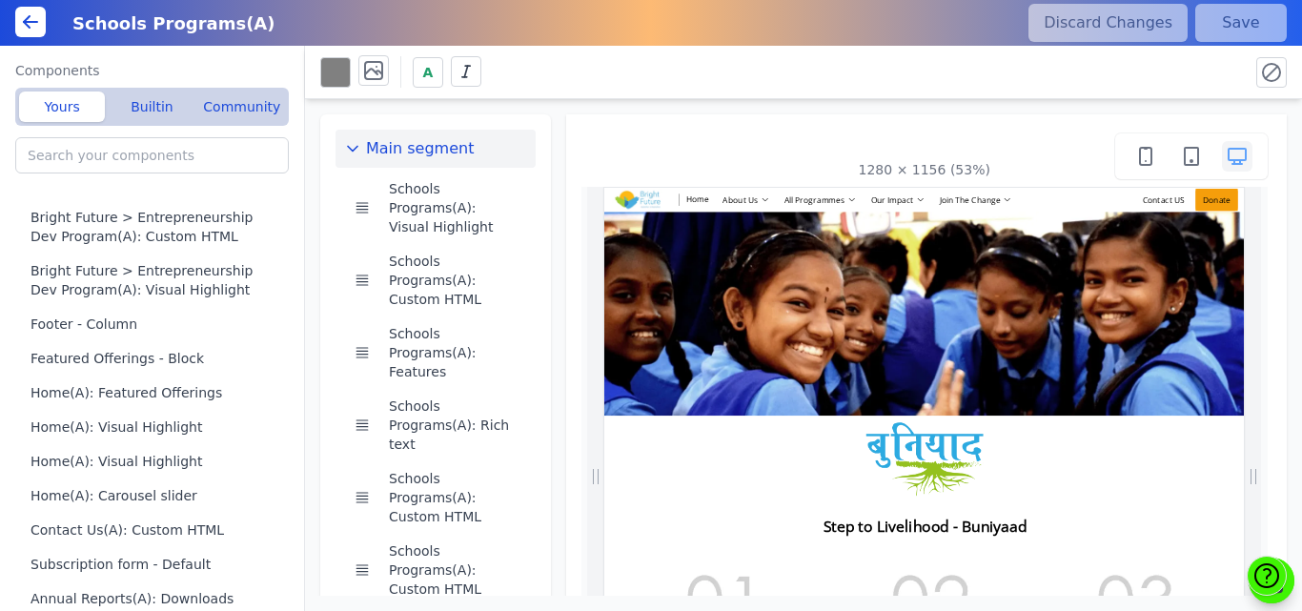
click at [841, 111] on div "Main segment Schools Programs(A): Visual Highlight Schools Programs(A): Custom …" at bounding box center [803, 347] width 997 height 497
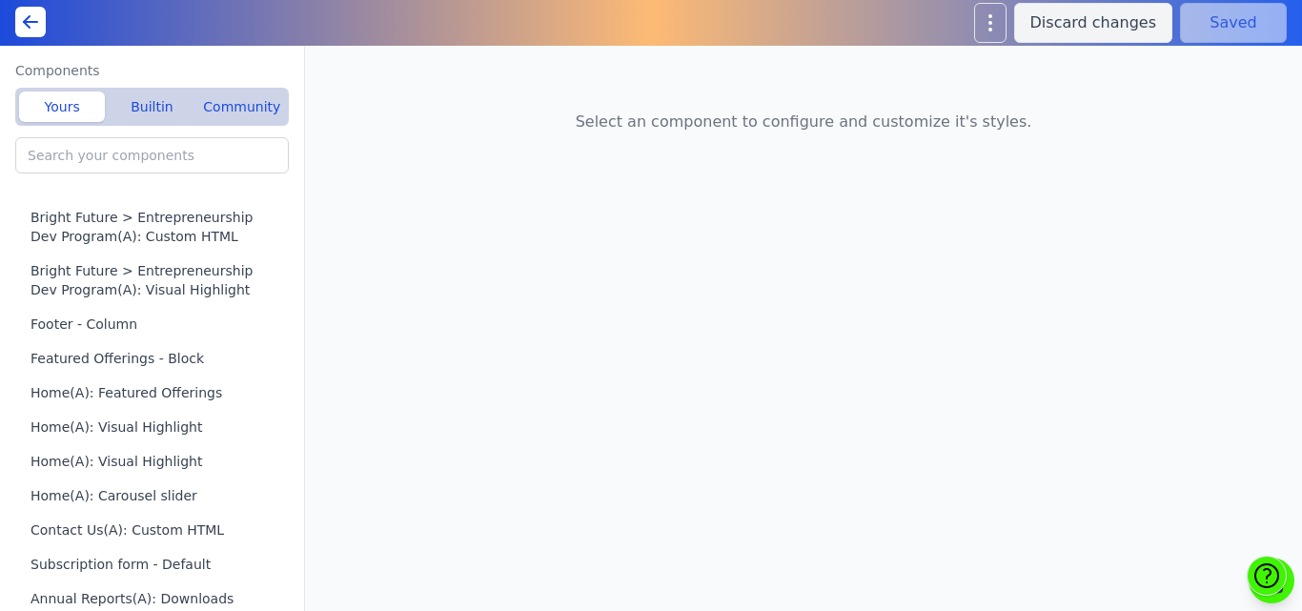
type input "Livelihood Program(A): Custom HTML"
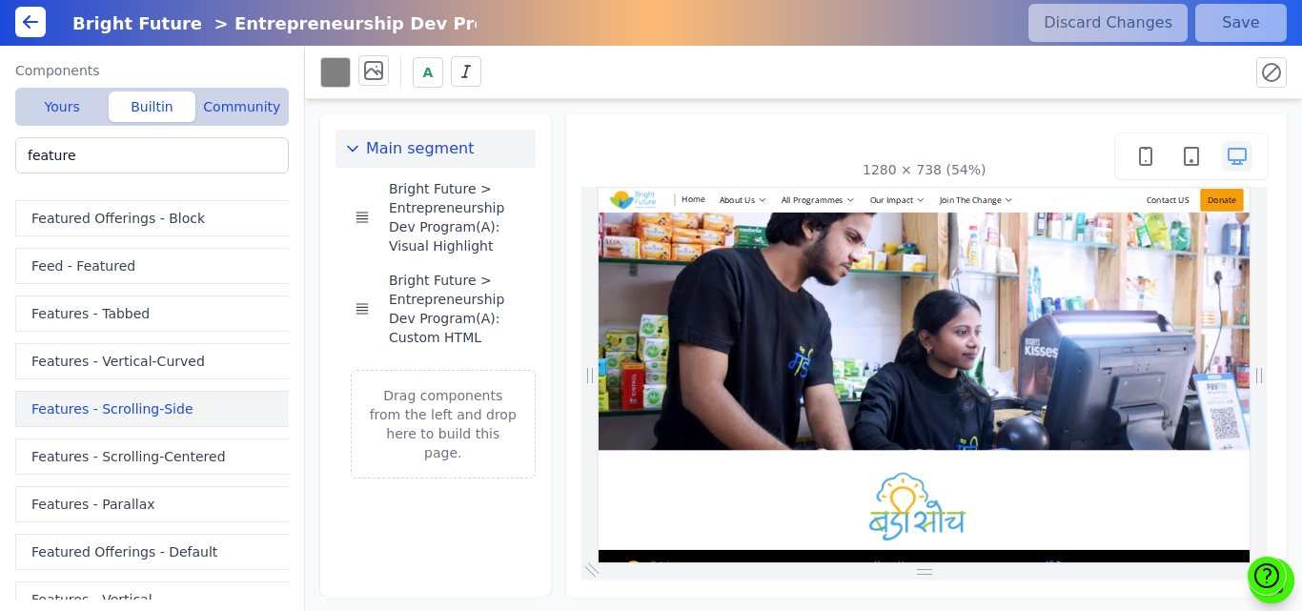
click at [131, 403] on button "Features - Scrolling-Side" at bounding box center [155, 409] width 281 height 36
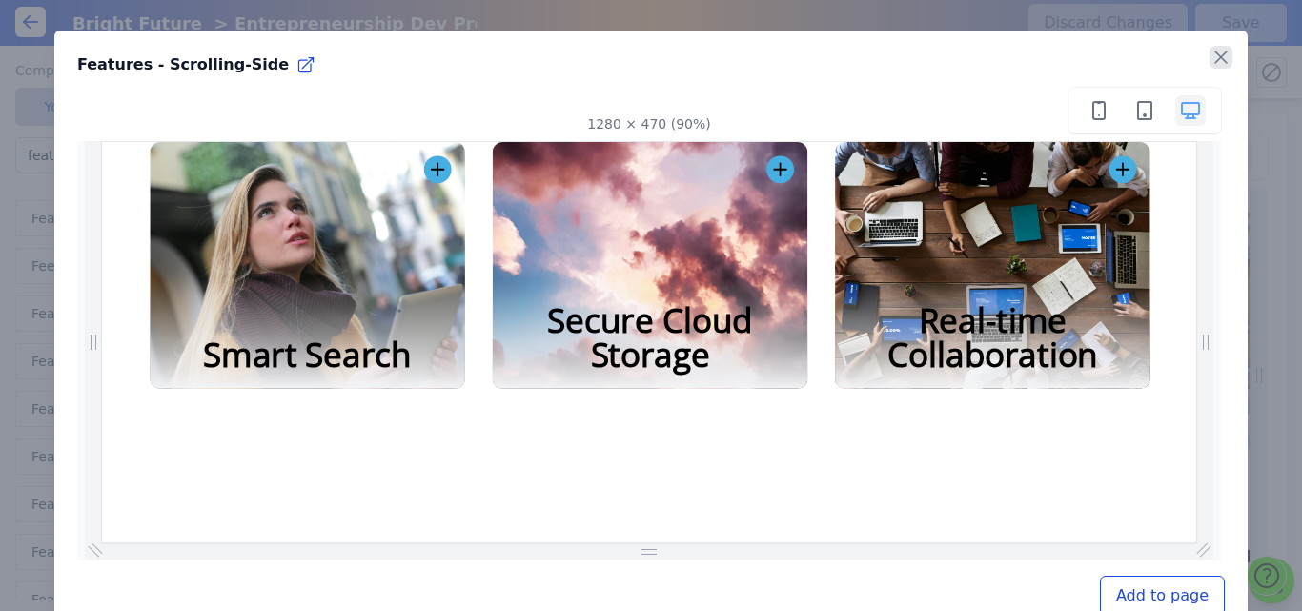
click at [1210, 59] on icon "button" at bounding box center [1221, 57] width 23 height 23
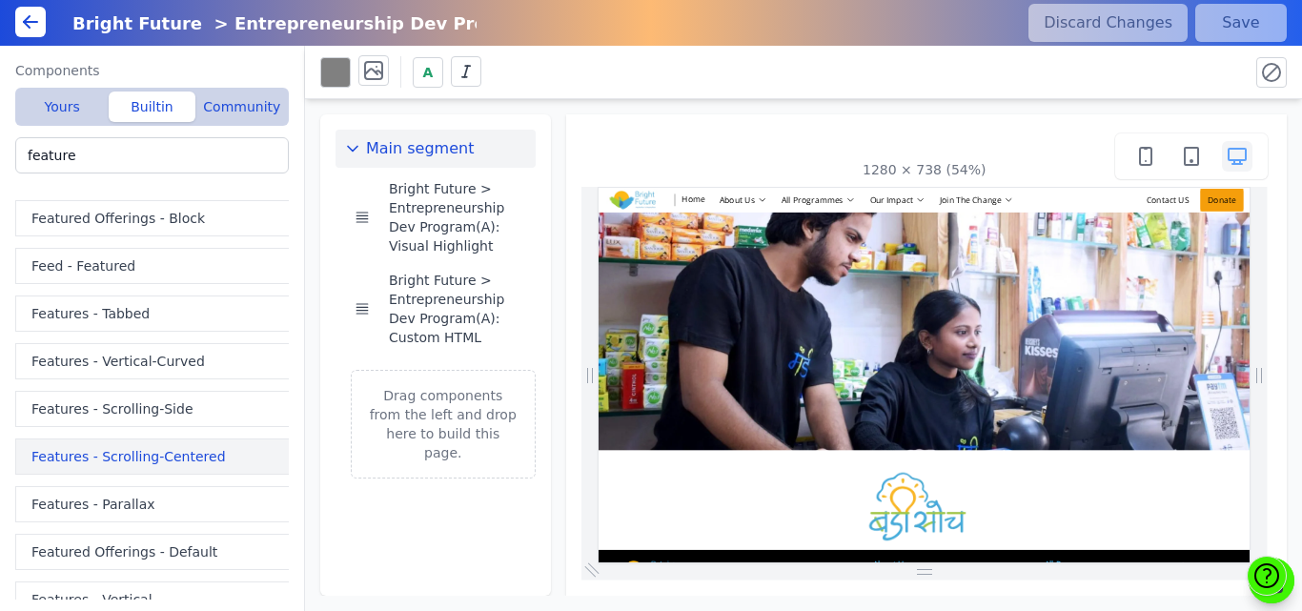
click at [78, 452] on button "Features - Scrolling-Centered" at bounding box center [155, 456] width 281 height 36
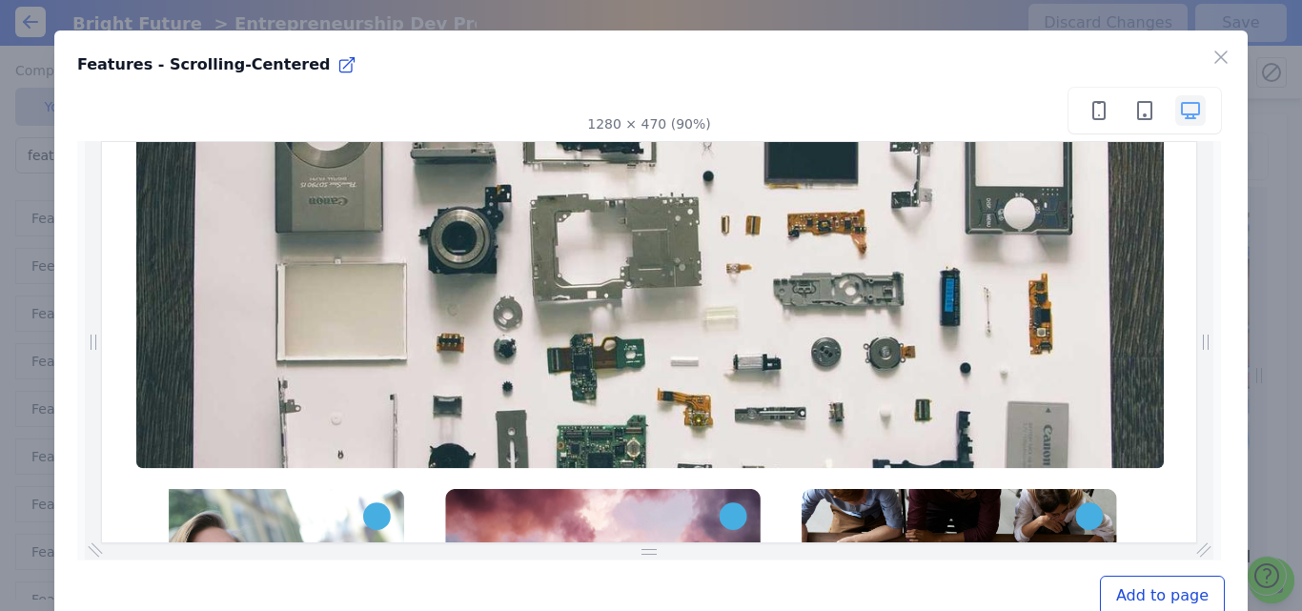
scroll to position [485, 0]
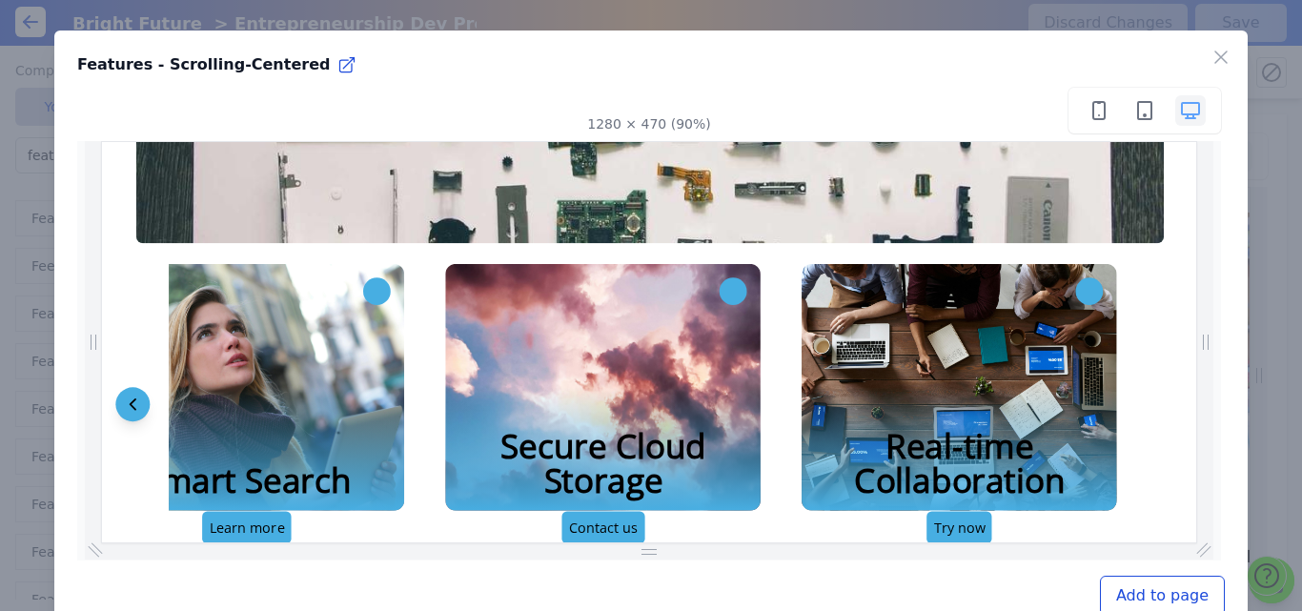
drag, startPoint x: 1311, startPoint y: 181, endPoint x: 1325, endPoint y: 718, distance: 536.9
click at [1284, 293] on div "Smart Search Revolutionize your navigation with our Smart Search feature. Seaml…" at bounding box center [712, 433] width 1190 height 313
click at [1215, 55] on icon "button" at bounding box center [1220, 56] width 11 height 11
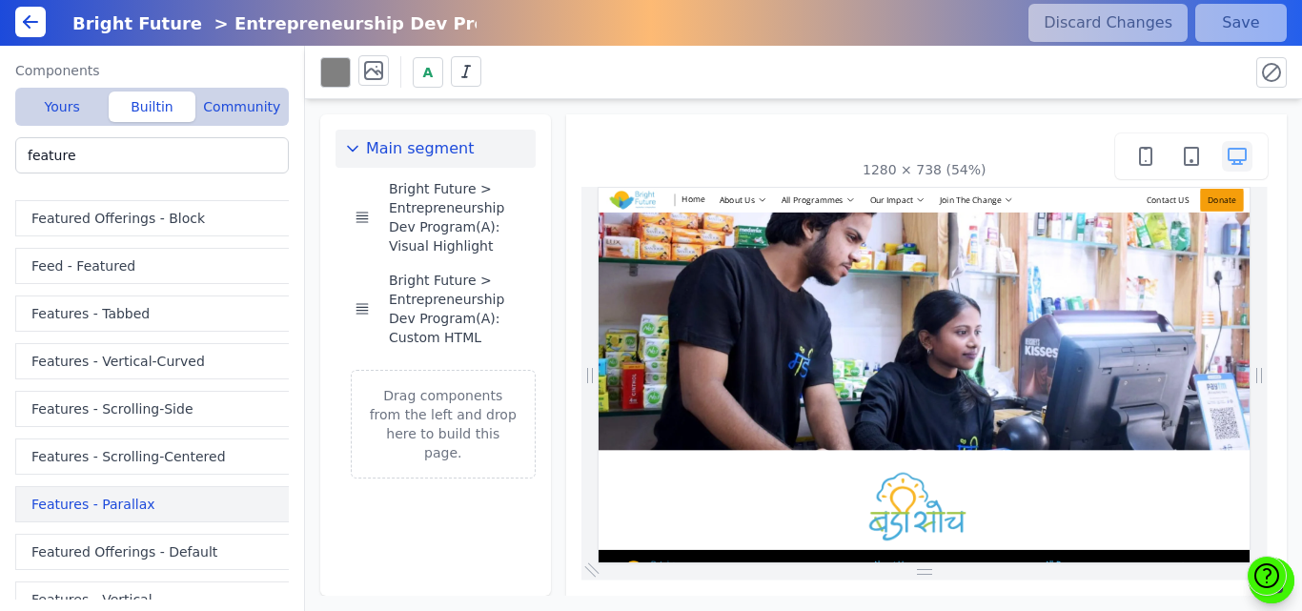
click at [87, 500] on button "Features - Parallax" at bounding box center [155, 504] width 281 height 36
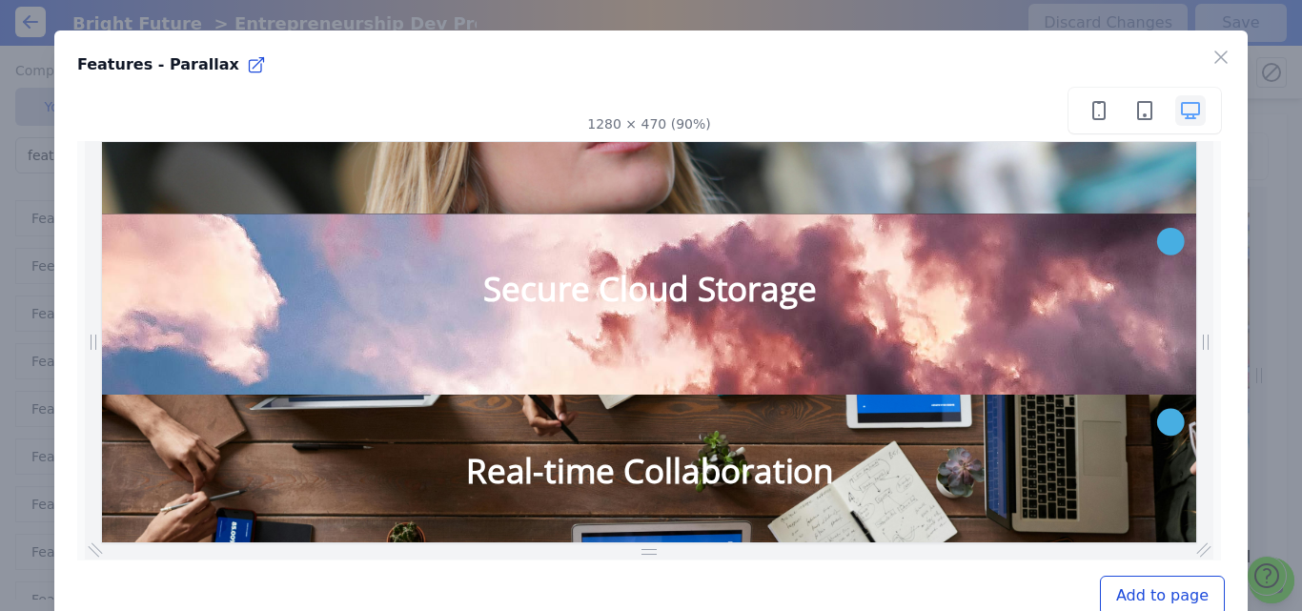
scroll to position [414, 0]
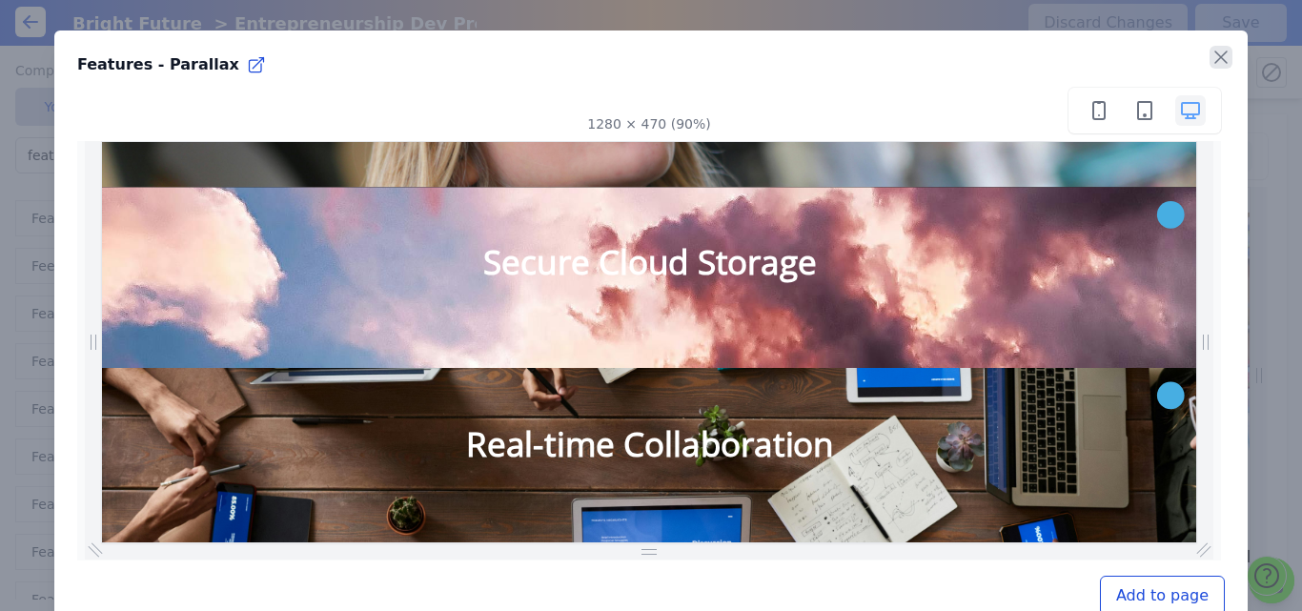
click at [1210, 57] on icon "button" at bounding box center [1221, 57] width 23 height 23
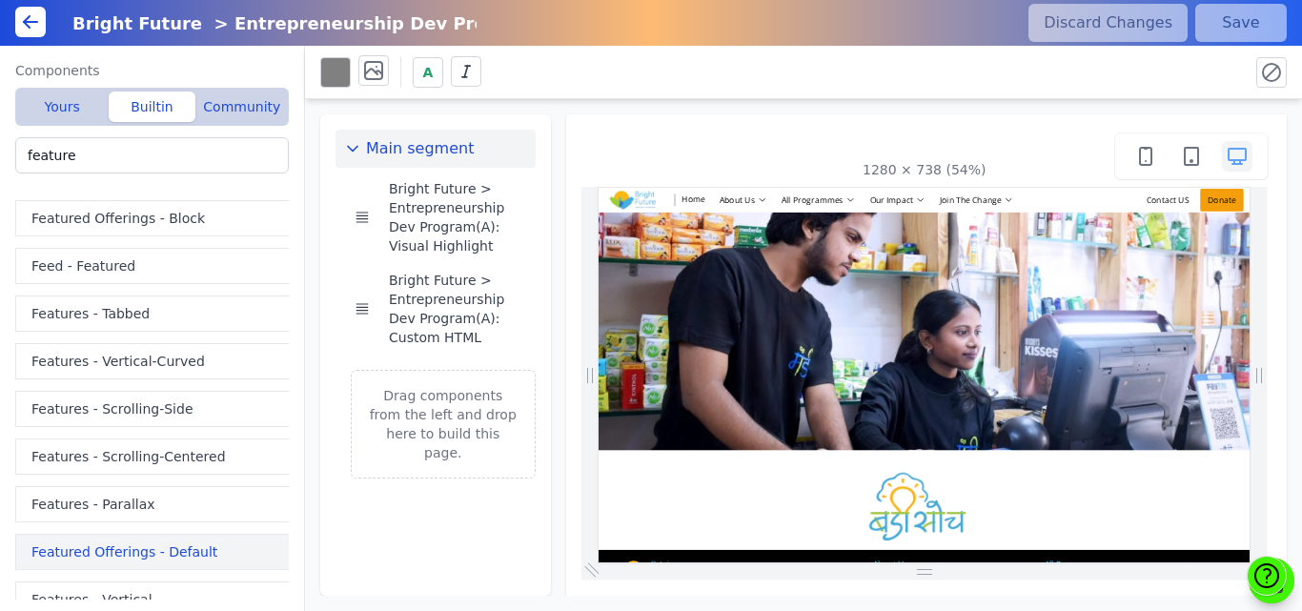
click at [106, 555] on button "Featured Offerings - Default" at bounding box center [155, 552] width 281 height 36
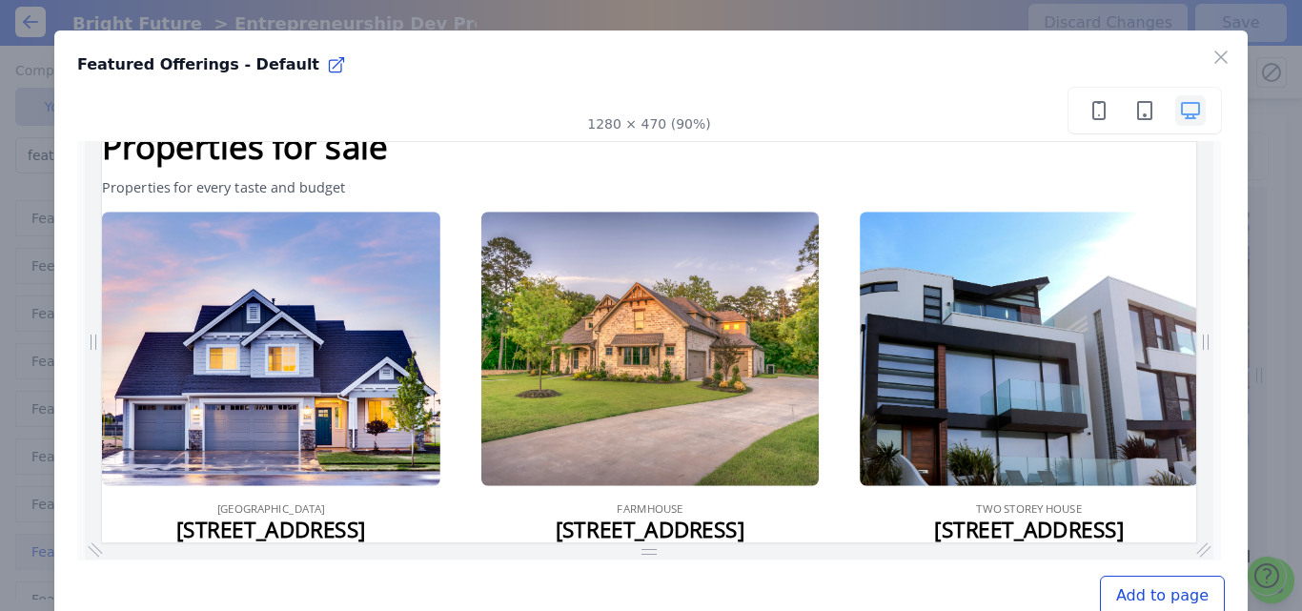
scroll to position [0, 0]
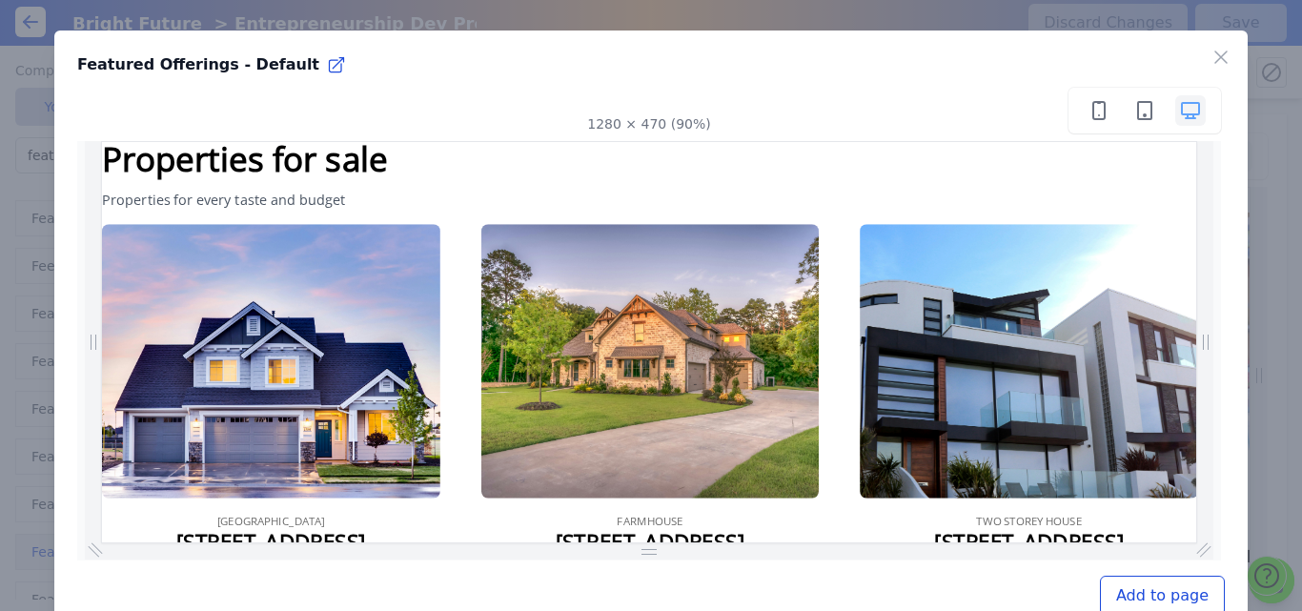
drag, startPoint x: 208, startPoint y: 697, endPoint x: 1295, endPoint y: 321, distance: 1150.7
click at [1210, 57] on icon "button" at bounding box center [1221, 57] width 23 height 23
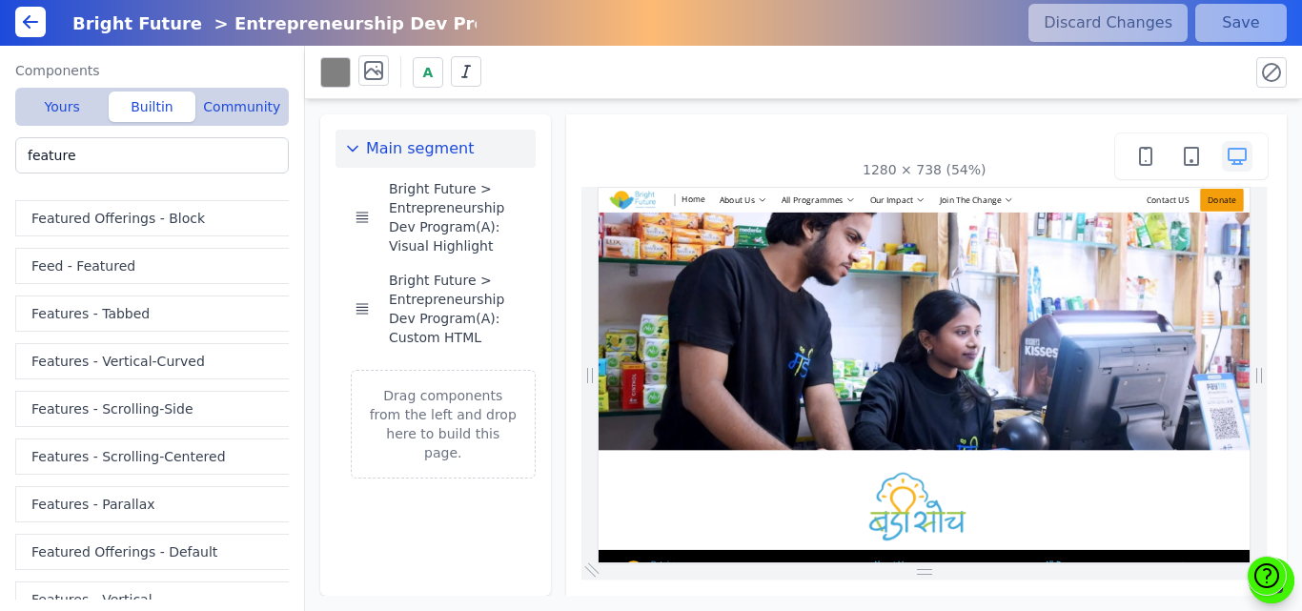
click at [2, 507] on div "Components Yours Builtin Community Bright Future > Entrepreneurship Dev Program…" at bounding box center [152, 328] width 305 height 565
click at [311, 498] on div "Main segment Bright Future > Entrepreneurship Dev Program(A): Visual Highlight …" at bounding box center [803, 347] width 997 height 497
click at [93, 590] on button "Features - Vertical" at bounding box center [155, 599] width 281 height 36
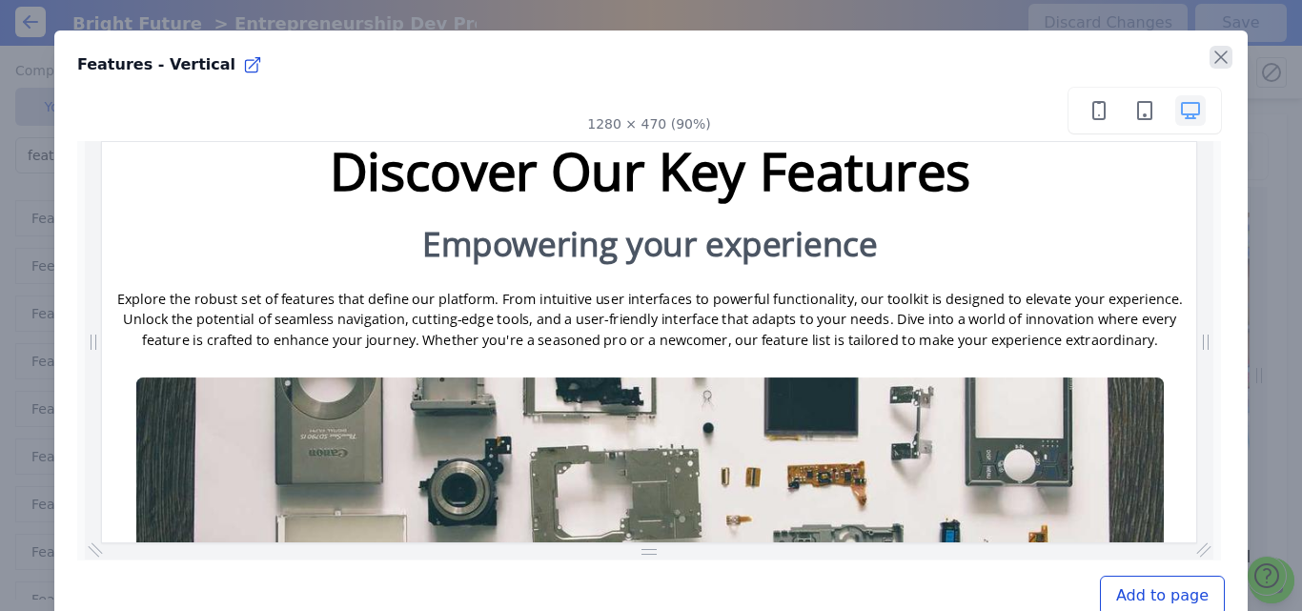
click at [1210, 58] on icon "button" at bounding box center [1221, 57] width 23 height 23
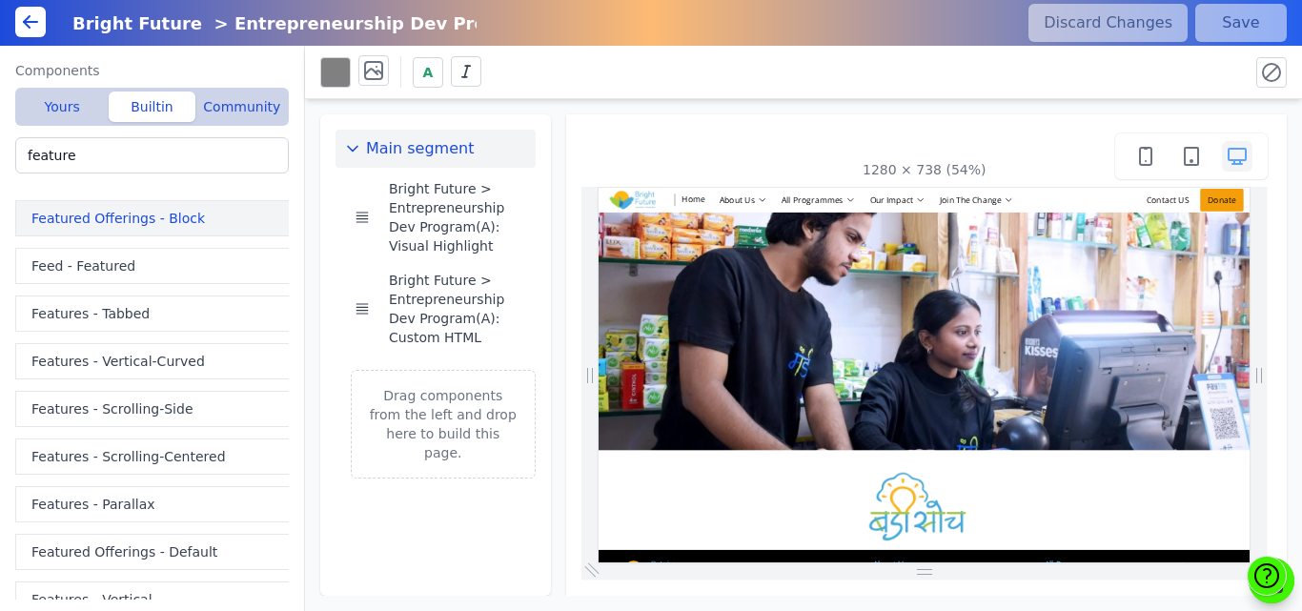
click at [160, 223] on button "Featured Offerings - Block" at bounding box center [155, 218] width 281 height 36
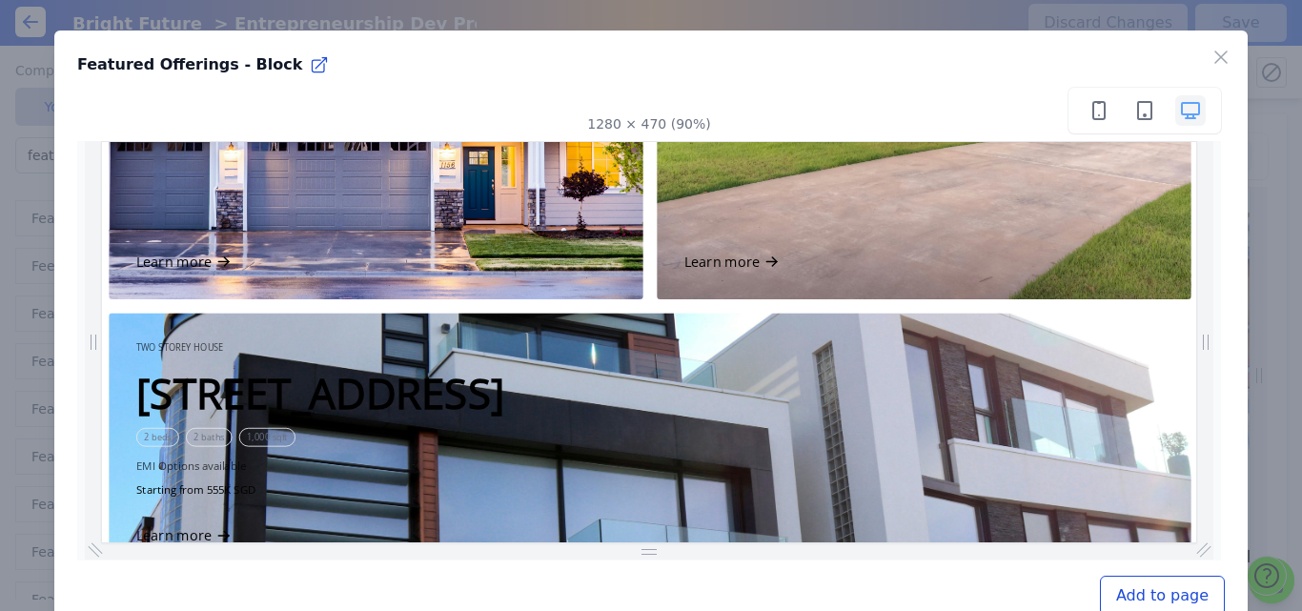
scroll to position [551, 0]
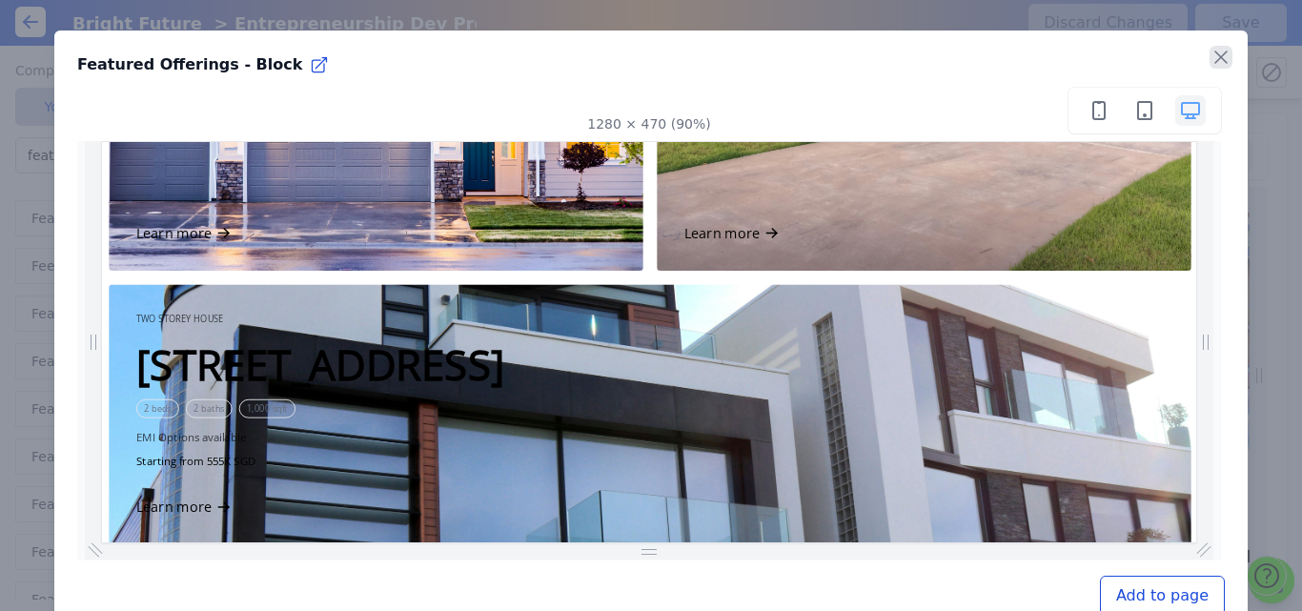
click at [1210, 48] on icon "button" at bounding box center [1221, 57] width 23 height 23
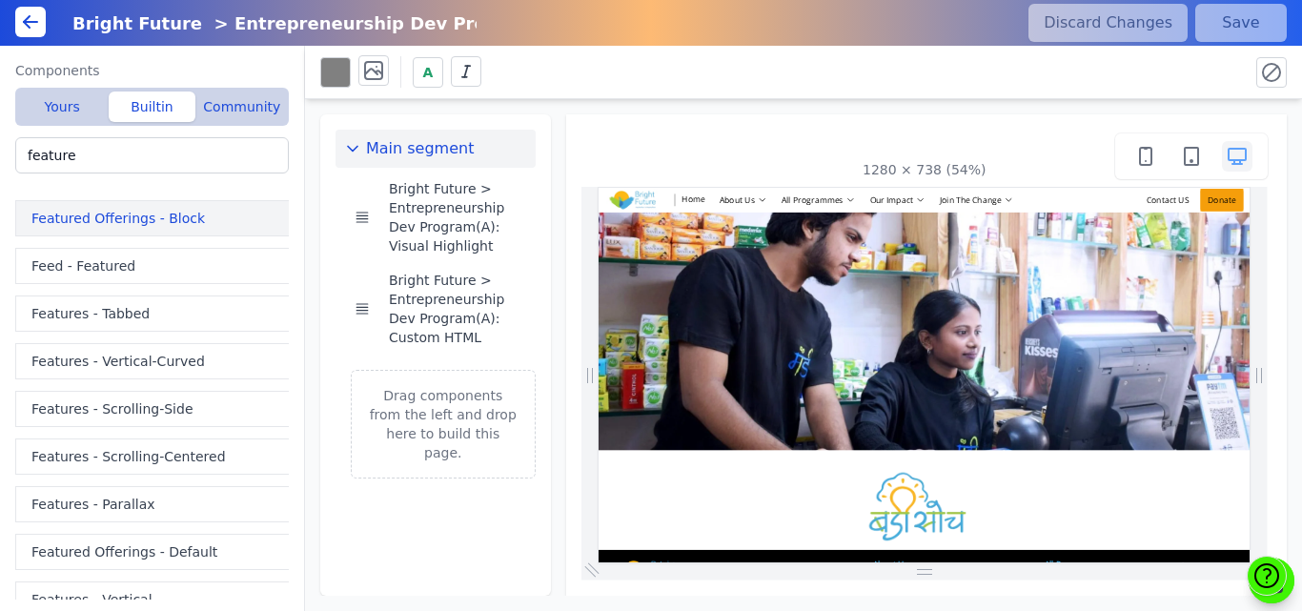
click at [181, 221] on button "Featured Offerings - Block" at bounding box center [155, 218] width 281 height 36
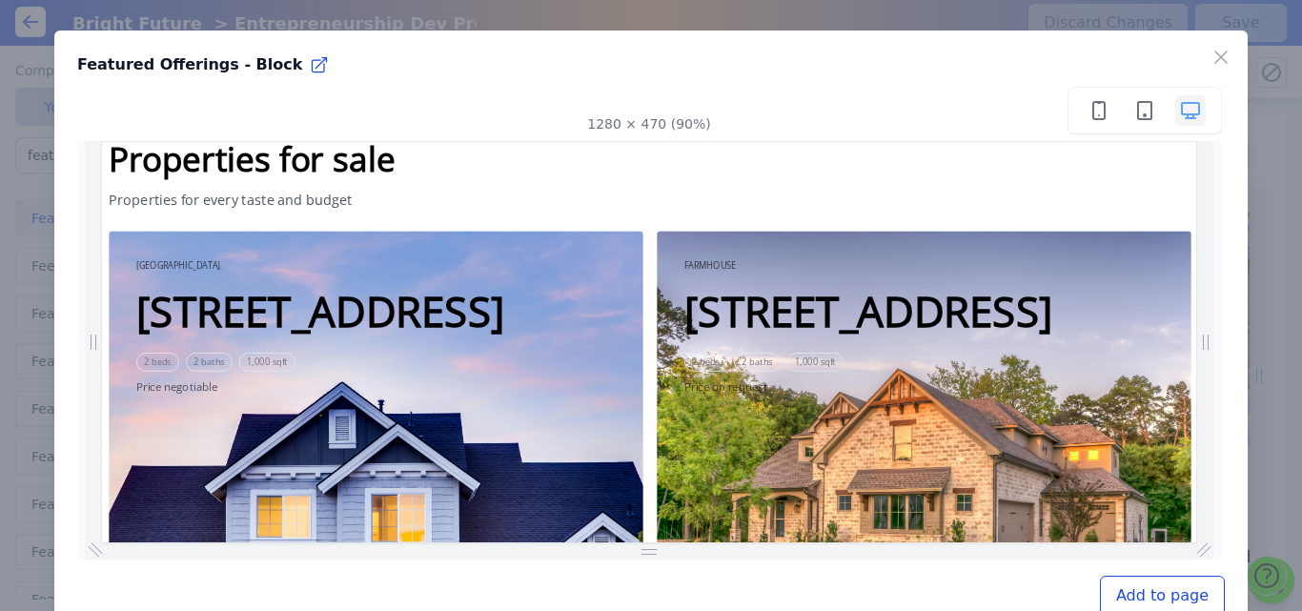
scroll to position [0, 0]
click at [1210, 45] on div "Close" at bounding box center [1229, 53] width 38 height 45
click at [1210, 67] on icon "button" at bounding box center [1221, 57] width 23 height 23
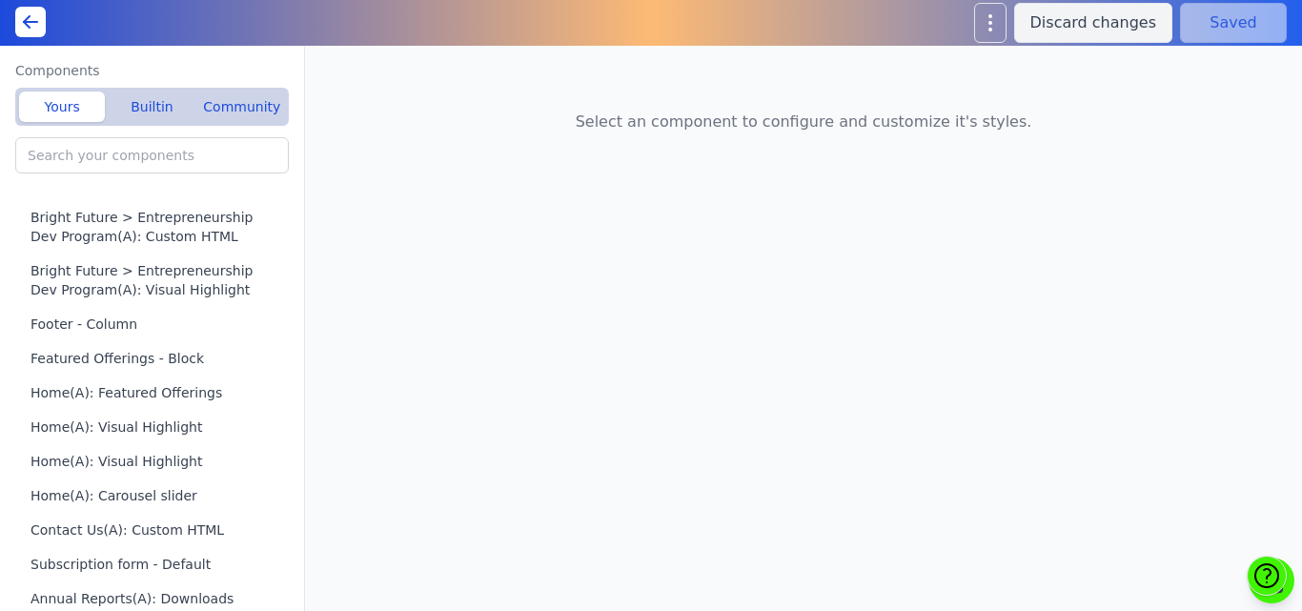
type input "Livelihood Program(A): Features"
